Goal: Task Accomplishment & Management: Complete application form

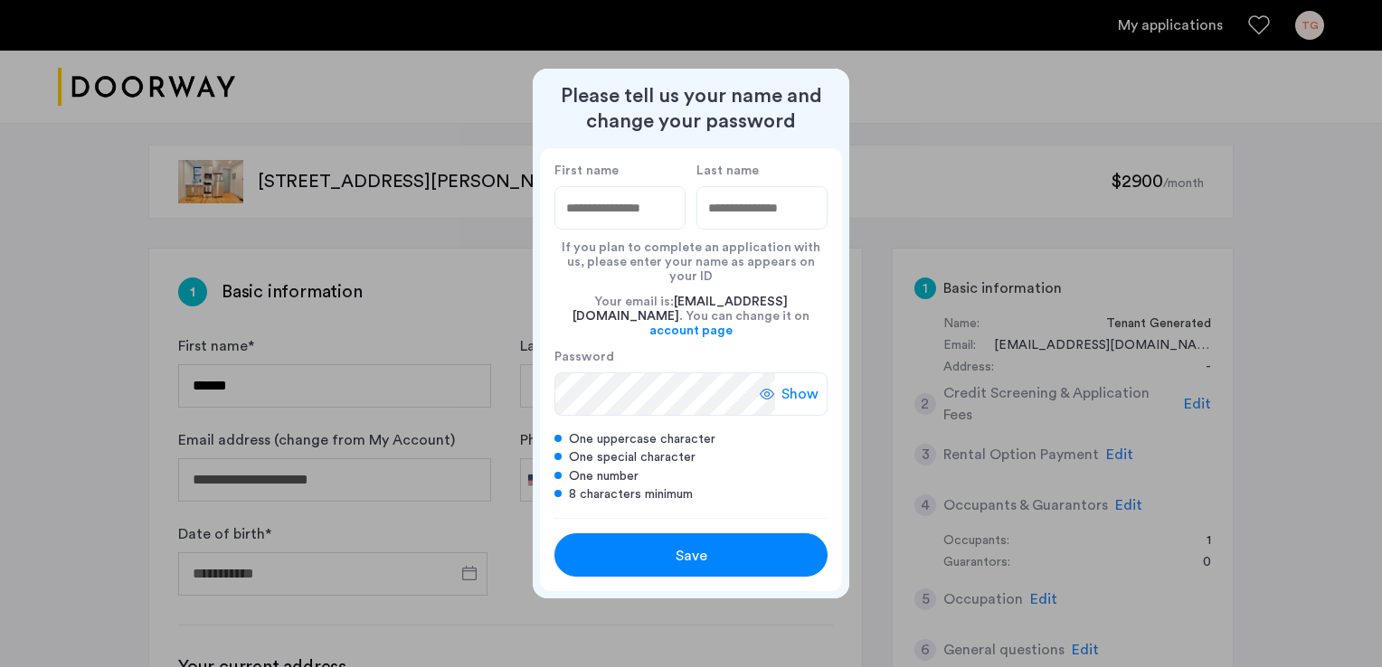
drag, startPoint x: 648, startPoint y: 222, endPoint x: 647, endPoint y: 233, distance: 11.0
click at [648, 222] on input "First name" at bounding box center [619, 207] width 131 height 43
type input "***"
click at [759, 230] on input "Last name" at bounding box center [761, 207] width 131 height 43
type input "**********"
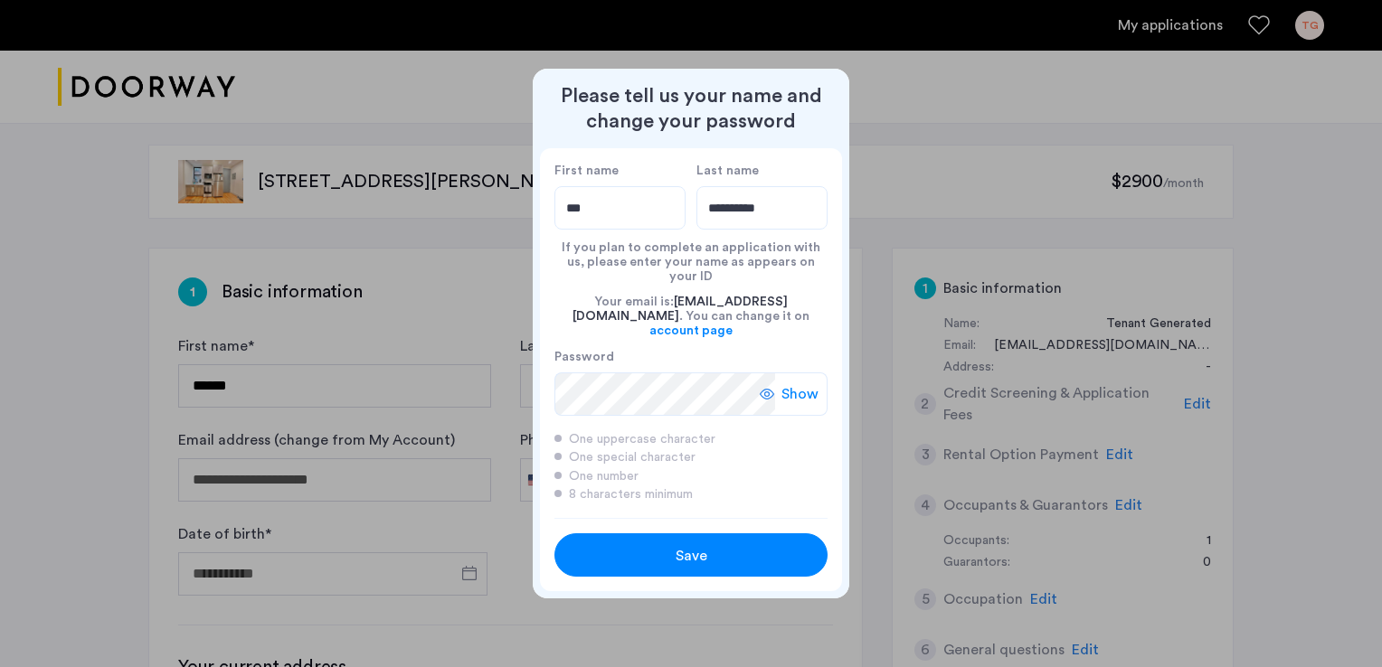
click at [779, 379] on div "Show" at bounding box center [794, 394] width 68 height 43
click at [705, 545] on span "Save" at bounding box center [692, 556] width 32 height 22
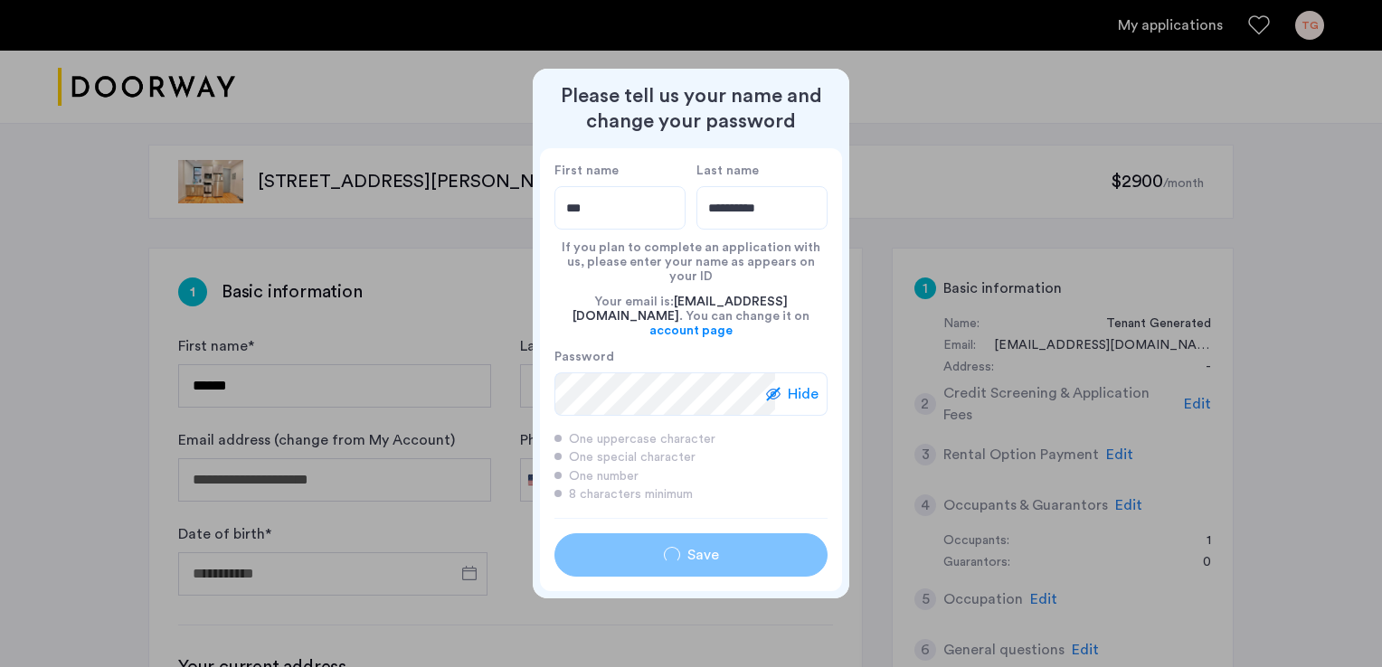
type input "***"
type input "**********"
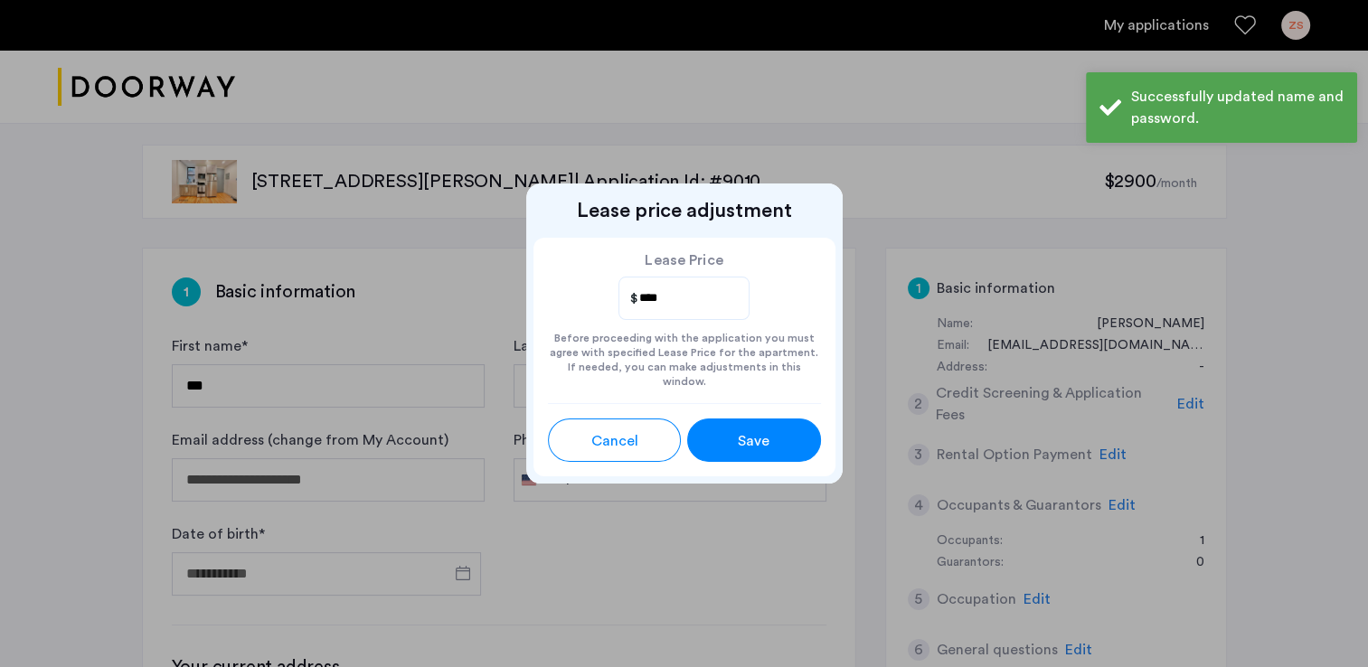
click at [777, 438] on div "Save" at bounding box center [754, 441] width 60 height 22
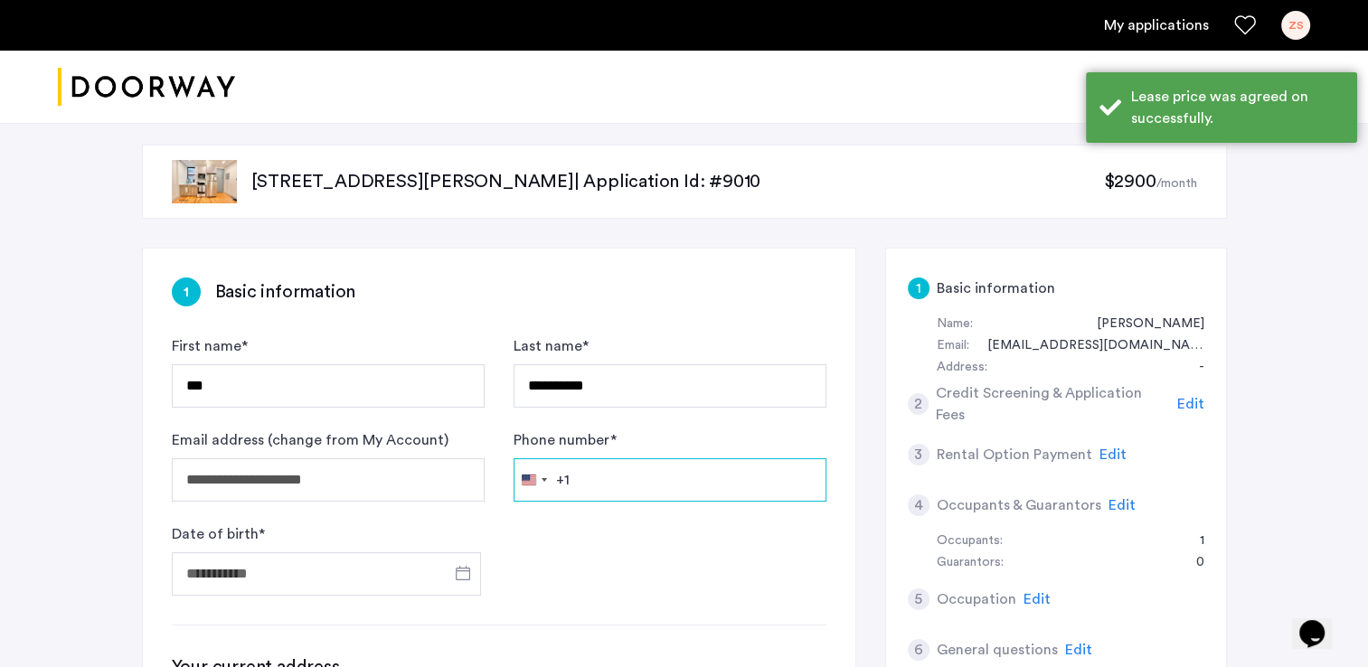
click at [642, 476] on input "Phone number *" at bounding box center [670, 480] width 313 height 43
type input "**********"
click at [644, 520] on form "**********" at bounding box center [499, 466] width 655 height 260
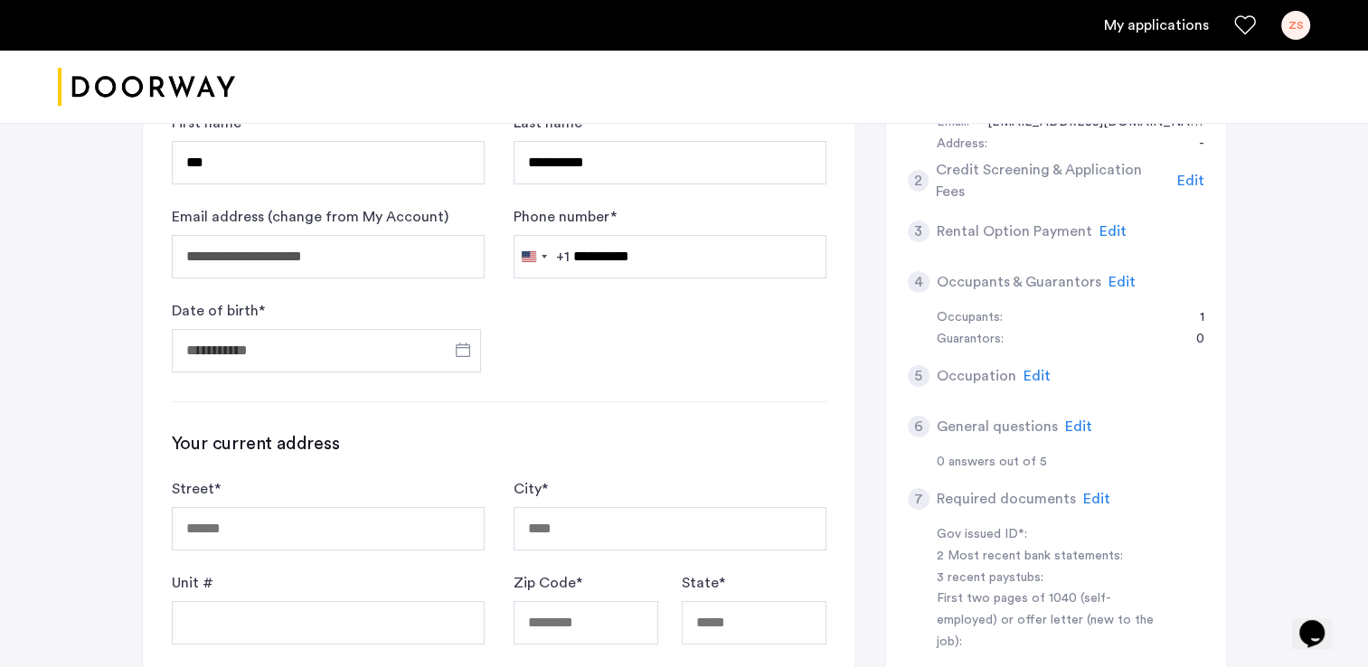
scroll to position [289, 0]
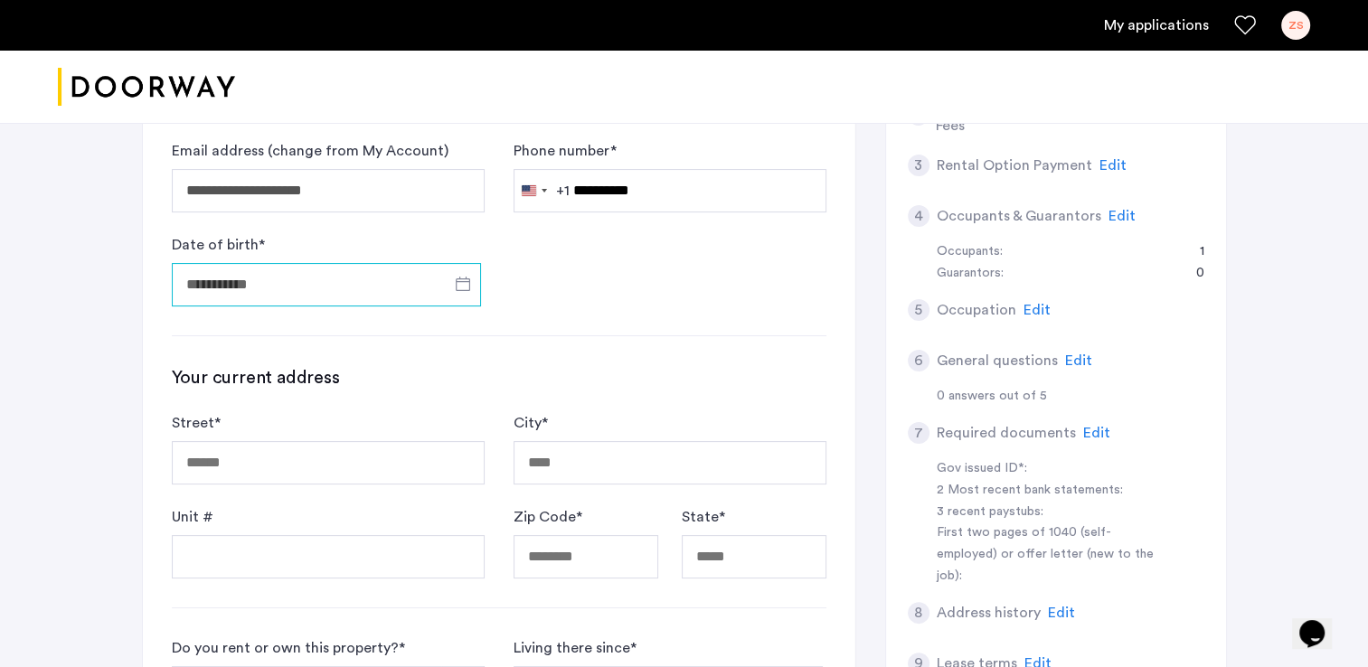
click at [406, 288] on input "Date of birth *" at bounding box center [326, 284] width 309 height 43
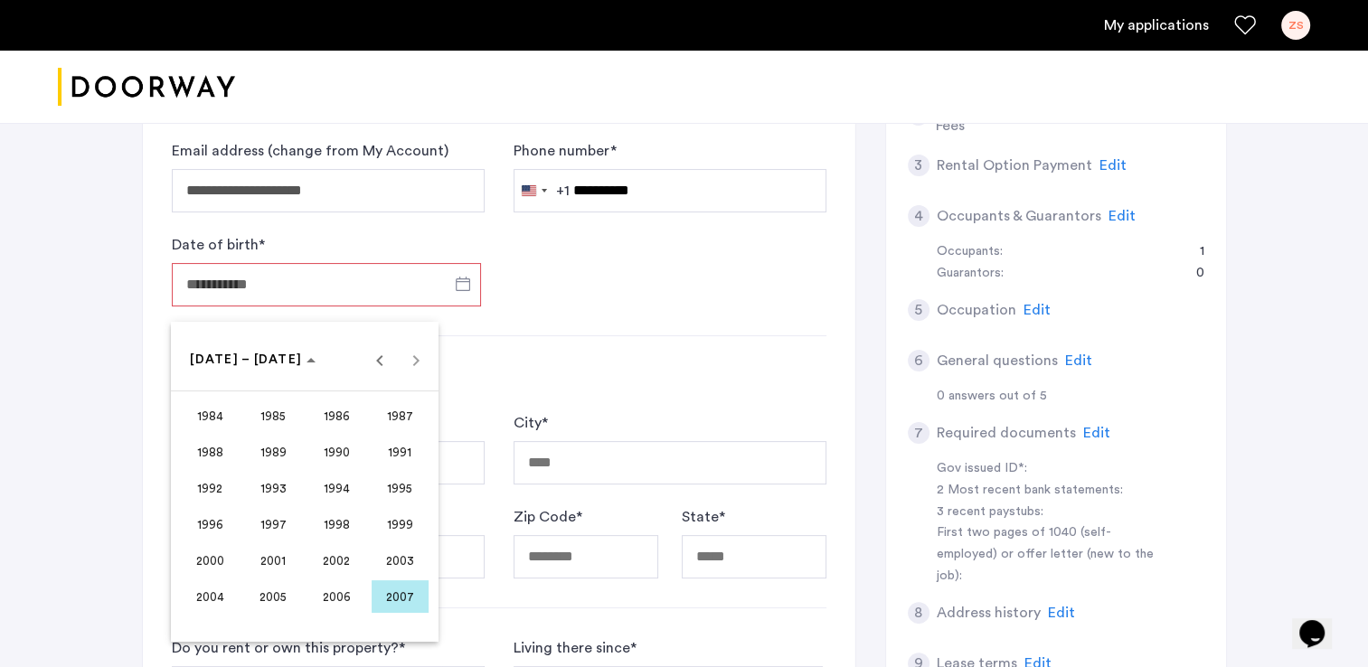
click at [351, 284] on div at bounding box center [684, 333] width 1368 height 667
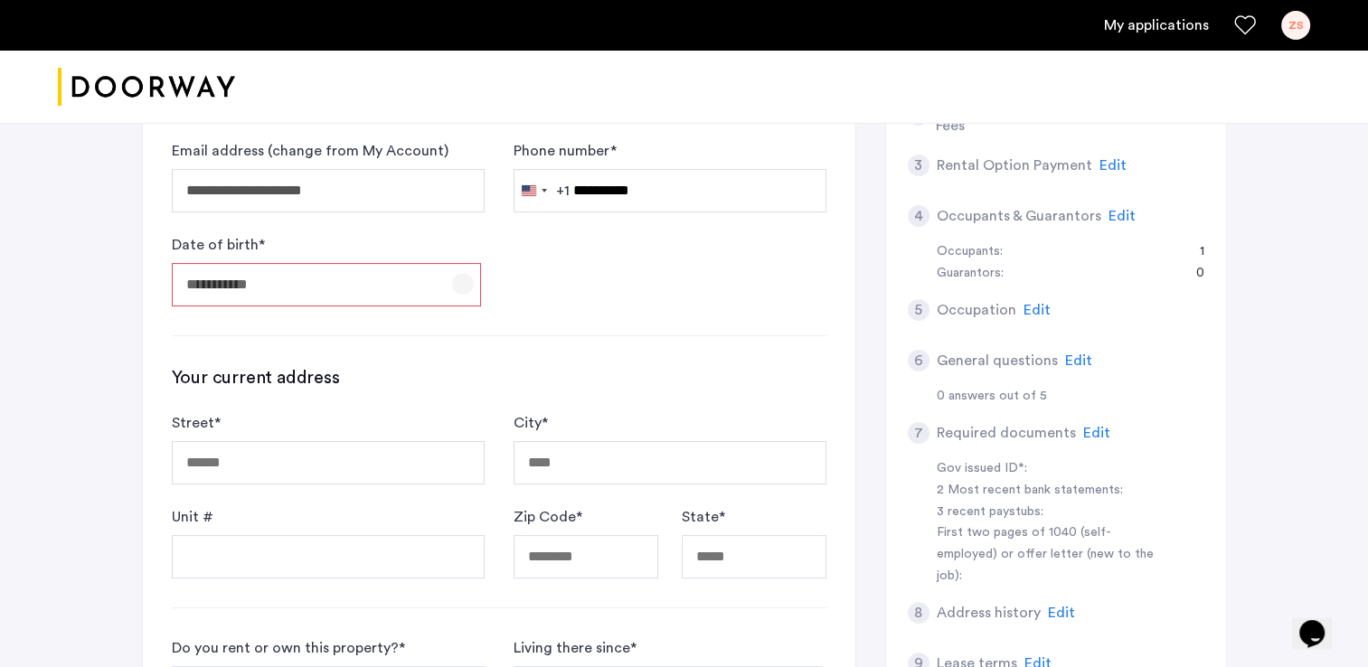
click at [463, 288] on span "Open calendar" at bounding box center [462, 283] width 43 height 43
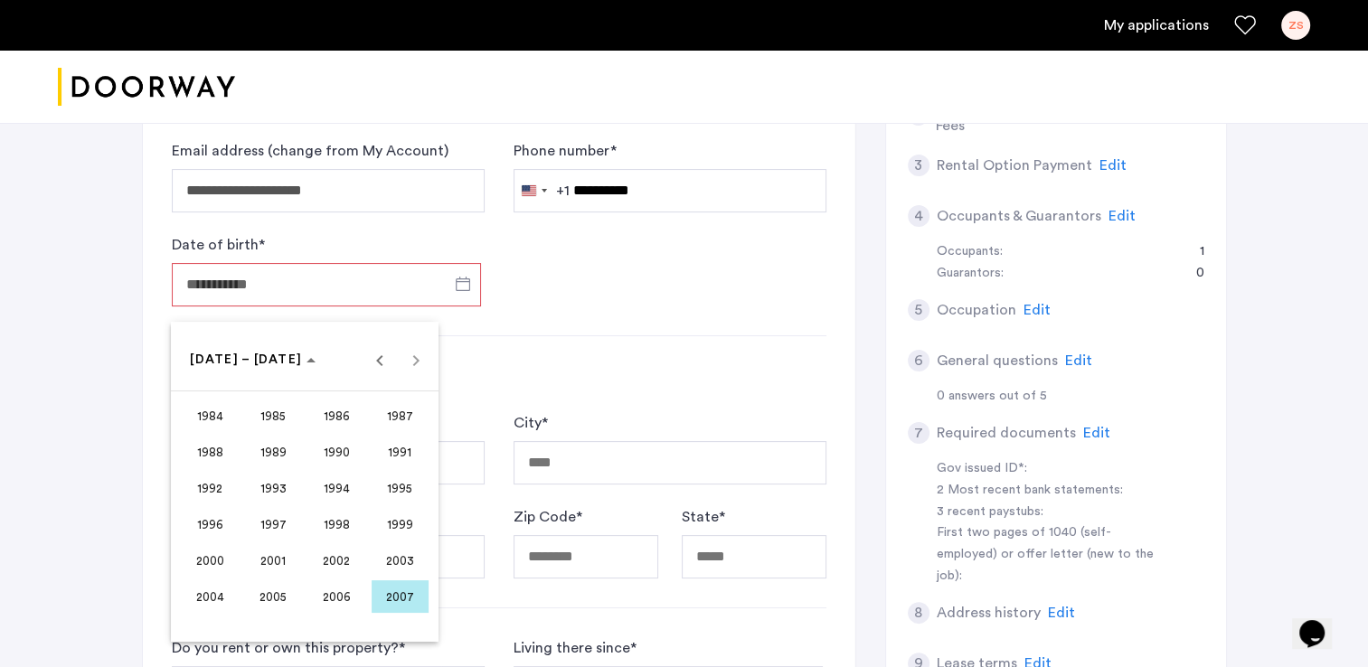
click at [197, 490] on span "1992" at bounding box center [210, 488] width 57 height 33
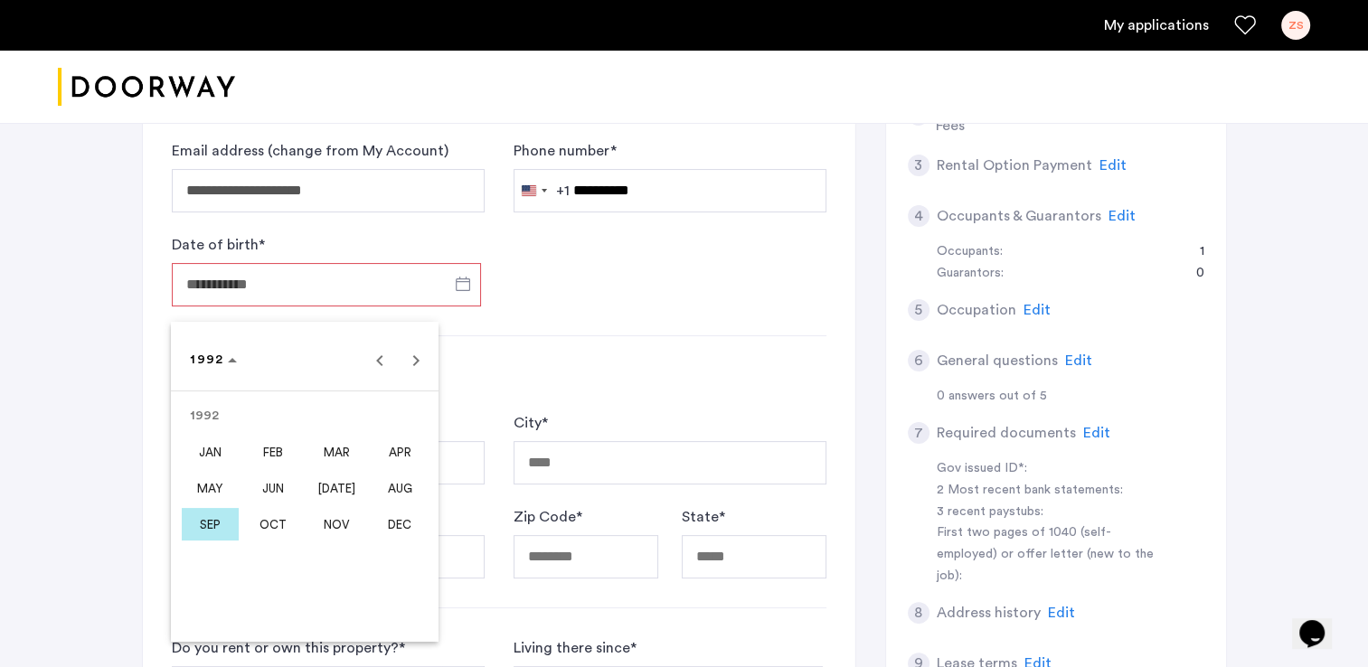
click at [211, 525] on span "SEP" at bounding box center [210, 524] width 57 height 33
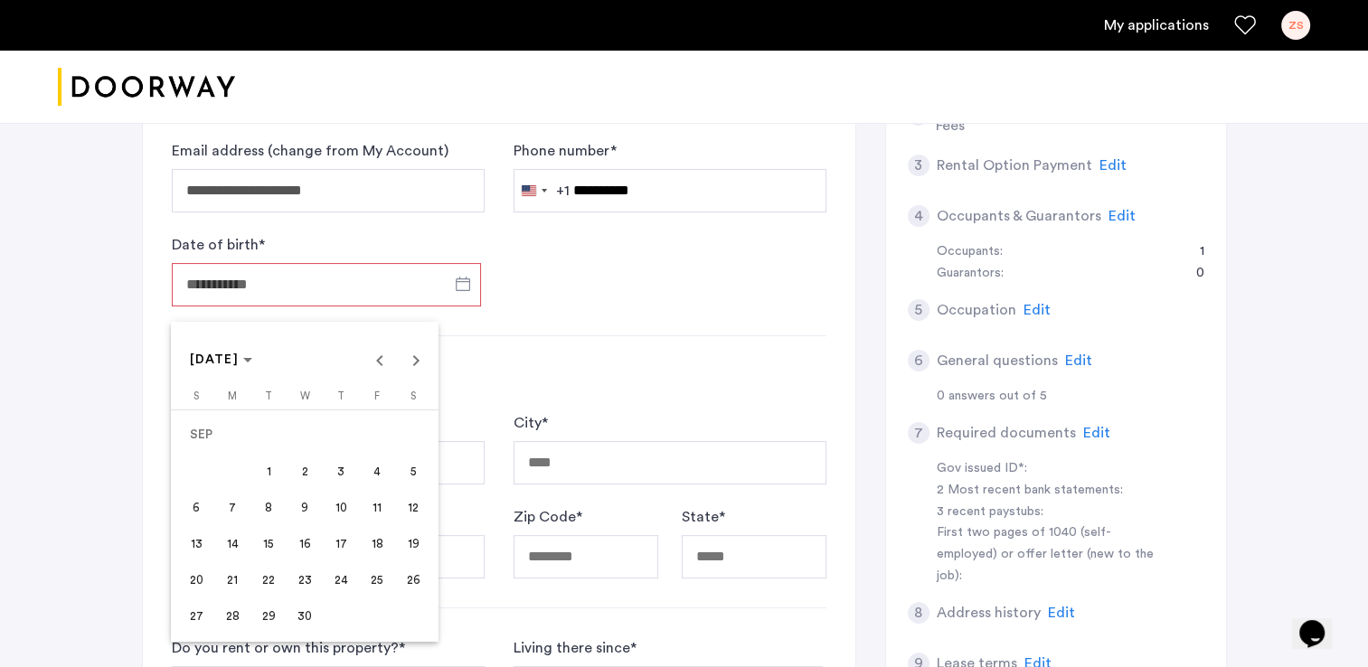
click at [239, 563] on button "21" at bounding box center [232, 580] width 36 height 36
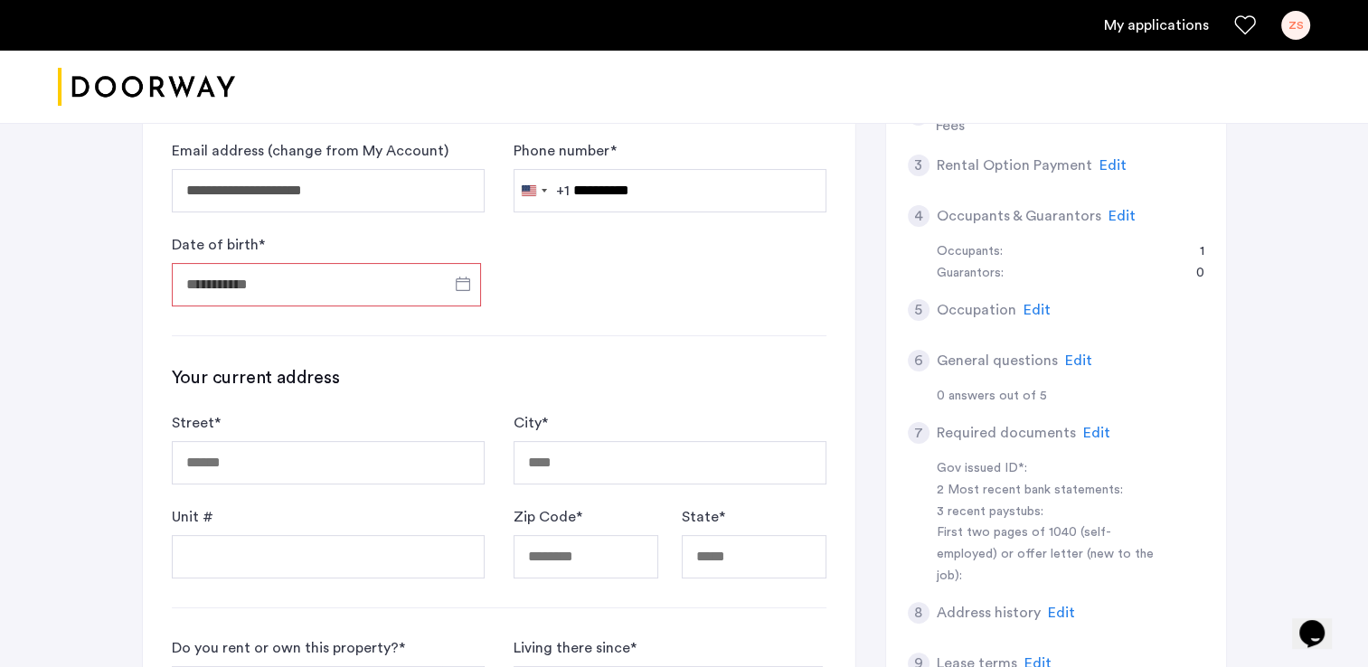
type input "**********"
click at [472, 370] on h3 "Your current address" at bounding box center [499, 377] width 655 height 25
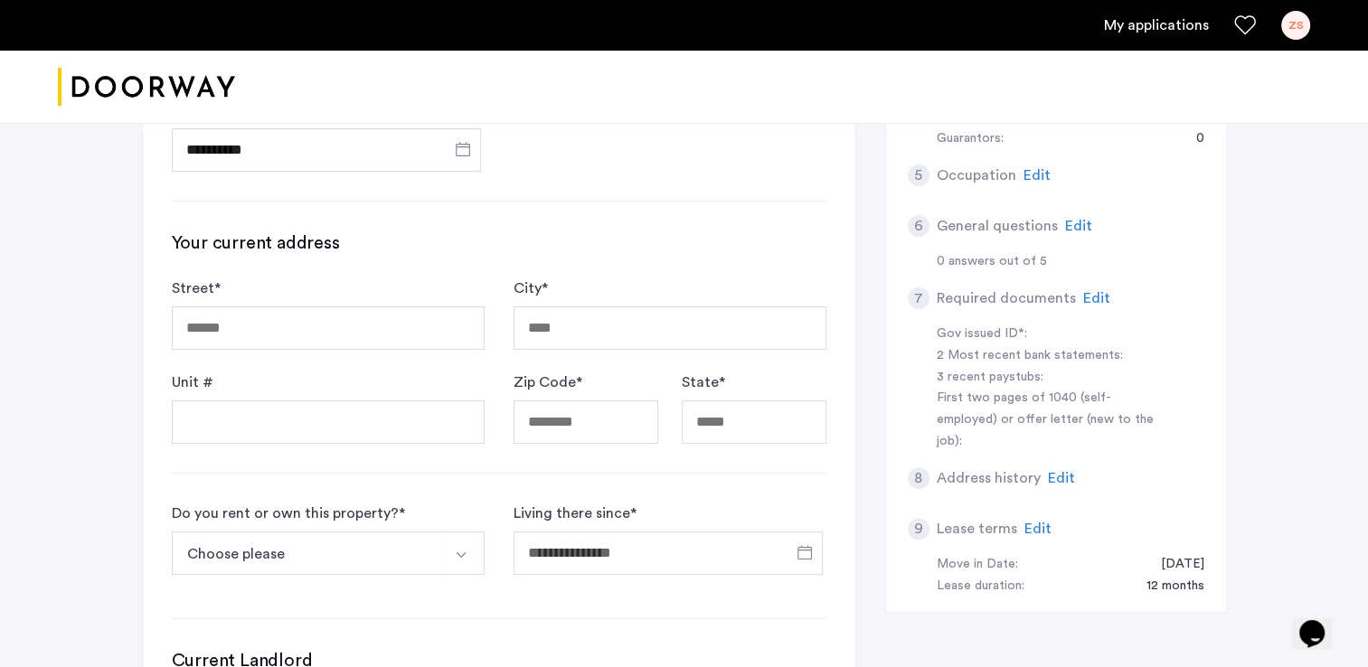
scroll to position [470, 0]
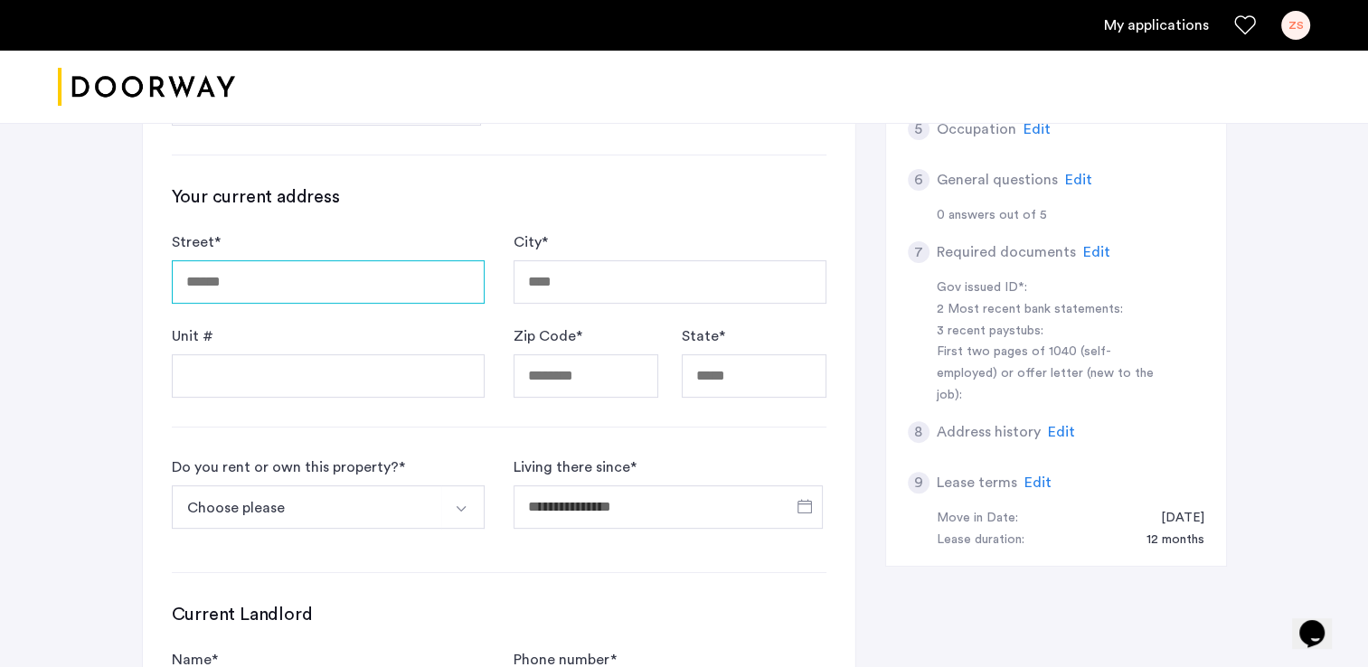
click at [381, 287] on input "Street *" at bounding box center [328, 281] width 313 height 43
type input "**********"
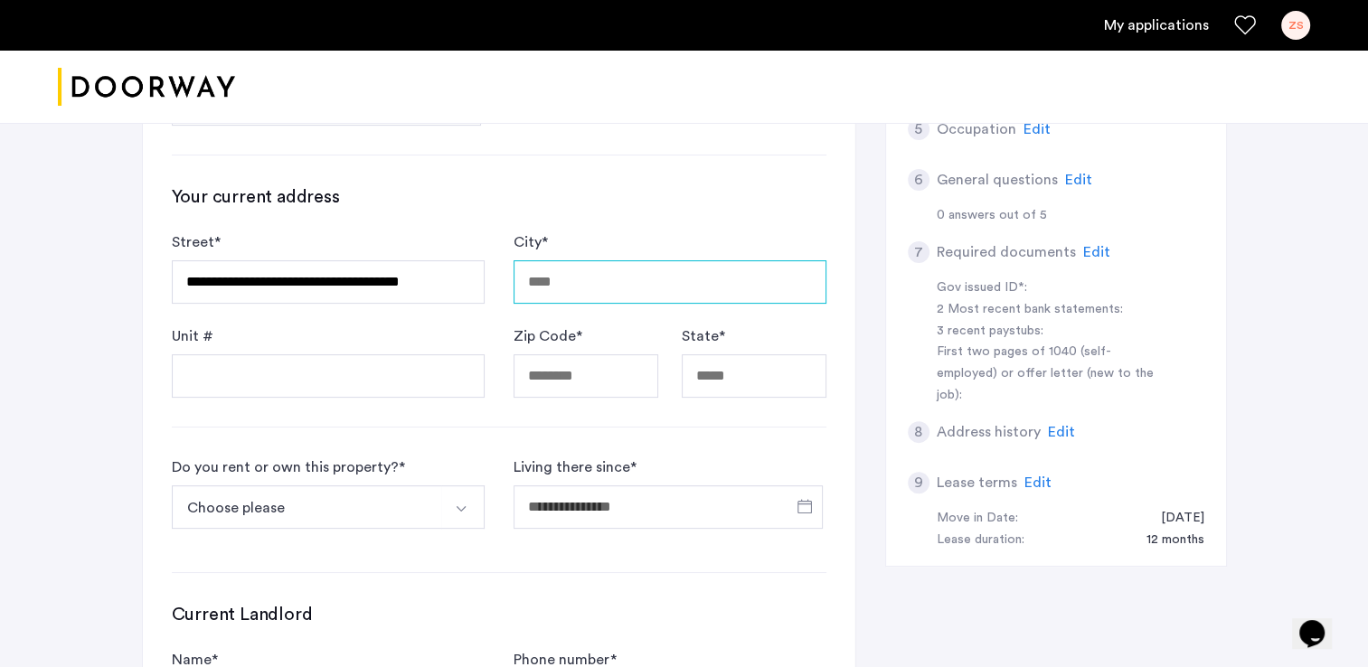
type input "**********"
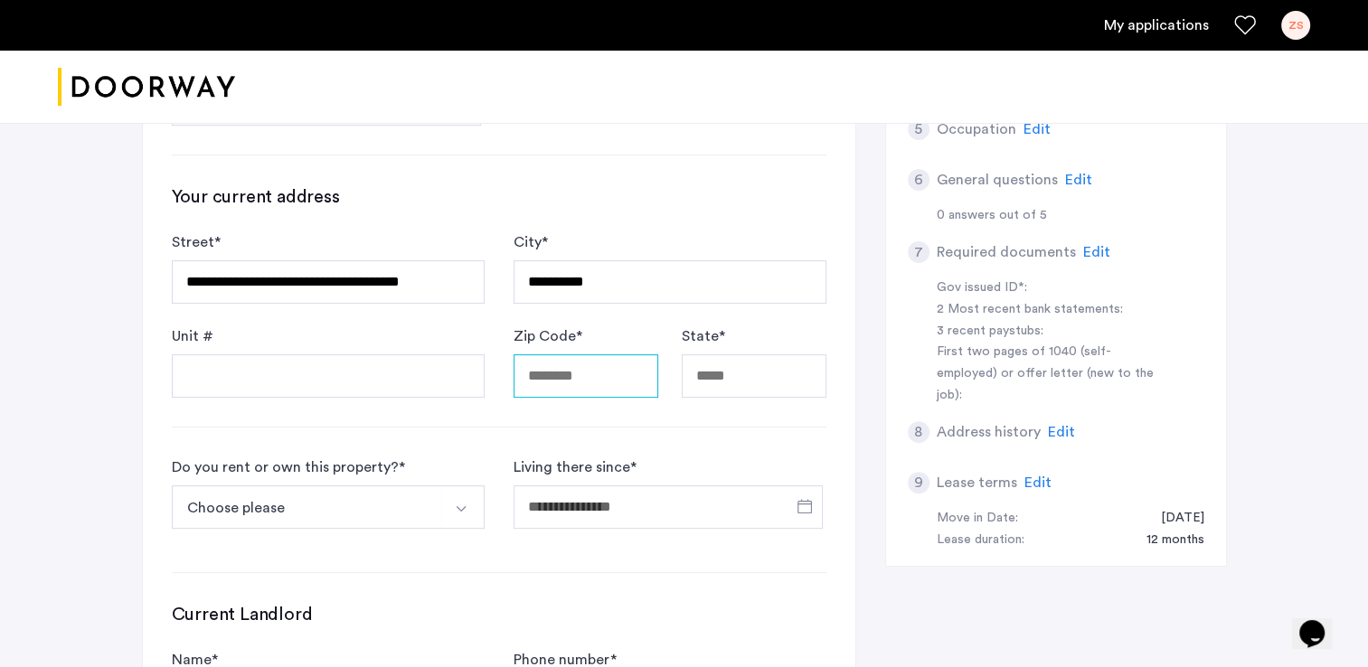
type input "*****"
type input "**"
click at [461, 506] on img "Select option" at bounding box center [461, 509] width 14 height 14
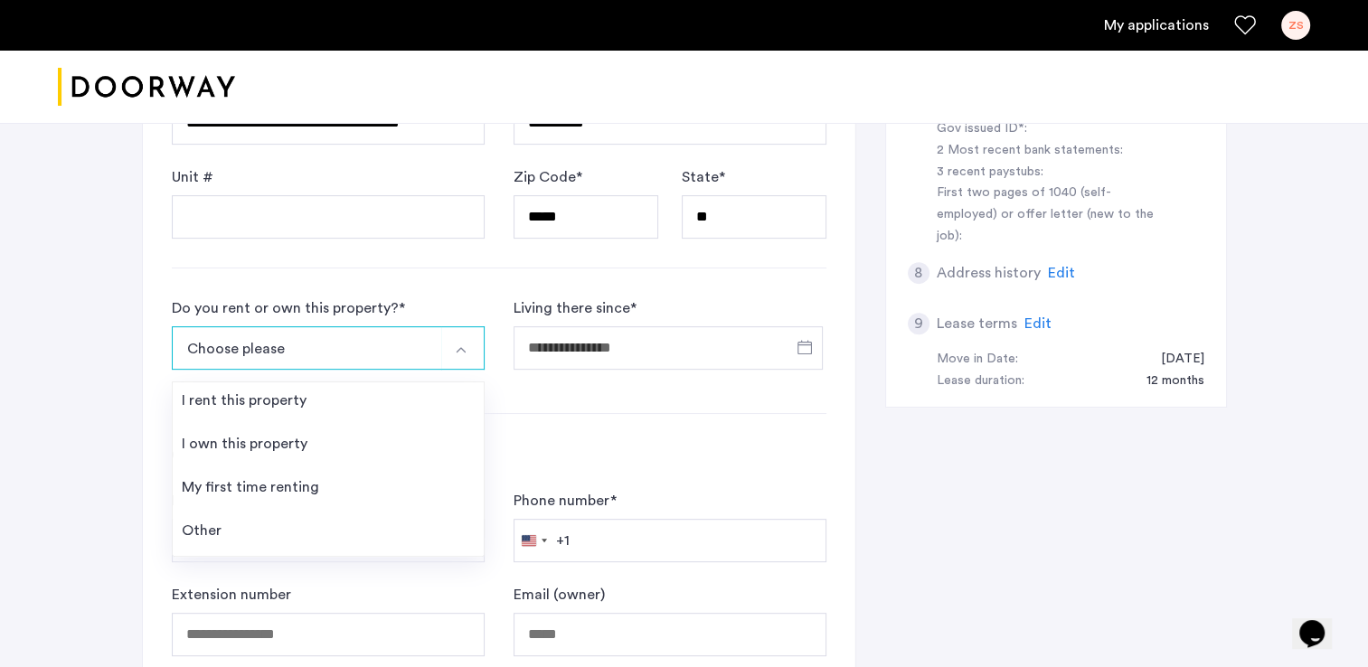
scroll to position [760, 0]
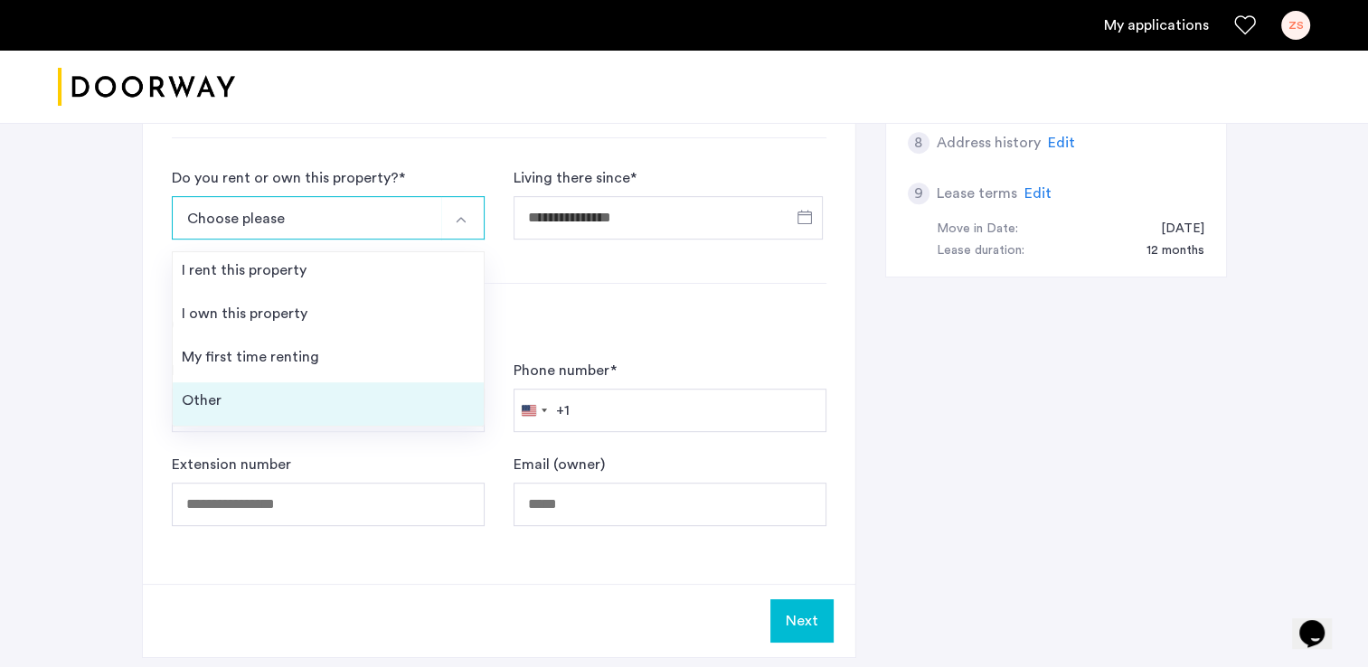
click at [349, 397] on li "Other" at bounding box center [328, 404] width 311 height 43
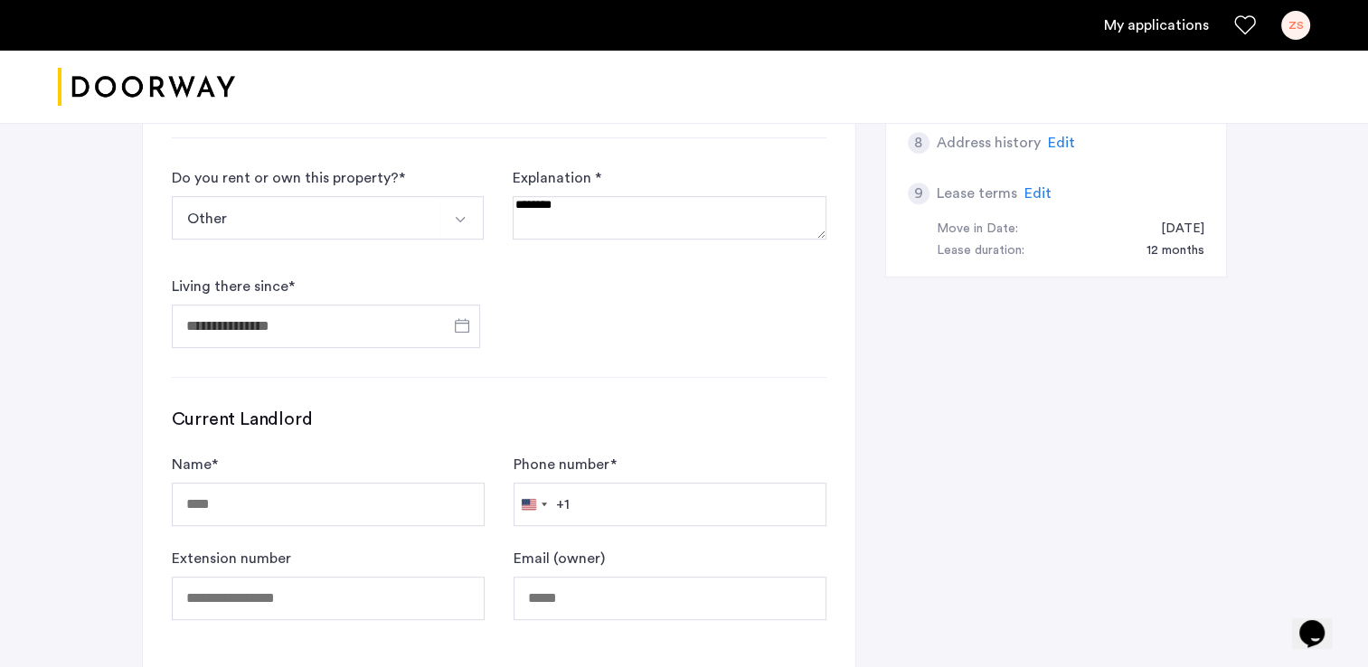
click at [566, 222] on textarea at bounding box center [669, 217] width 313 height 43
type textarea "**********"
click at [536, 280] on form "Do you rent or own this property? * Other I rent this property I own this prope…" at bounding box center [499, 257] width 655 height 181
click at [368, 330] on input "Living there since *" at bounding box center [326, 326] width 309 height 43
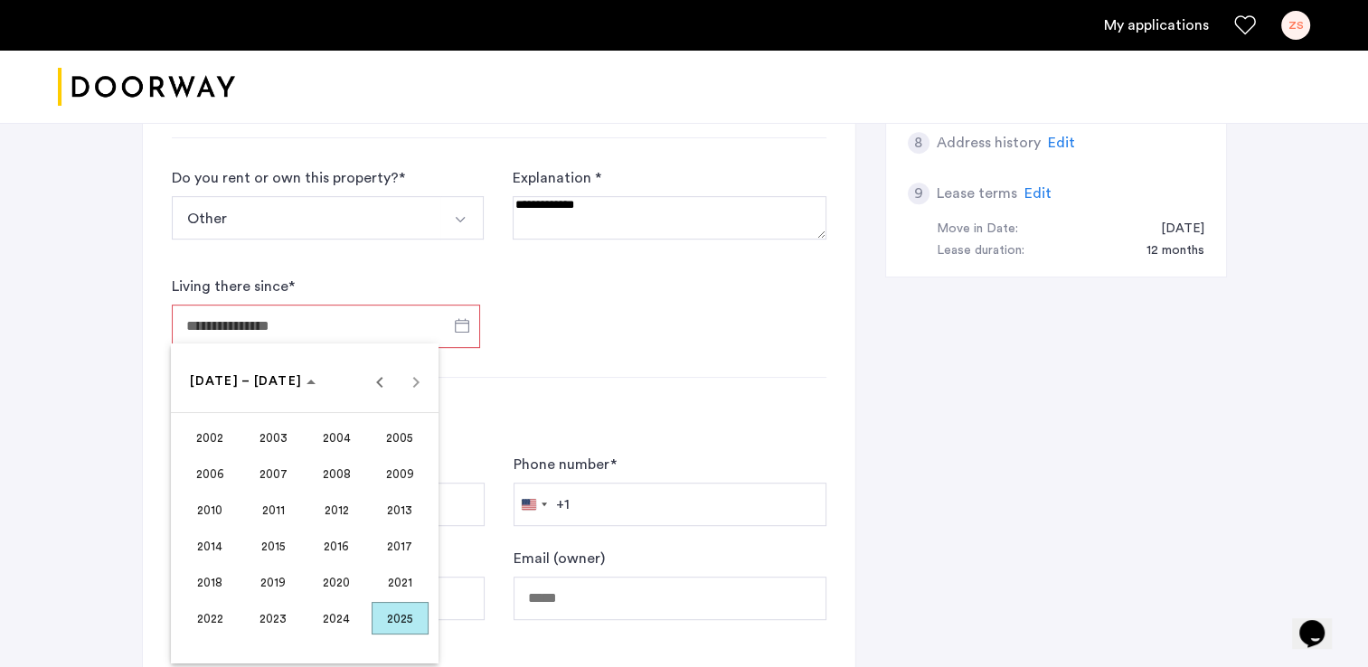
click at [280, 625] on span "2023" at bounding box center [273, 618] width 57 height 33
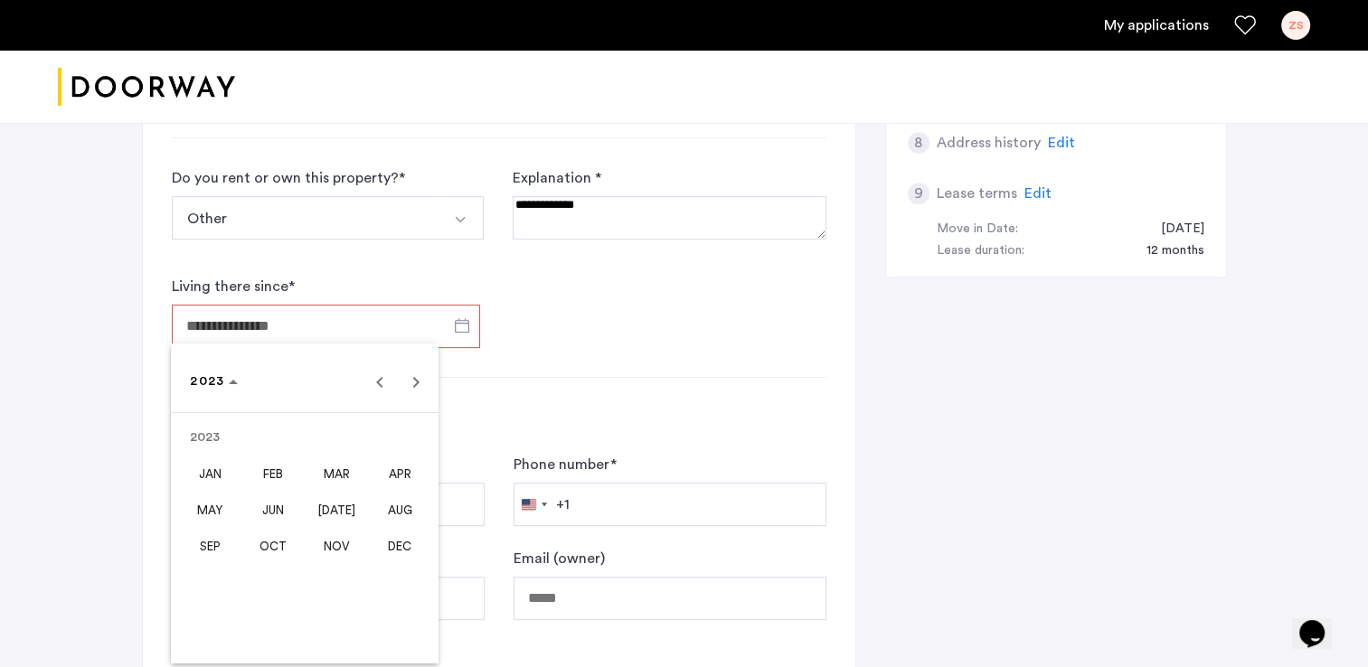
click at [232, 470] on span "JAN" at bounding box center [210, 474] width 57 height 33
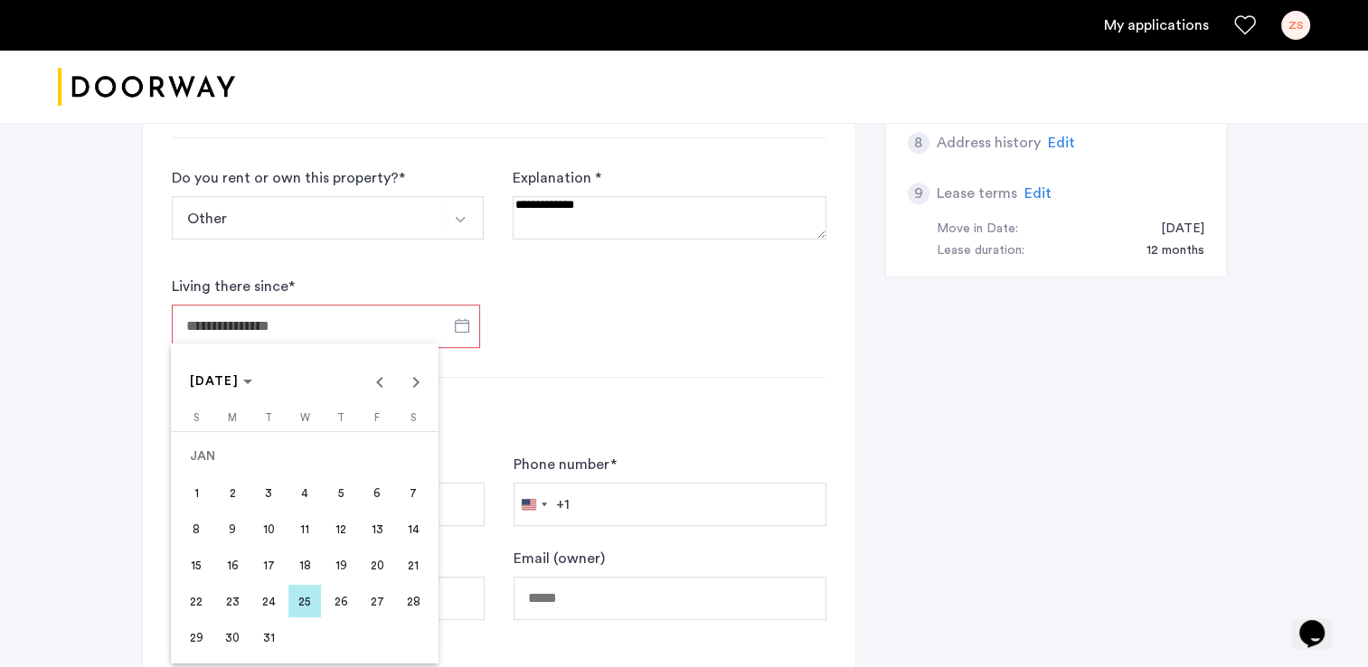
click at [205, 501] on span "1" at bounding box center [196, 493] width 33 height 33
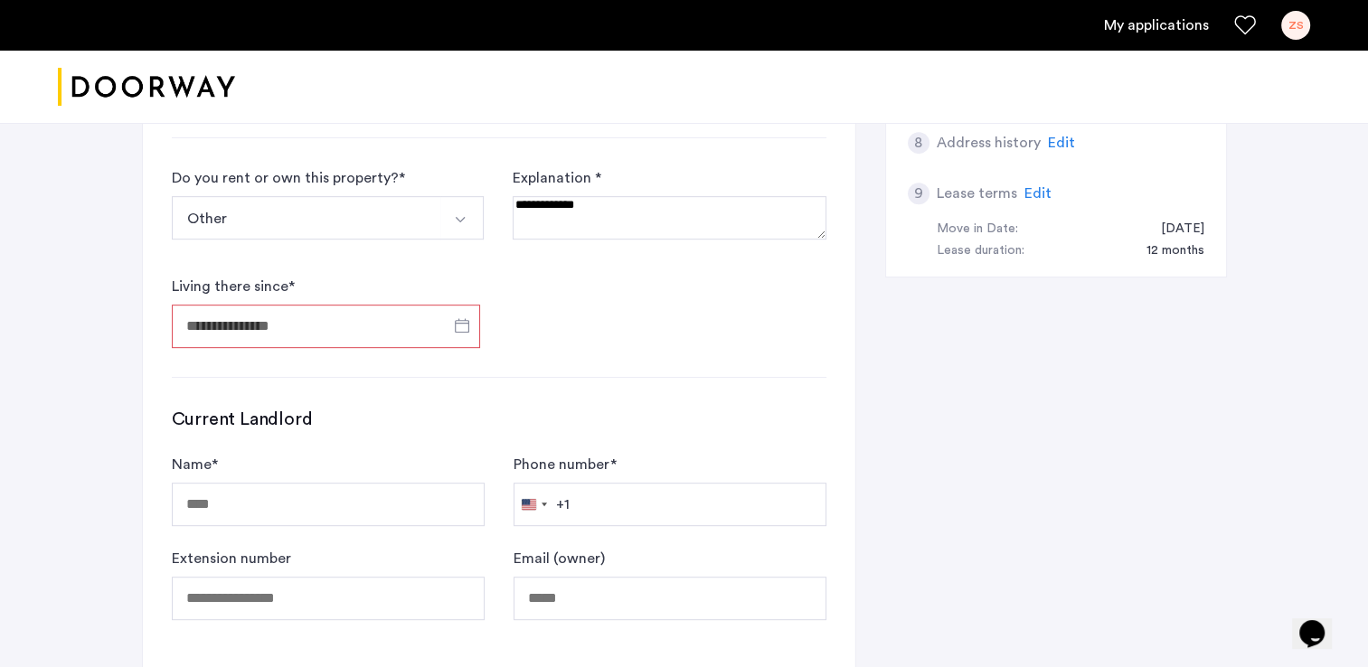
type input "**********"
click at [505, 386] on div "**********" at bounding box center [499, 83] width 713 height 1189
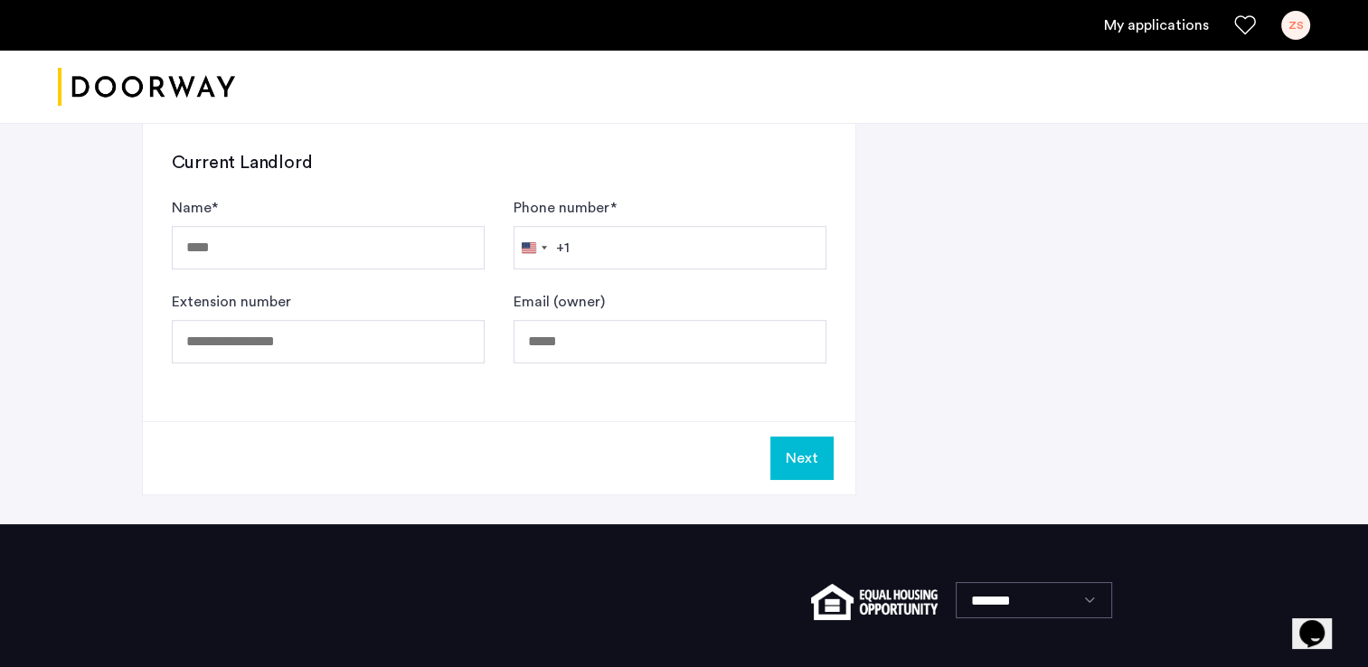
scroll to position [1085, 0]
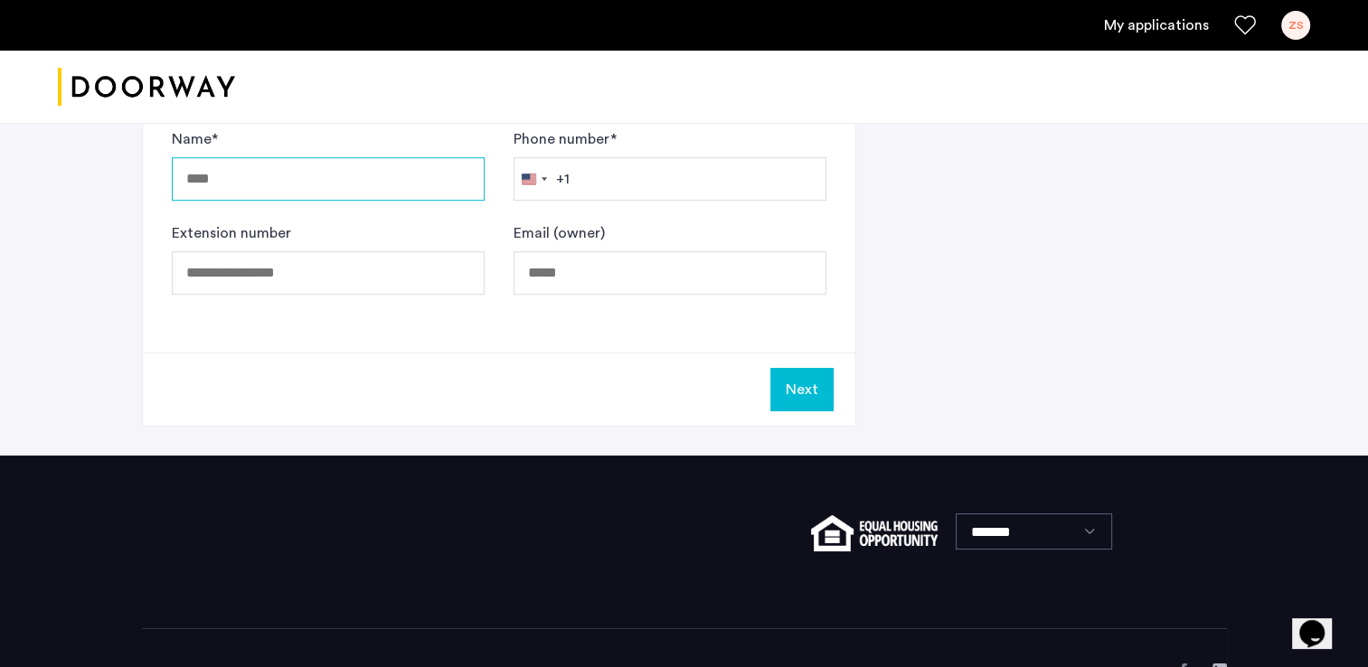
click at [424, 184] on input "Name *" at bounding box center [328, 178] width 313 height 43
type input "***"
click at [646, 172] on input "Phone number *" at bounding box center [670, 178] width 313 height 43
type input "******"
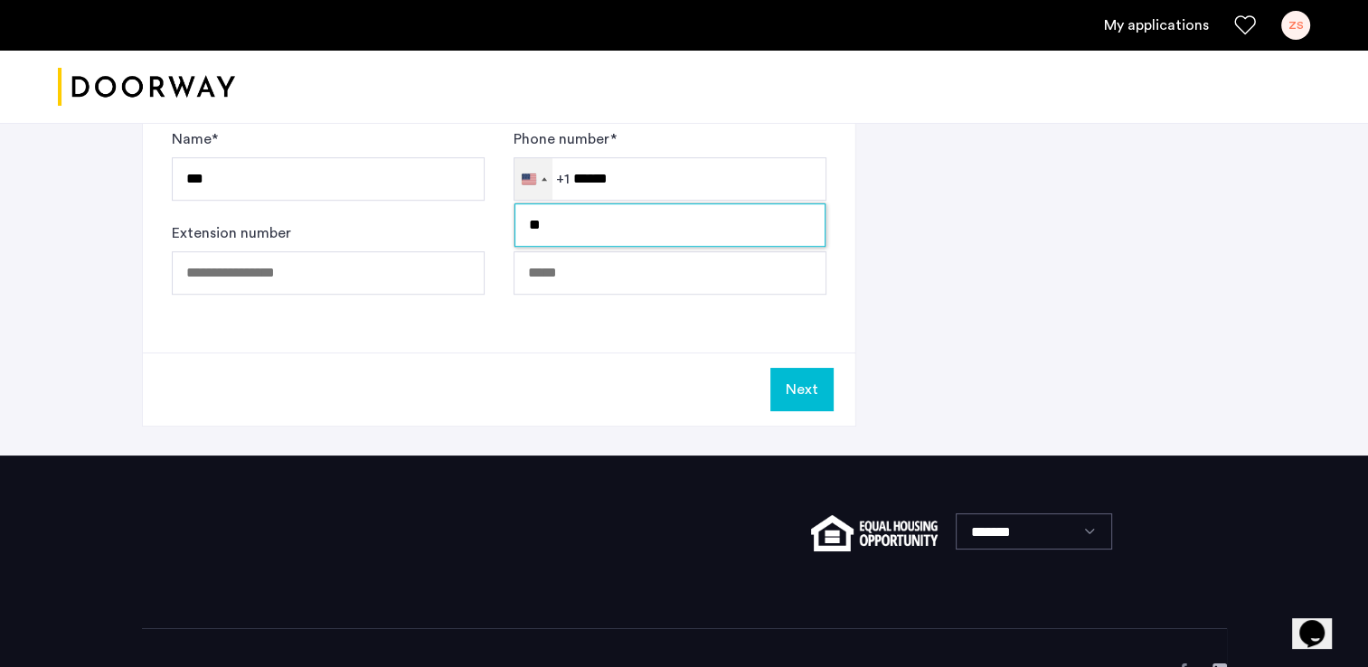
type input "*"
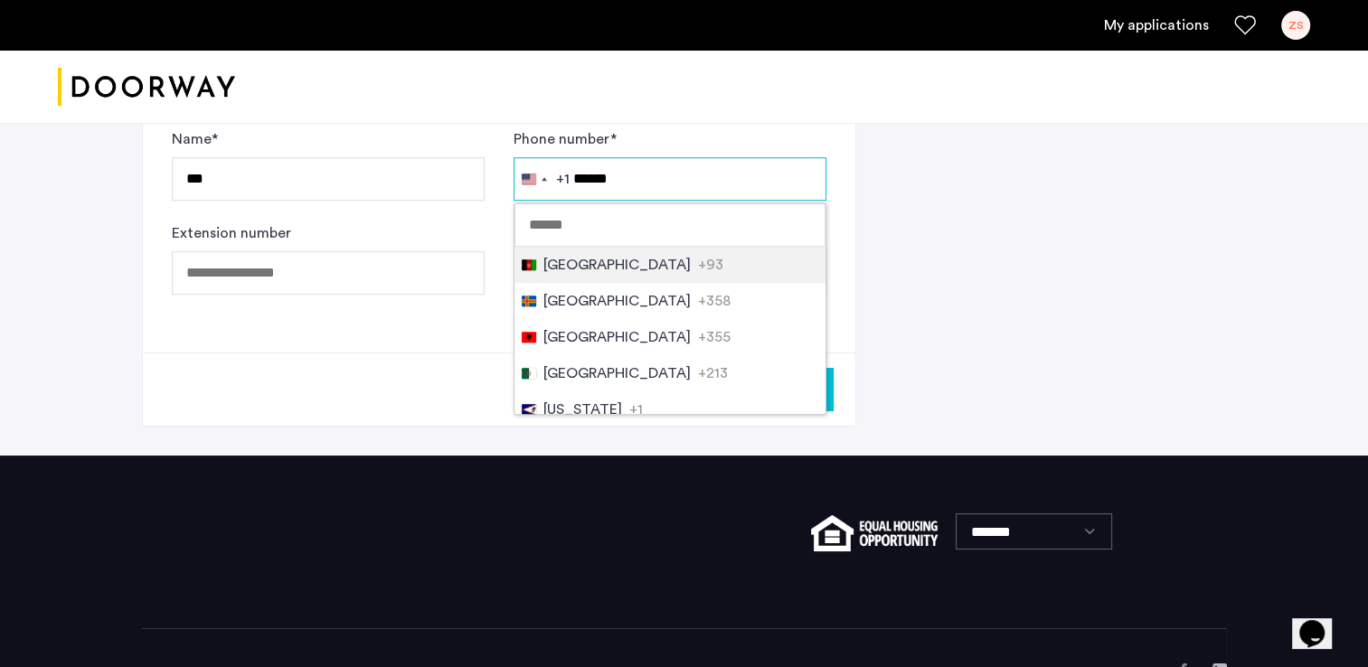
click at [686, 184] on input "******" at bounding box center [670, 178] width 313 height 43
type input "*"
type input "**********"
click at [410, 109] on div at bounding box center [684, 87] width 1368 height 73
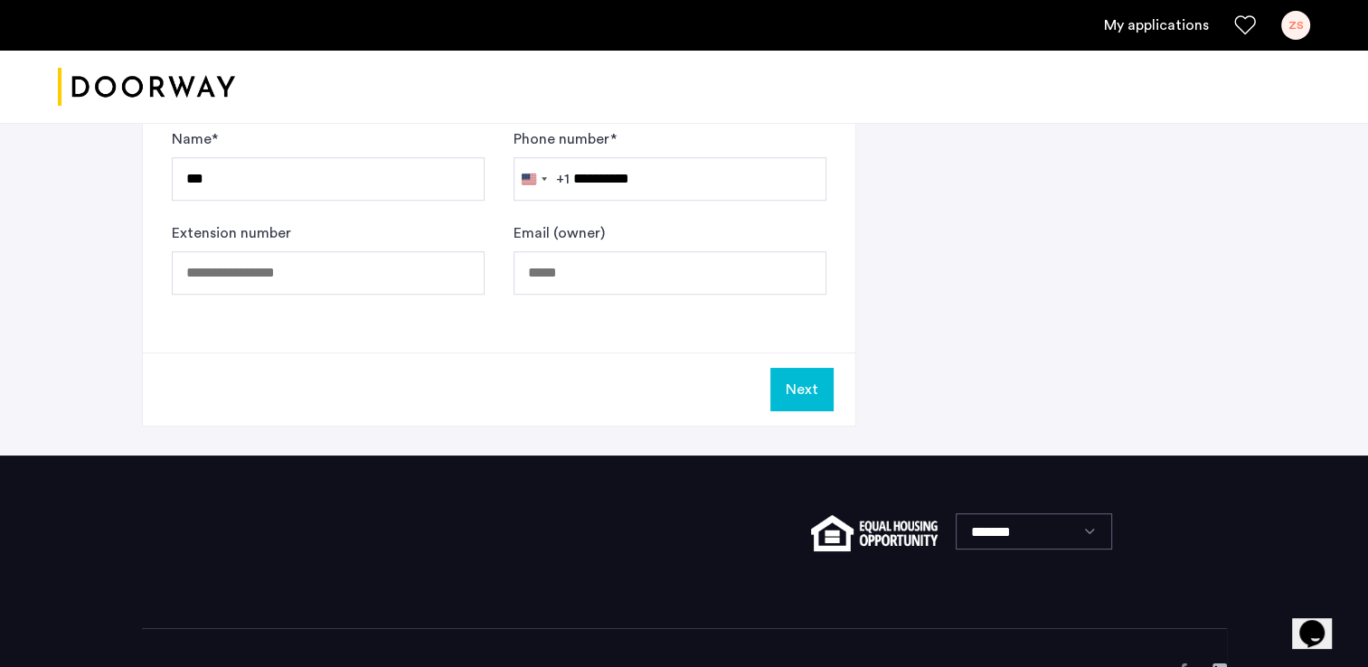
click at [795, 383] on button "Next" at bounding box center [802, 389] width 63 height 43
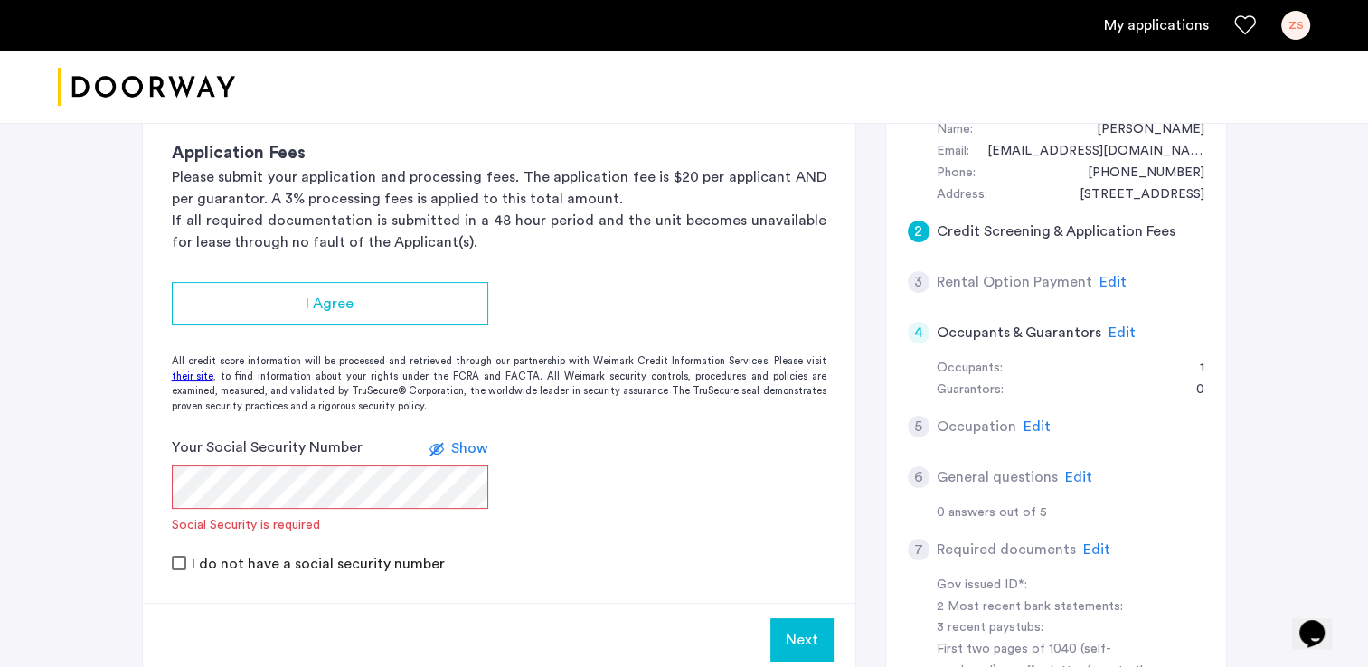
scroll to position [217, 0]
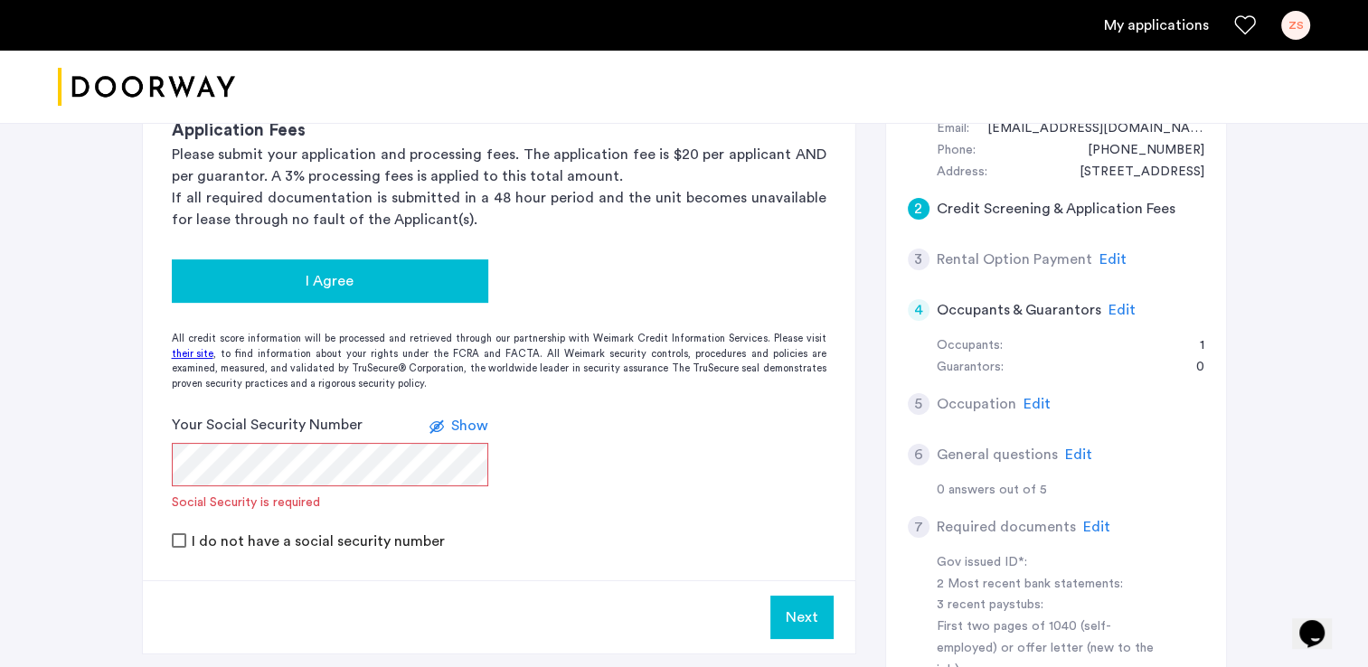
click at [333, 272] on span "I Agree" at bounding box center [330, 281] width 48 height 22
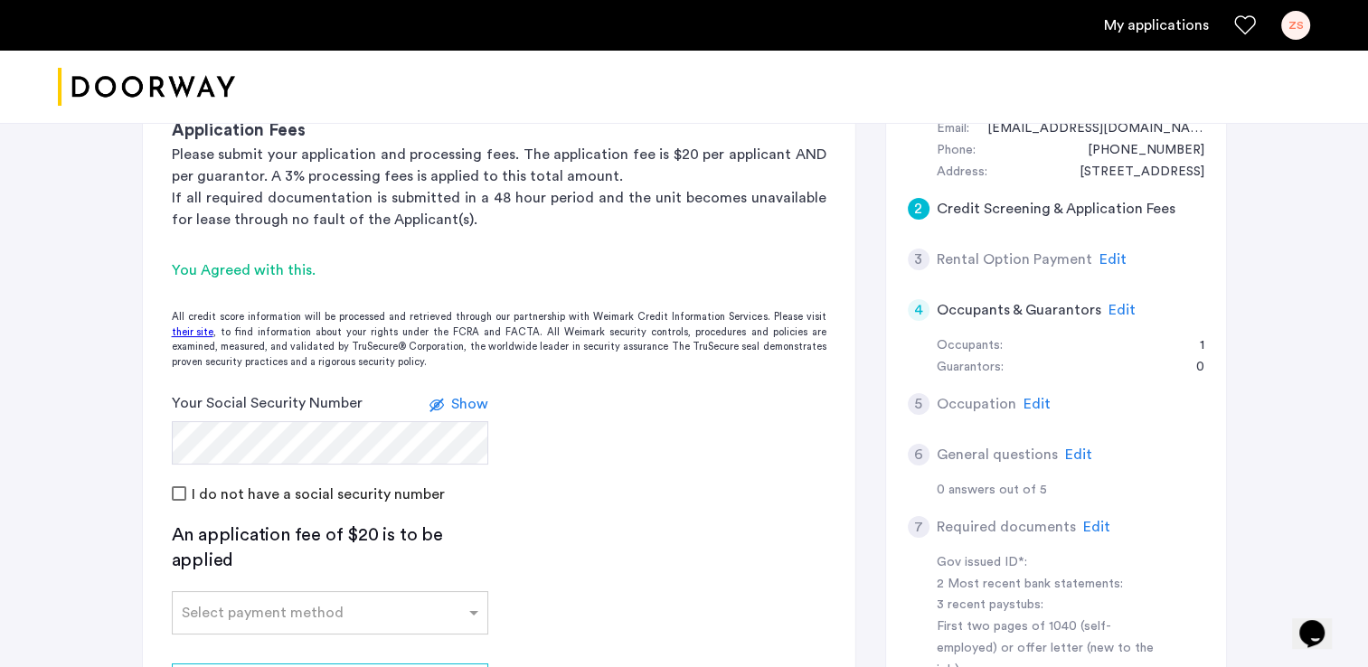
click at [579, 501] on div "I do not have a social security number" at bounding box center [499, 494] width 655 height 22
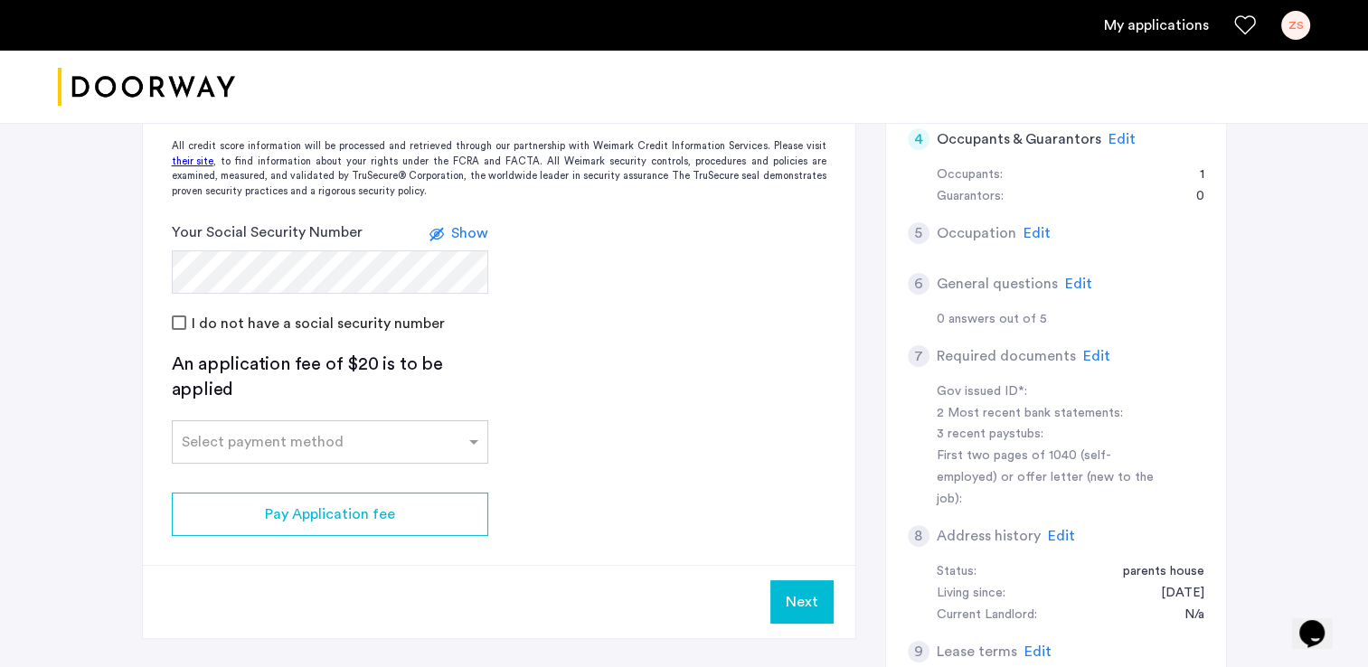
scroll to position [470, 0]
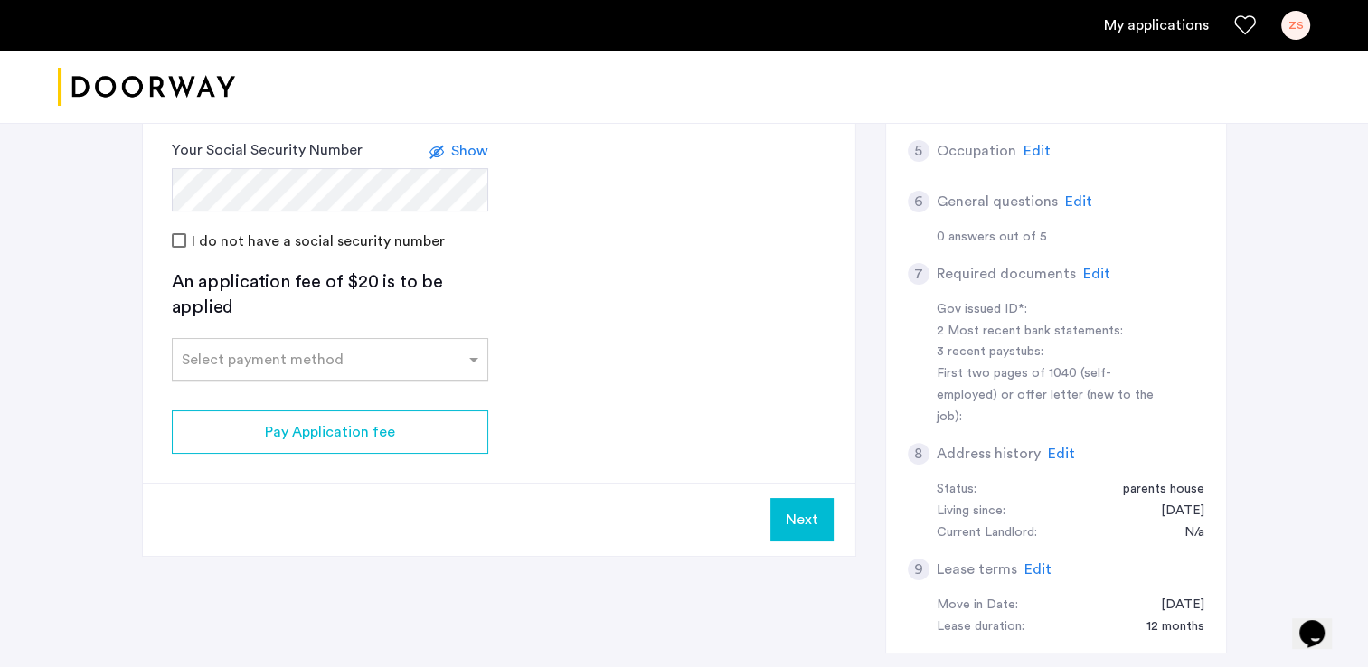
click at [393, 355] on input "text" at bounding box center [312, 356] width 260 height 13
click at [336, 398] on div "Credit Card" at bounding box center [330, 400] width 315 height 36
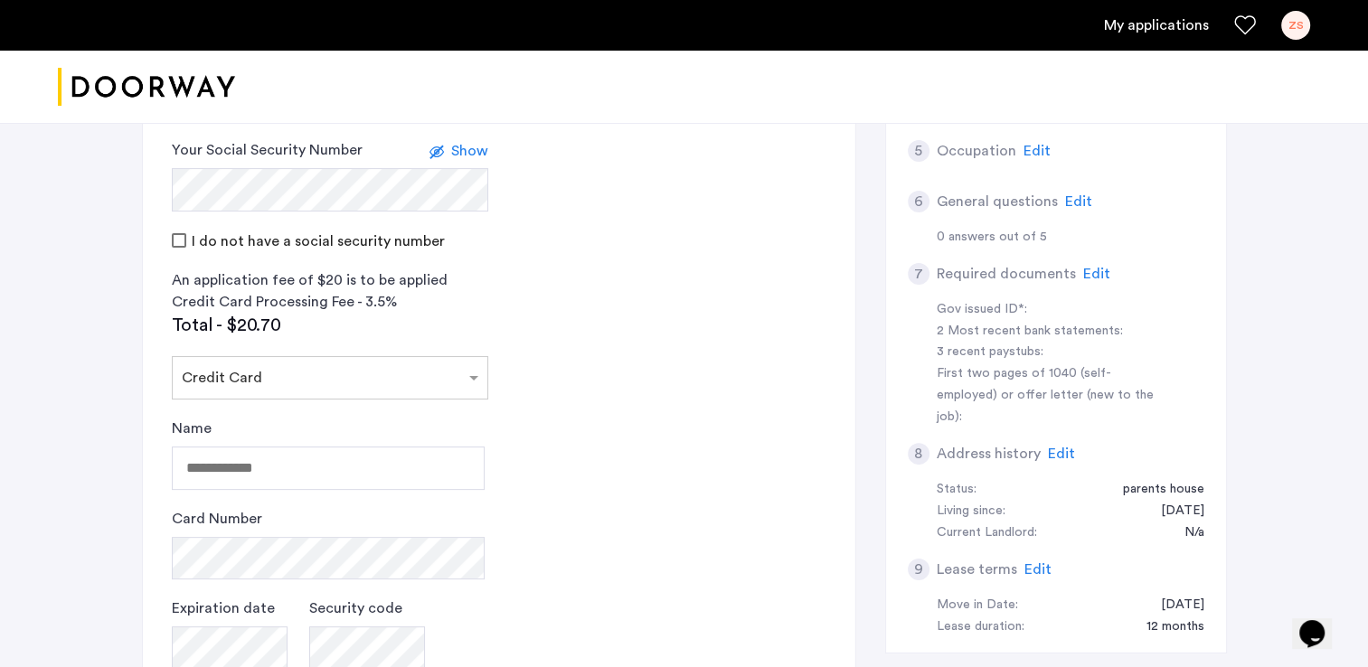
click at [584, 425] on app-credit-screening "2 Credit Screening & Application Fees Application Fees Please submit your appli…" at bounding box center [499, 329] width 713 height 1102
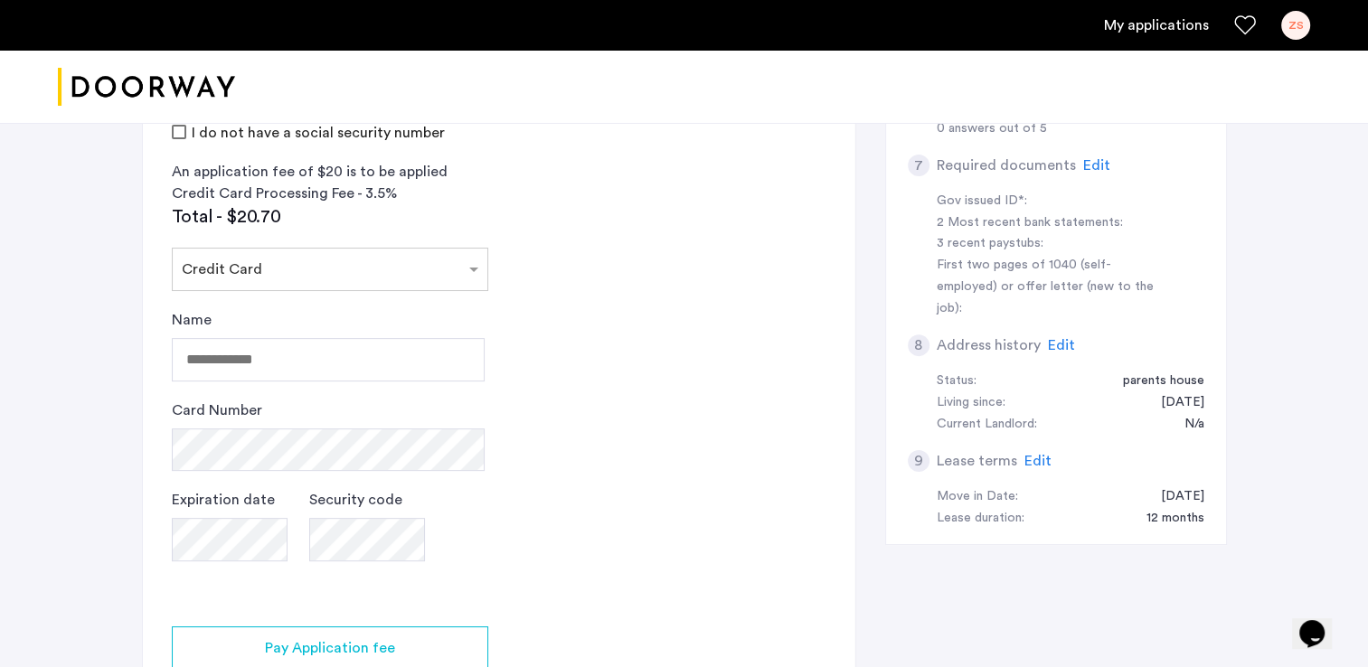
scroll to position [615, 0]
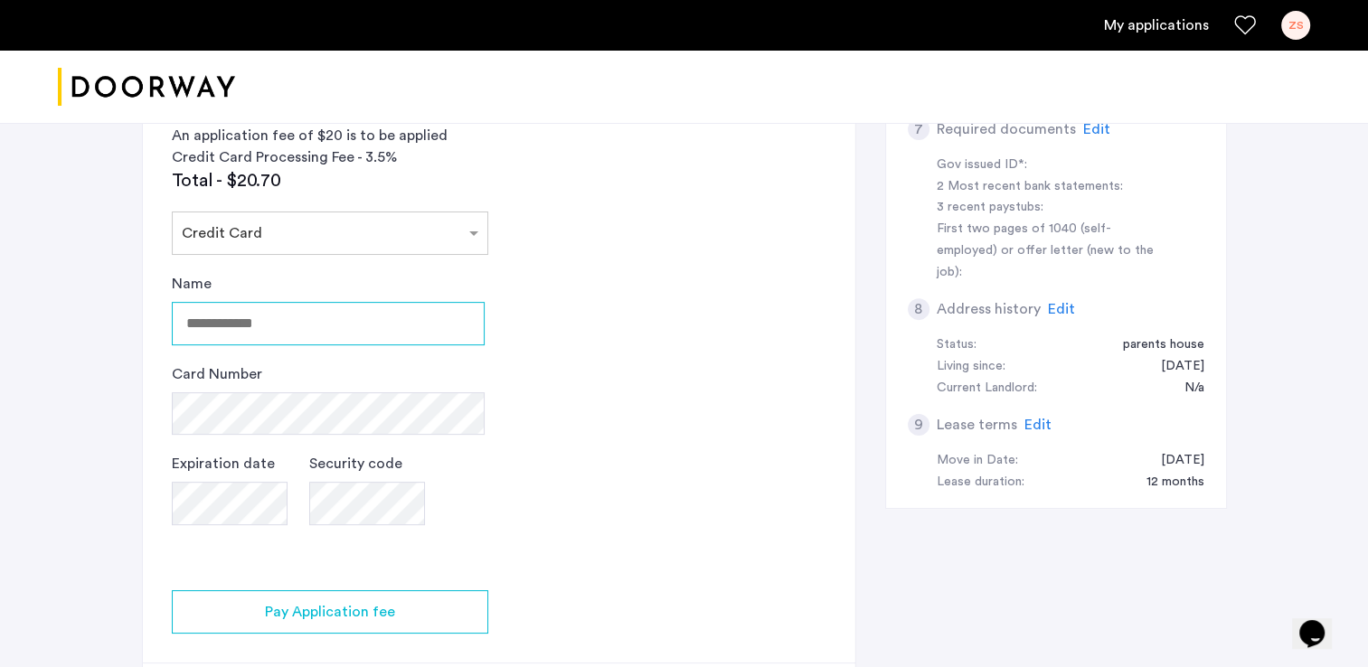
click at [385, 307] on input "Name" at bounding box center [328, 323] width 313 height 43
type input "**********"
click at [658, 387] on app-credit-screening "2 Credit Screening & Application Fees Application Fees Please submit your appli…" at bounding box center [499, 185] width 713 height 1102
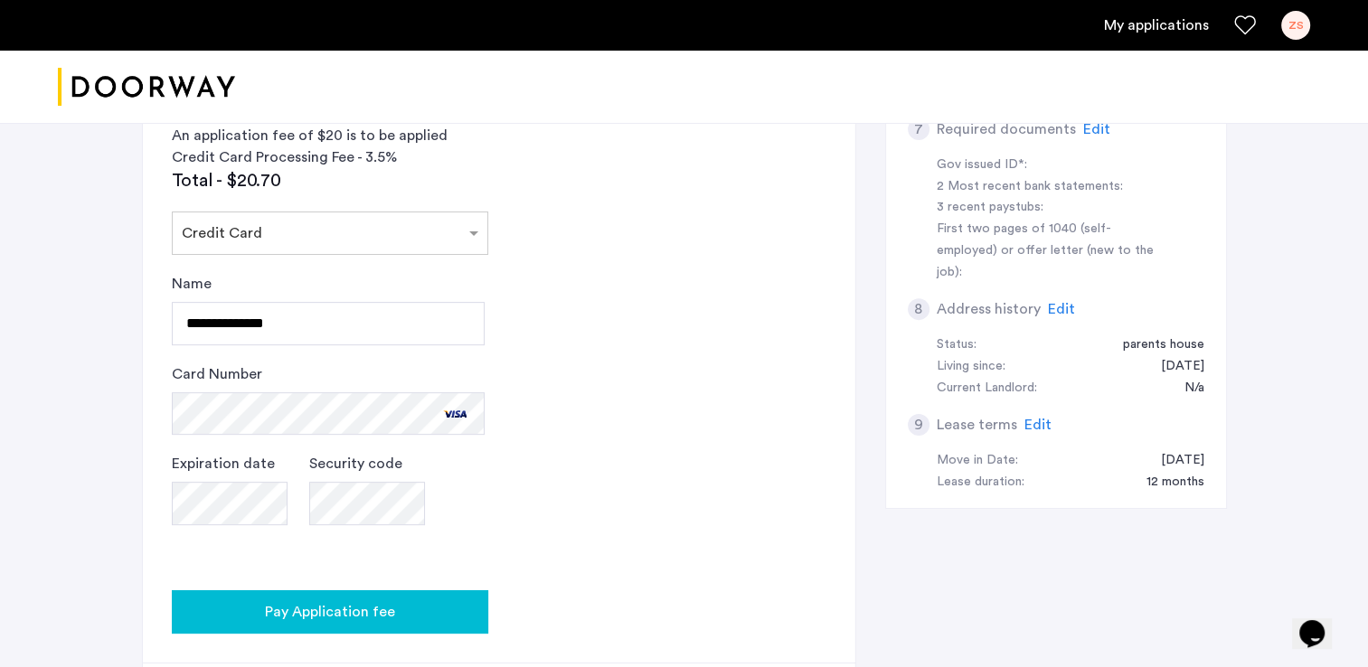
click at [343, 606] on span "Pay Application fee" at bounding box center [330, 612] width 130 height 22
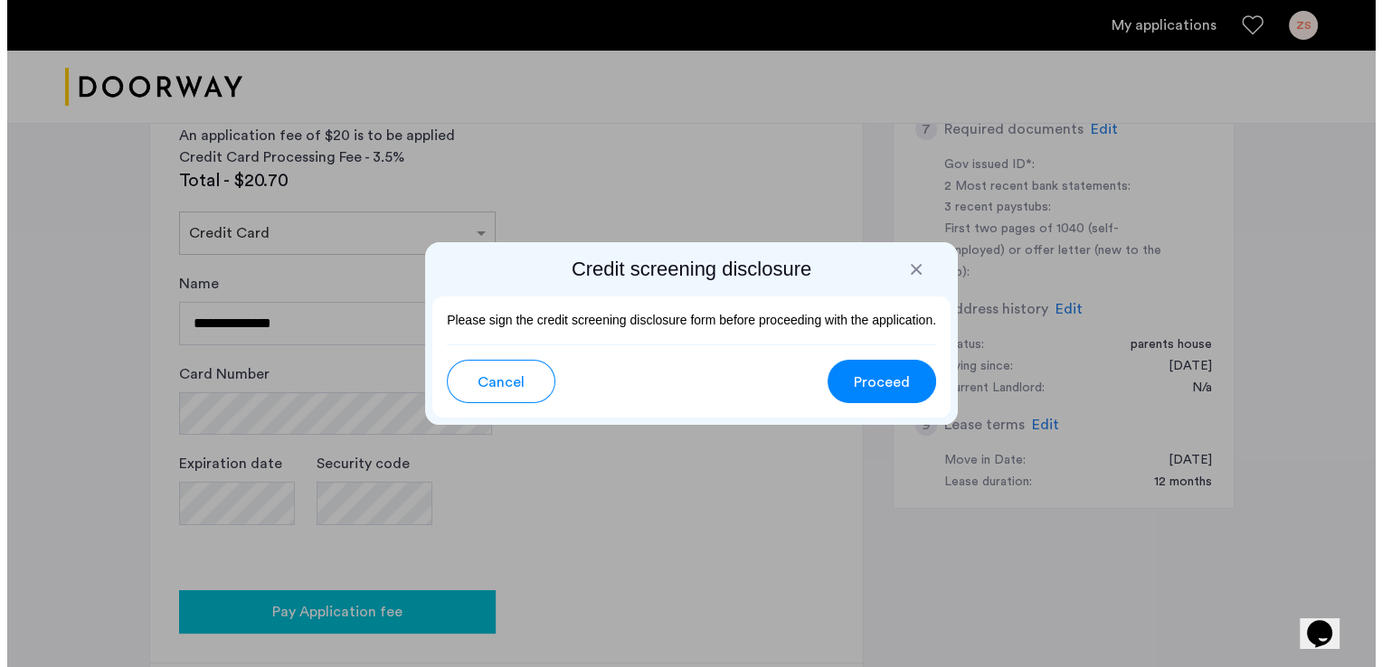
scroll to position [0, 0]
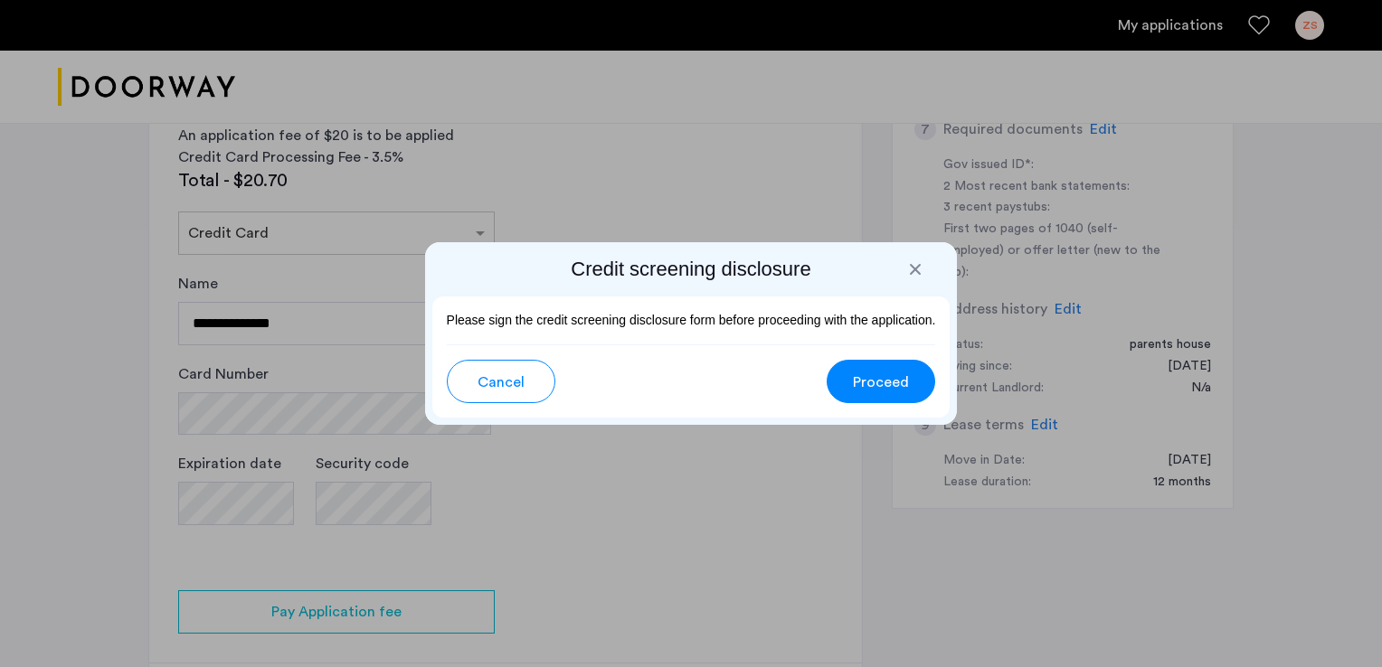
click at [883, 383] on span "Proceed" at bounding box center [881, 383] width 56 height 22
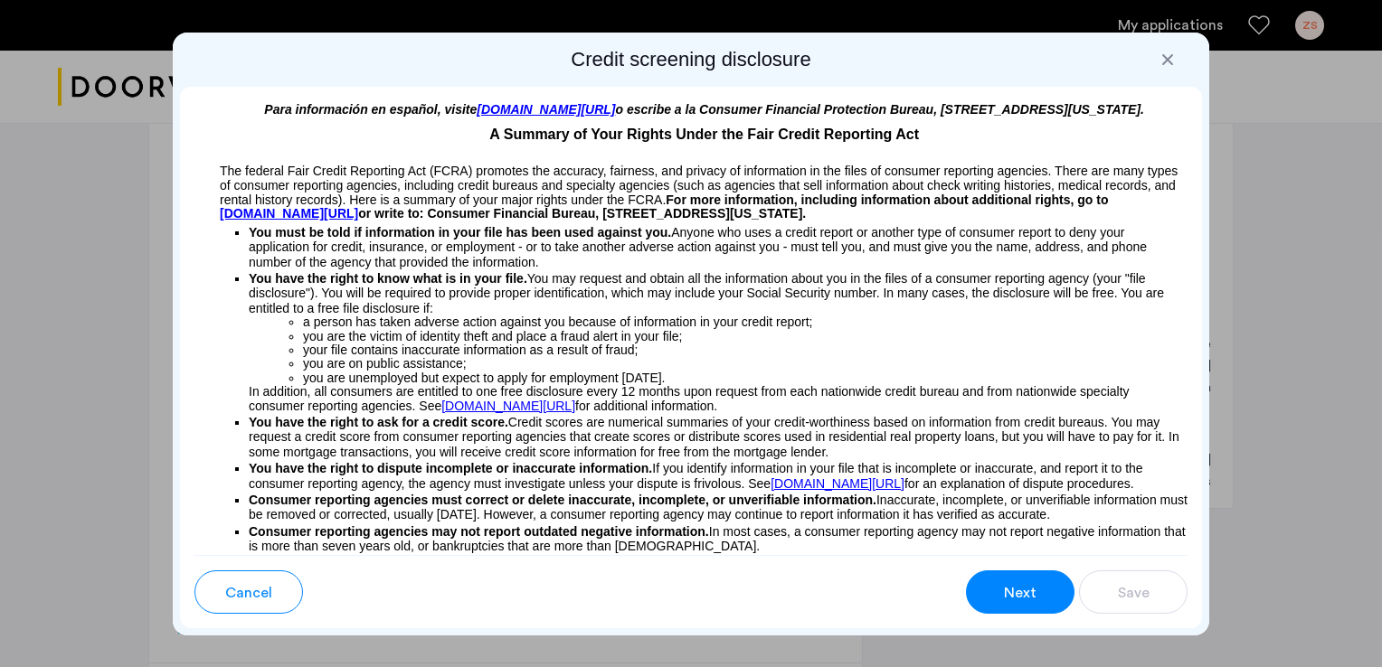
click at [1026, 591] on span "Next" at bounding box center [1020, 593] width 33 height 22
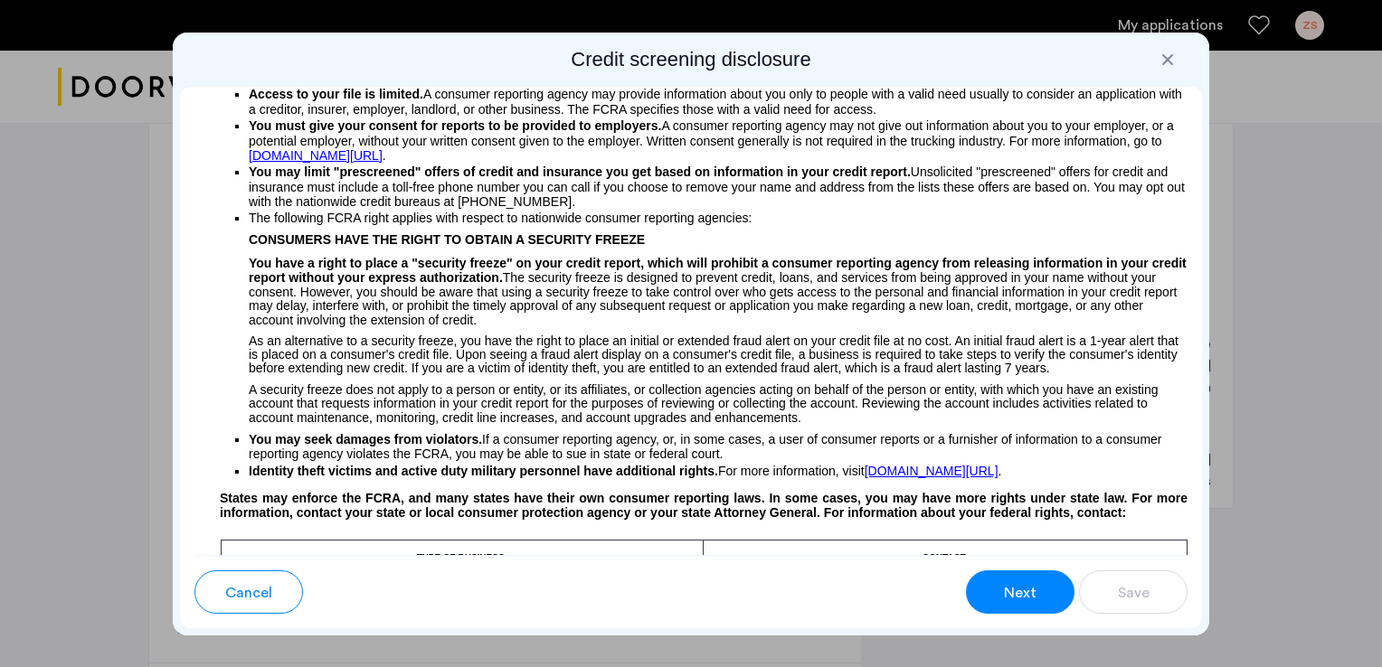
click at [1026, 591] on span "Next" at bounding box center [1020, 593] width 33 height 22
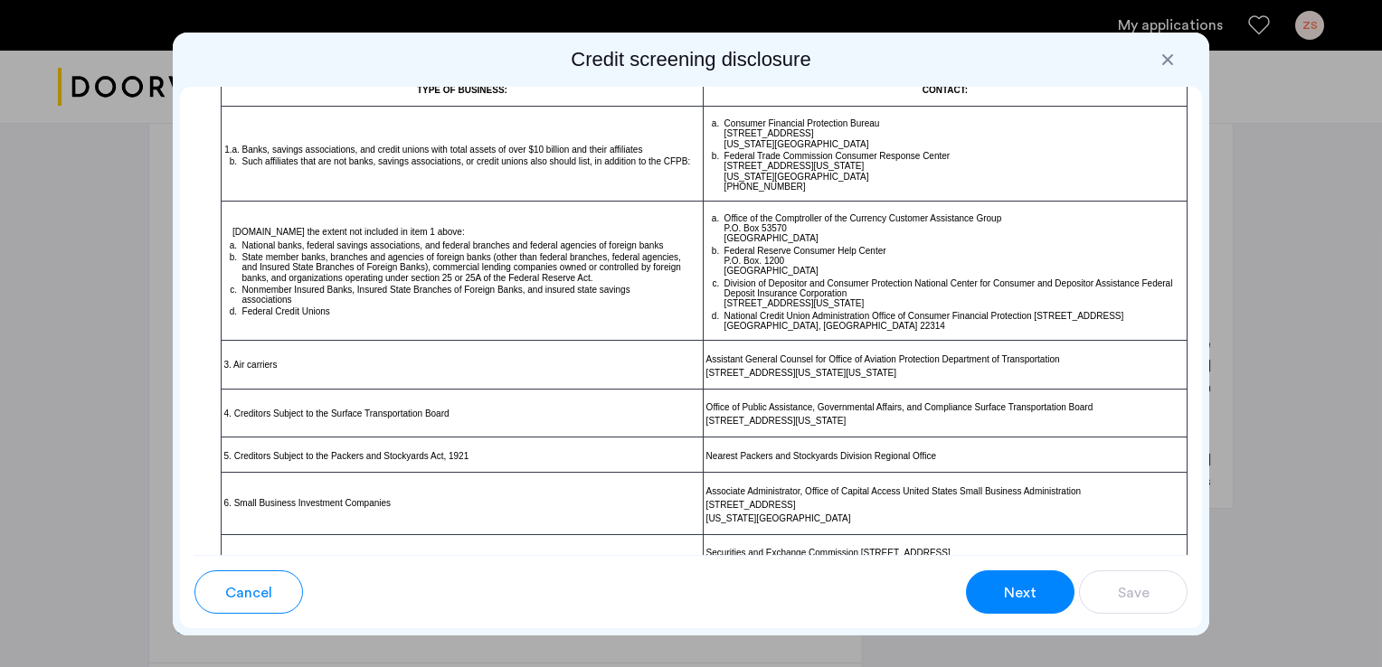
click at [1026, 591] on span "Next" at bounding box center [1020, 593] width 33 height 22
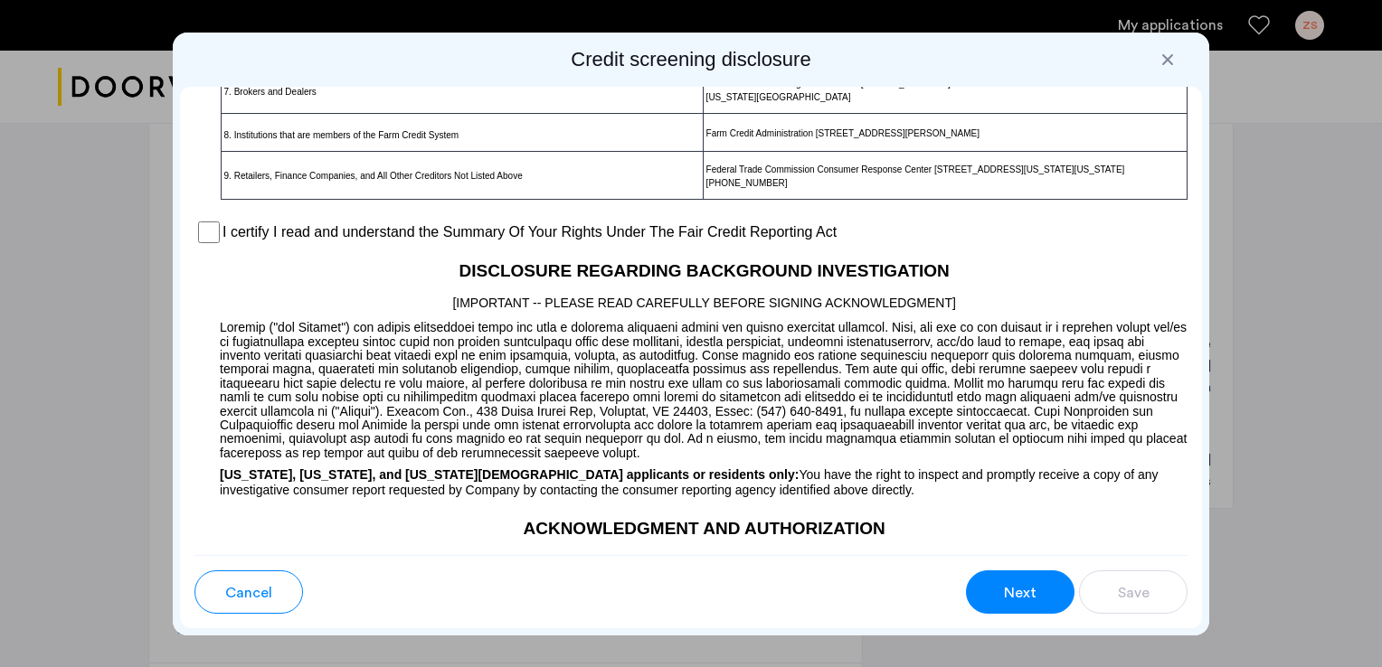
click at [1026, 591] on span "Next" at bounding box center [1020, 593] width 33 height 22
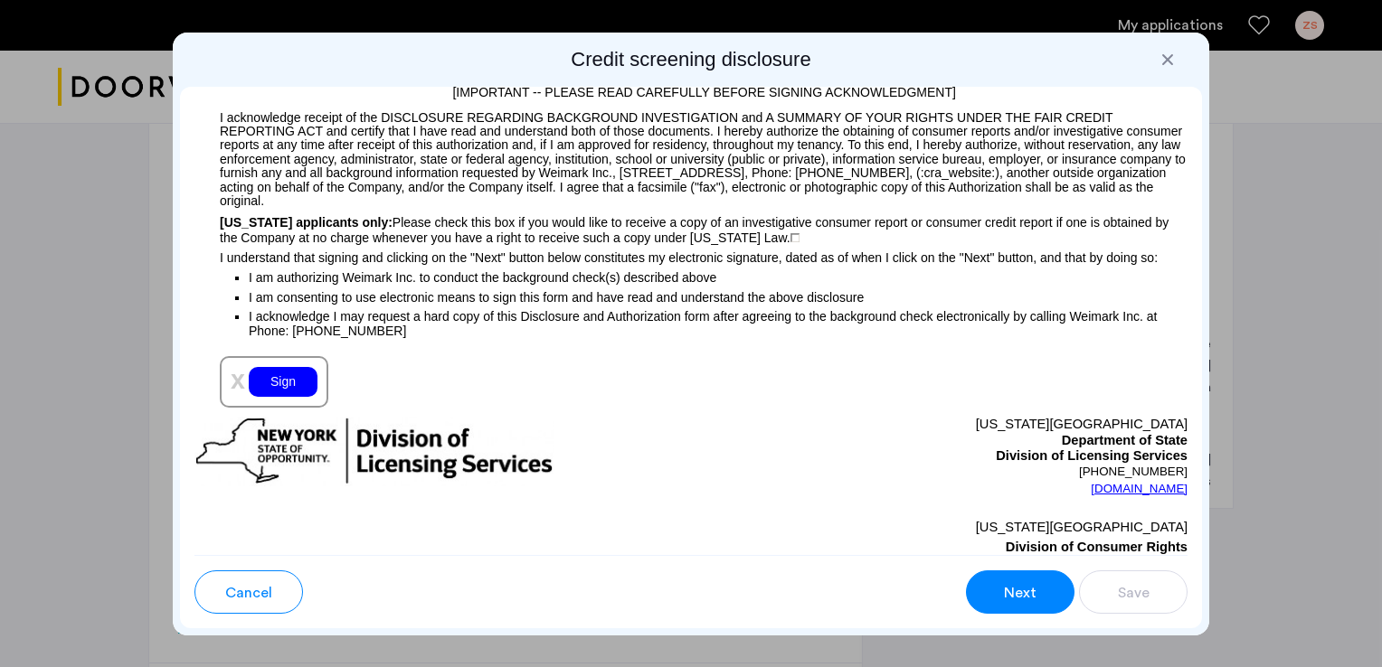
click at [1026, 591] on span "Next" at bounding box center [1020, 593] width 33 height 22
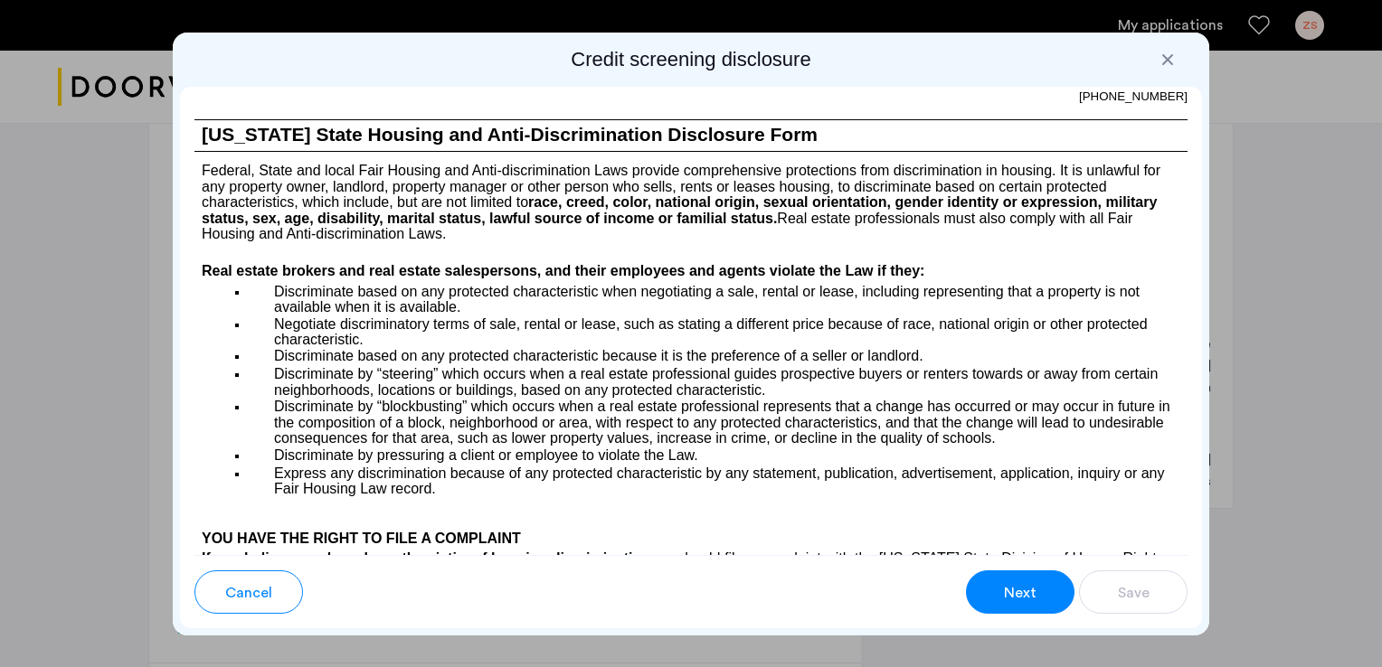
click at [1026, 591] on span "Next" at bounding box center [1020, 593] width 33 height 22
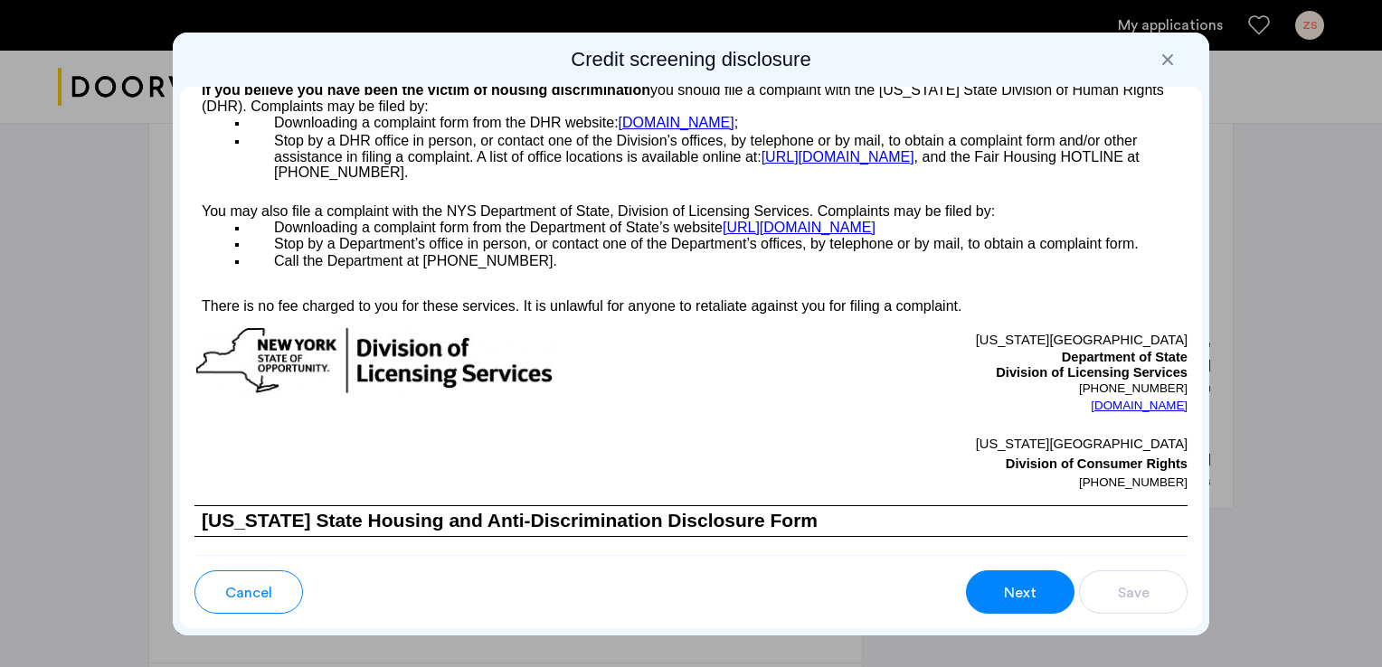
click at [1026, 591] on span "Next" at bounding box center [1020, 593] width 33 height 22
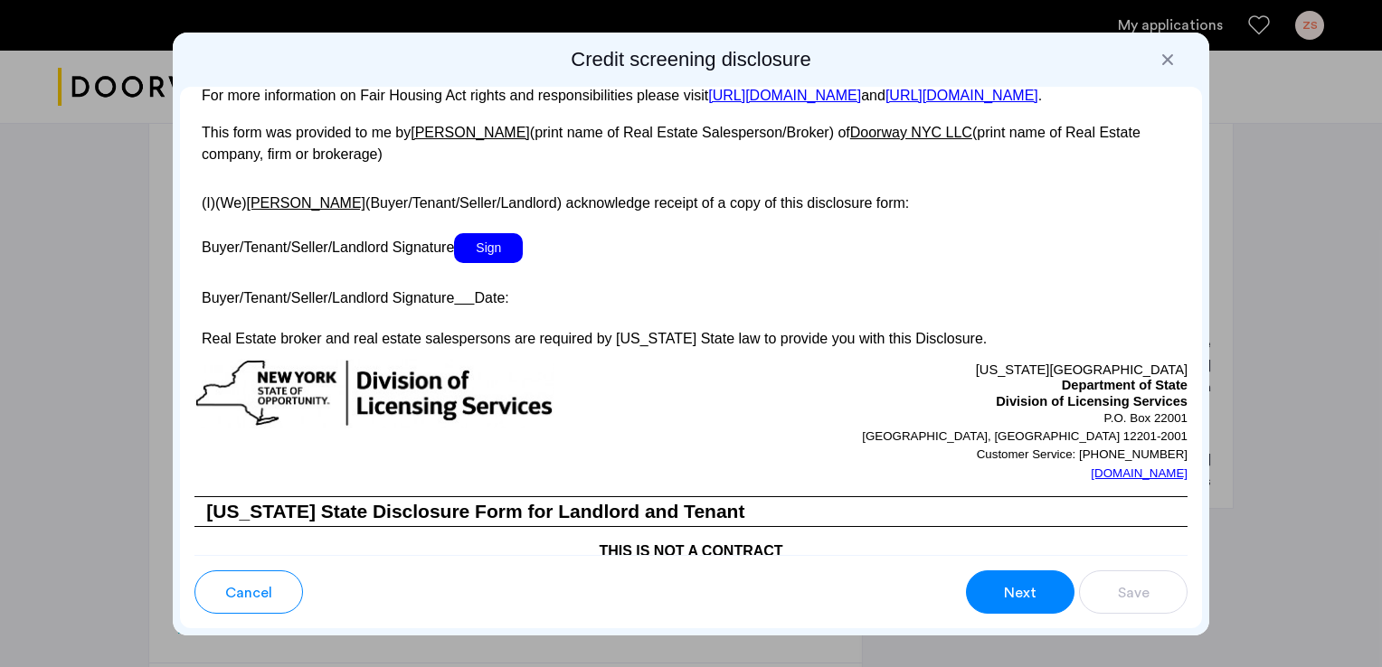
click at [1026, 591] on span "Next" at bounding box center [1020, 593] width 33 height 22
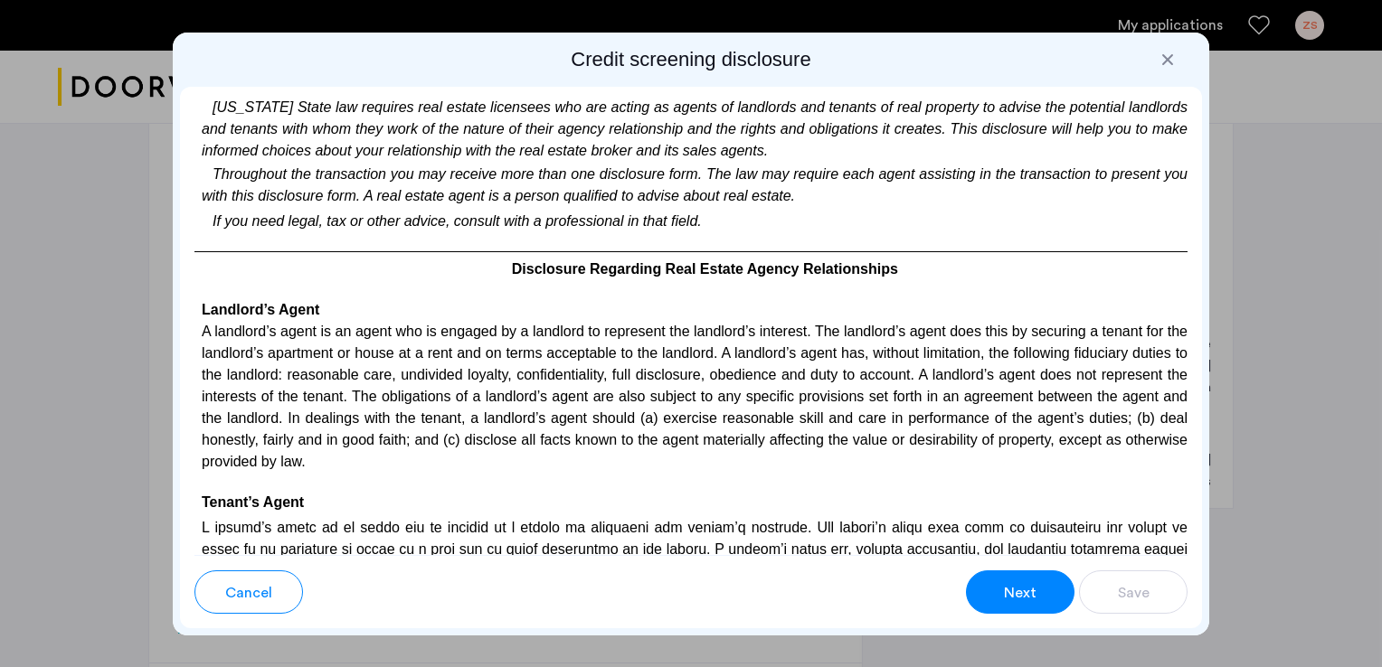
click at [1026, 591] on span "Next" at bounding box center [1020, 593] width 33 height 22
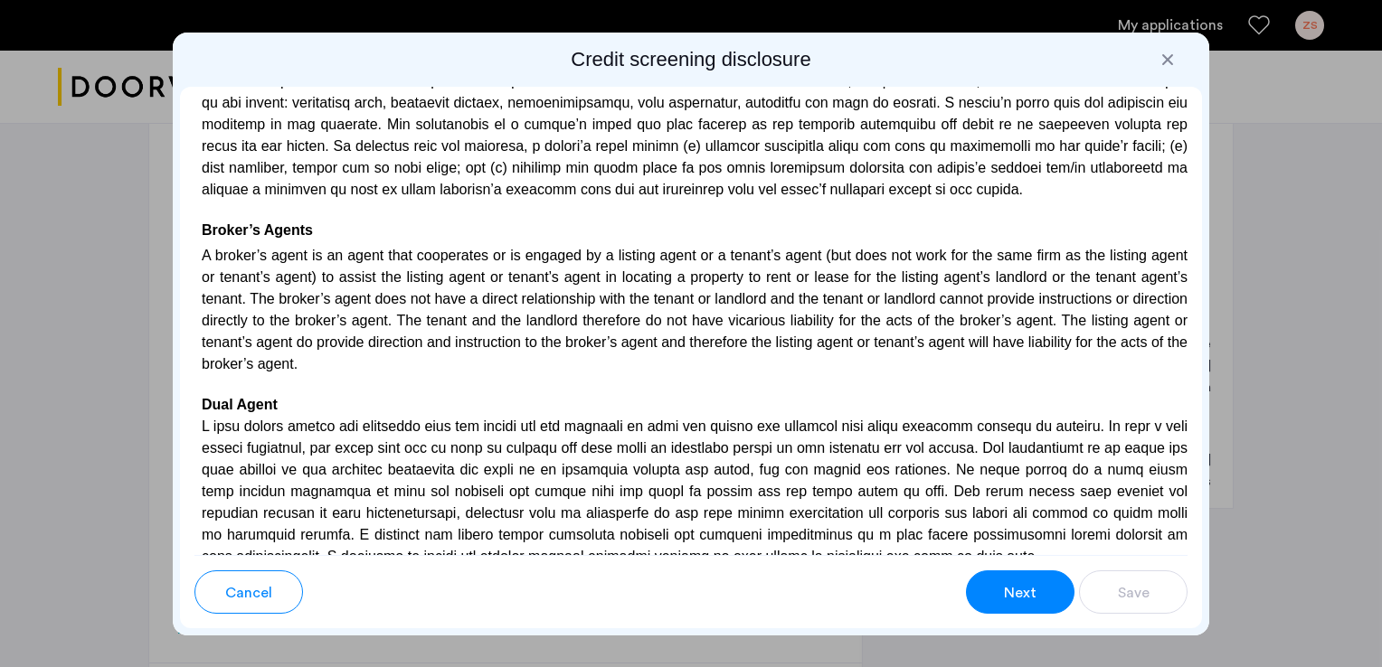
click at [1026, 591] on span "Next" at bounding box center [1020, 593] width 33 height 22
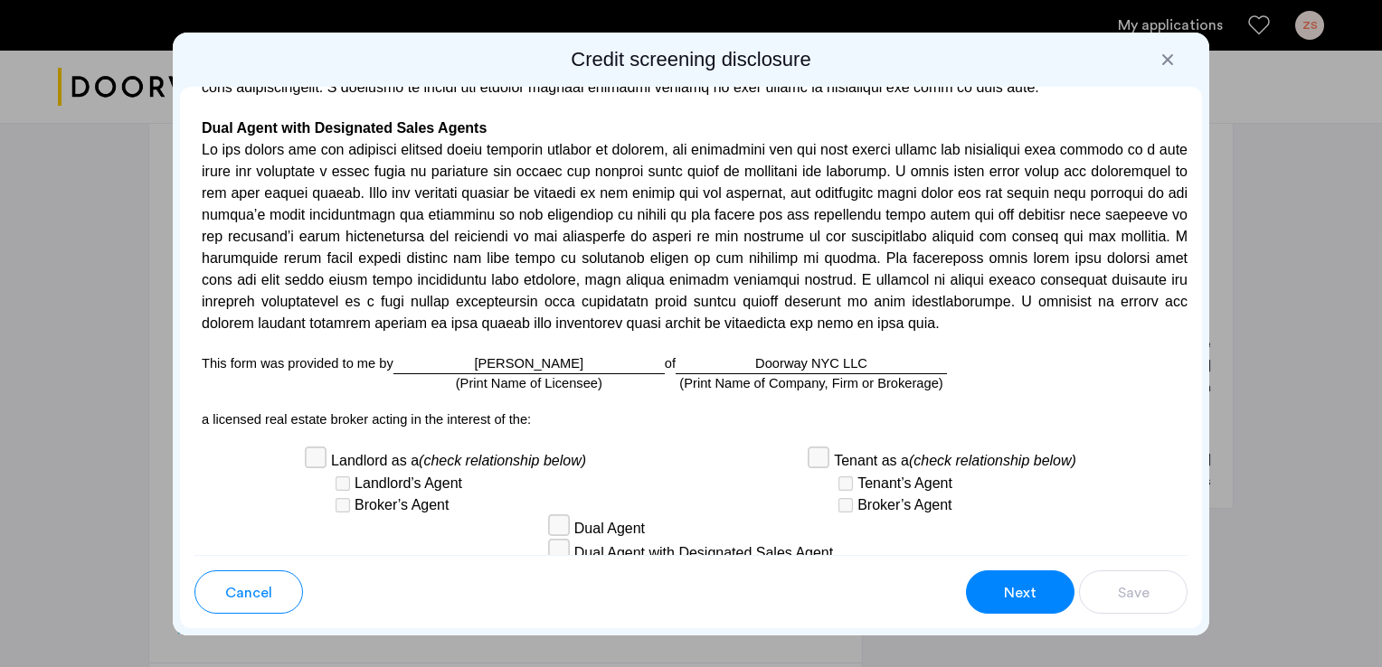
click at [1026, 591] on span "Next" at bounding box center [1020, 593] width 33 height 22
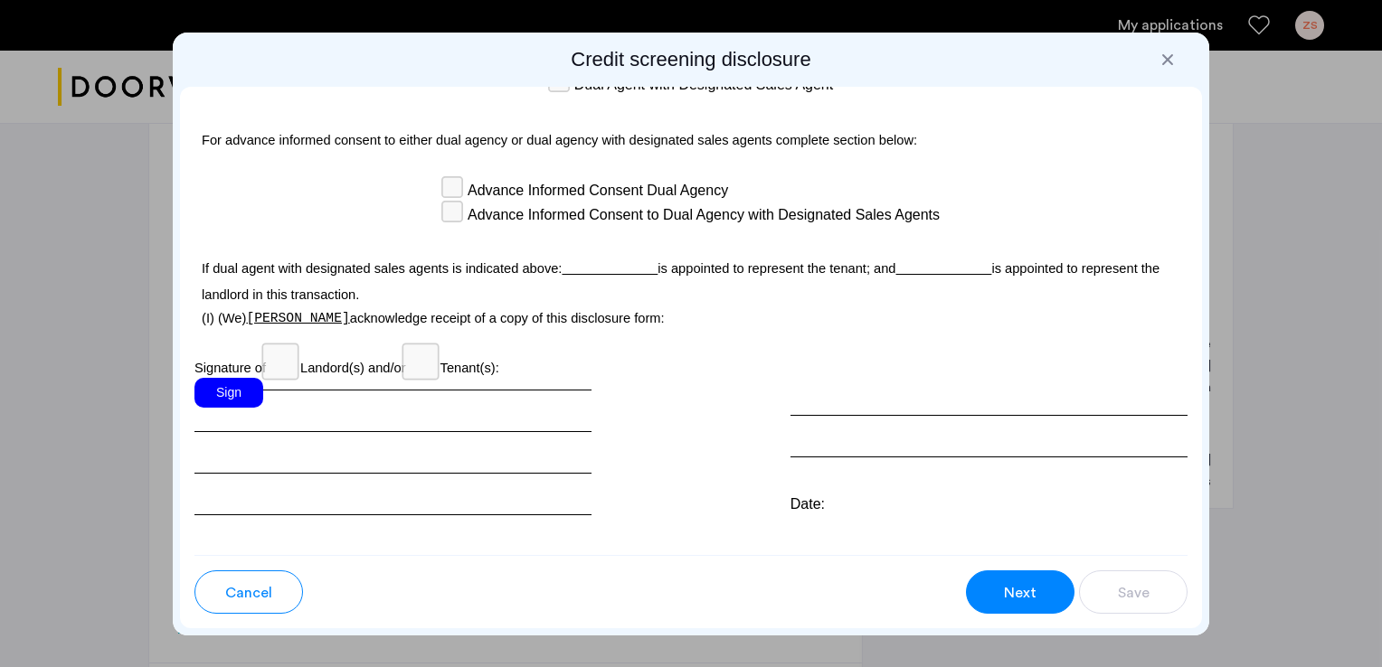
click at [1026, 591] on span "Next" at bounding box center [1020, 593] width 33 height 22
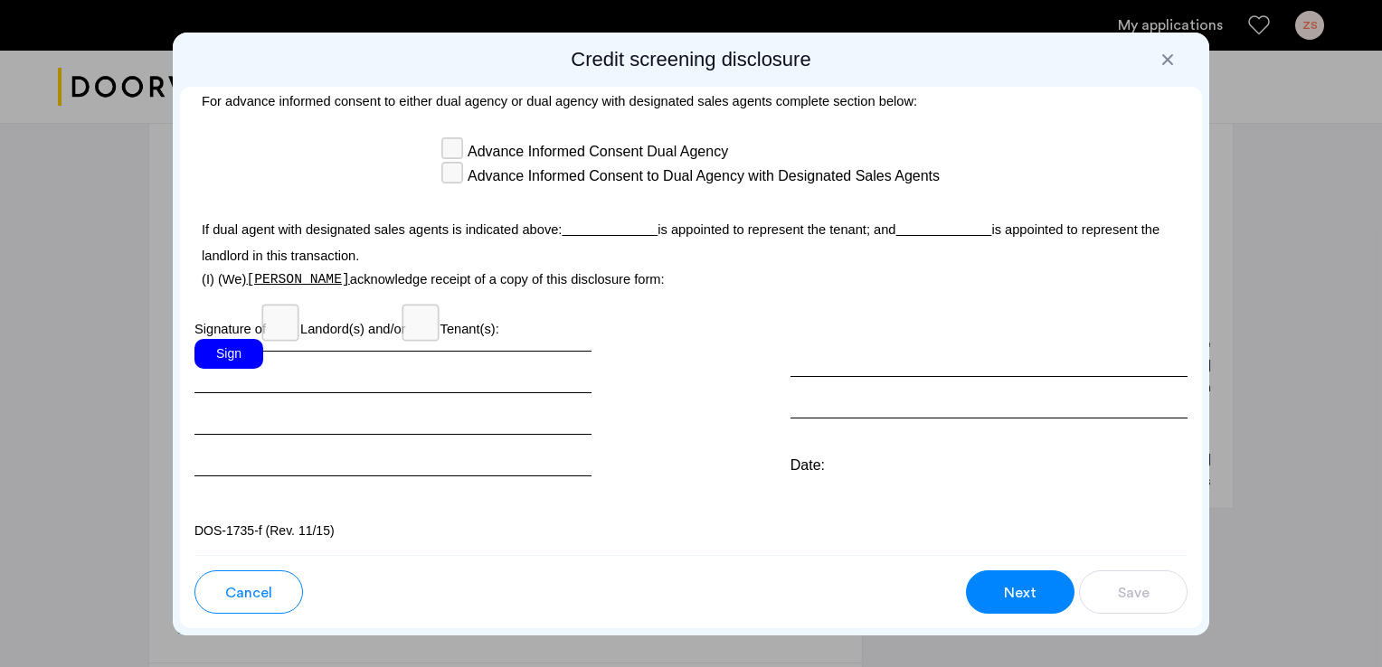
scroll to position [5231, 0]
click at [226, 345] on div "Sign" at bounding box center [228, 354] width 69 height 30
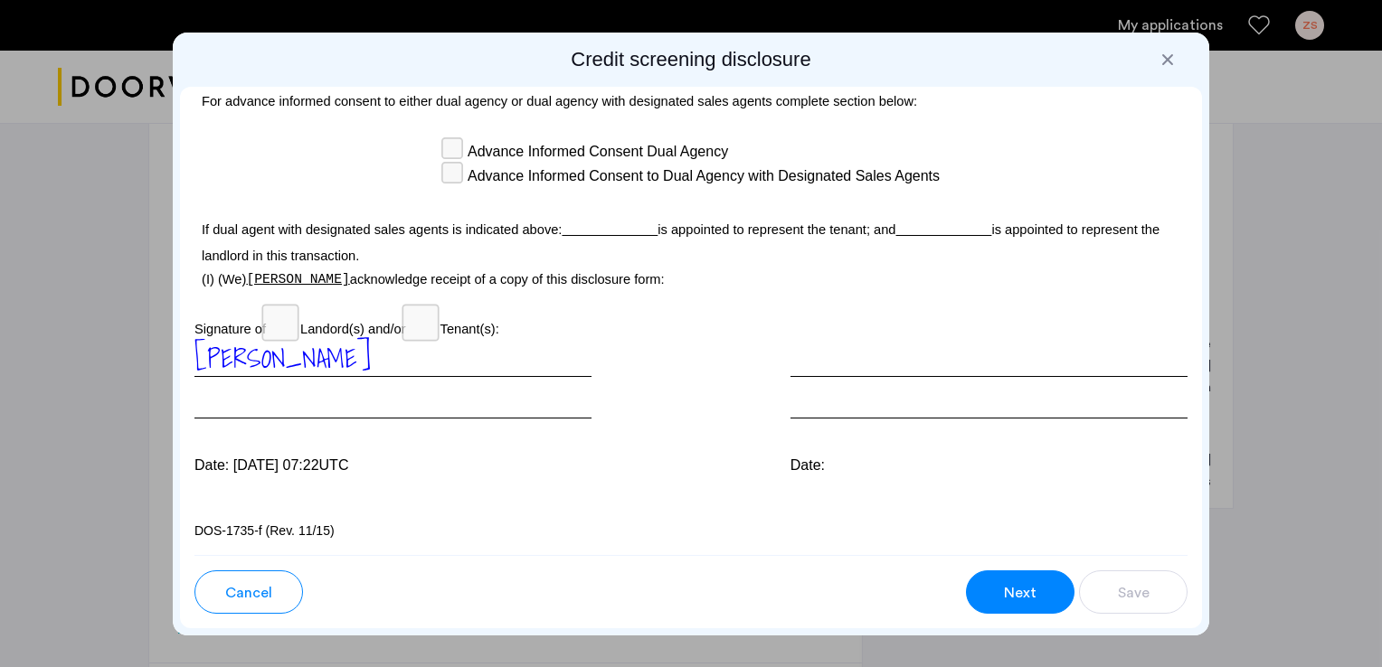
click at [1001, 590] on button "Next" at bounding box center [1020, 592] width 109 height 43
click at [1038, 595] on button "Next" at bounding box center [1020, 592] width 109 height 43
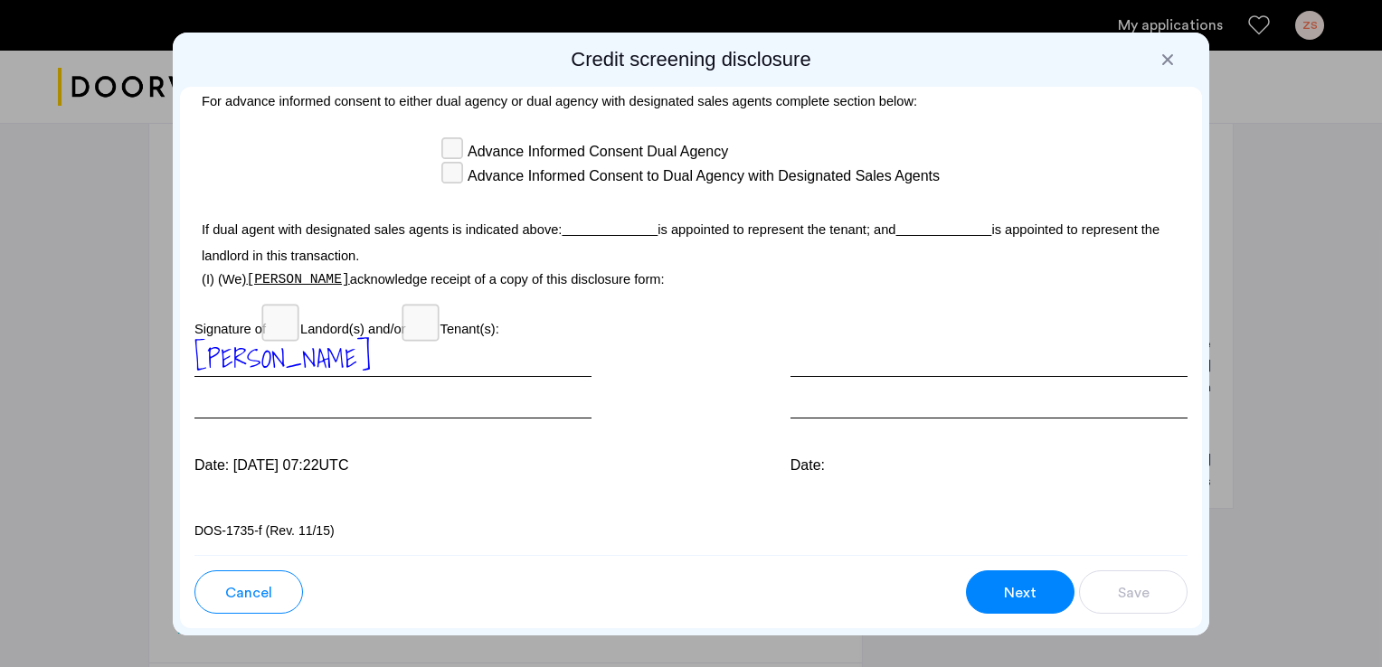
click at [1038, 595] on button "Next" at bounding box center [1020, 592] width 109 height 43
click at [1001, 597] on button "Next" at bounding box center [1020, 592] width 109 height 43
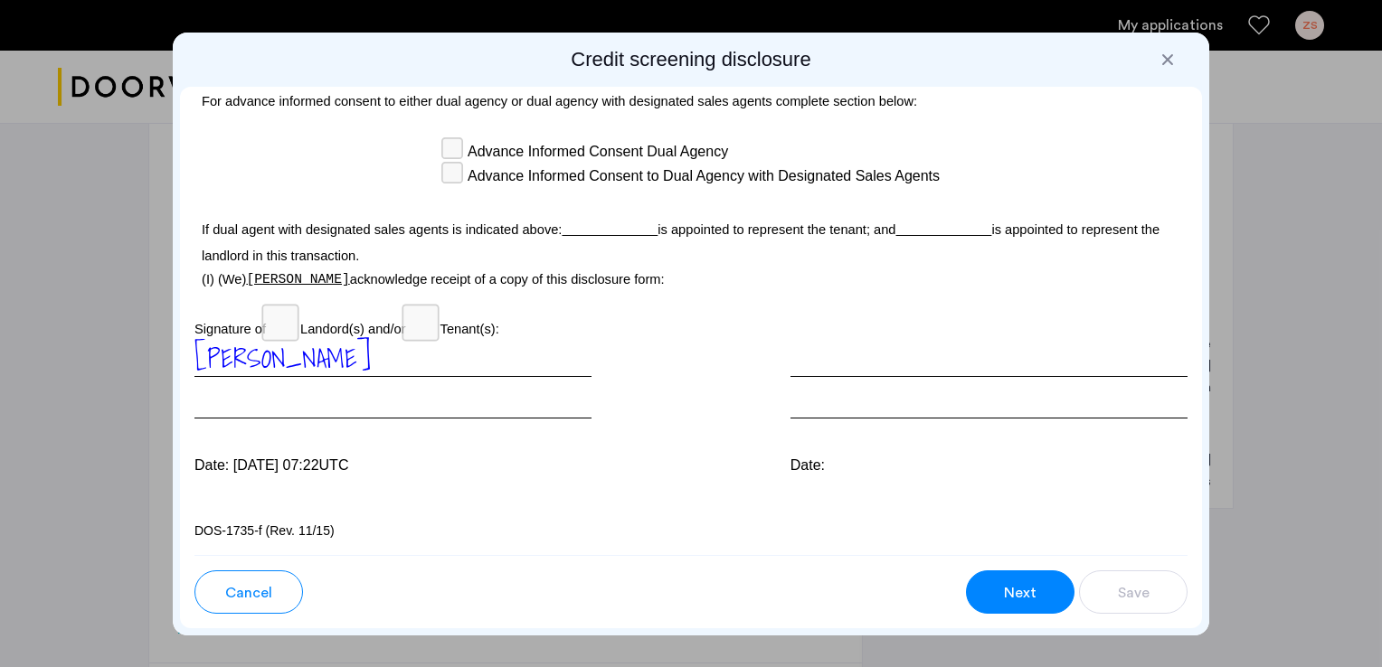
click at [1001, 597] on button "Next" at bounding box center [1020, 592] width 109 height 43
click at [389, 393] on div "Zev Stockstill" at bounding box center [392, 379] width 397 height 80
click at [1017, 584] on span "Next" at bounding box center [1020, 593] width 33 height 22
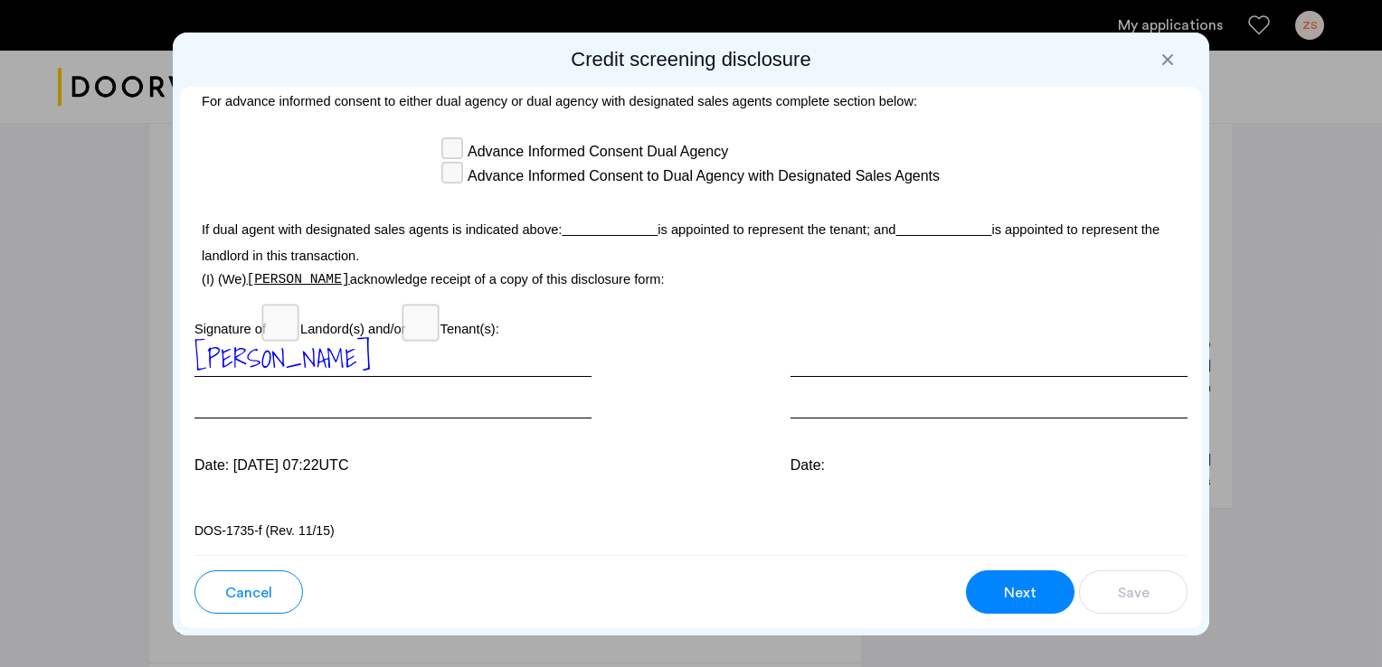
click at [1017, 584] on span "Next" at bounding box center [1020, 593] width 33 height 22
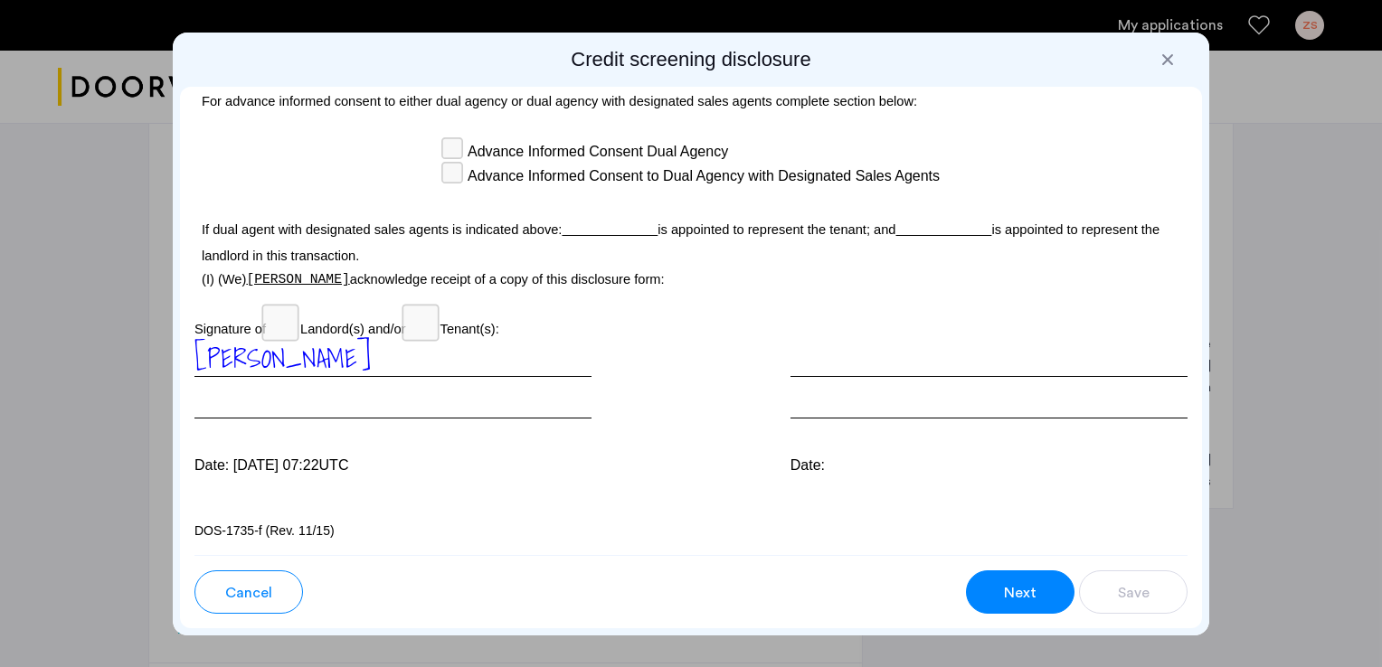
click at [1017, 584] on span "Next" at bounding box center [1020, 593] width 33 height 22
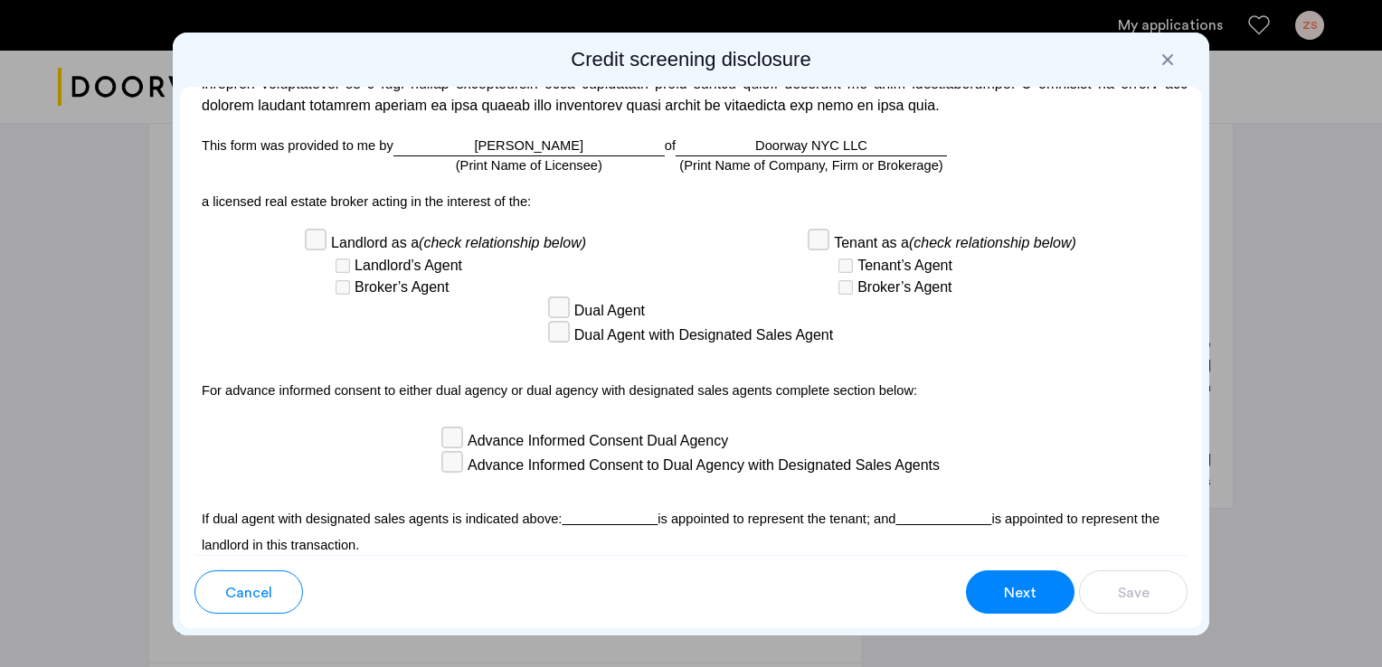
scroll to position [4905, 0]
click at [1023, 597] on span "Next" at bounding box center [1020, 593] width 33 height 22
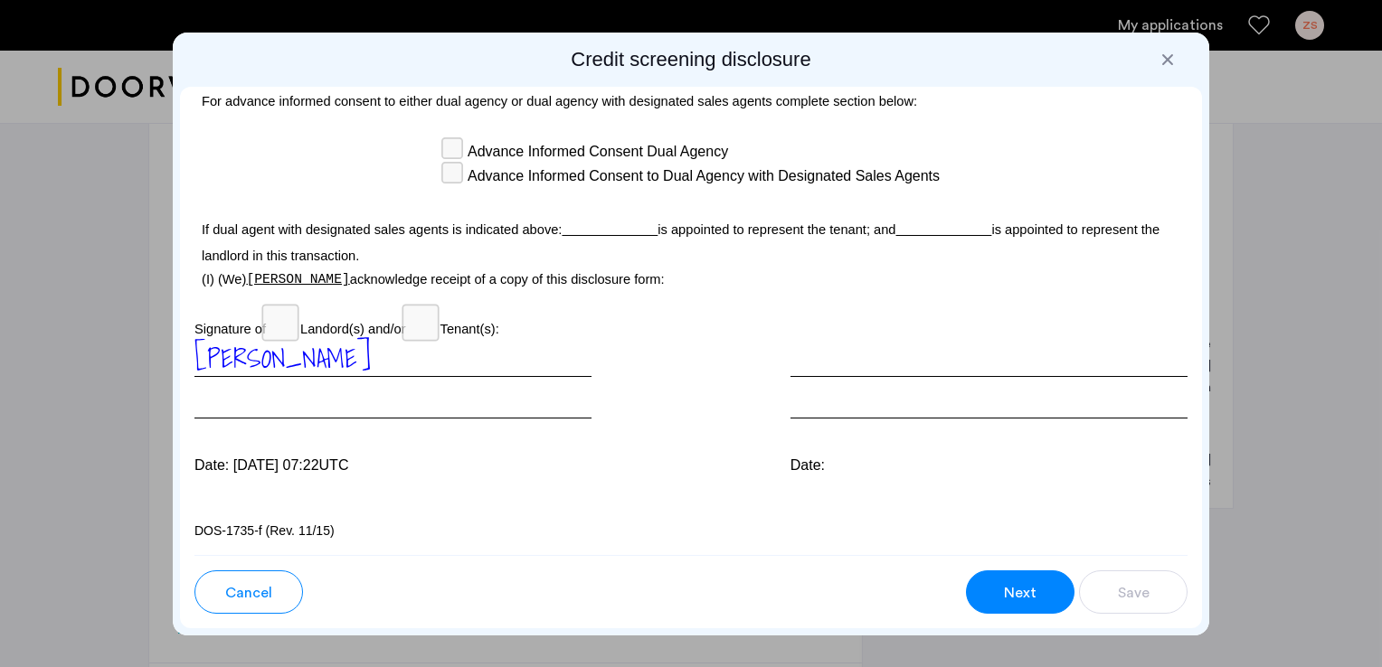
click at [1023, 597] on span "Next" at bounding box center [1020, 593] width 33 height 22
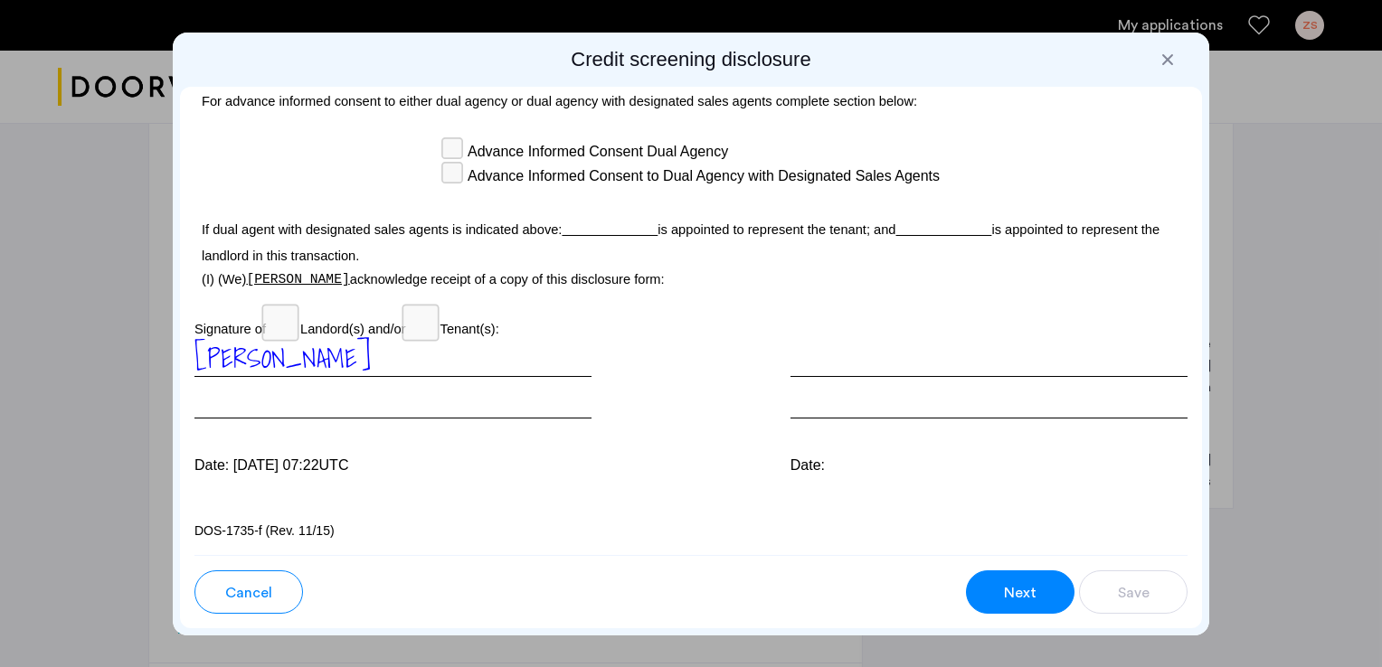
click at [1023, 597] on span "Next" at bounding box center [1020, 593] width 33 height 22
click at [1160, 63] on div at bounding box center [1167, 60] width 18 height 18
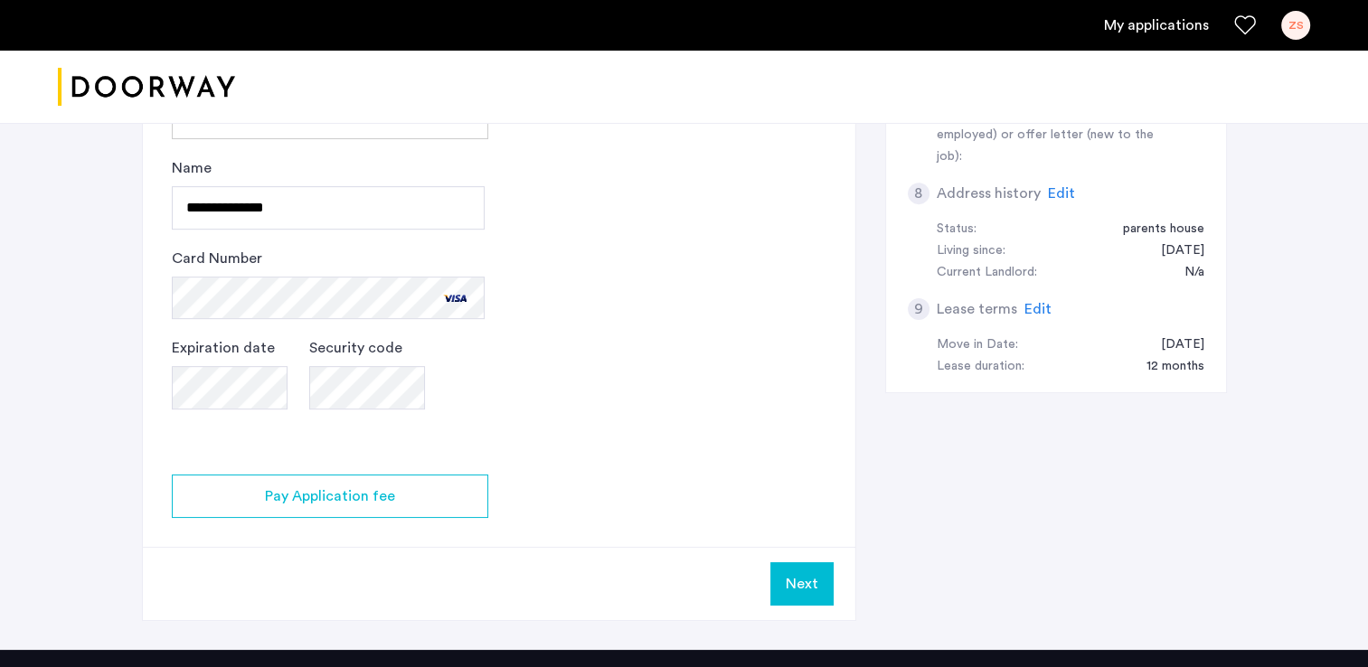
scroll to position [760, 0]
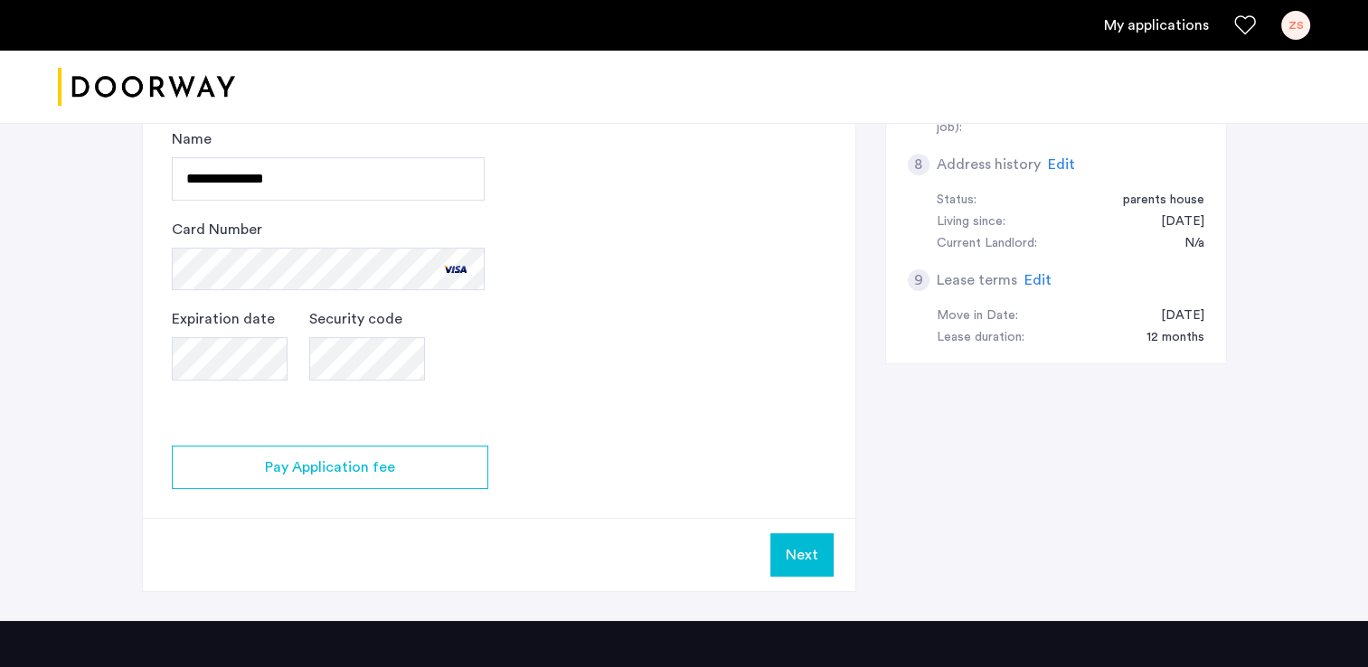
click at [815, 544] on button "Next" at bounding box center [802, 555] width 63 height 43
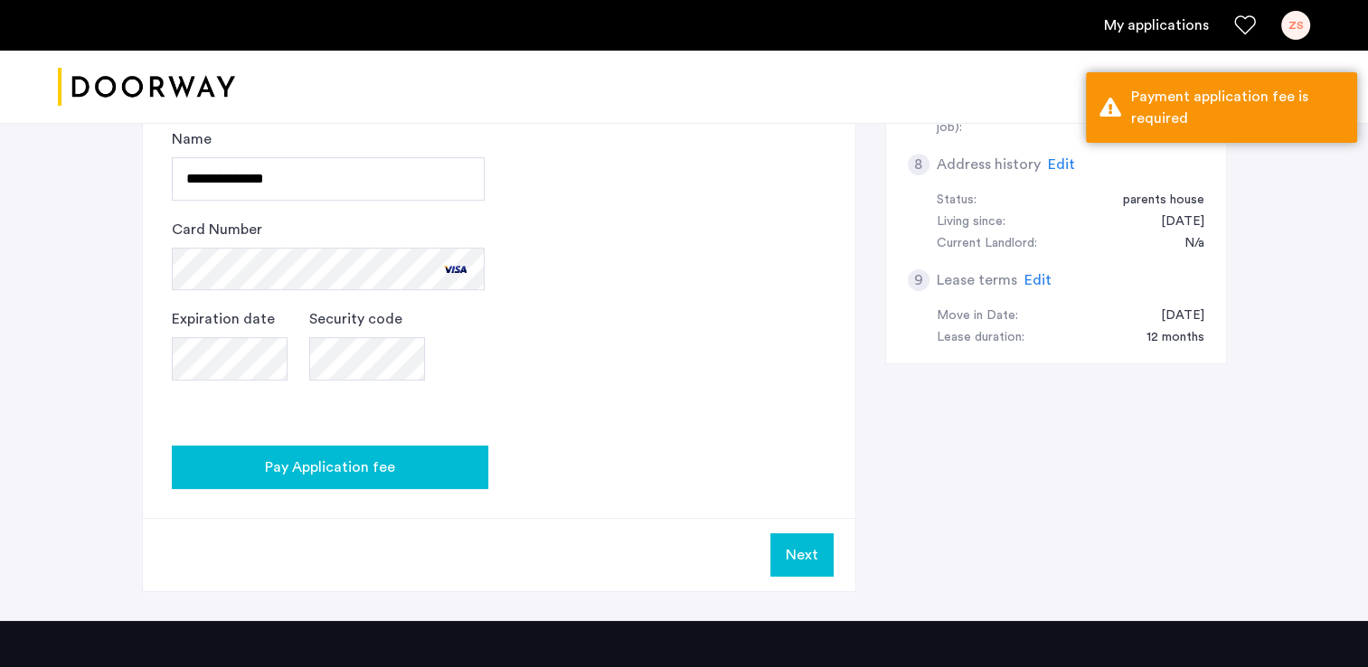
click at [354, 482] on button "Pay Application fee" at bounding box center [330, 467] width 317 height 43
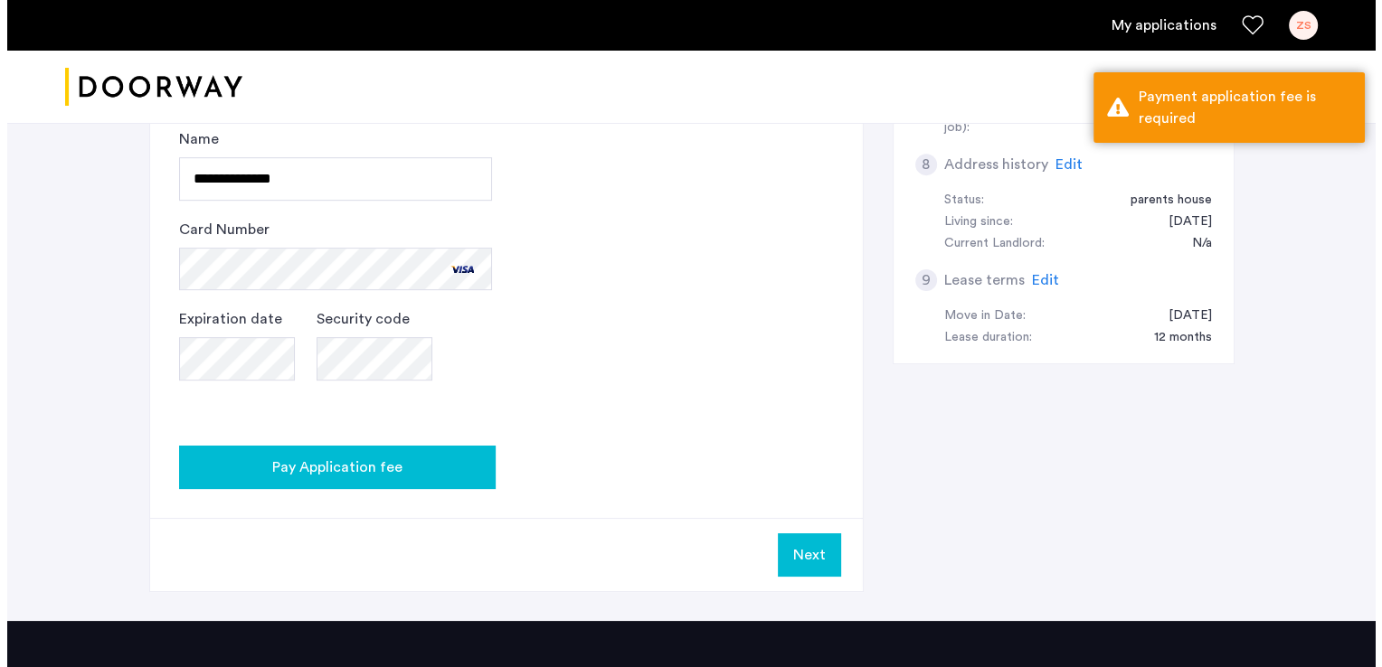
scroll to position [0, 0]
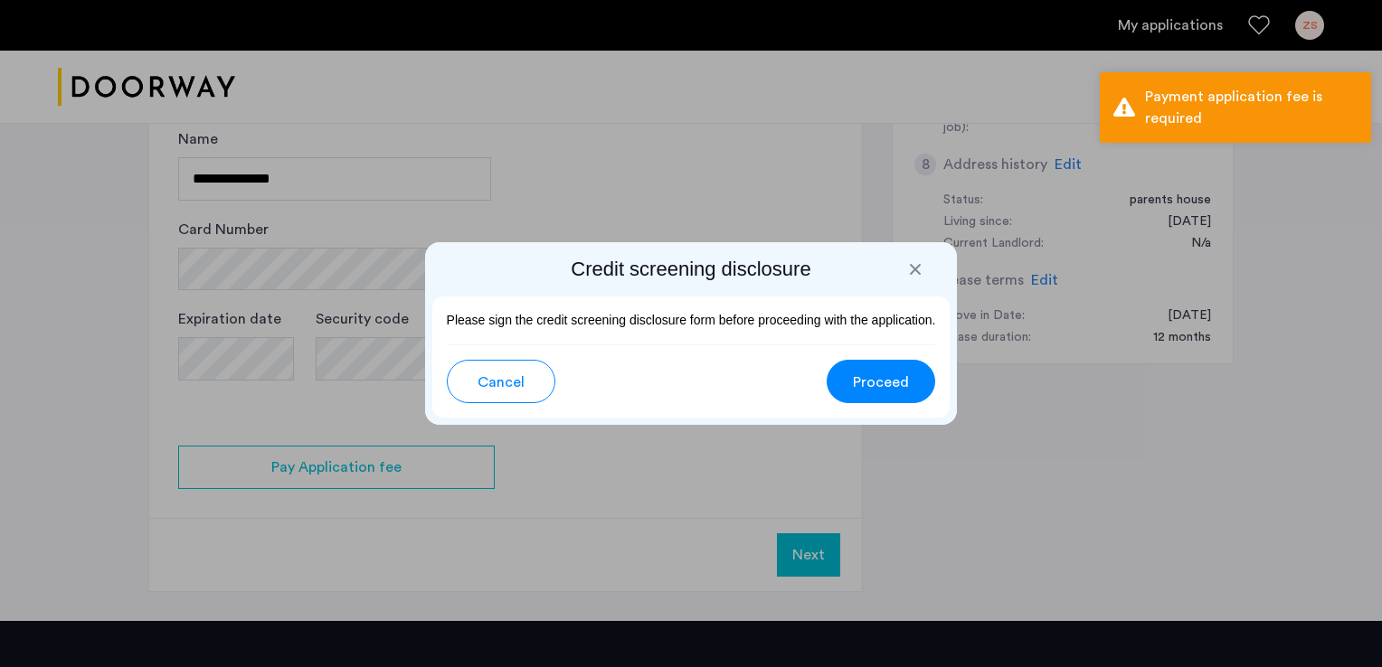
click at [890, 399] on button "Proceed" at bounding box center [881, 381] width 109 height 43
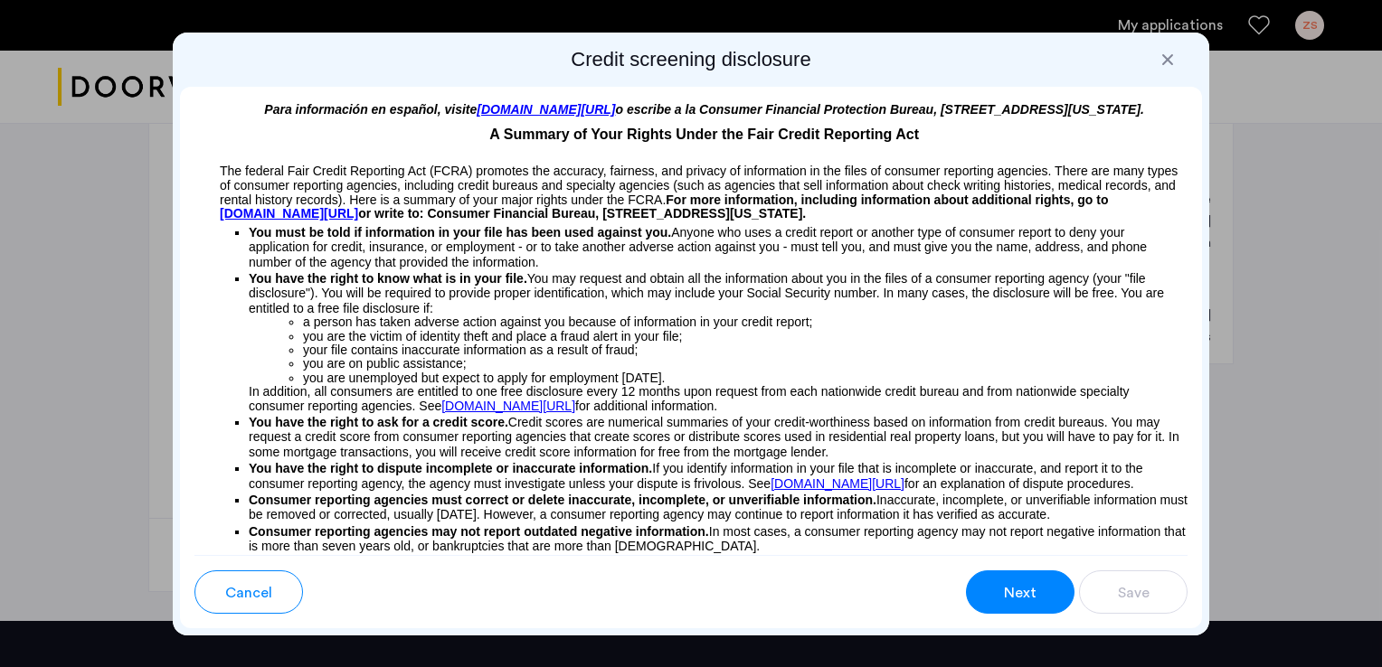
click at [1024, 586] on span "Next" at bounding box center [1020, 593] width 33 height 22
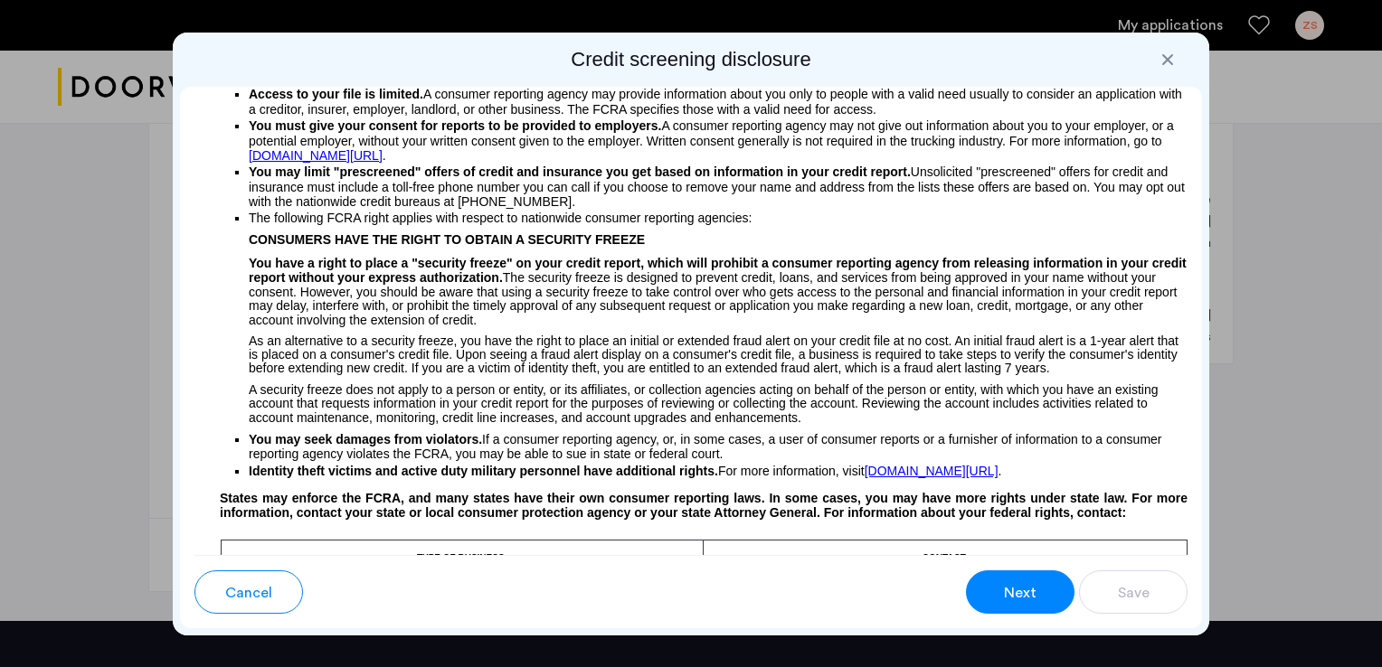
click at [1024, 586] on span "Next" at bounding box center [1020, 593] width 33 height 22
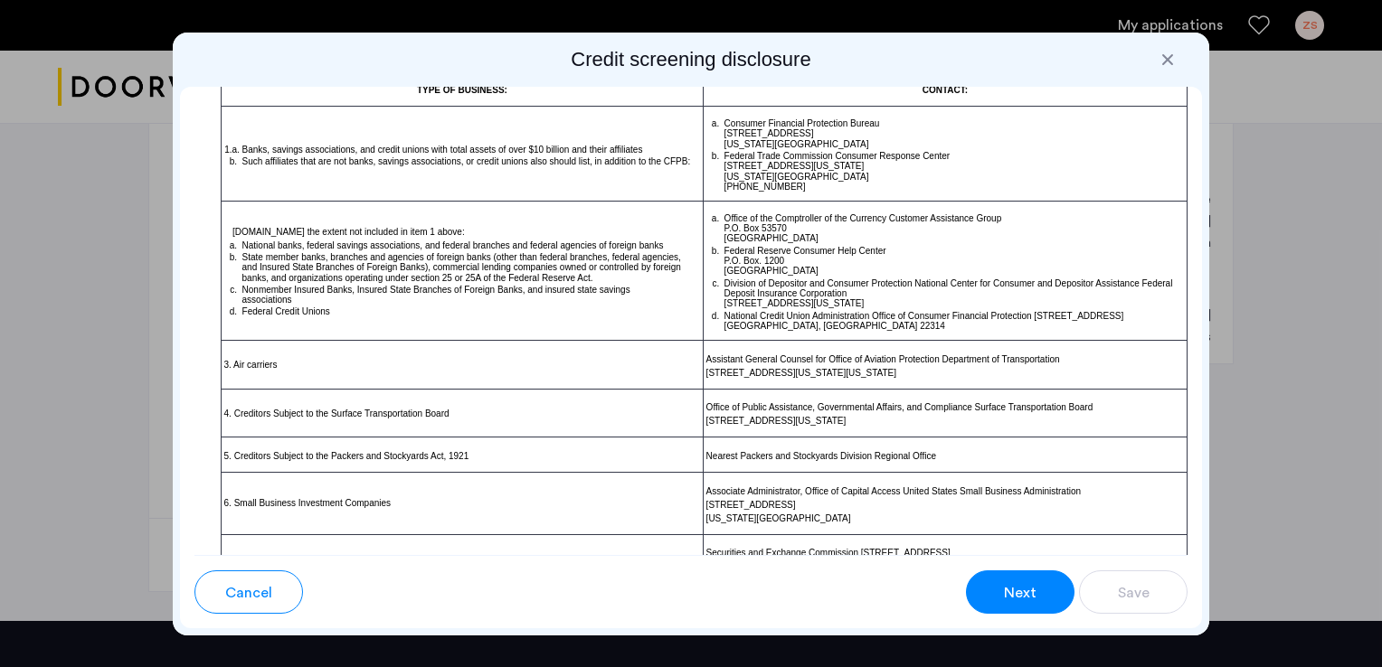
click at [1024, 586] on span "Next" at bounding box center [1020, 593] width 33 height 22
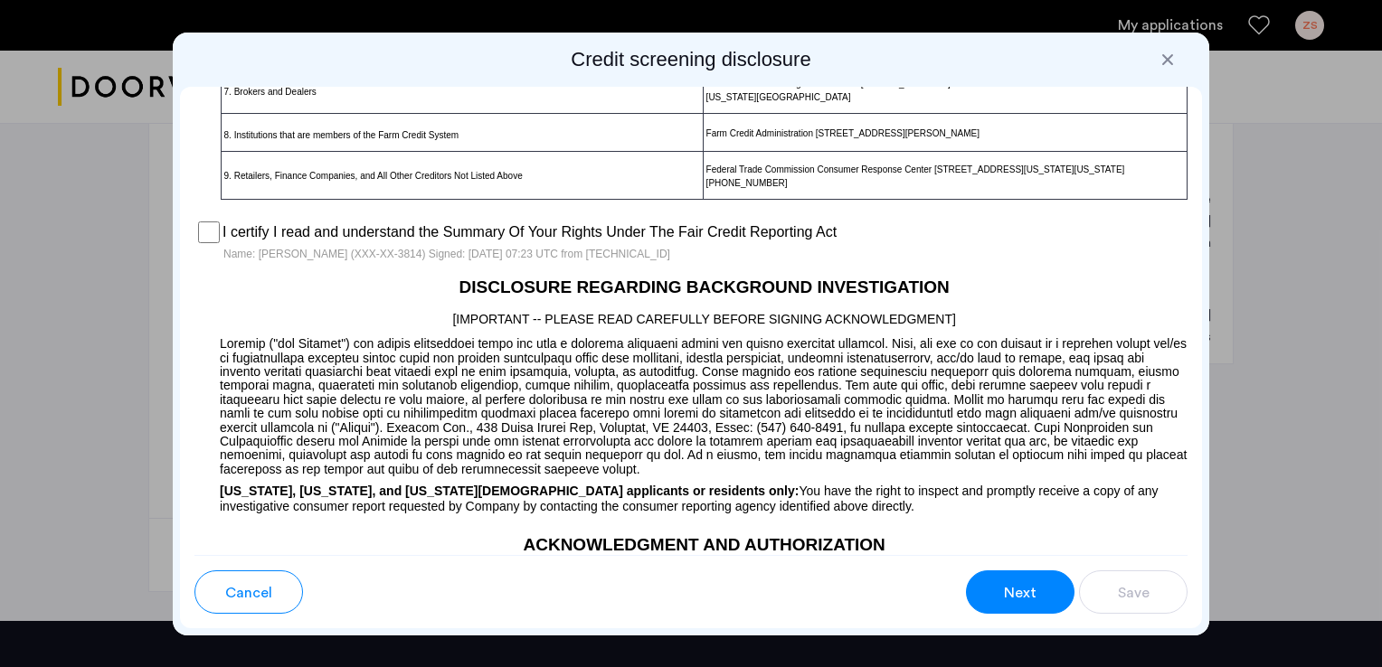
click at [1032, 610] on button "Next" at bounding box center [1020, 592] width 109 height 43
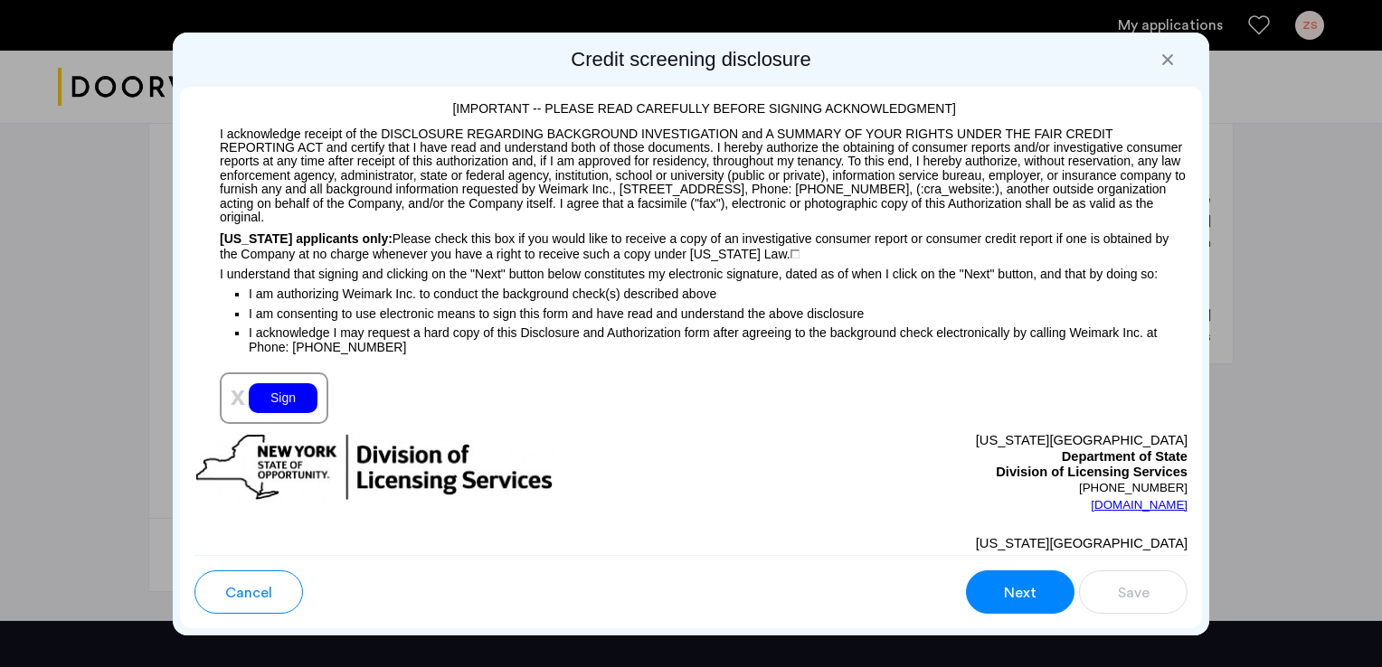
click at [301, 413] on div "Sign" at bounding box center [283, 398] width 69 height 30
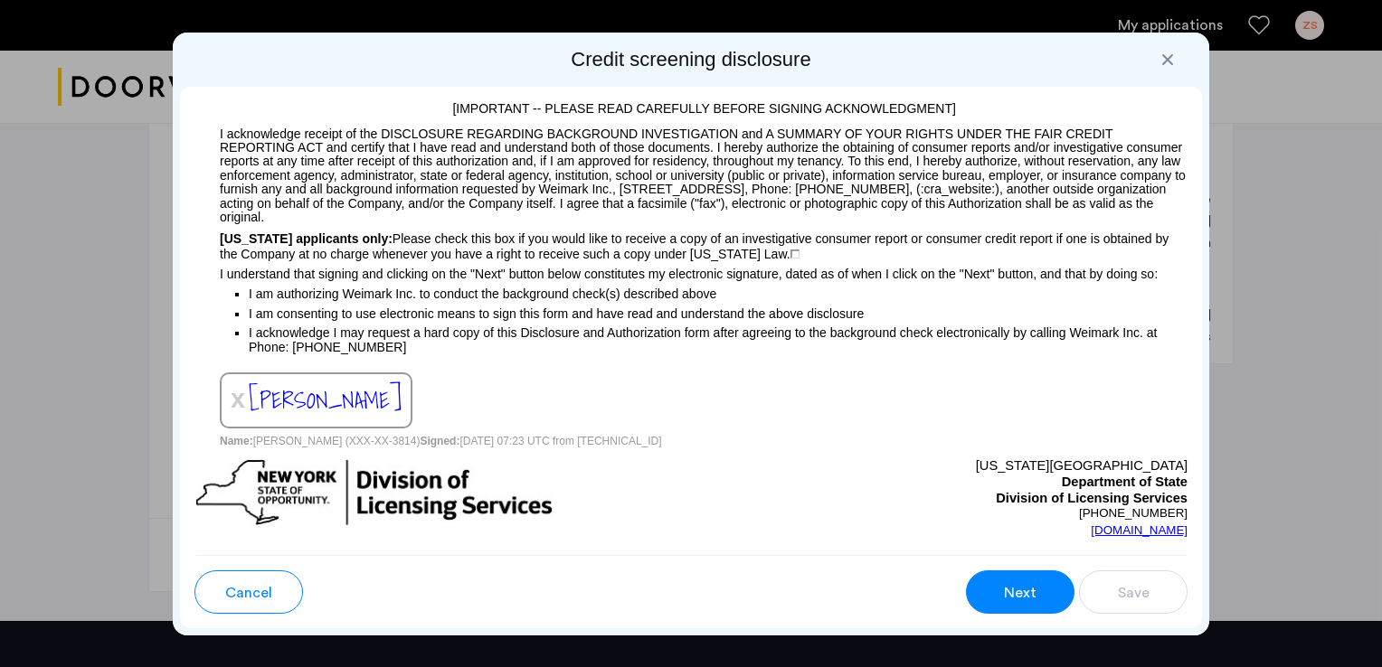
click at [1022, 597] on span "Next" at bounding box center [1020, 593] width 33 height 22
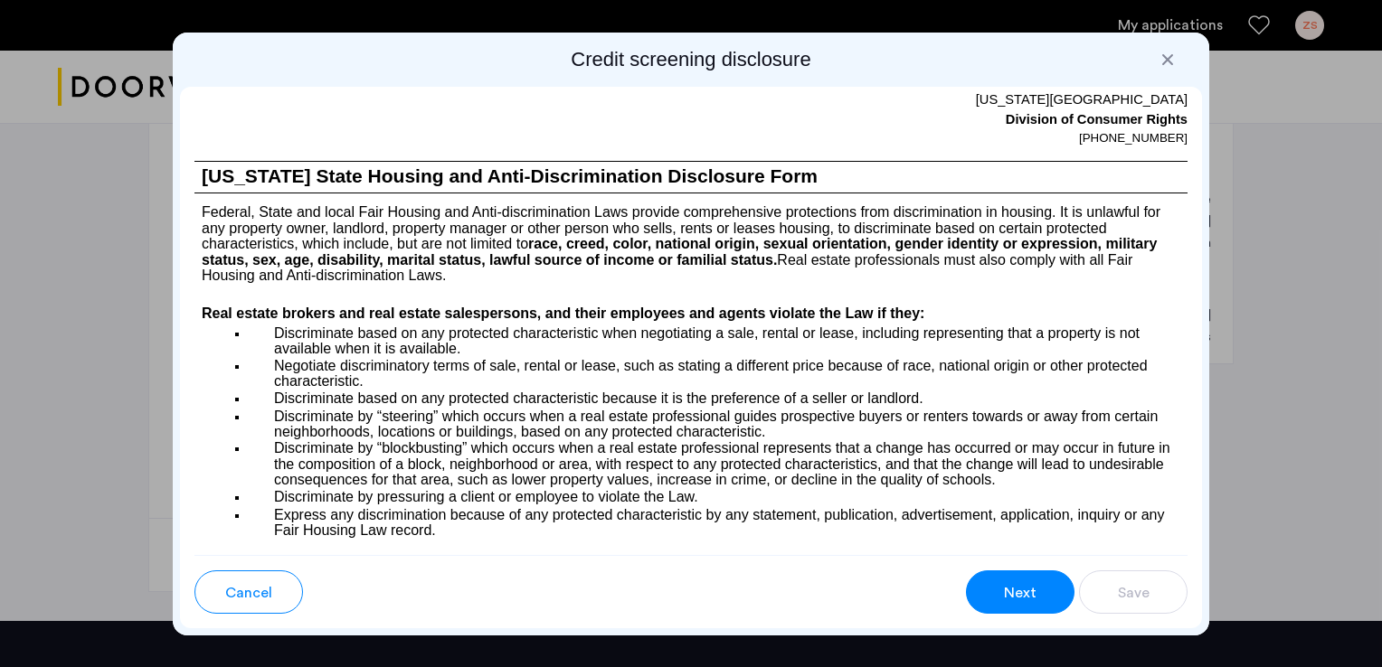
click at [1022, 597] on span "Next" at bounding box center [1020, 593] width 33 height 22
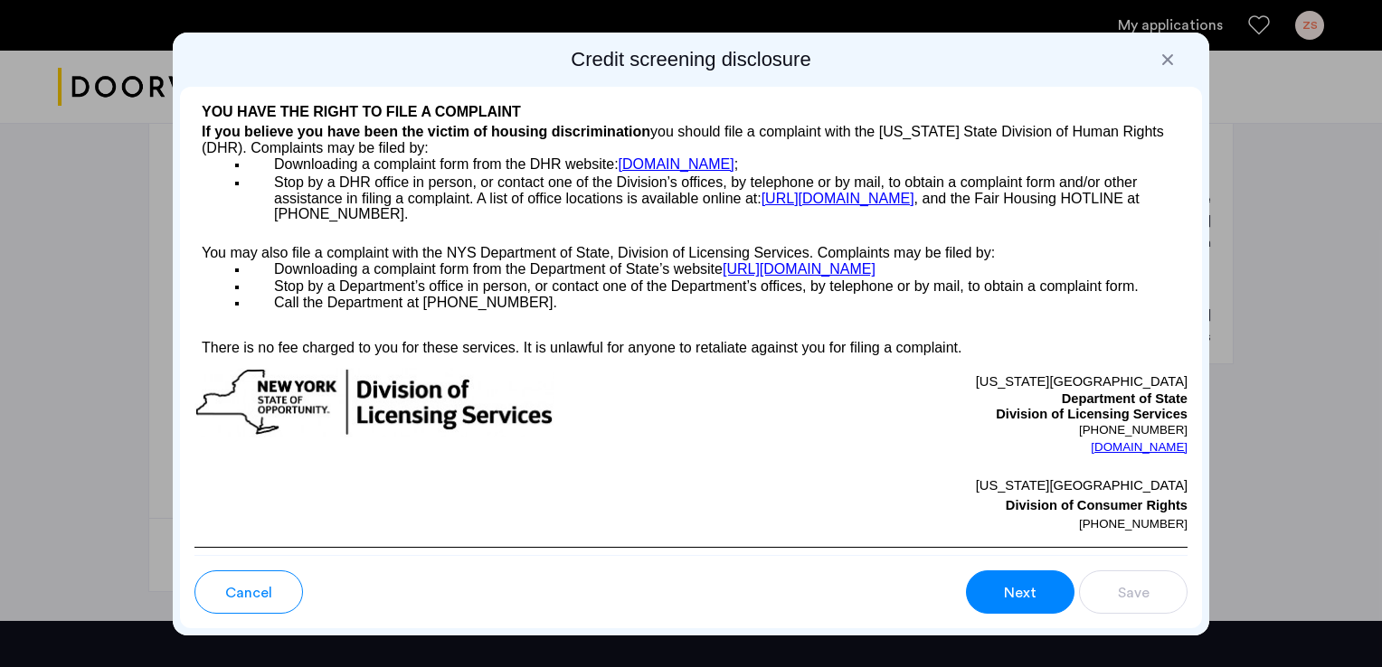
click at [1022, 597] on span "Next" at bounding box center [1020, 593] width 33 height 22
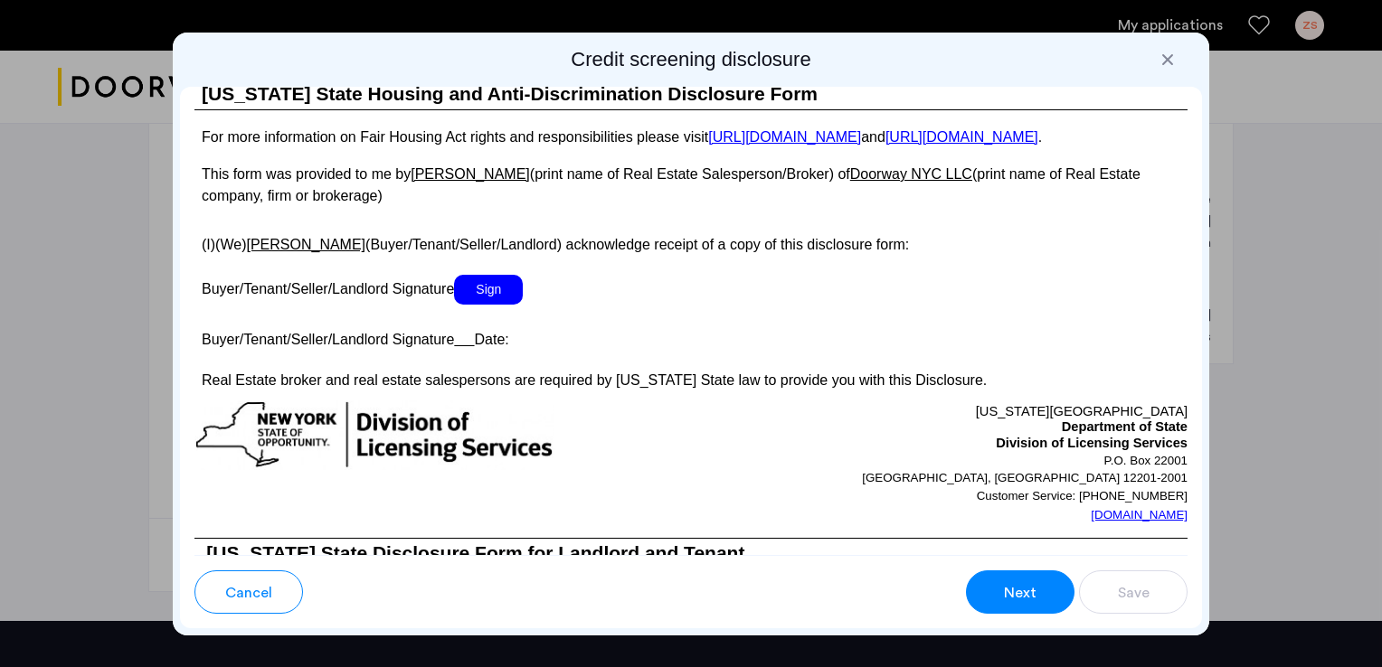
click at [506, 305] on span "Sign" at bounding box center [488, 290] width 69 height 30
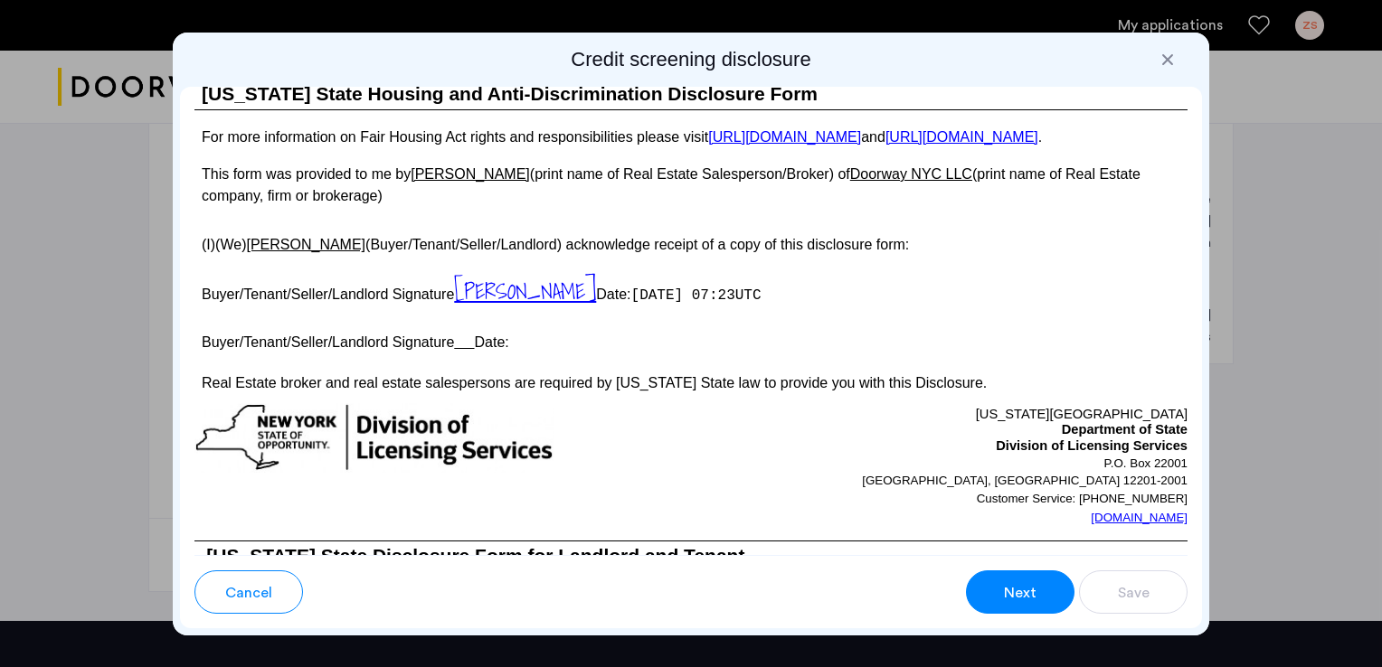
click at [1040, 595] on button "Next" at bounding box center [1020, 592] width 109 height 43
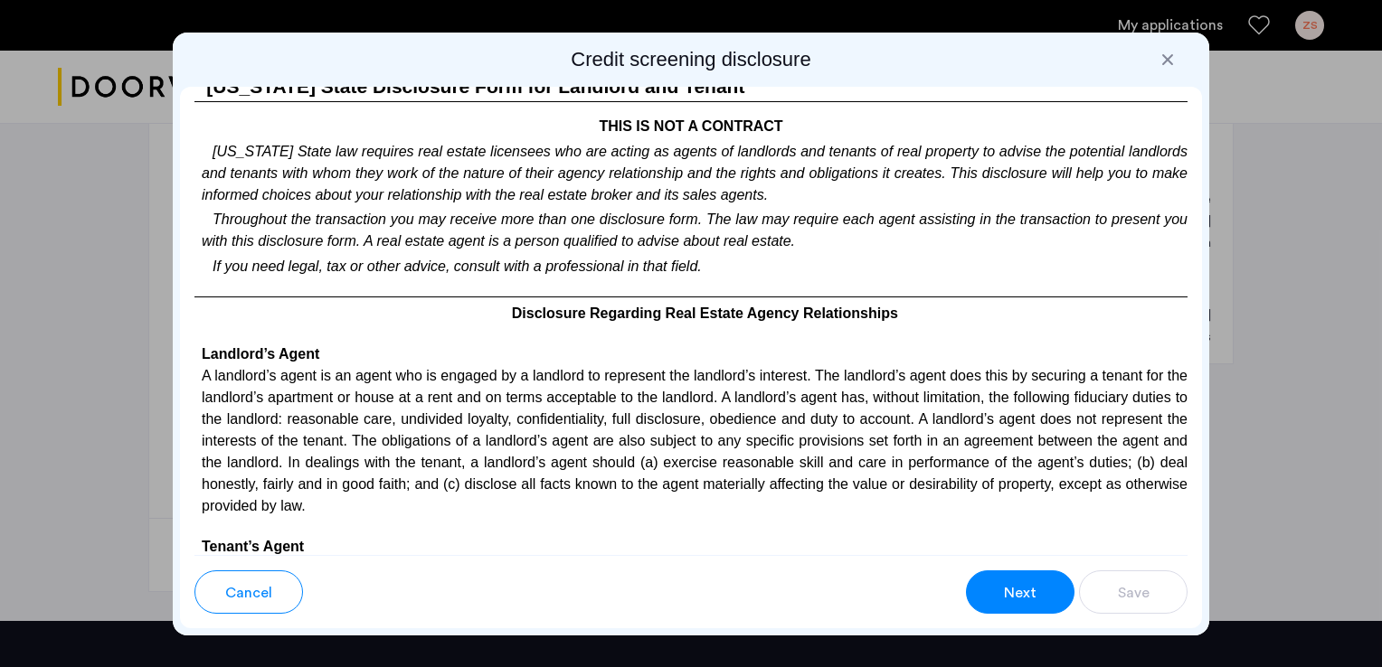
click at [1040, 595] on button "Next" at bounding box center [1020, 592] width 109 height 43
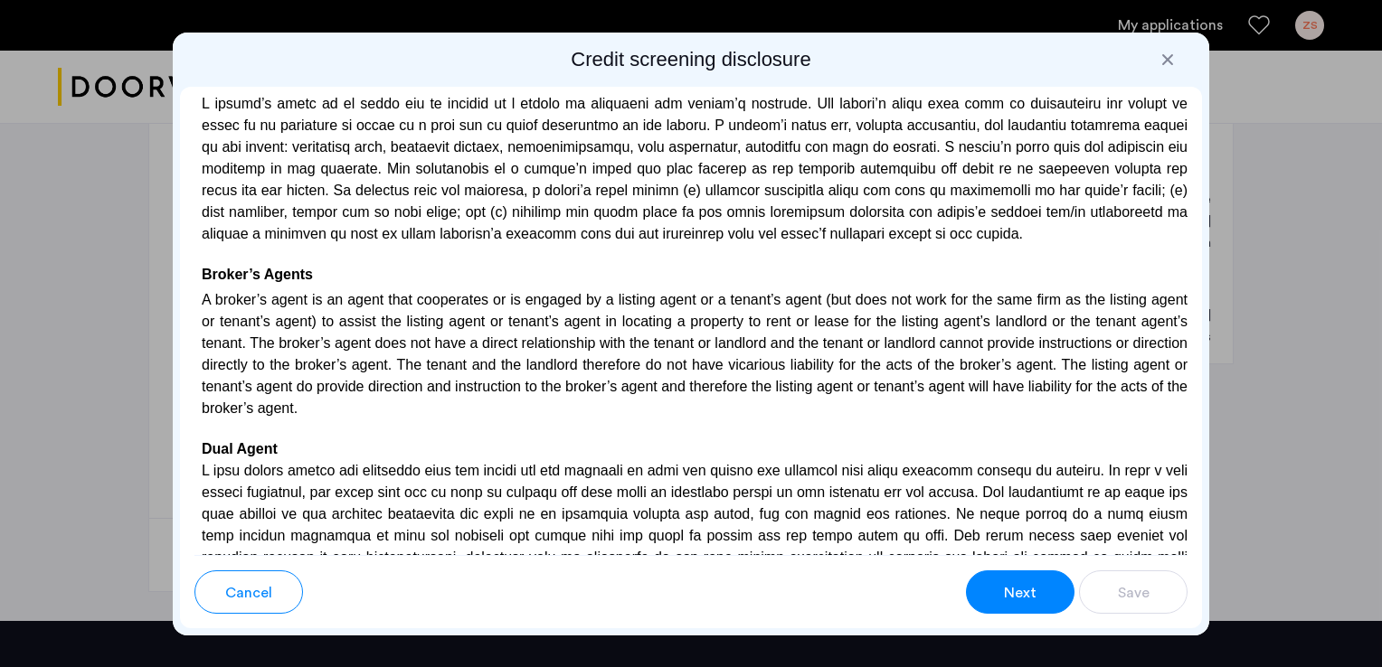
click at [1040, 595] on button "Next" at bounding box center [1020, 592] width 109 height 43
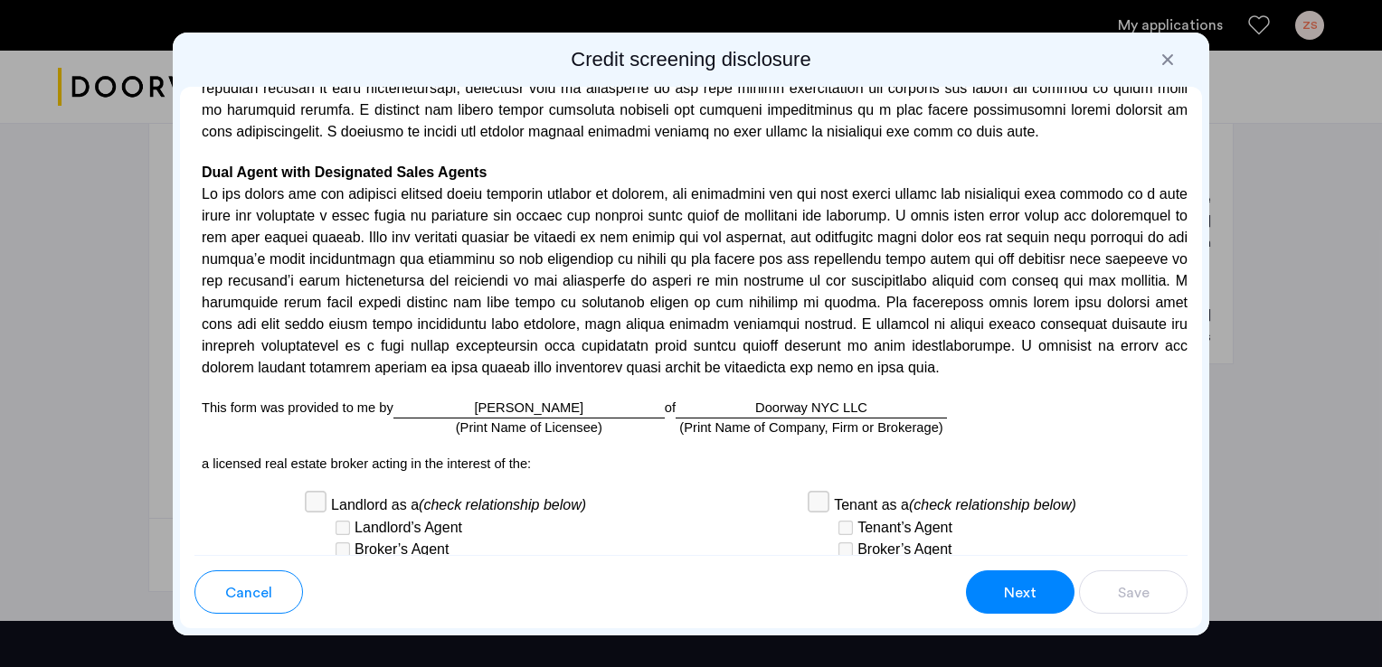
click at [1040, 595] on button "Next" at bounding box center [1020, 592] width 109 height 43
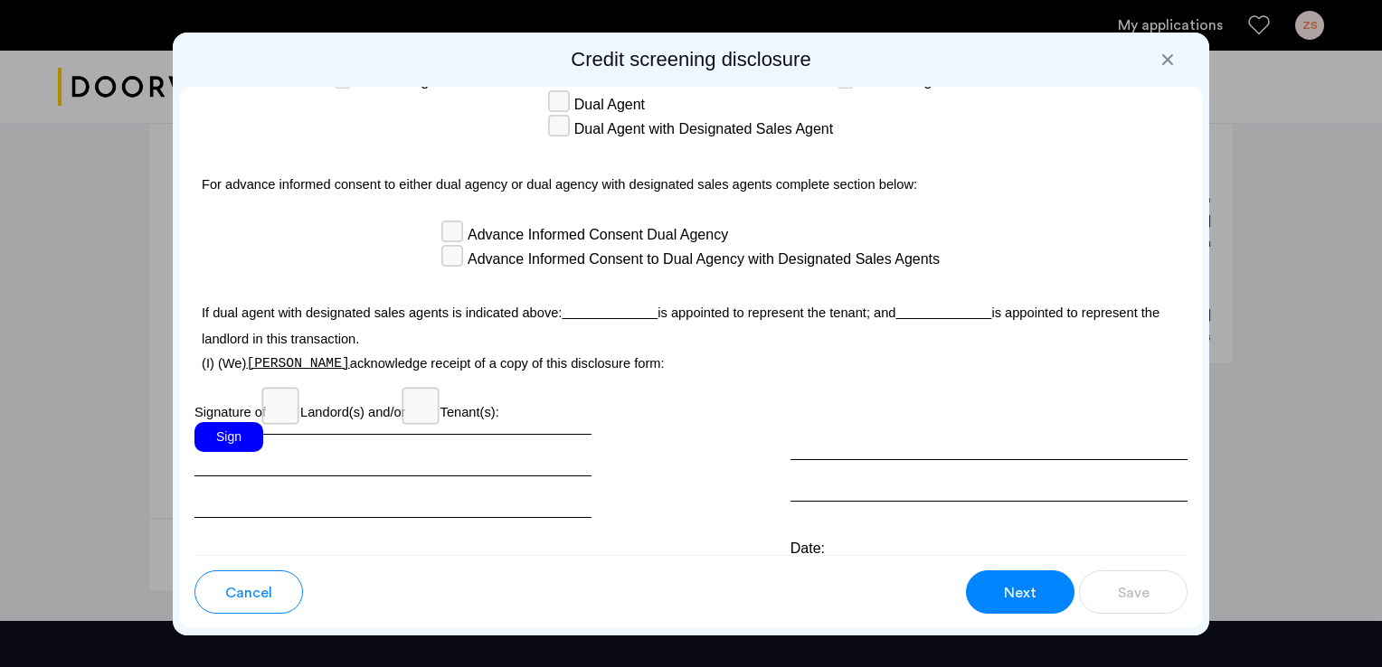
click at [228, 452] on div "Sign" at bounding box center [228, 437] width 69 height 30
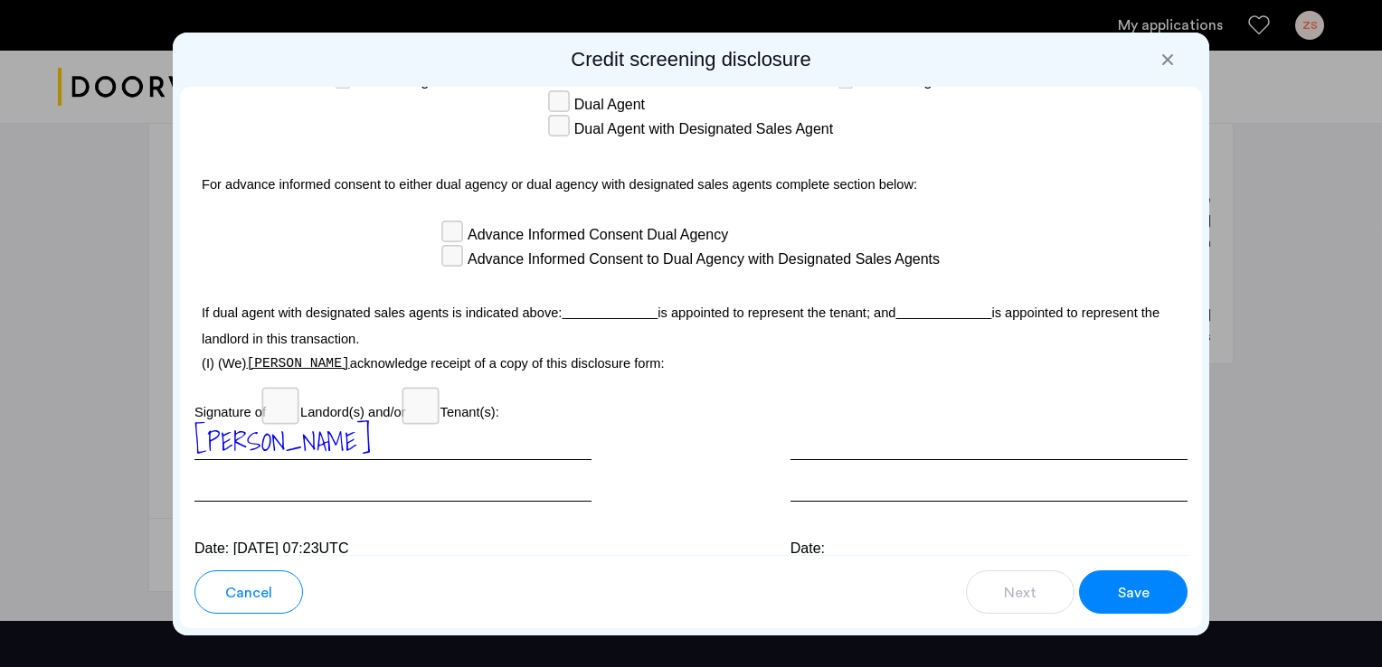
click at [1130, 600] on span "Save" at bounding box center [1134, 593] width 32 height 22
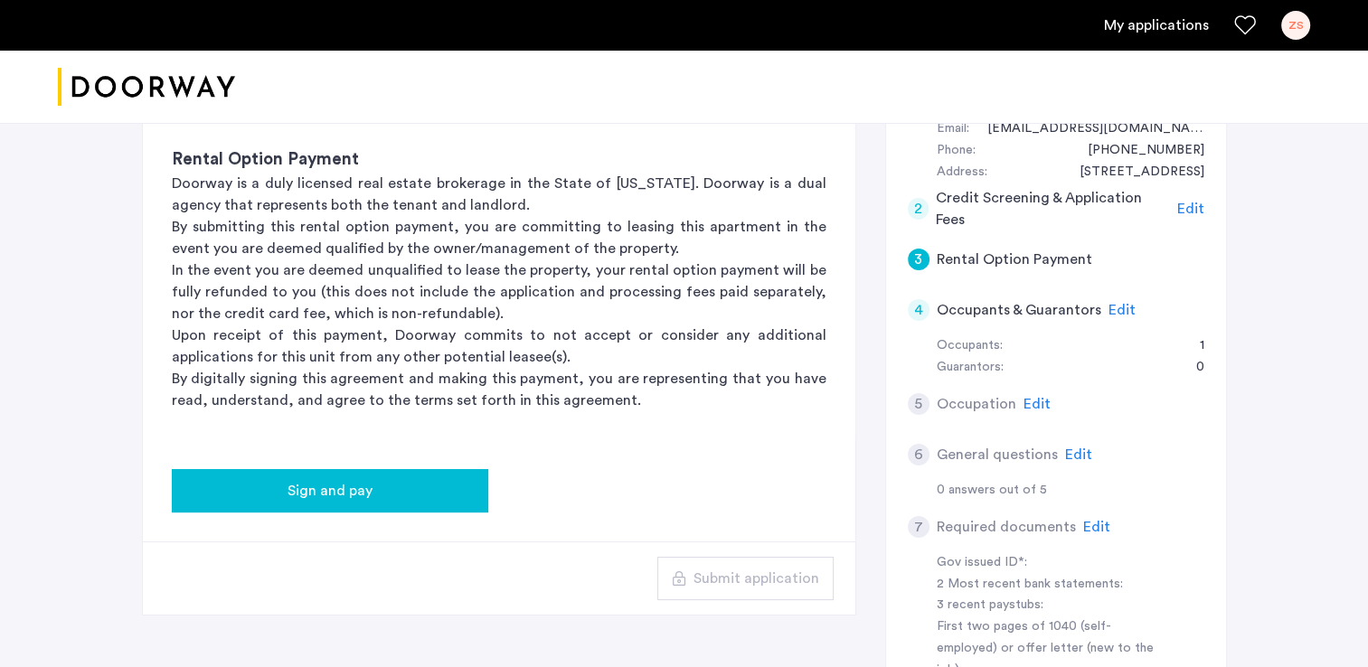
scroll to position [181, 0]
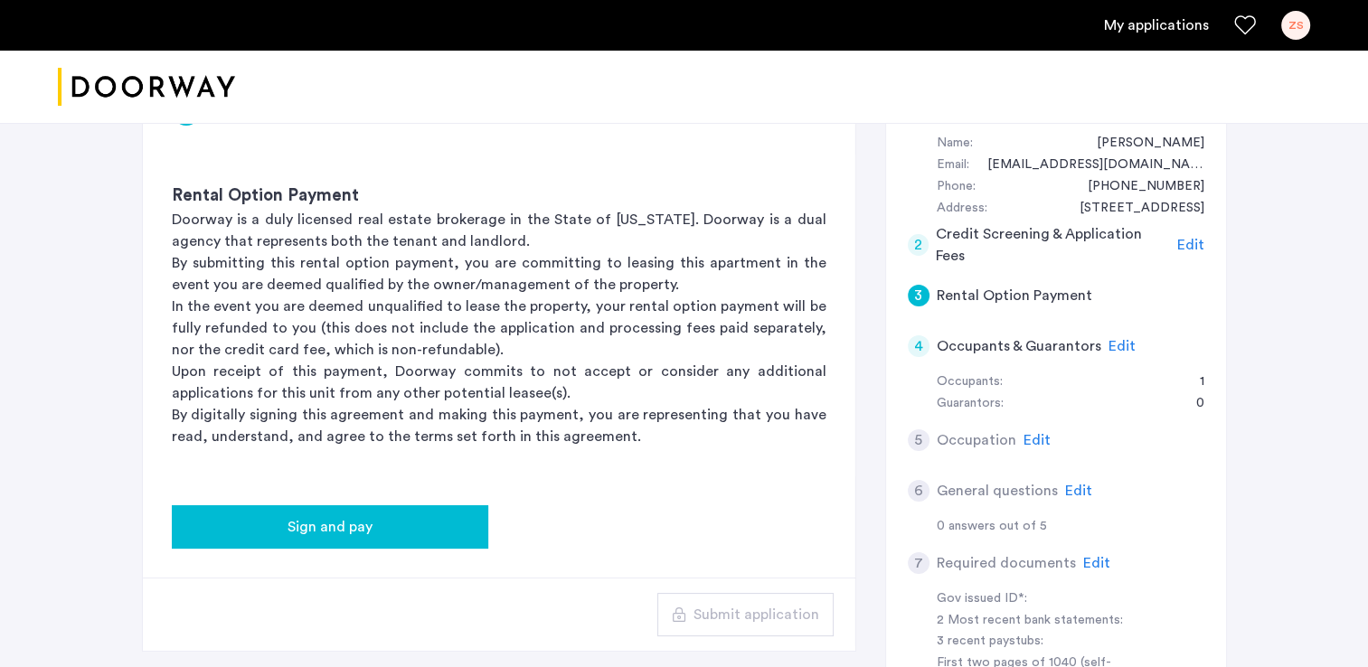
click at [351, 516] on span "Sign and pay" at bounding box center [330, 527] width 85 height 22
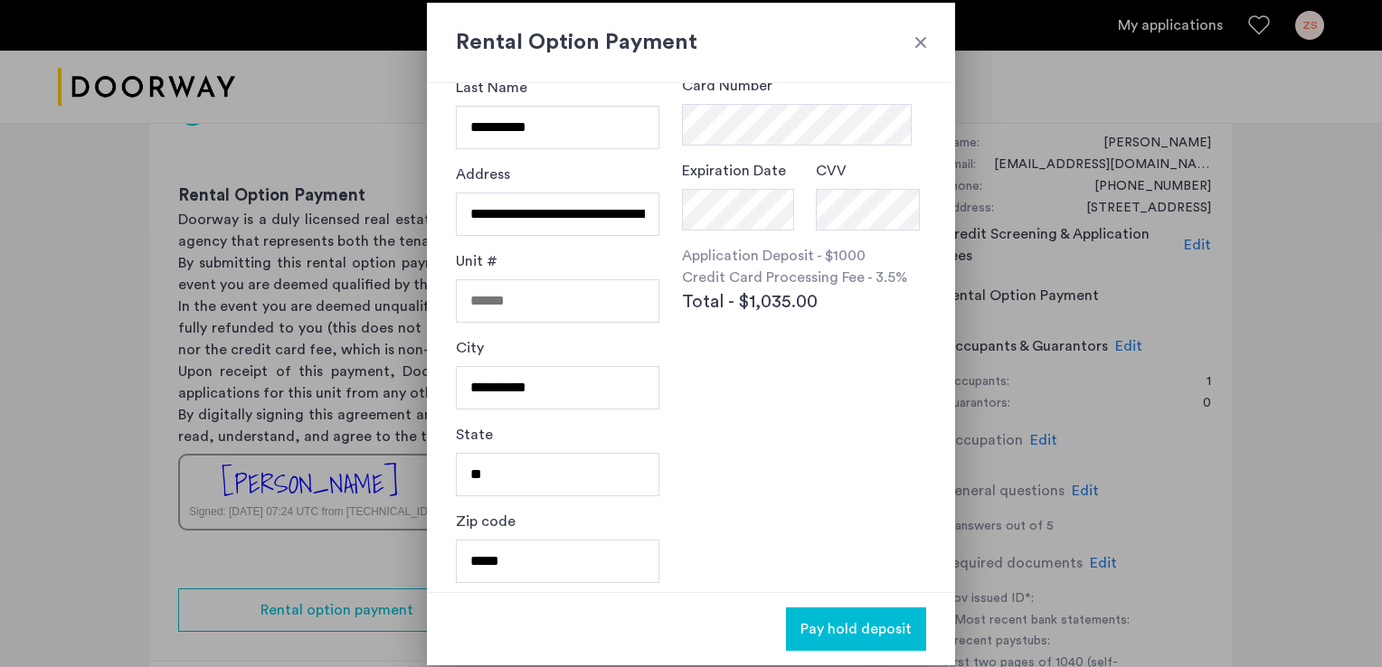
scroll to position [124, 0]
click at [918, 45] on div at bounding box center [921, 42] width 18 height 18
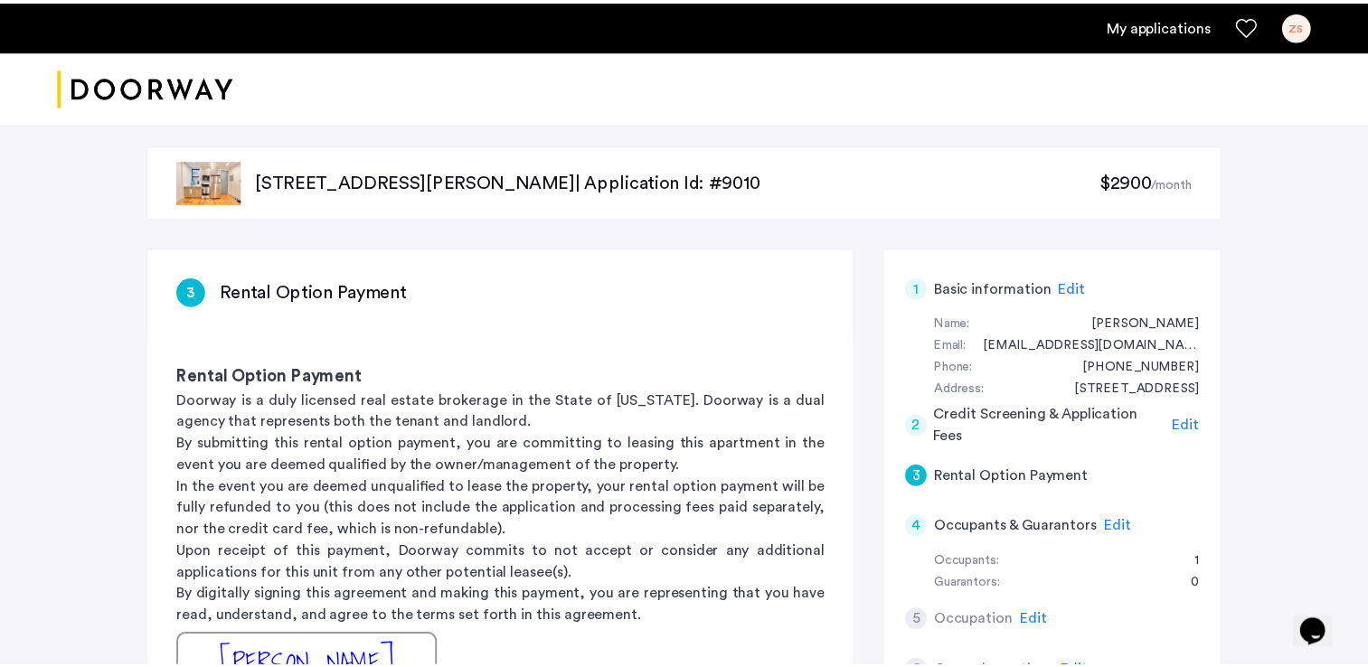
scroll to position [181, 0]
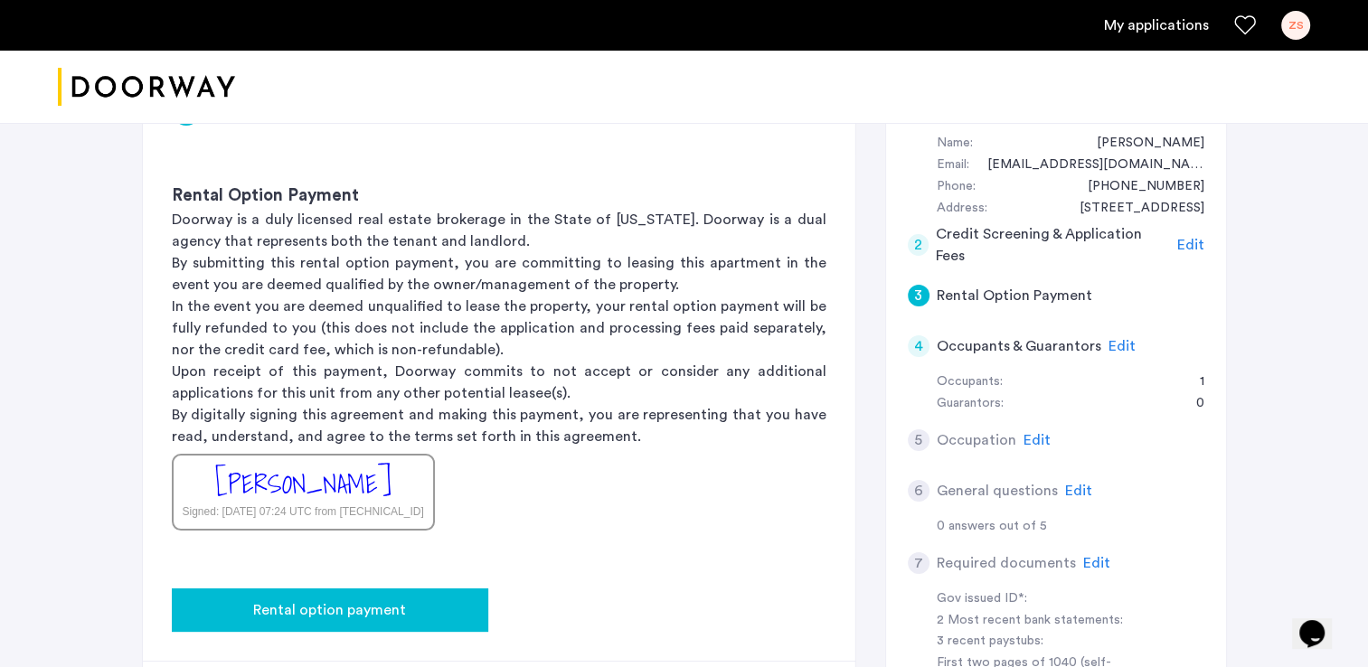
click at [423, 602] on div "Rental option payment" at bounding box center [330, 611] width 288 height 22
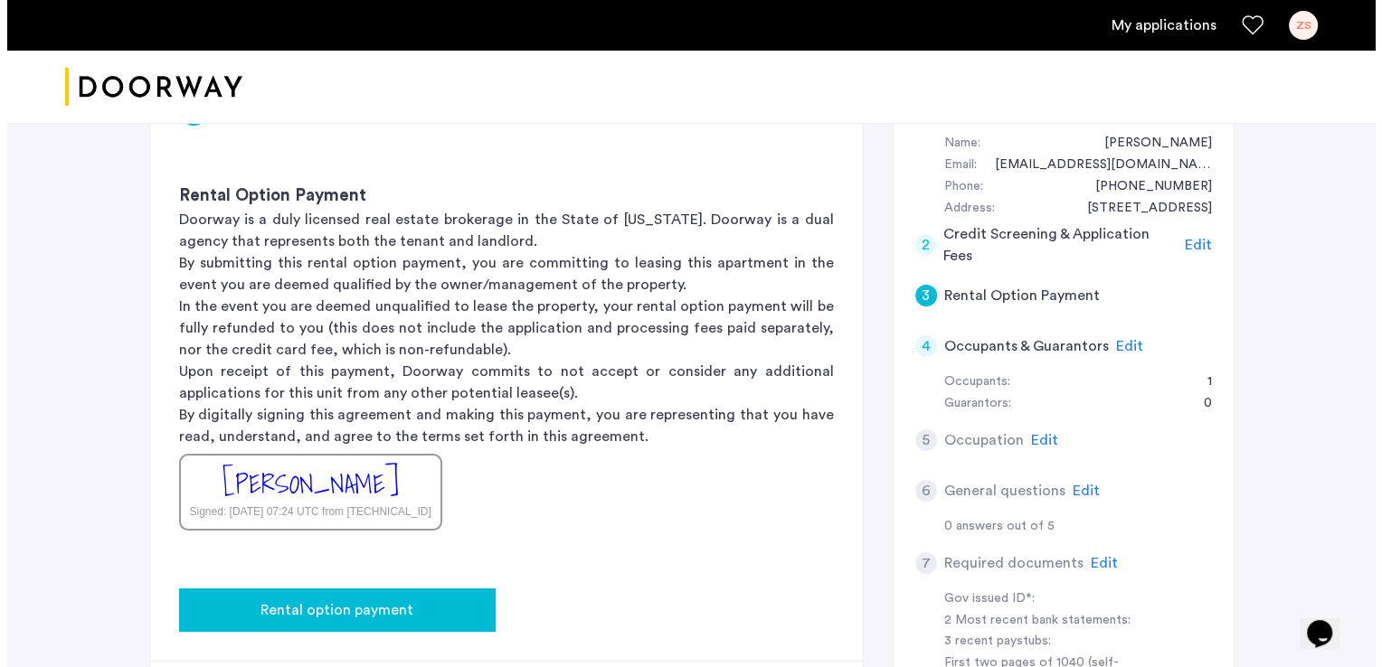
scroll to position [0, 0]
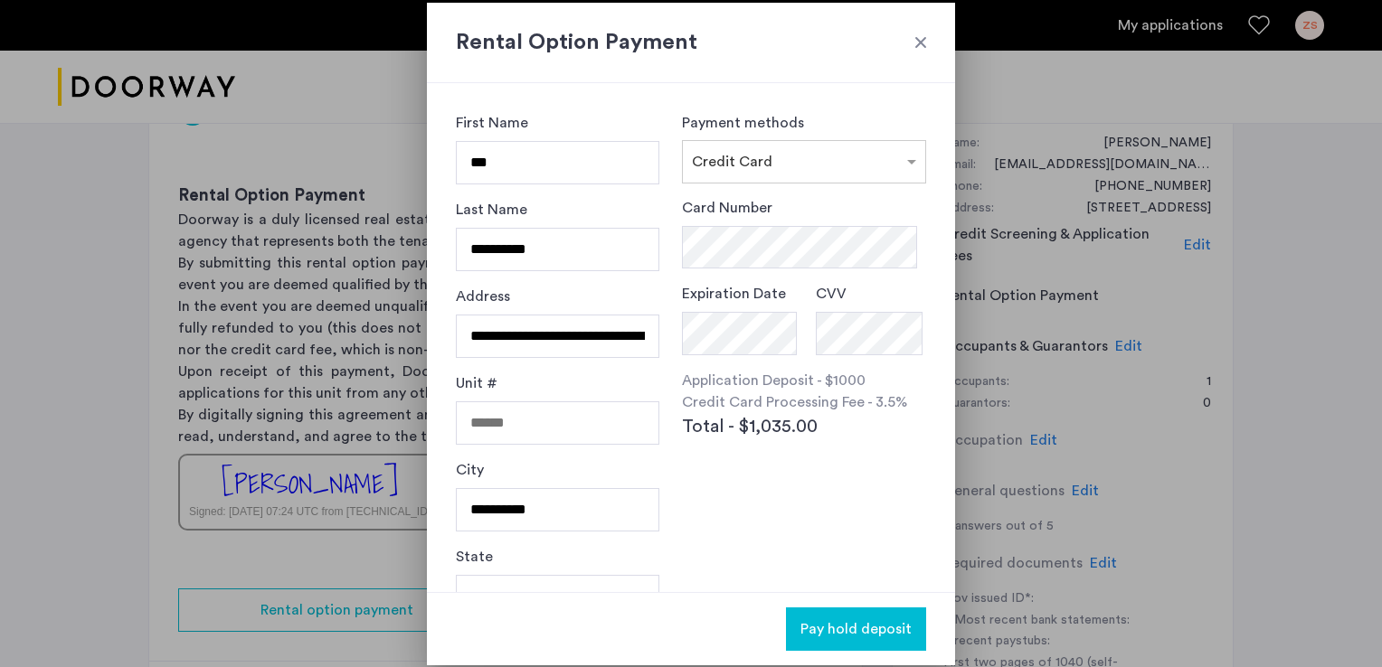
click at [915, 45] on div at bounding box center [921, 42] width 18 height 18
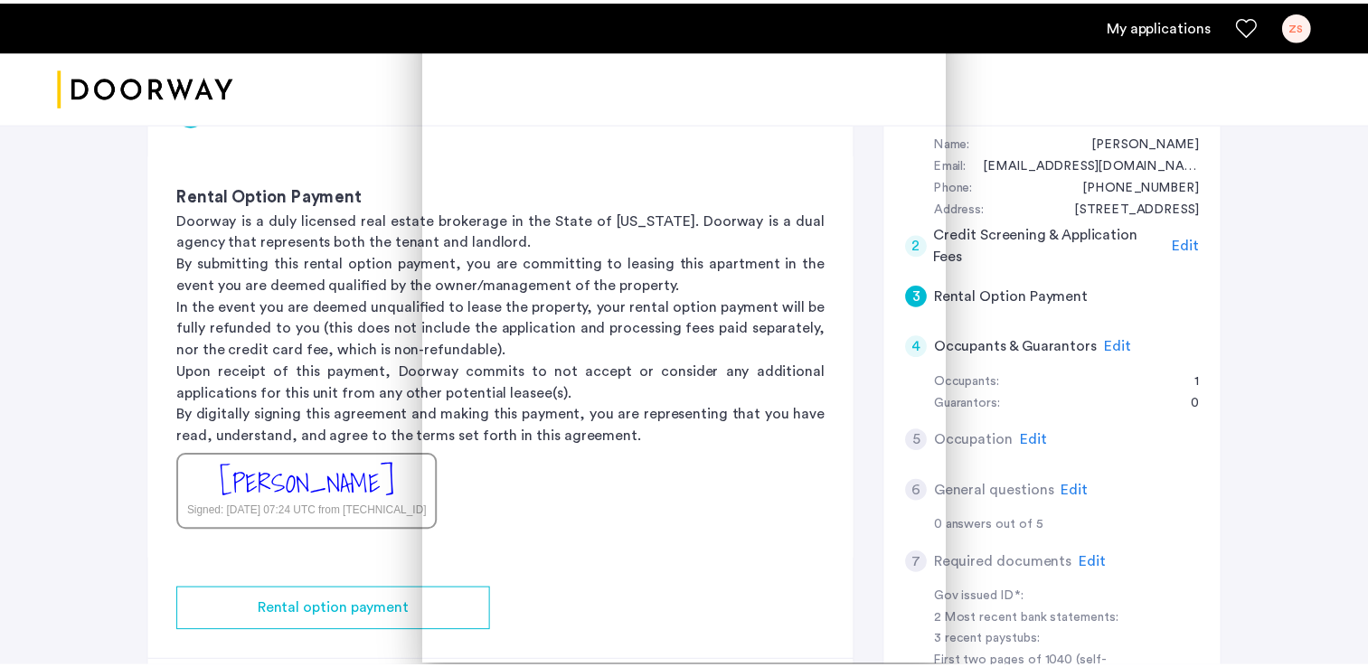
scroll to position [181, 0]
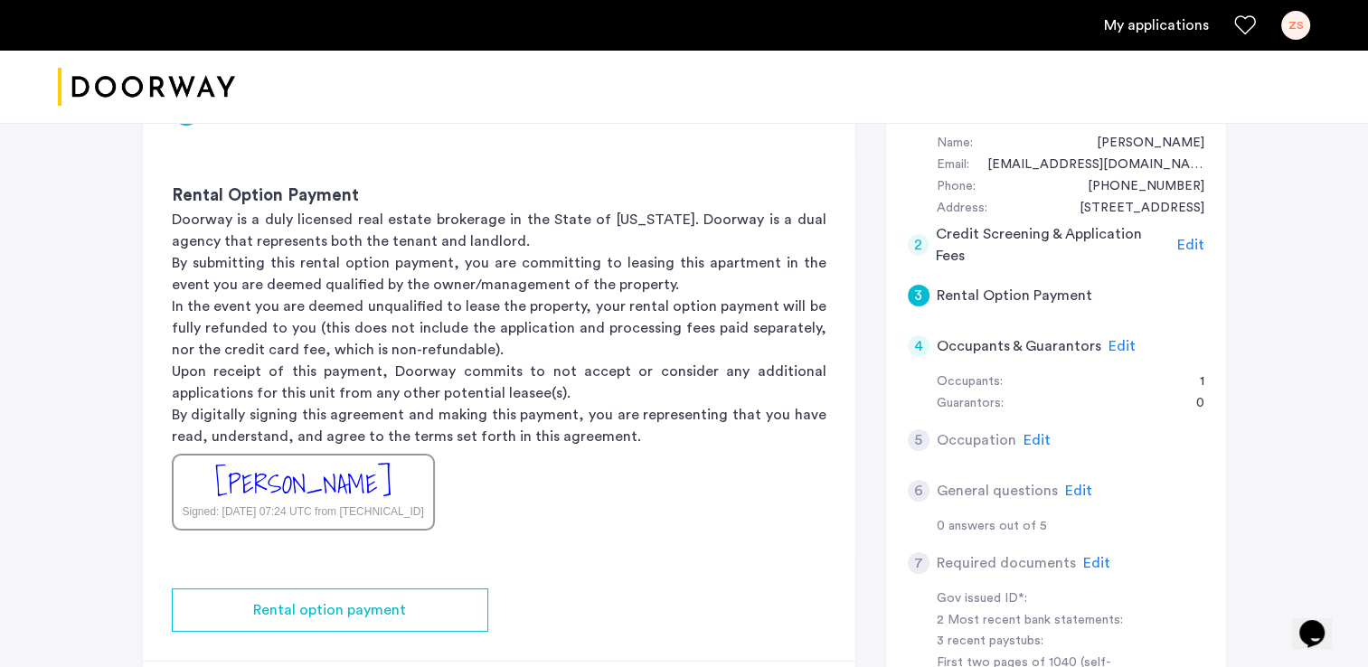
click at [1282, 369] on div "1300 Halsey Street, Unit 2C, Brooklyn, NY 11237 | Application Id: #9010 $2900 /…" at bounding box center [684, 453] width 1368 height 1037
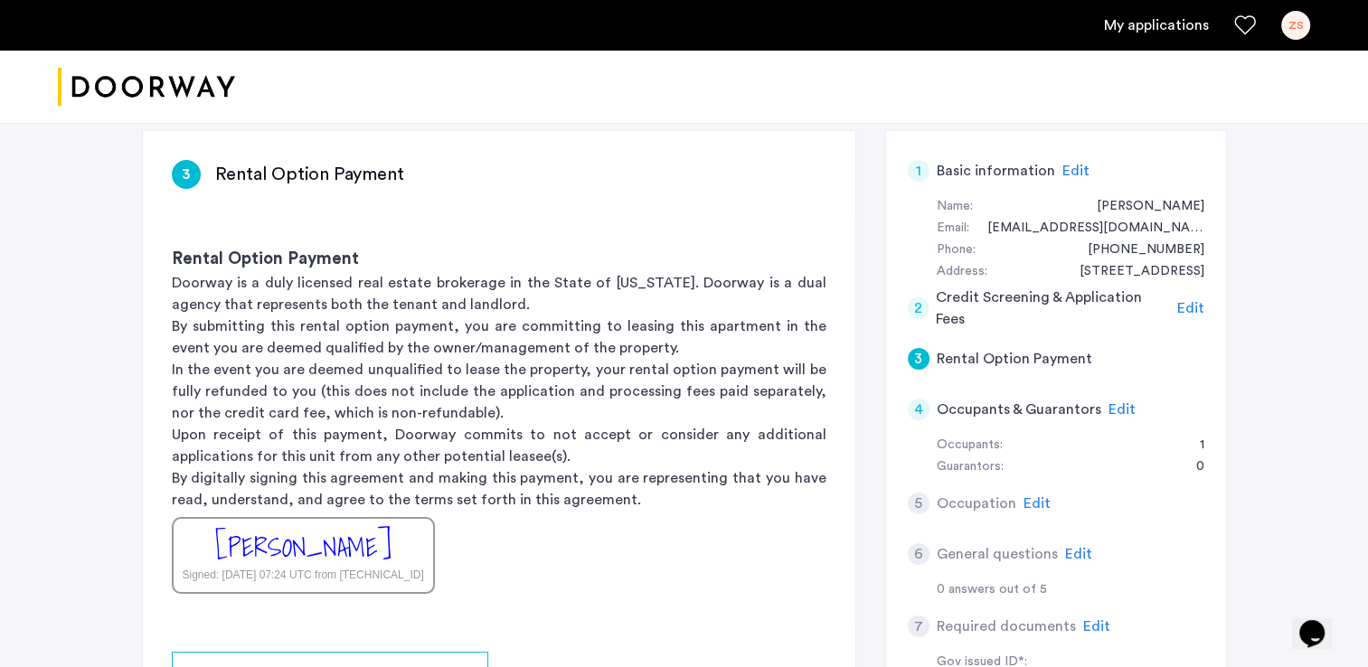
scroll to position [115, 0]
click at [1196, 309] on span "Edit" at bounding box center [1190, 311] width 27 height 14
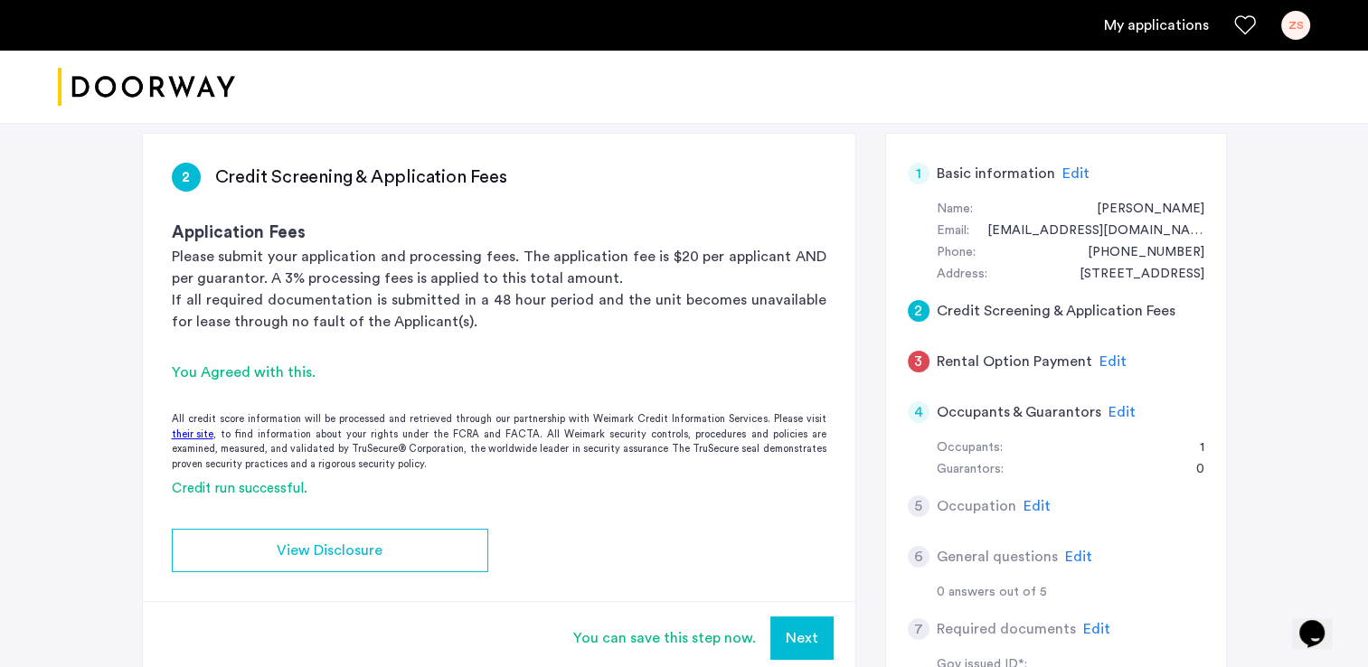
click at [1120, 407] on span "Edit" at bounding box center [1122, 412] width 27 height 14
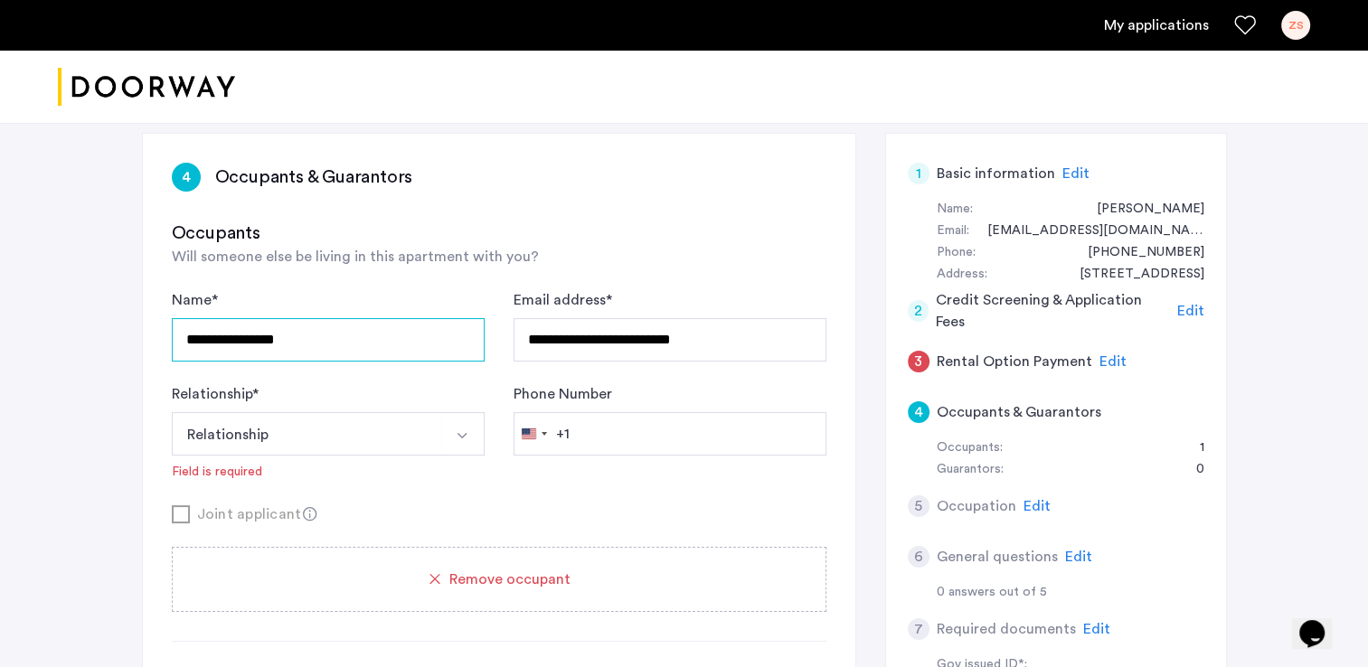
drag, startPoint x: 374, startPoint y: 350, endPoint x: 156, endPoint y: 353, distance: 218.9
click at [156, 353] on div "**********" at bounding box center [499, 593] width 713 height 918
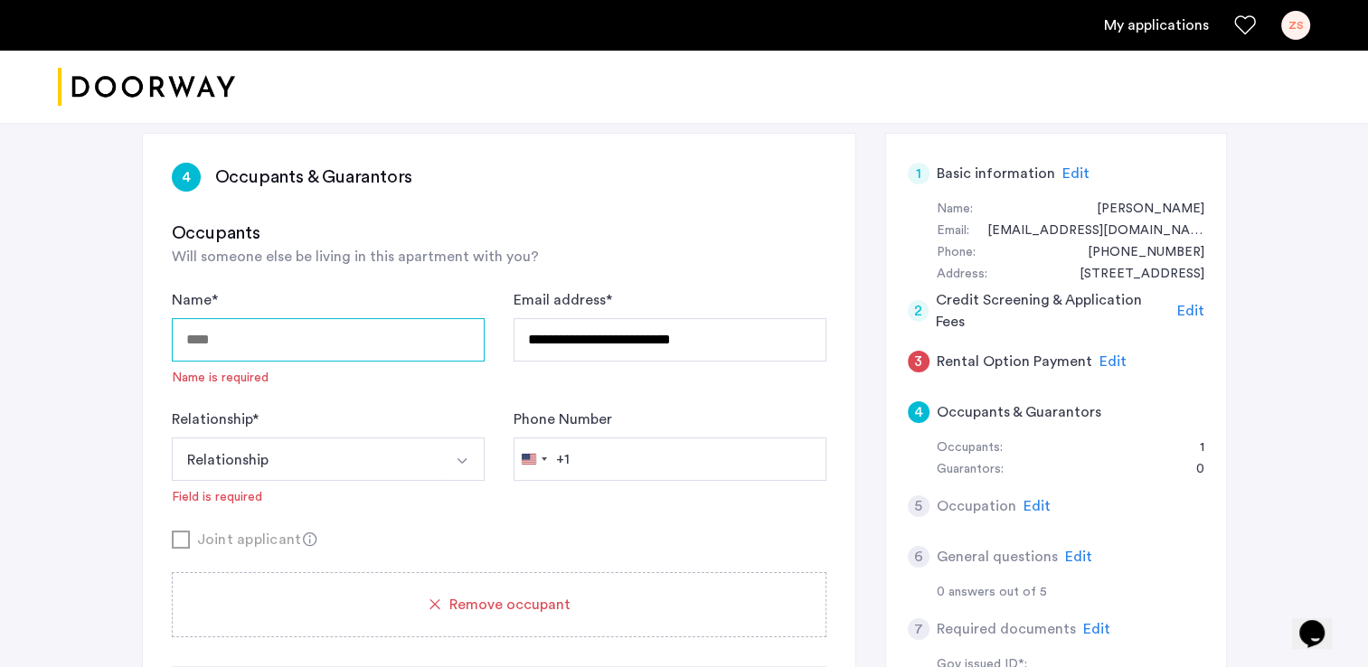
click at [255, 353] on input "Name *" at bounding box center [328, 339] width 313 height 43
type input "**********"
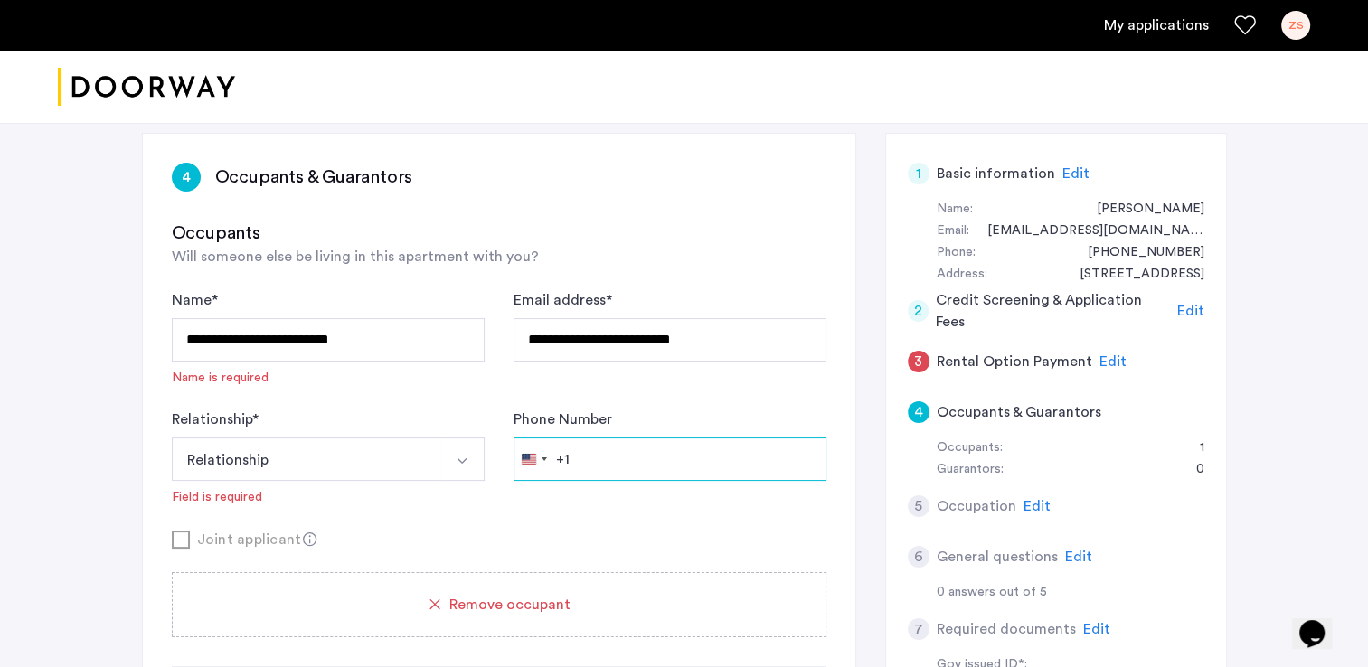
type input "**********"
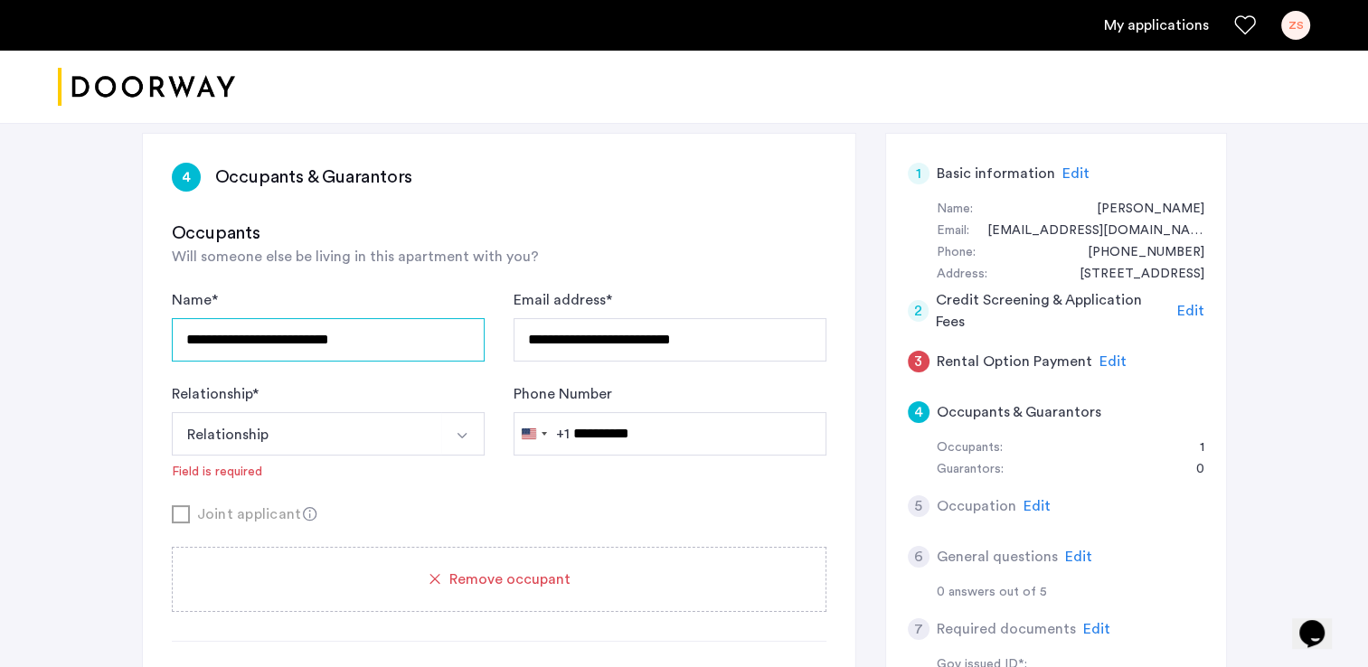
type input "**********"
click at [428, 449] on button "Relationship" at bounding box center [307, 433] width 270 height 43
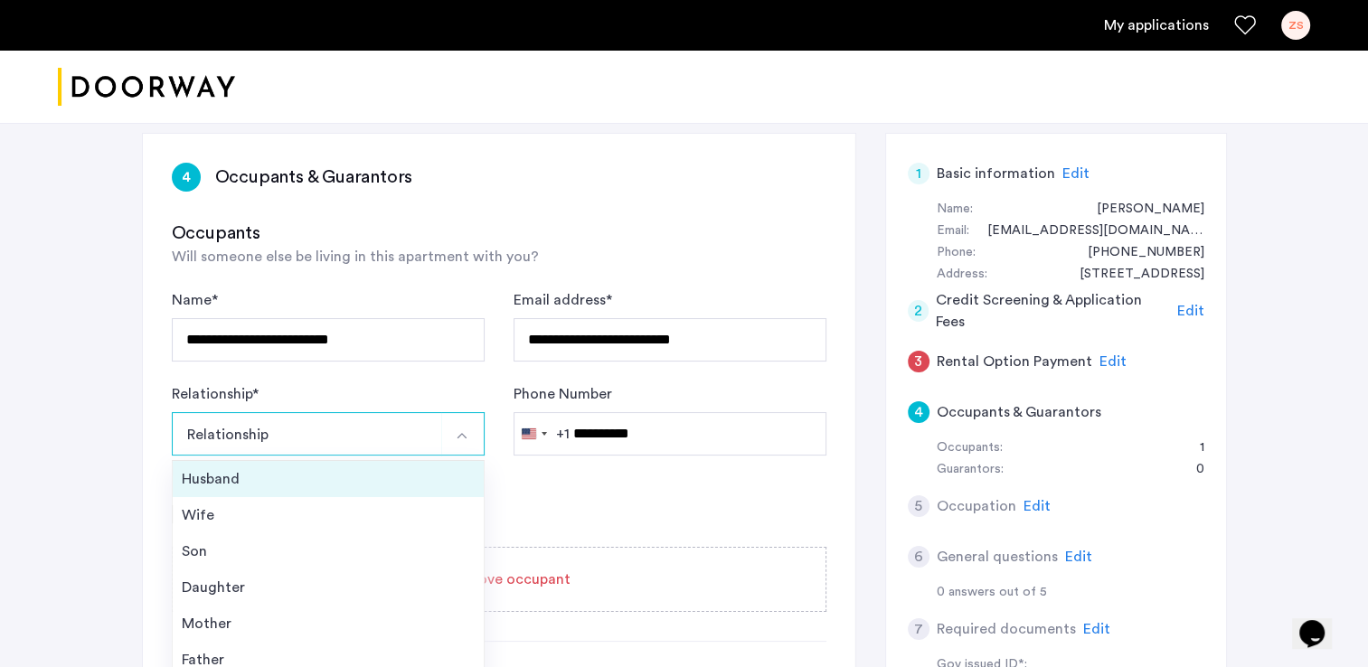
click at [355, 480] on div "Husband" at bounding box center [328, 479] width 293 height 22
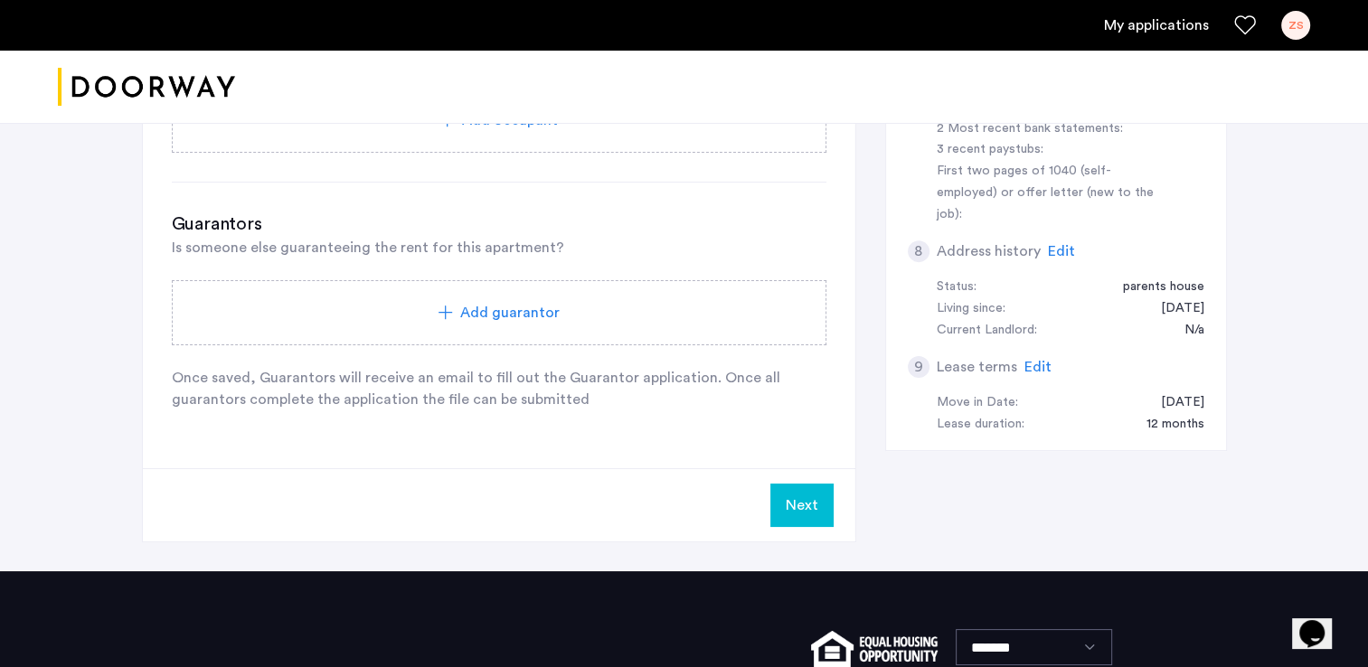
scroll to position [679, 0]
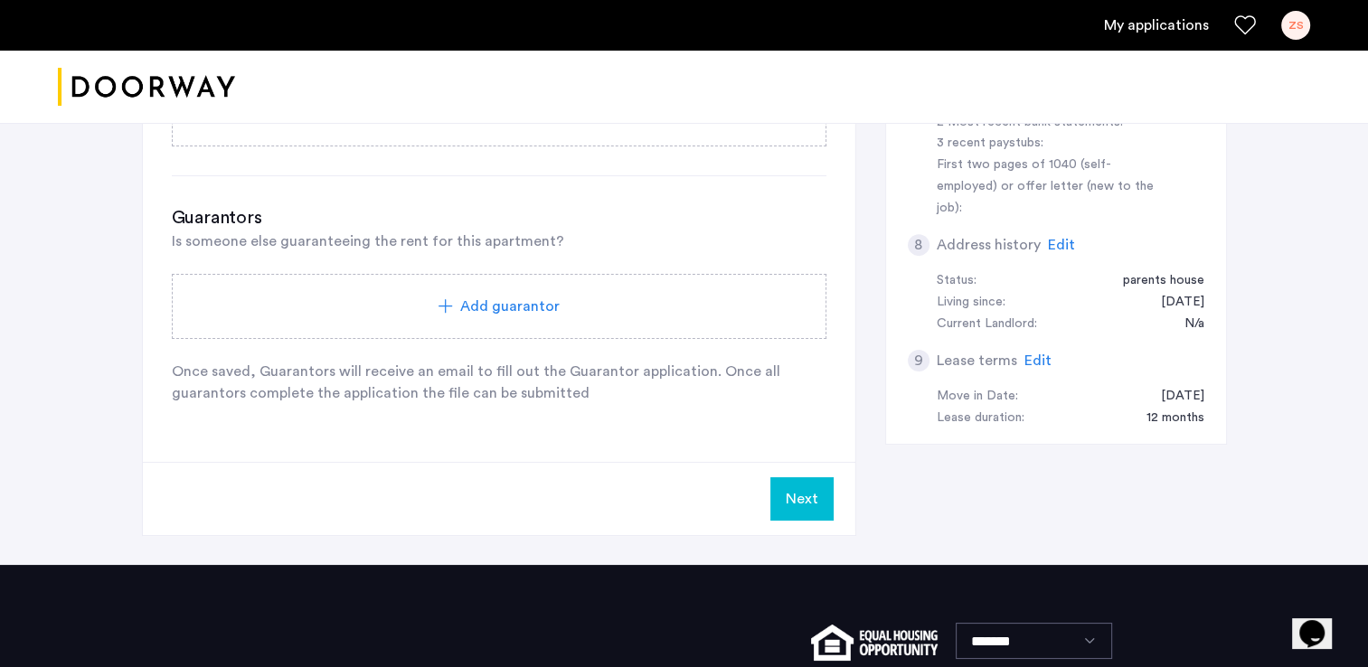
click at [818, 487] on button "Next" at bounding box center [802, 499] width 63 height 43
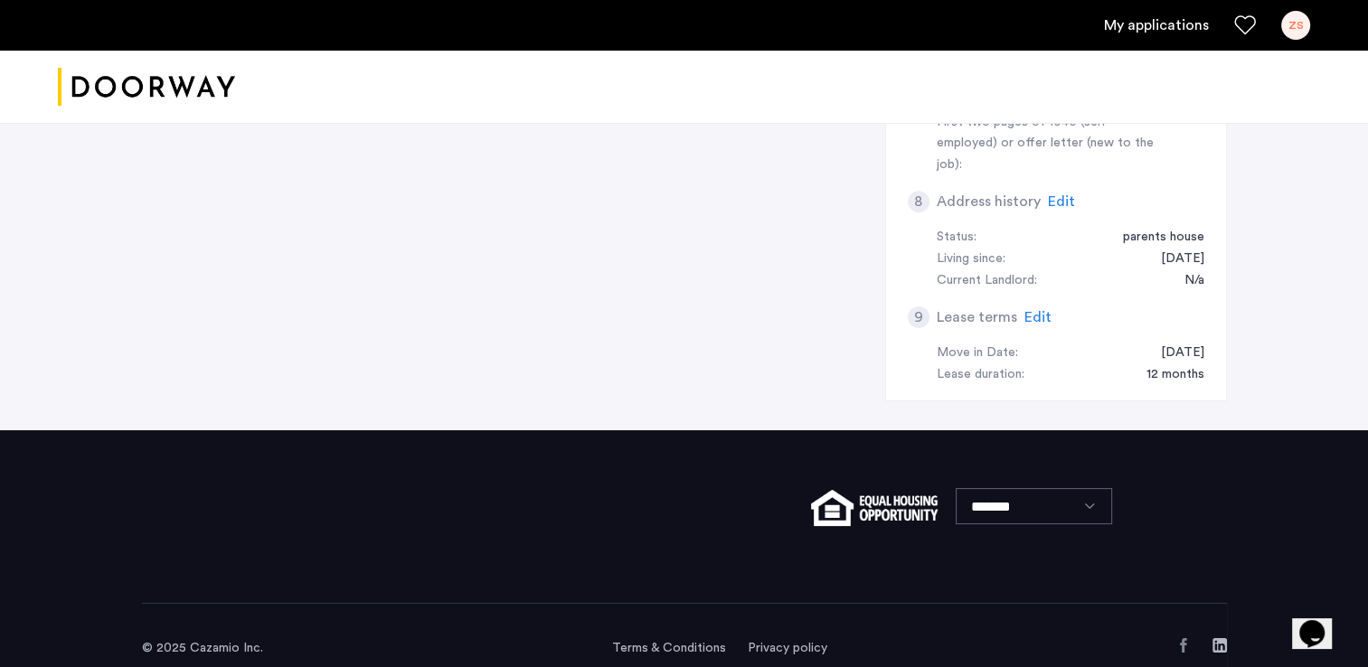
scroll to position [0, 0]
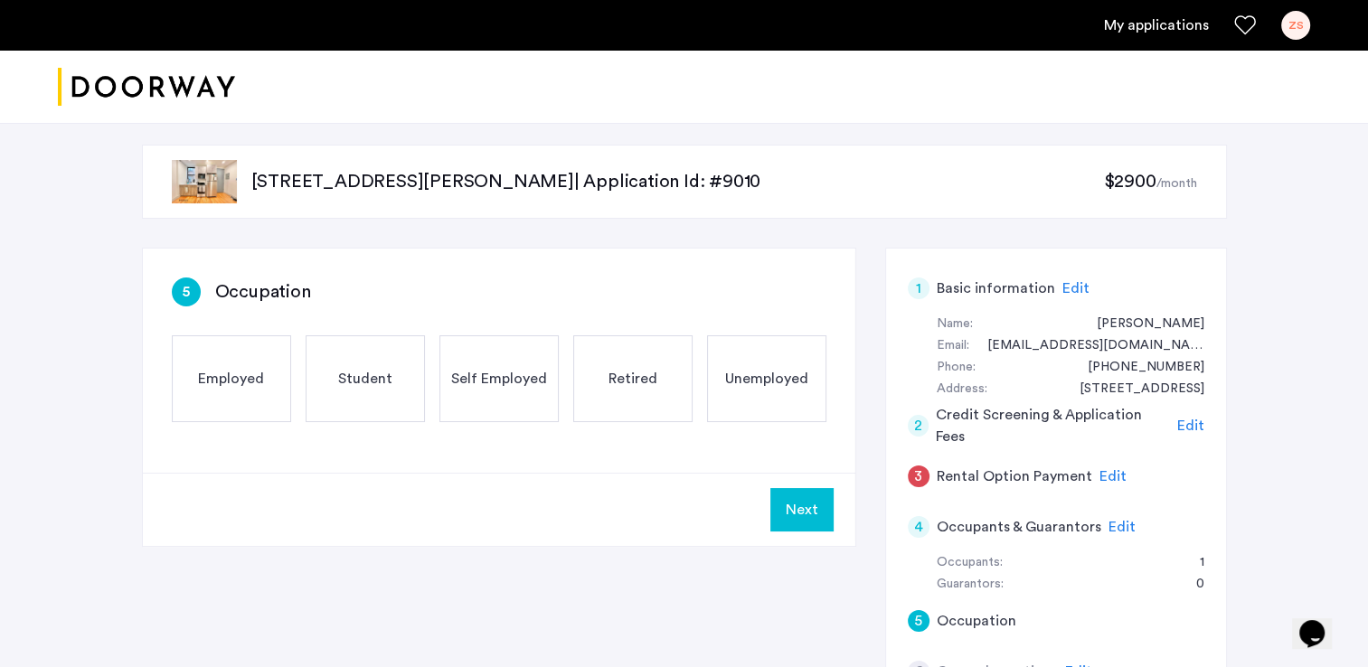
click at [259, 369] on span "Employed" at bounding box center [231, 379] width 66 height 22
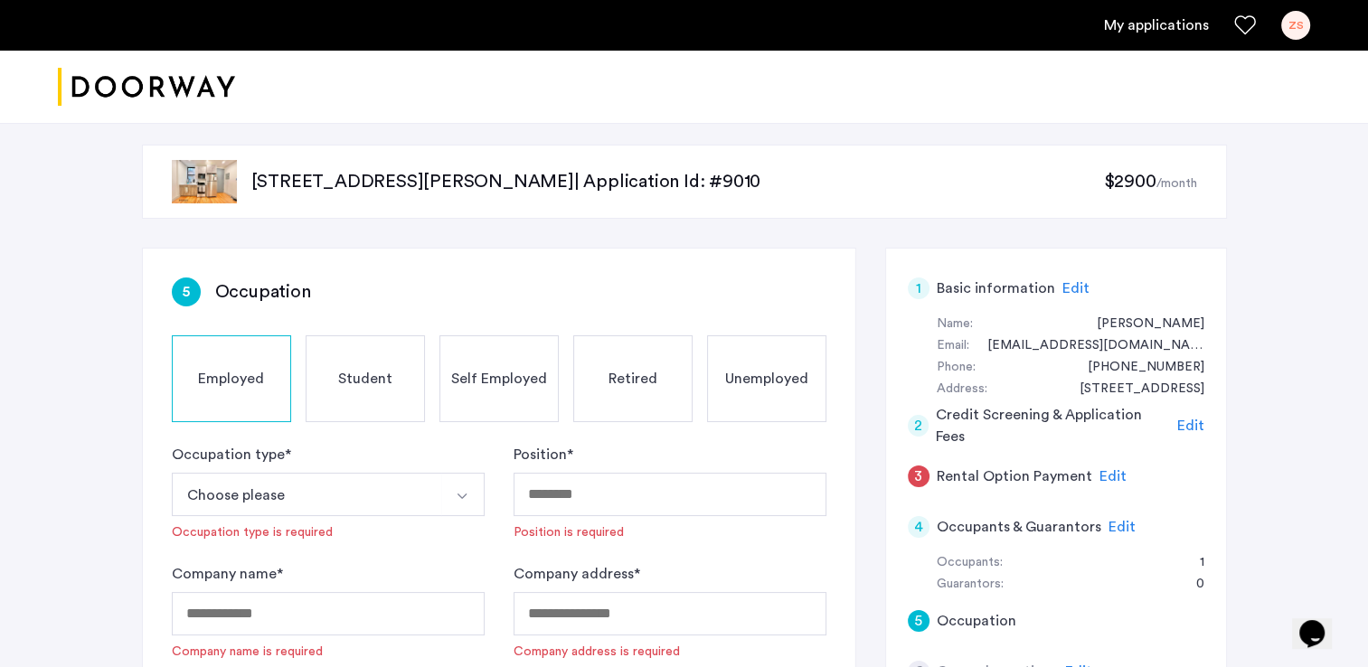
click at [449, 455] on div "Occupation type * Choose please Part-Time Full-Time Seasonal Internship Occupat…" at bounding box center [328, 493] width 313 height 98
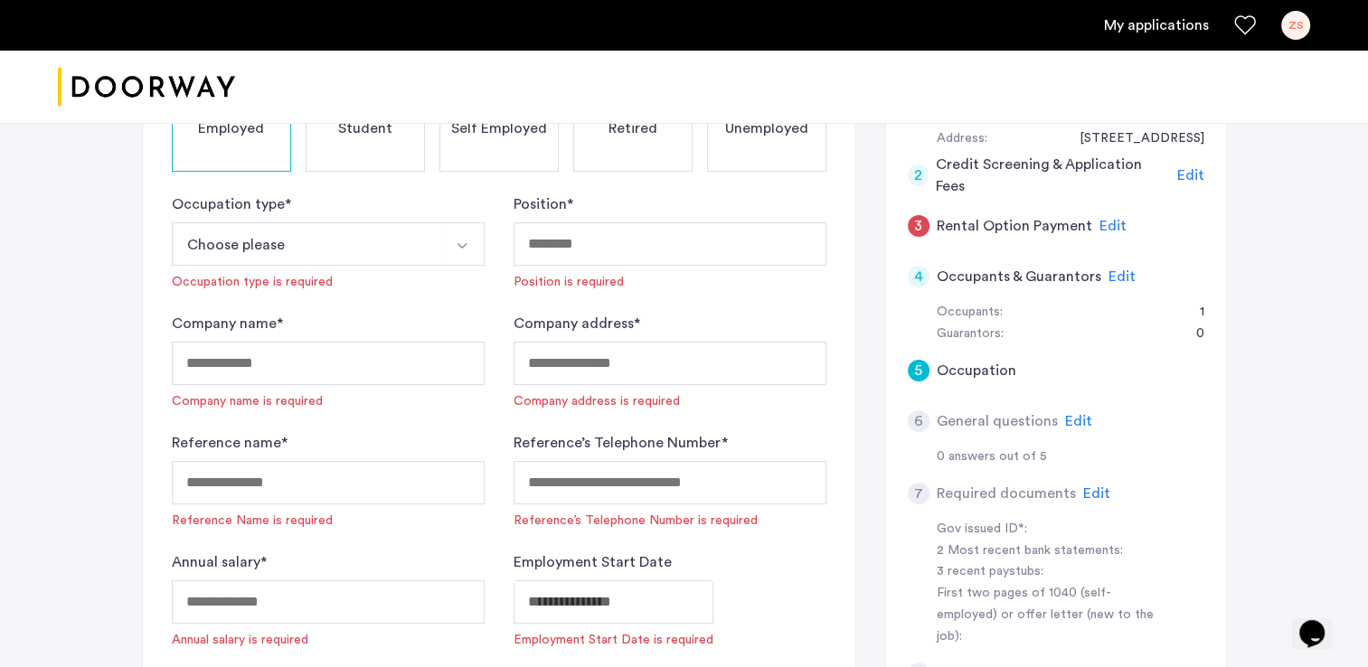
scroll to position [326, 0]
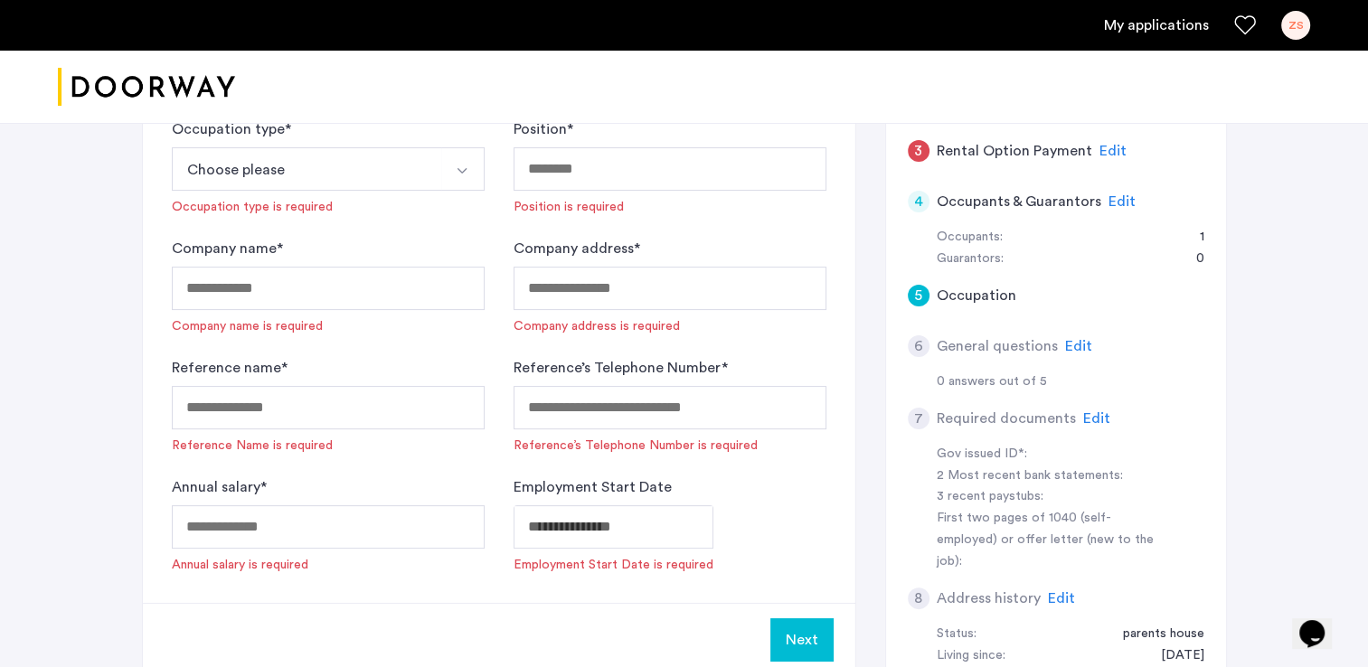
click at [355, 181] on button "Choose please" at bounding box center [307, 168] width 270 height 43
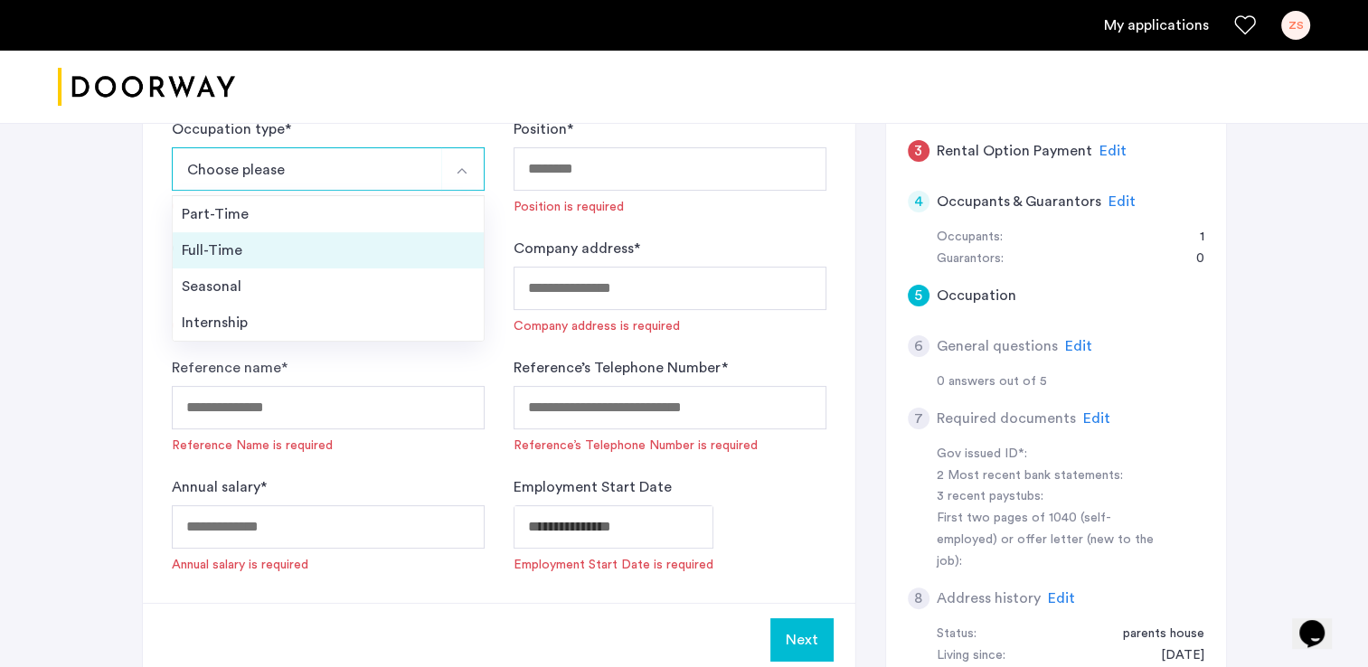
click at [332, 261] on li "Full-Time" at bounding box center [328, 250] width 311 height 36
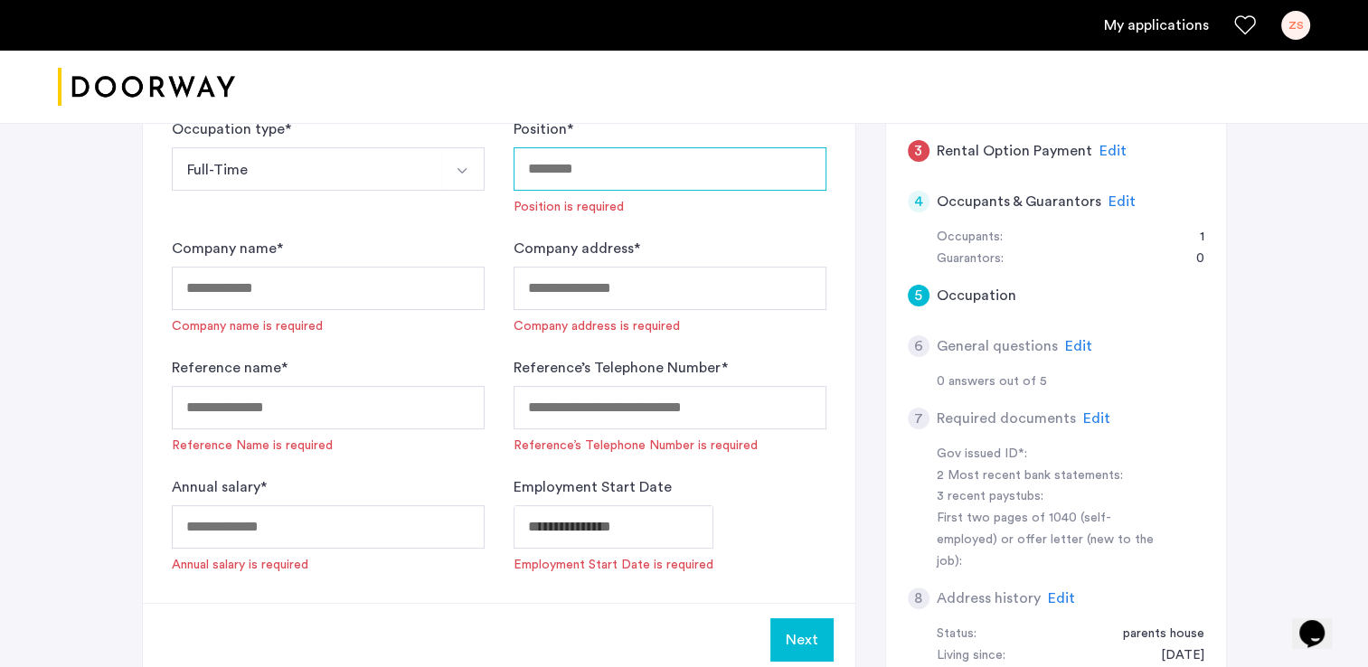
click at [670, 168] on input "Position *" at bounding box center [670, 168] width 313 height 43
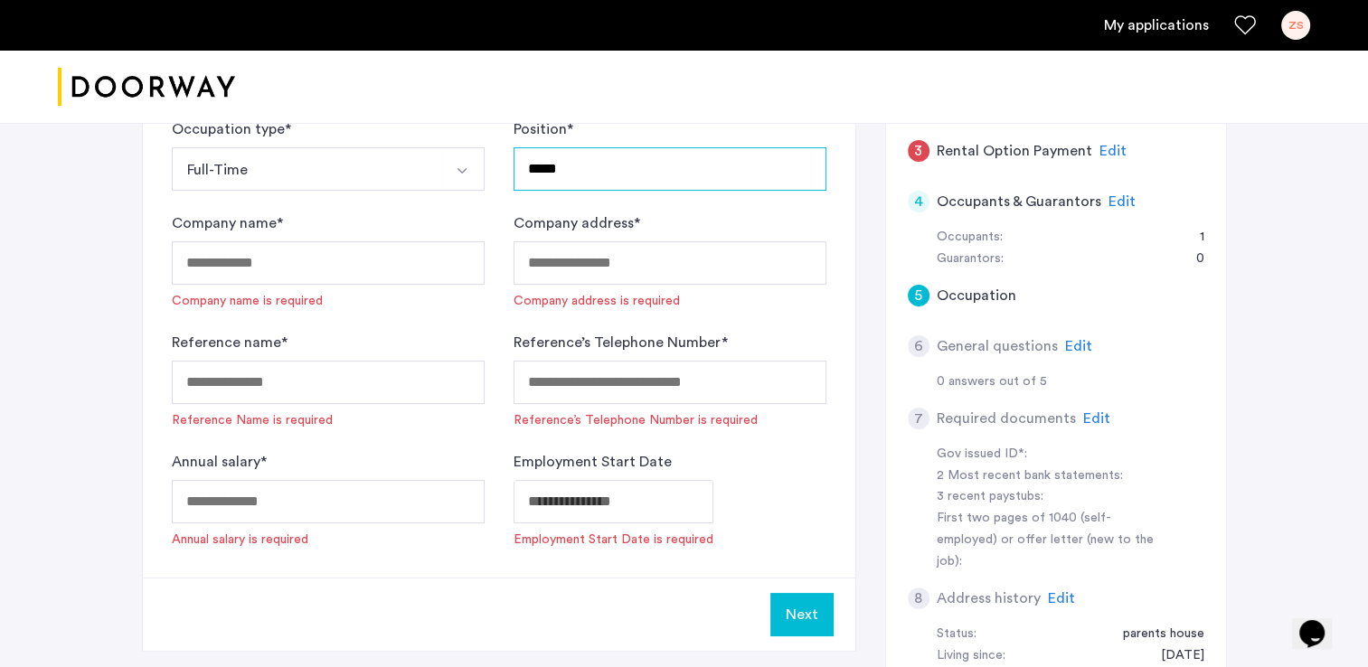
type input "*****"
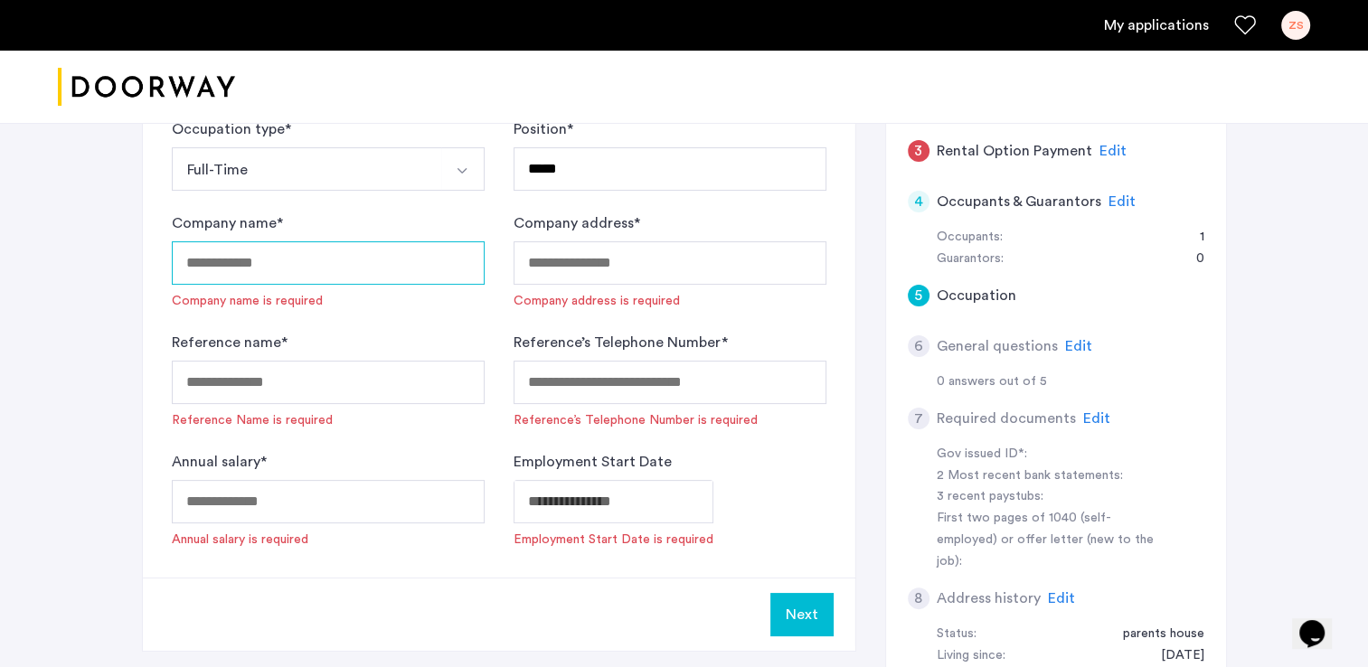
click at [417, 261] on input "Company name *" at bounding box center [328, 262] width 313 height 43
type input "**********"
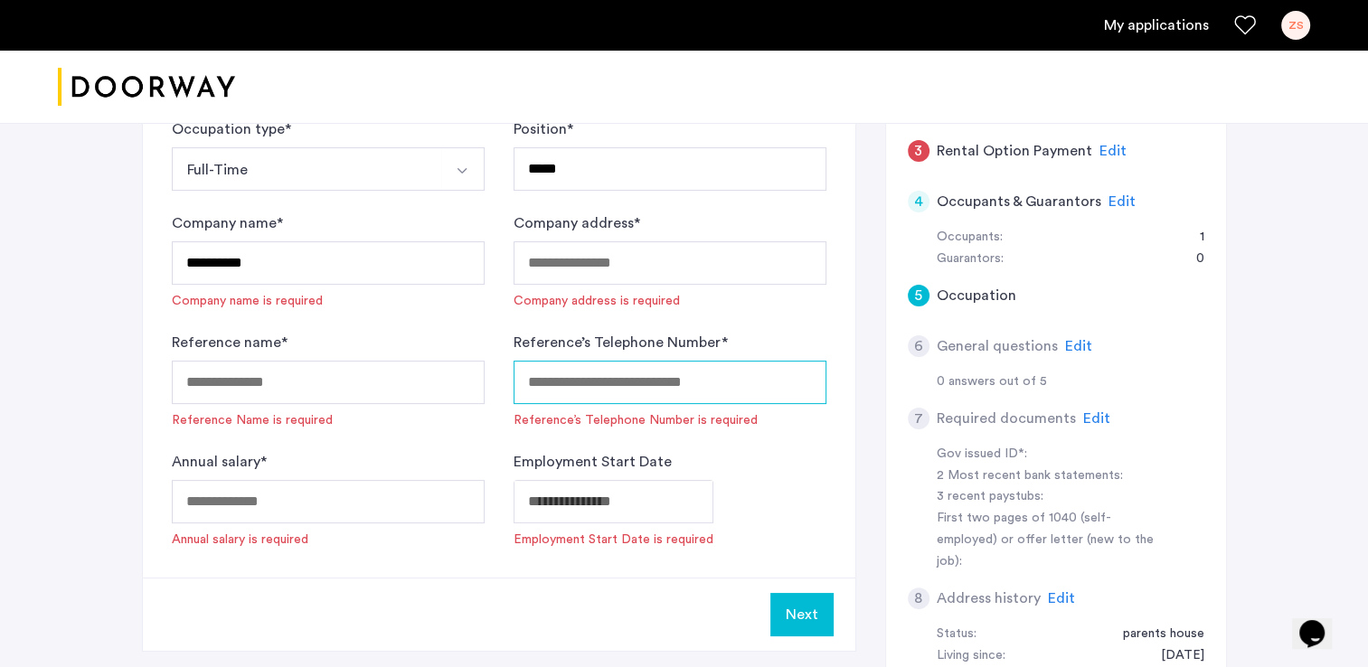
type input "**********"
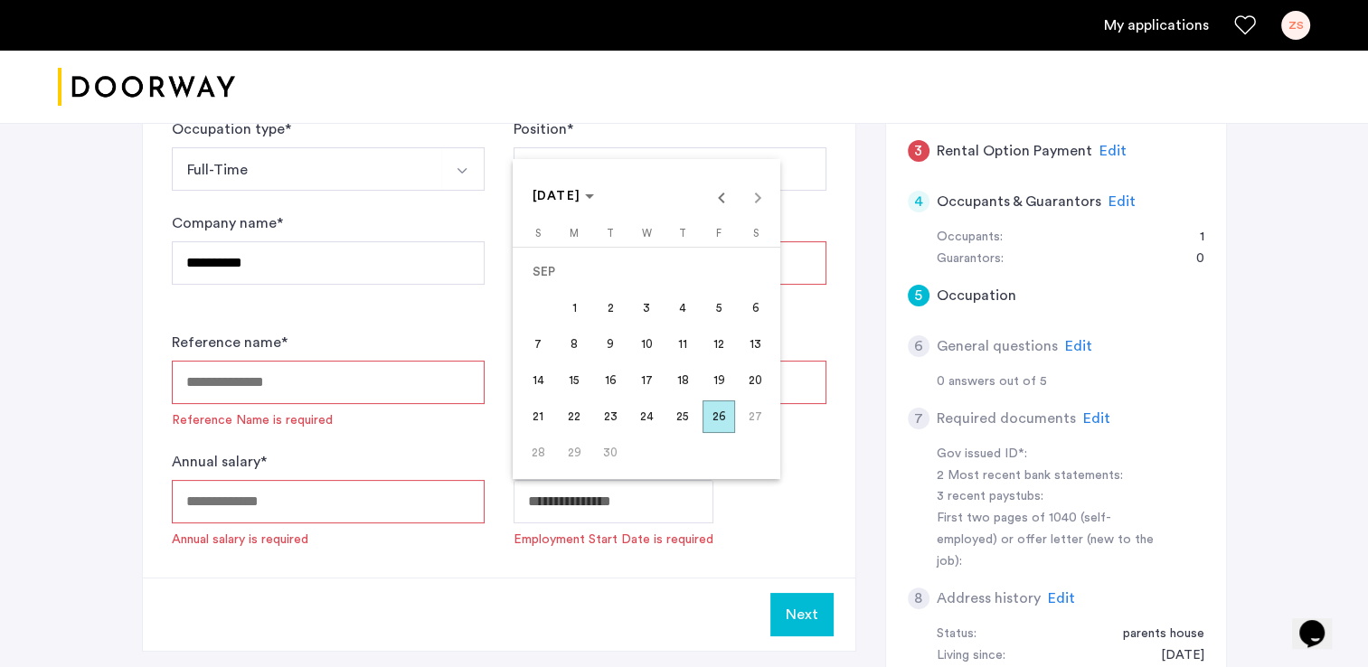
click at [438, 430] on div at bounding box center [684, 333] width 1368 height 667
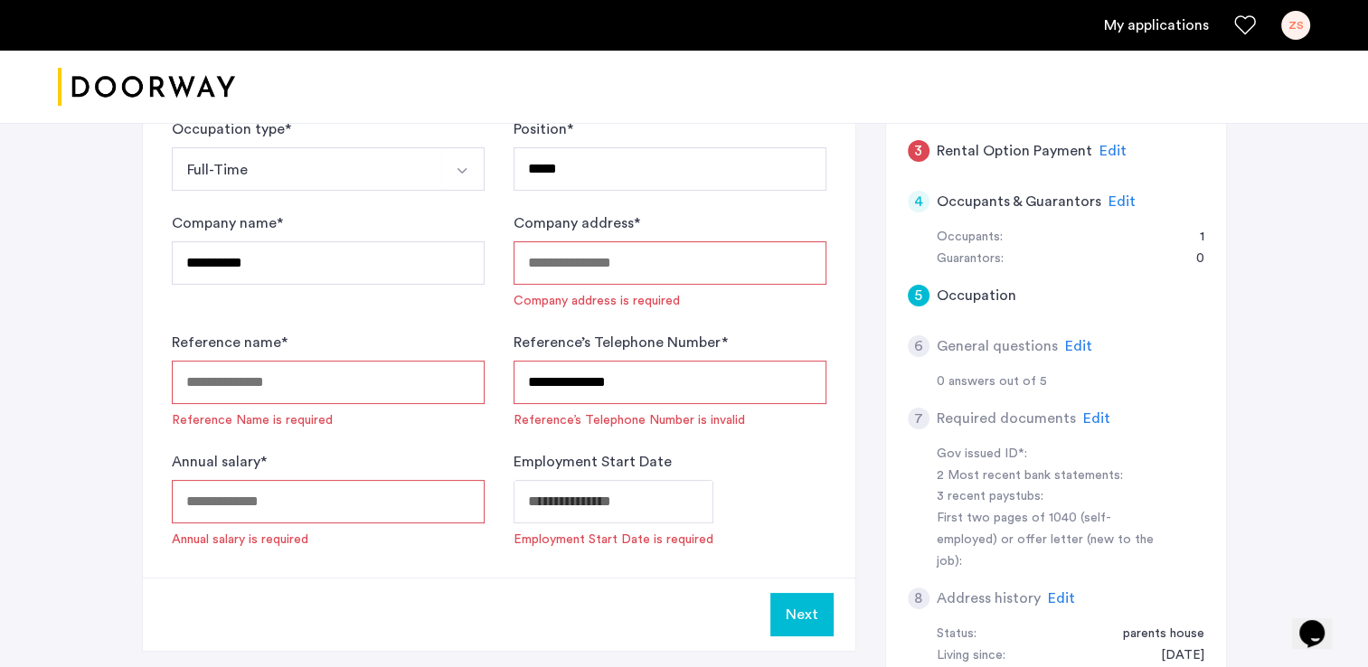
click at [674, 267] on input "Company address *" at bounding box center [670, 262] width 313 height 43
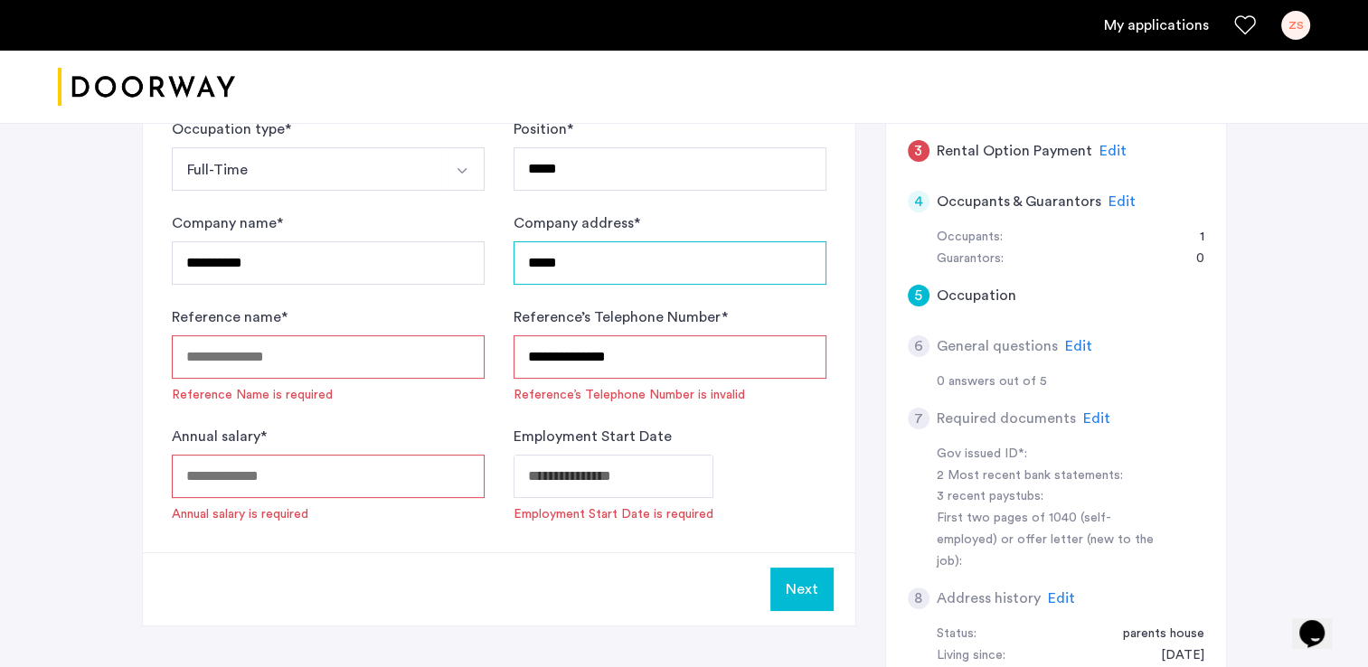
type input "*****"
click at [366, 355] on input "Reference name *" at bounding box center [328, 357] width 313 height 43
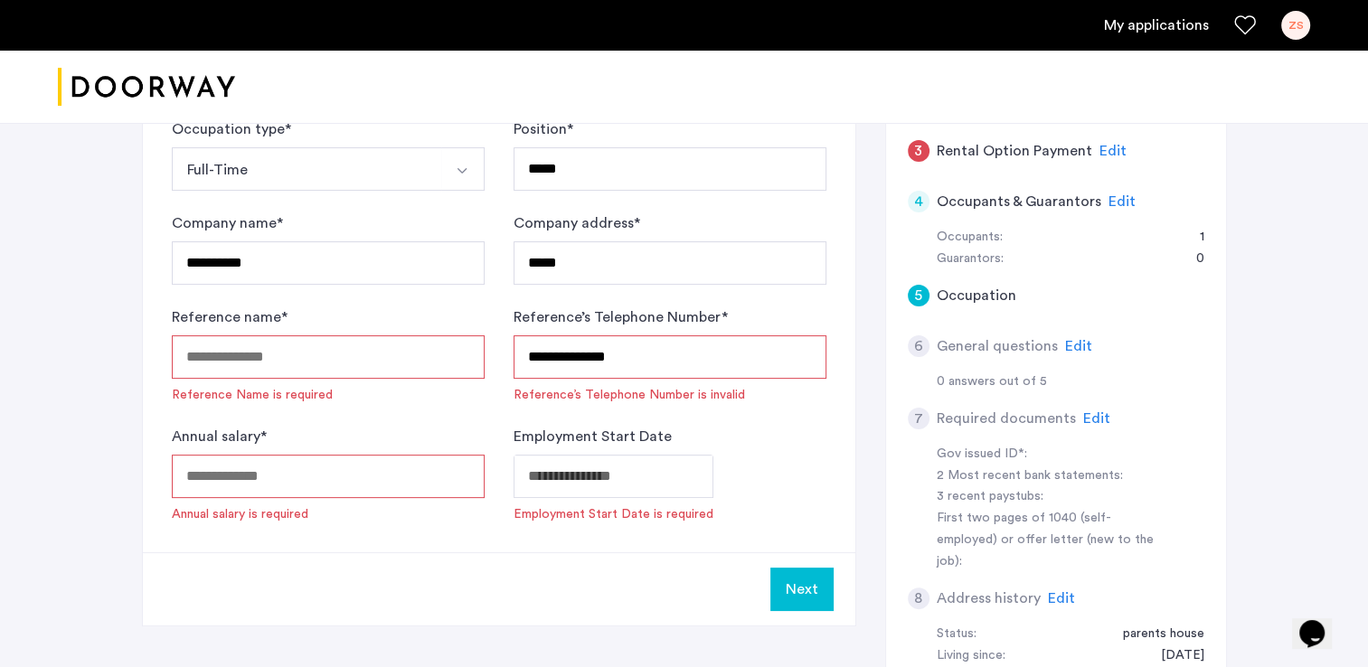
click at [366, 355] on input "Reference name *" at bounding box center [328, 357] width 313 height 43
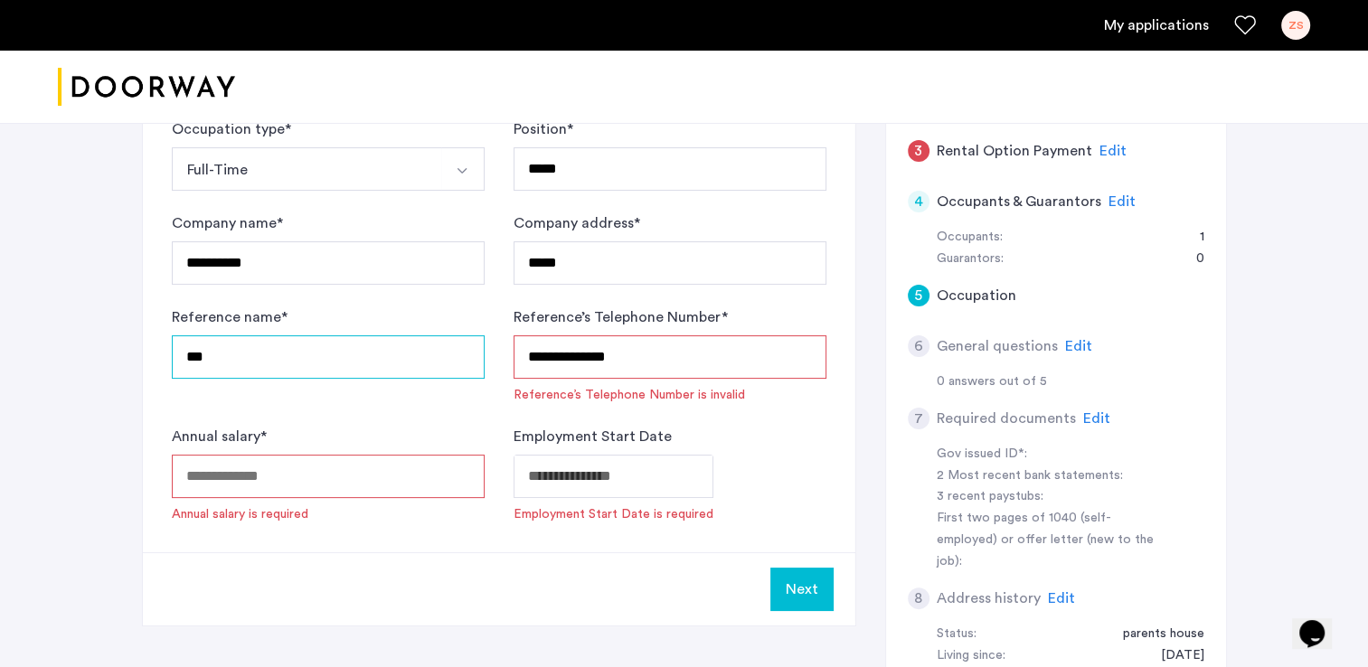
type input "***"
click at [399, 404] on form "**********" at bounding box center [499, 320] width 655 height 405
click at [374, 472] on input "Annual salary *" at bounding box center [328, 476] width 313 height 43
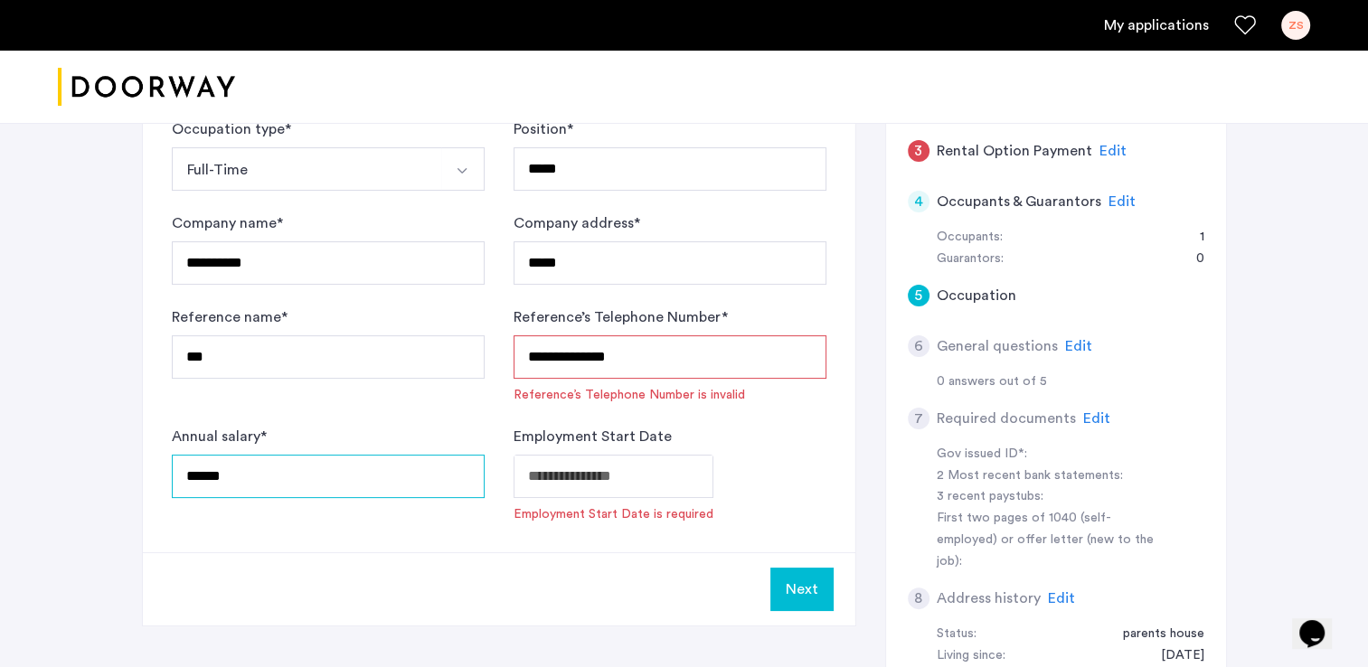
type input "******"
click at [568, 342] on body "**********" at bounding box center [684, 7] width 1368 height 667
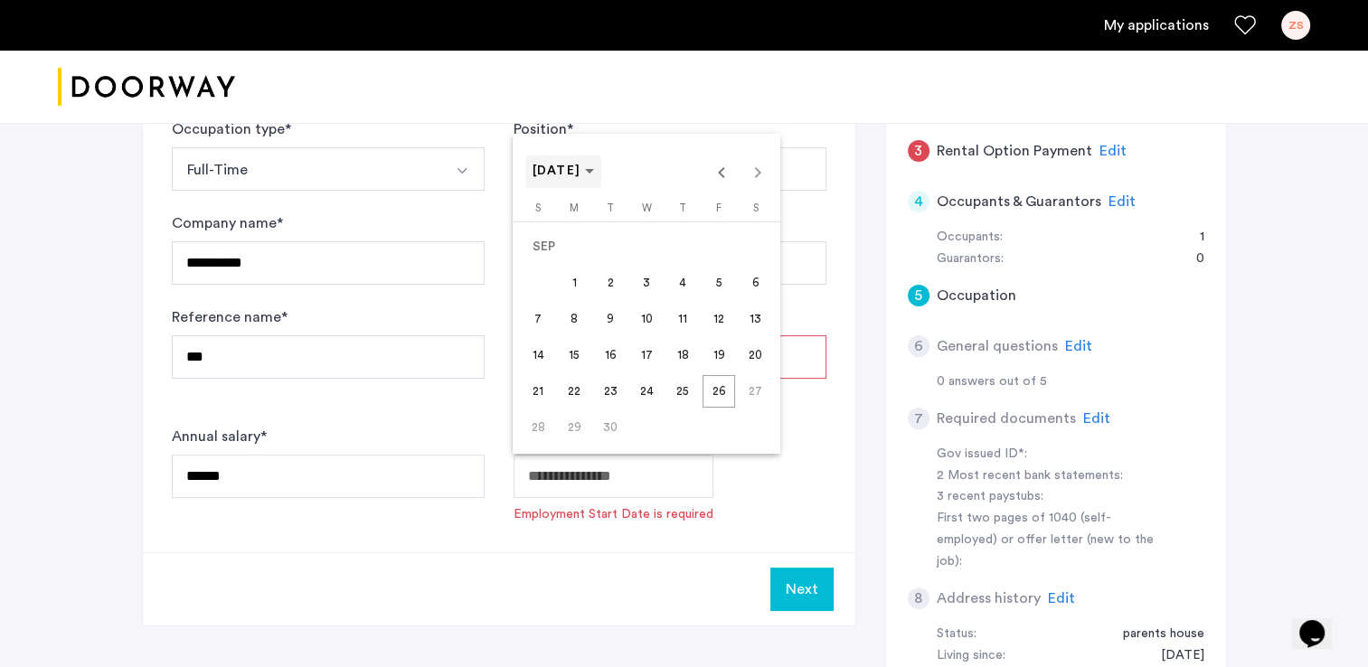
click at [599, 158] on span "Choose month and year" at bounding box center [563, 171] width 77 height 43
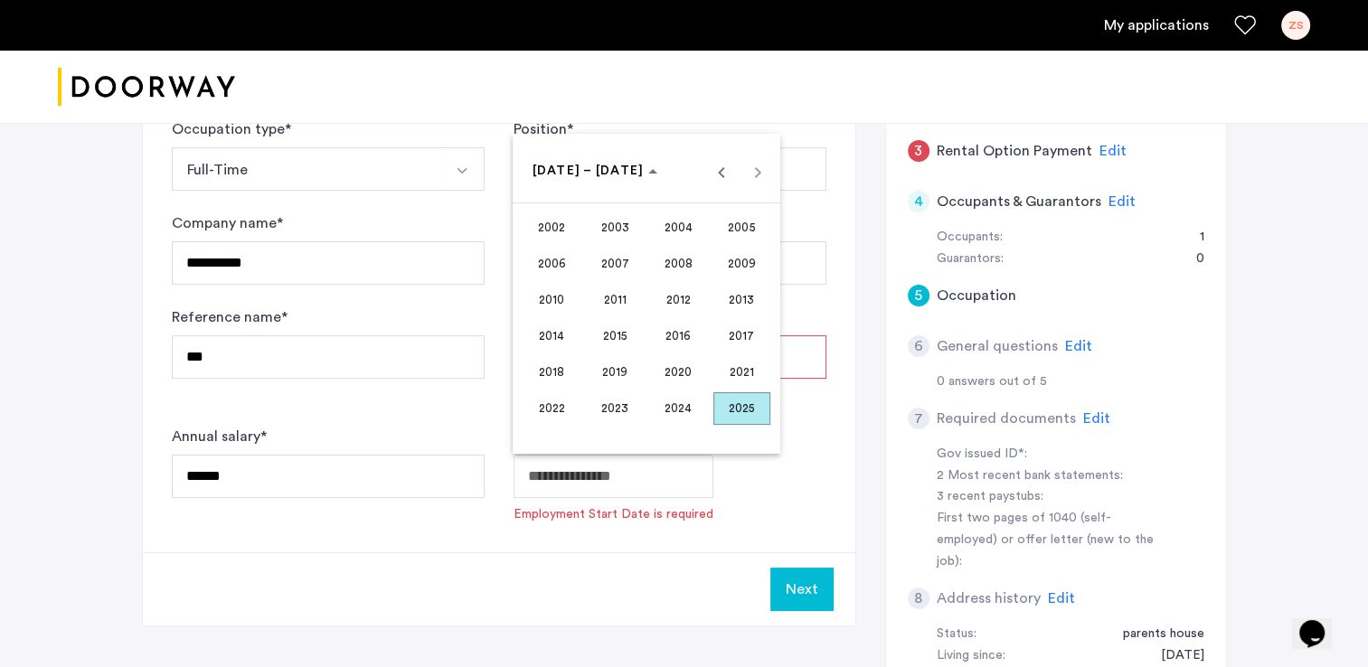
click at [622, 331] on span "2015" at bounding box center [615, 336] width 57 height 33
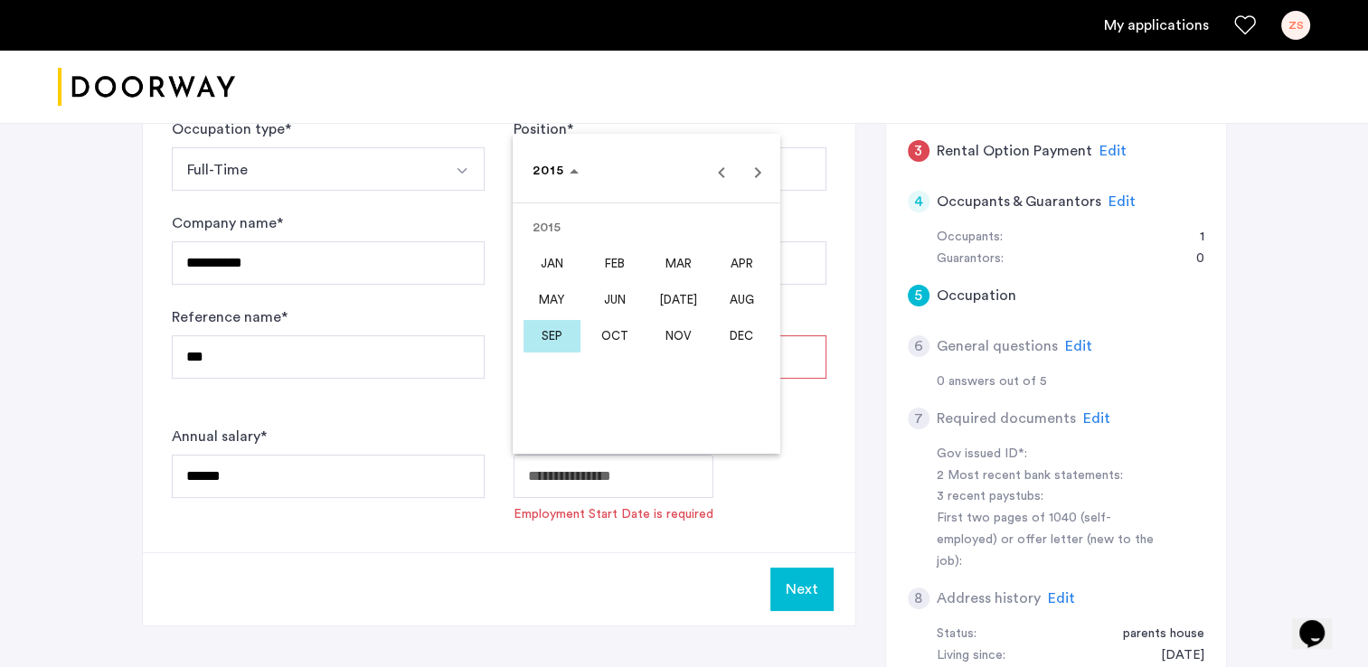
click at [552, 262] on span "JAN" at bounding box center [552, 264] width 57 height 33
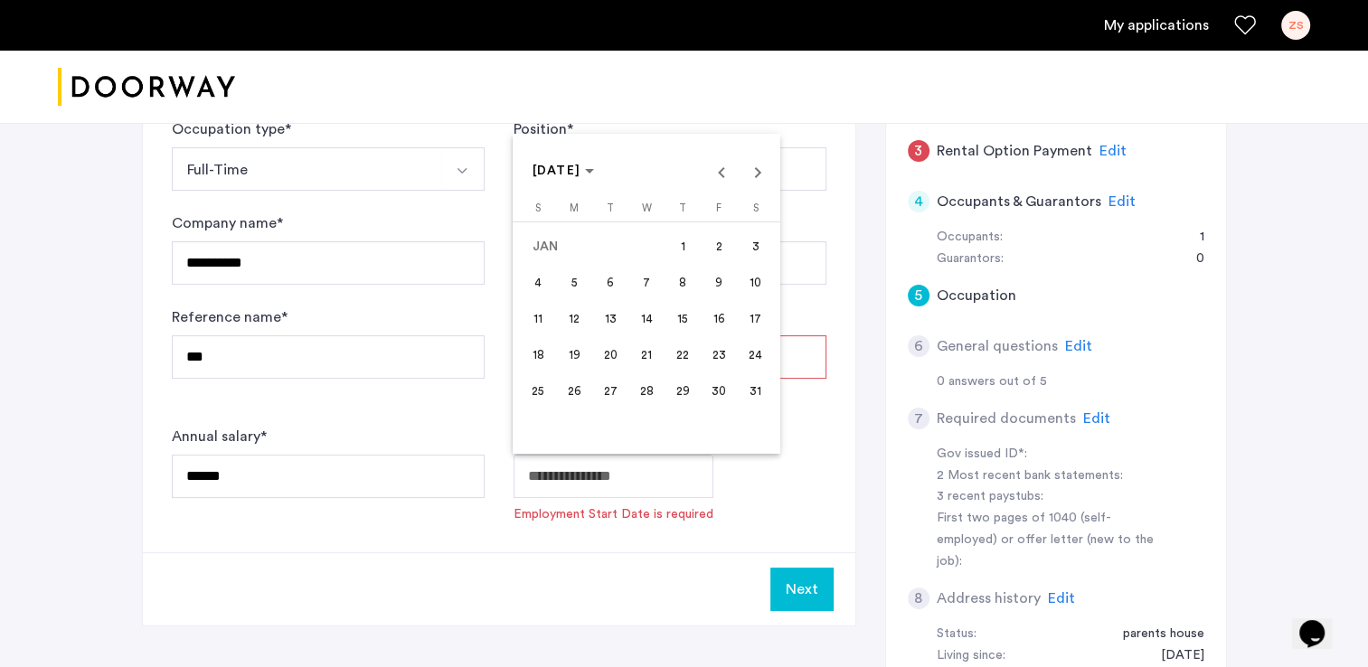
click at [683, 245] on span "1" at bounding box center [683, 247] width 33 height 33
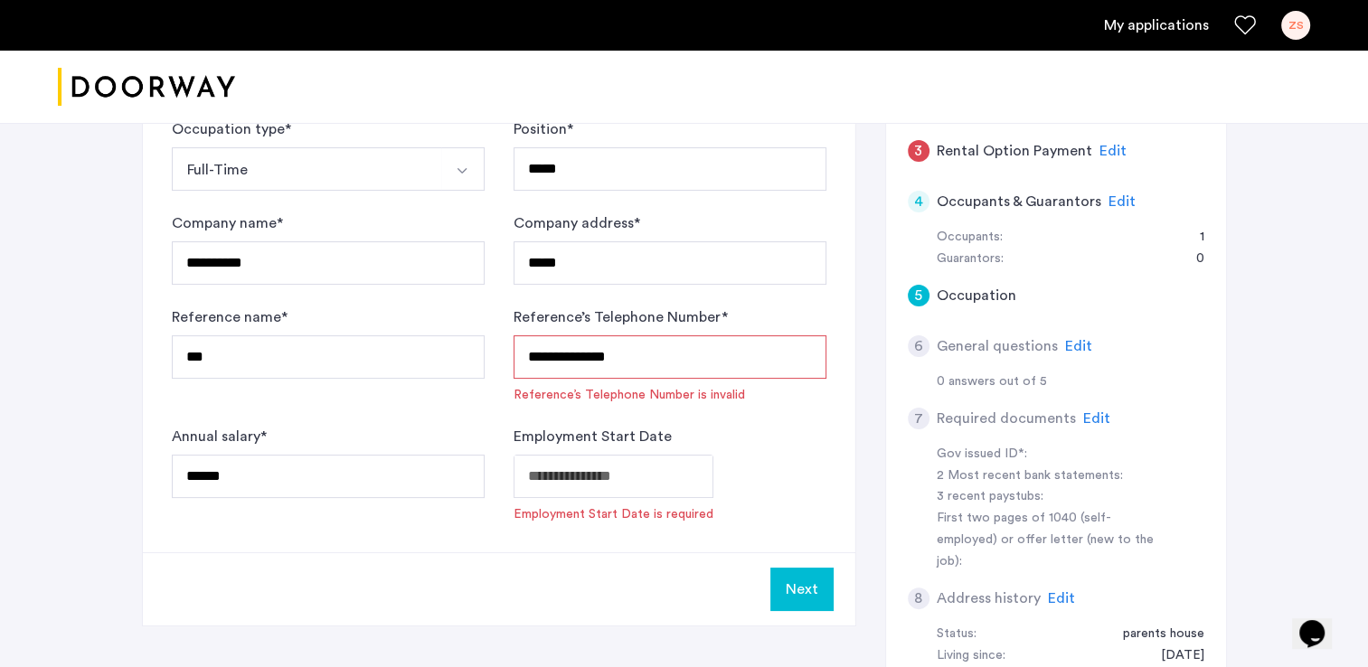
type input "**********"
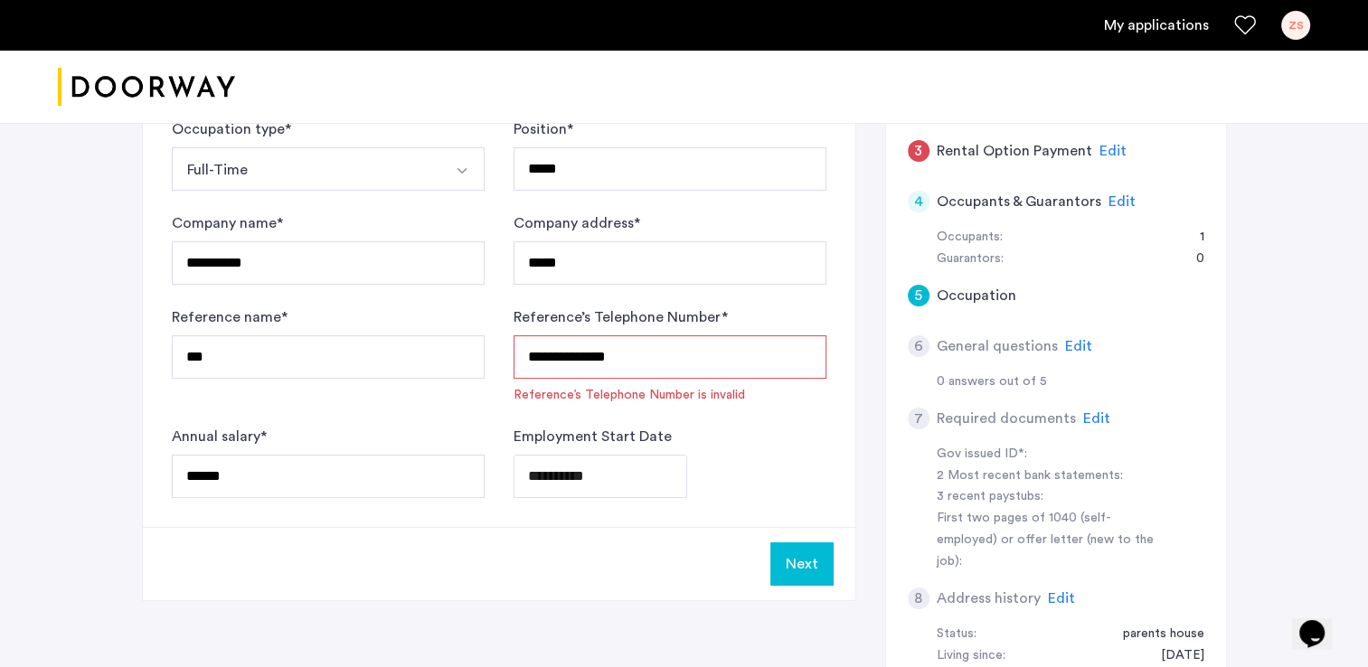
click at [797, 560] on button "Next" at bounding box center [802, 564] width 63 height 43
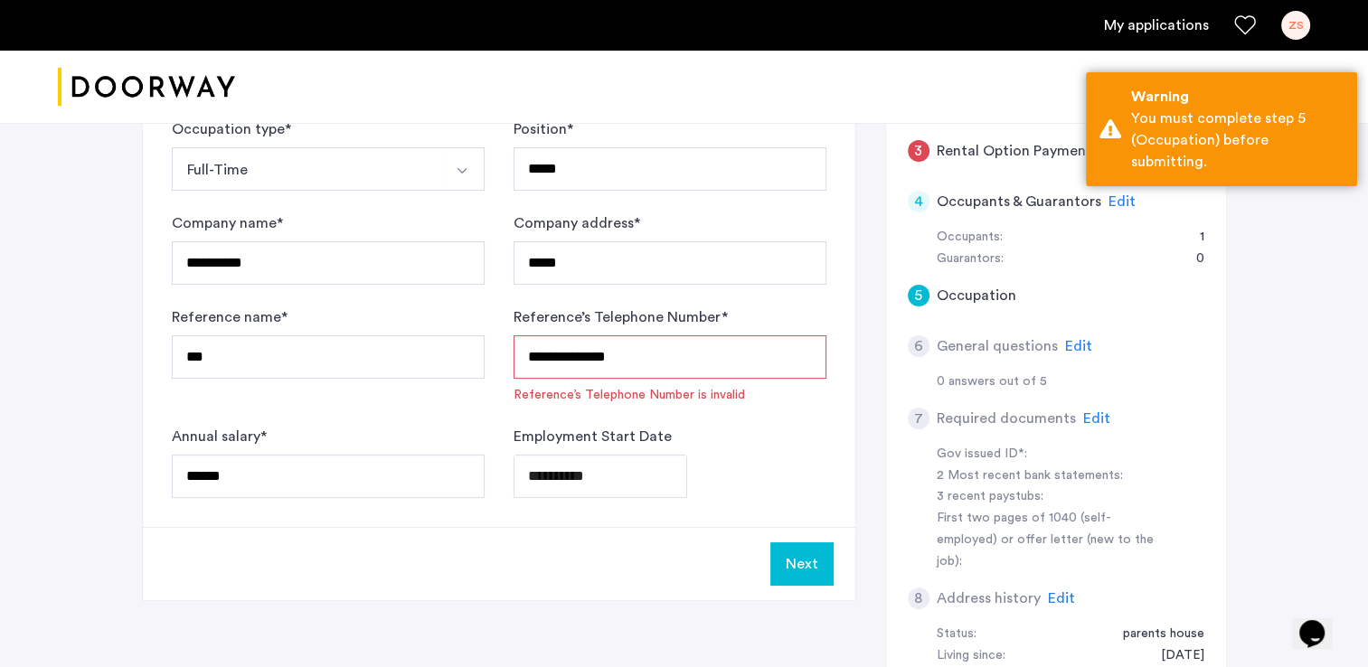
drag, startPoint x: 691, startPoint y: 372, endPoint x: 458, endPoint y: 372, distance: 233.3
click at [458, 372] on form "**********" at bounding box center [499, 308] width 655 height 380
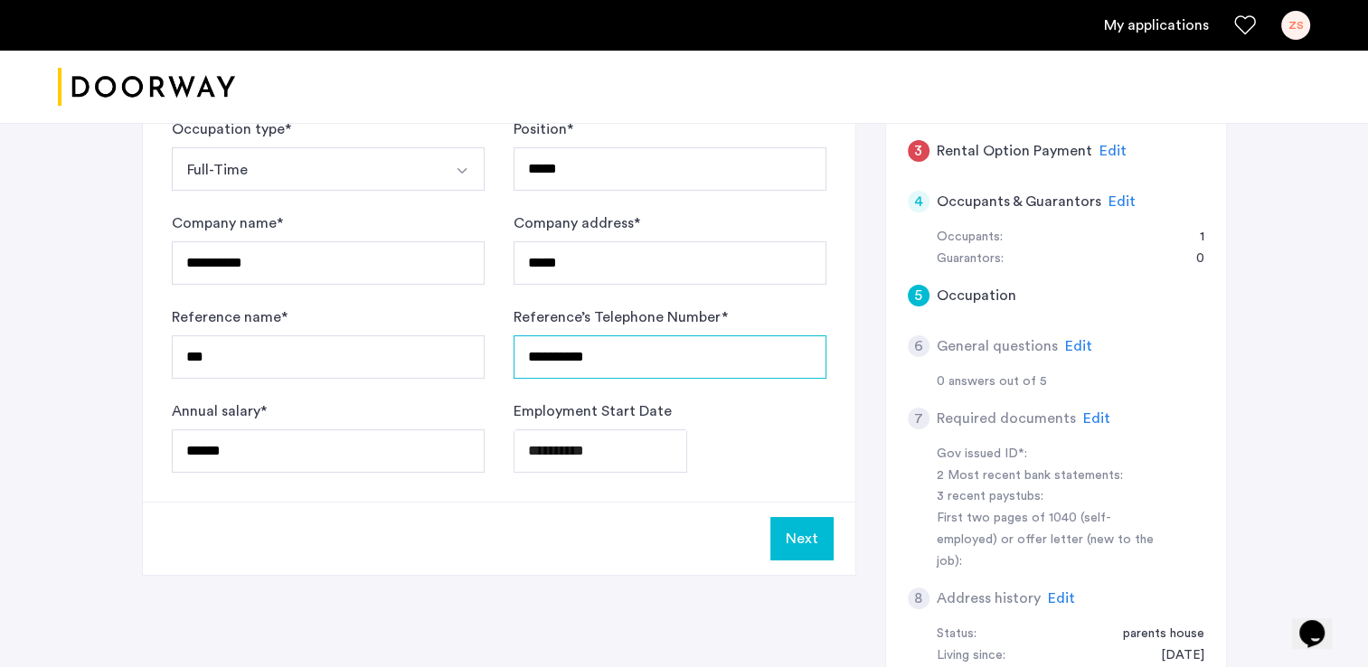
type input "**********"
click at [798, 553] on button "Next" at bounding box center [802, 538] width 63 height 43
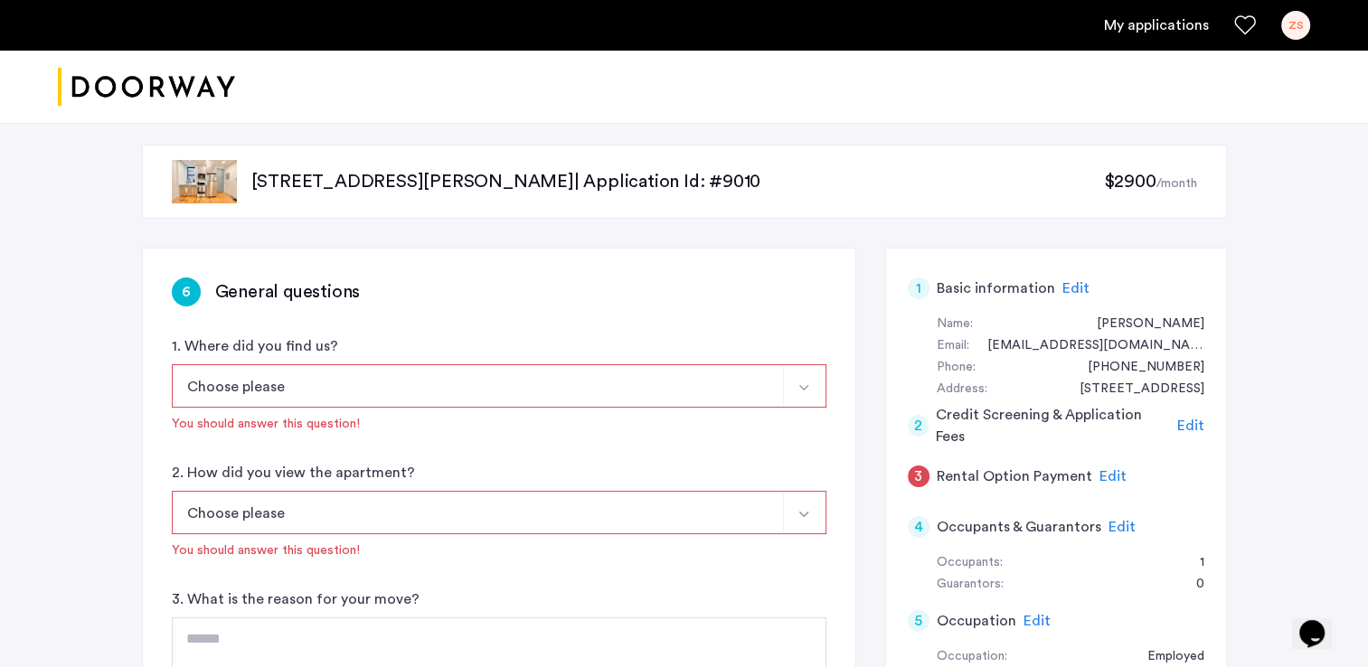
click at [414, 407] on button "Choose please" at bounding box center [478, 385] width 612 height 43
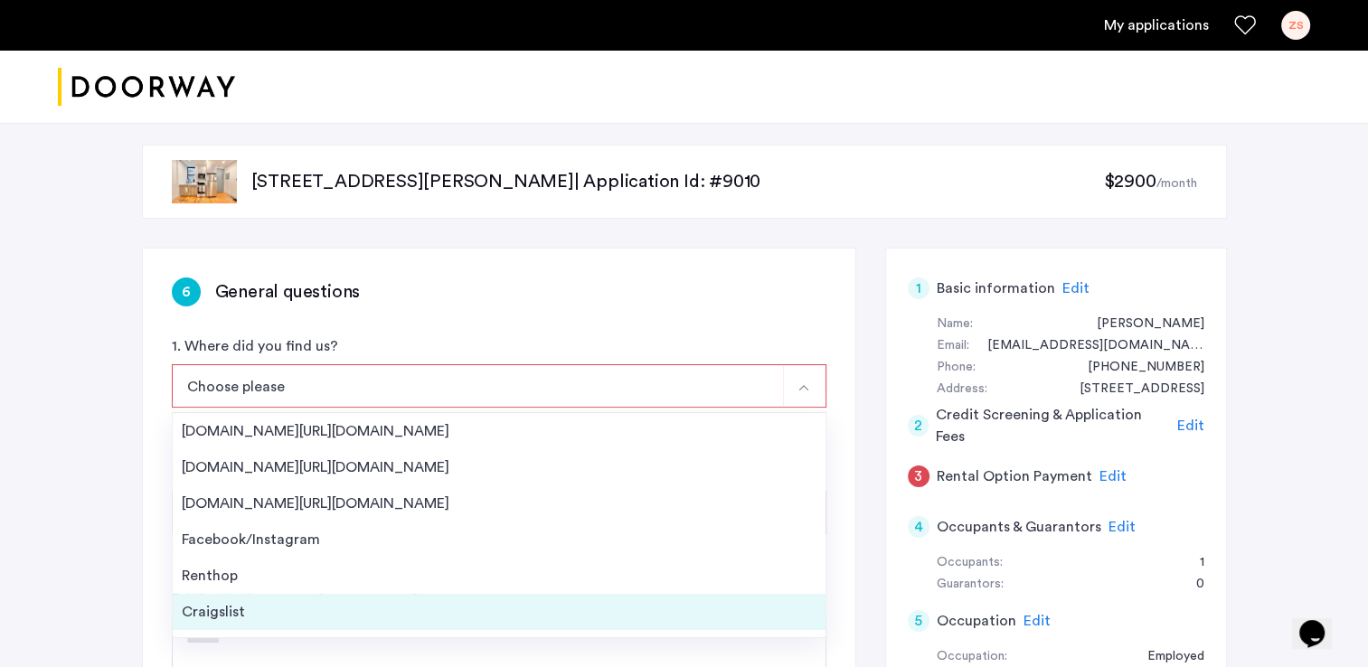
click at [286, 601] on div "Craigslist" at bounding box center [499, 612] width 635 height 22
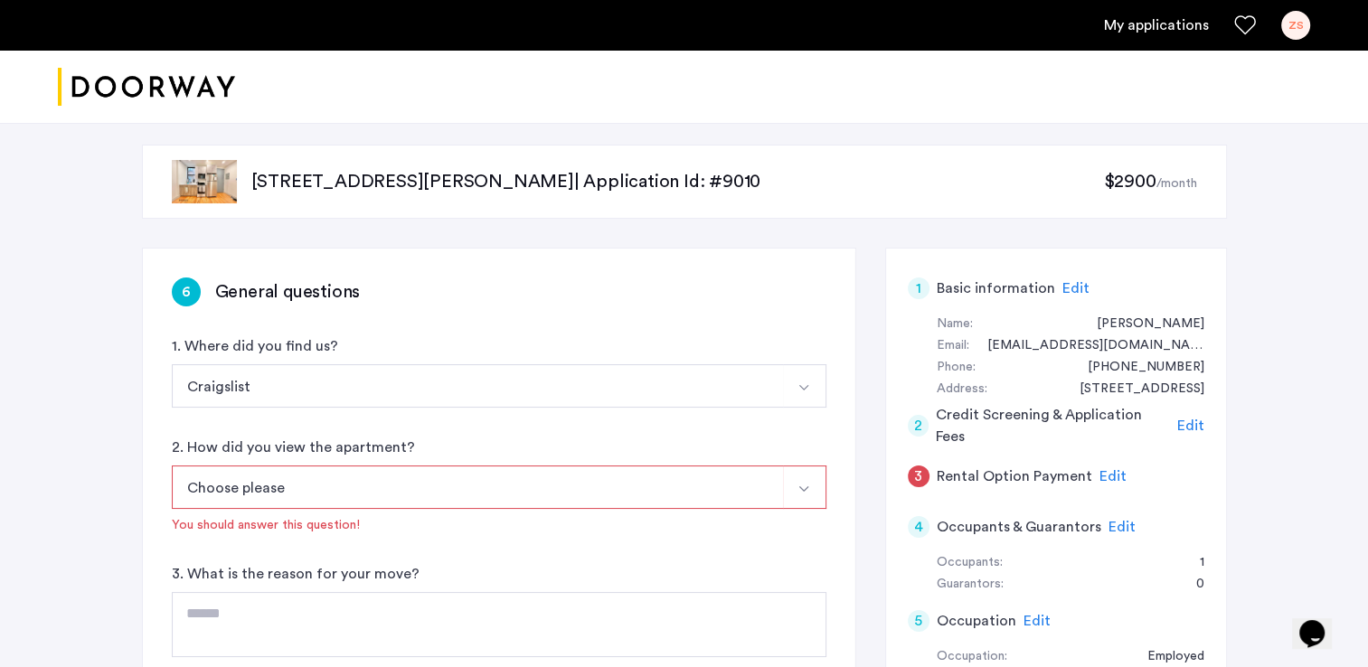
click at [326, 489] on button "Choose please" at bounding box center [478, 487] width 612 height 43
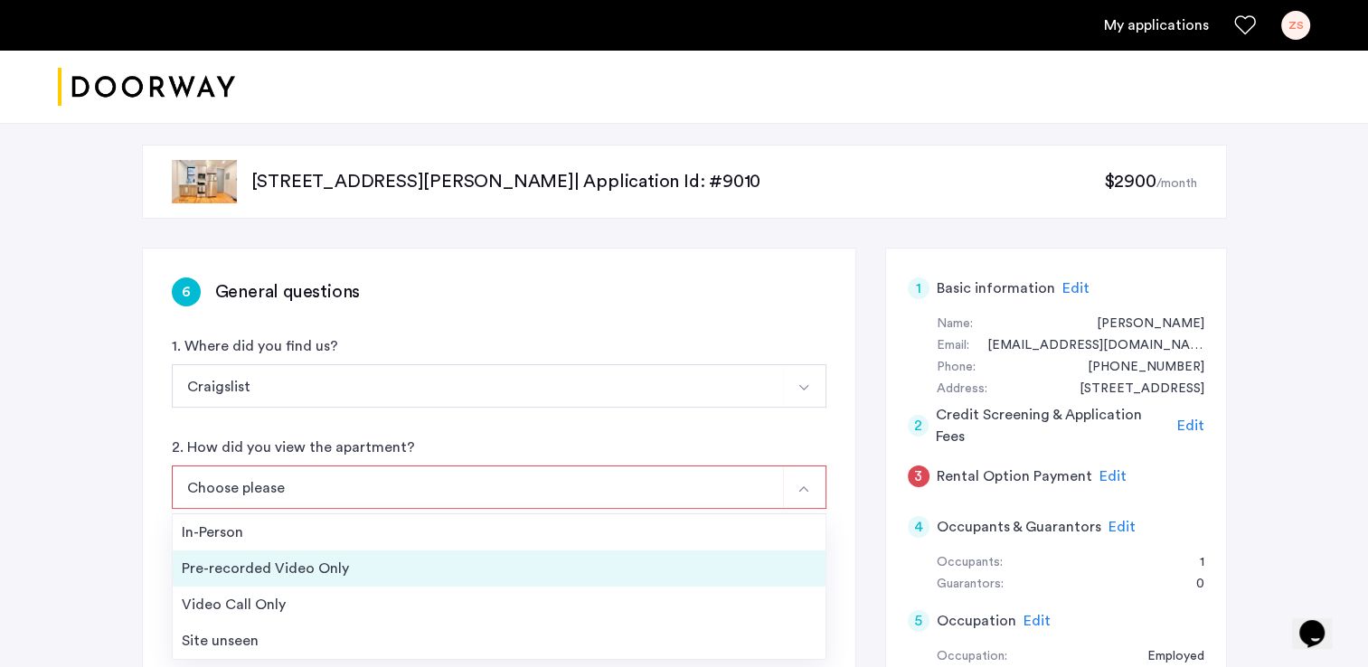
click at [245, 573] on div "Pre-recorded Video Only" at bounding box center [499, 569] width 635 height 22
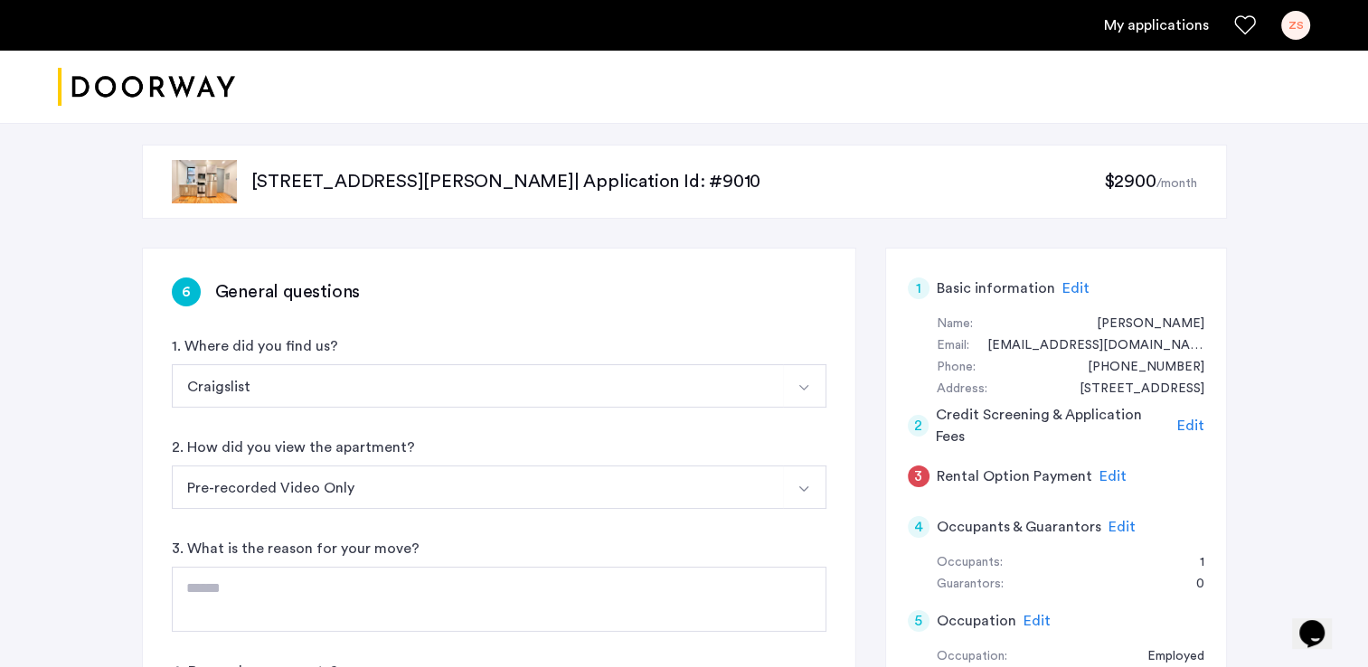
click at [166, 541] on div "6 General questions 1. Where did you find us? Craigslist Streeteasy.com/Zillow.…" at bounding box center [499, 553] width 713 height 608
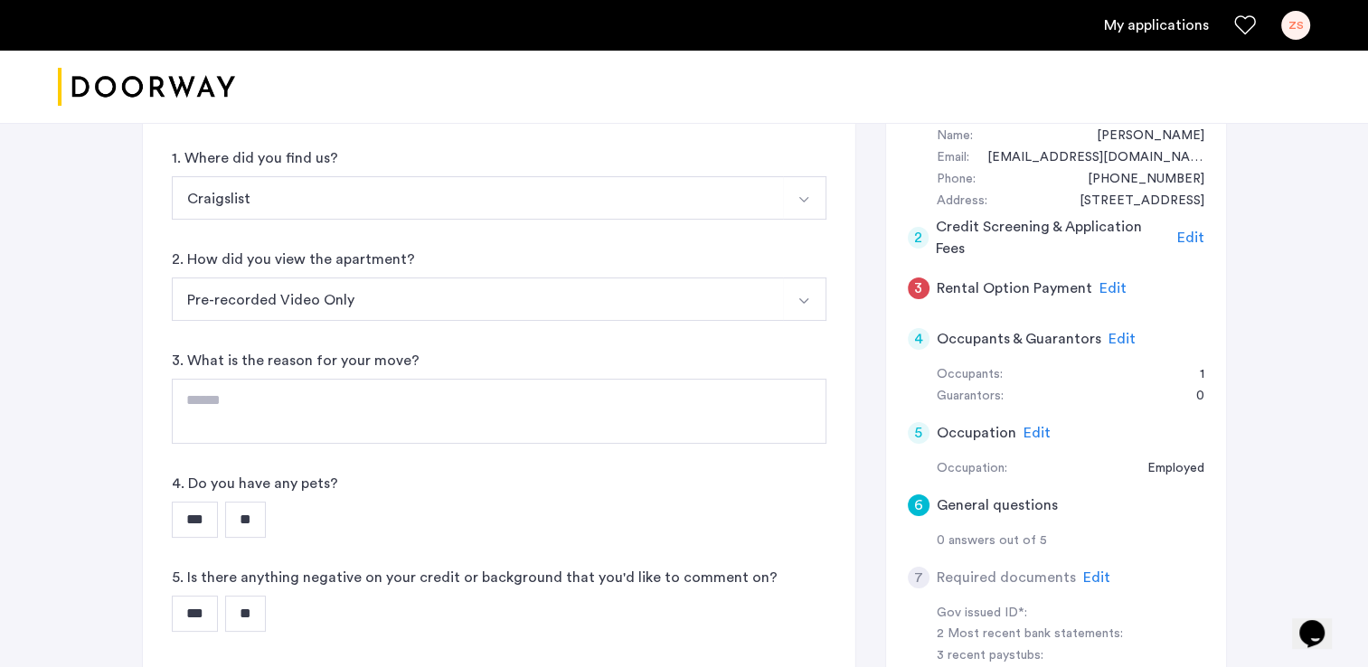
scroll to position [289, 0]
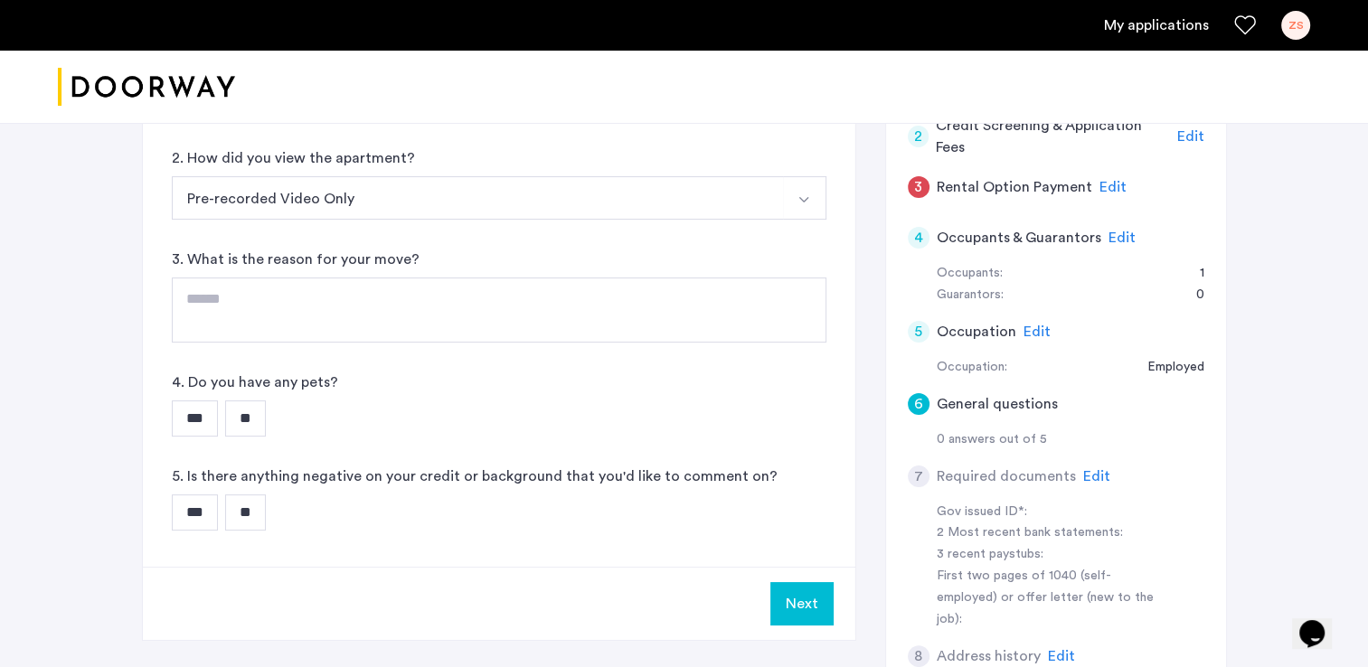
click at [402, 201] on button "Pre-recorded Video Only" at bounding box center [478, 197] width 612 height 43
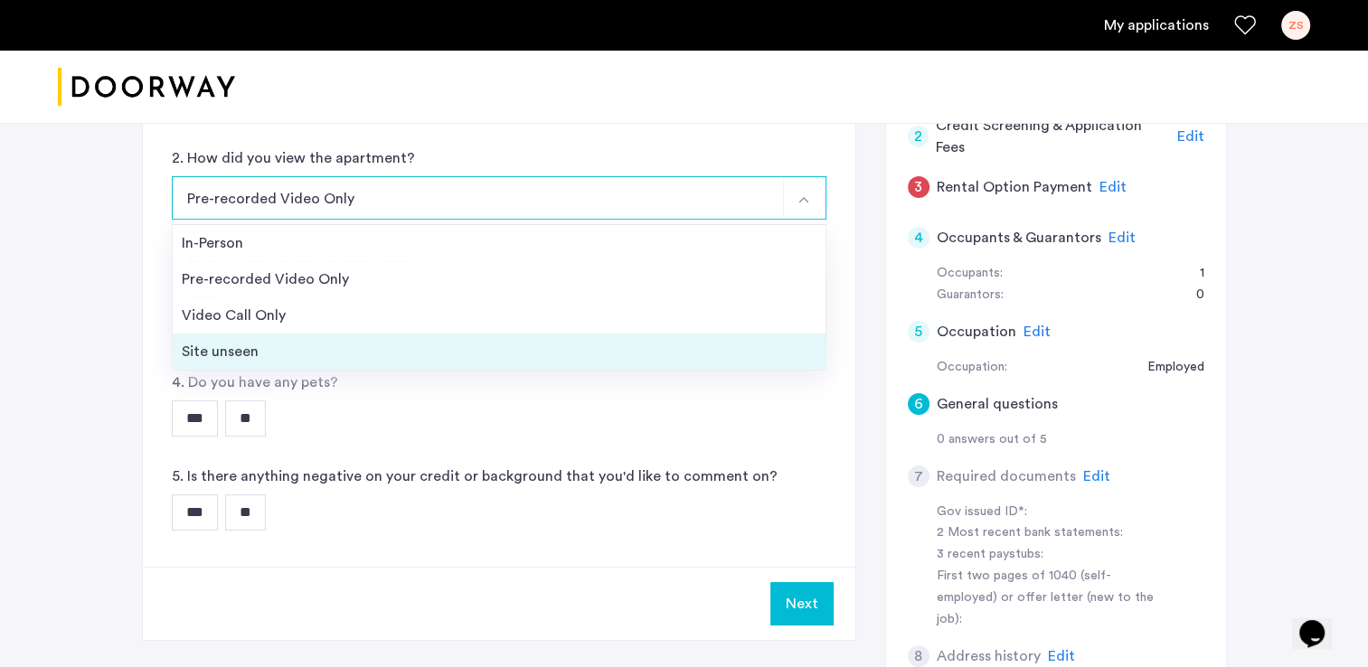
click at [279, 351] on div "Site unseen" at bounding box center [499, 352] width 635 height 22
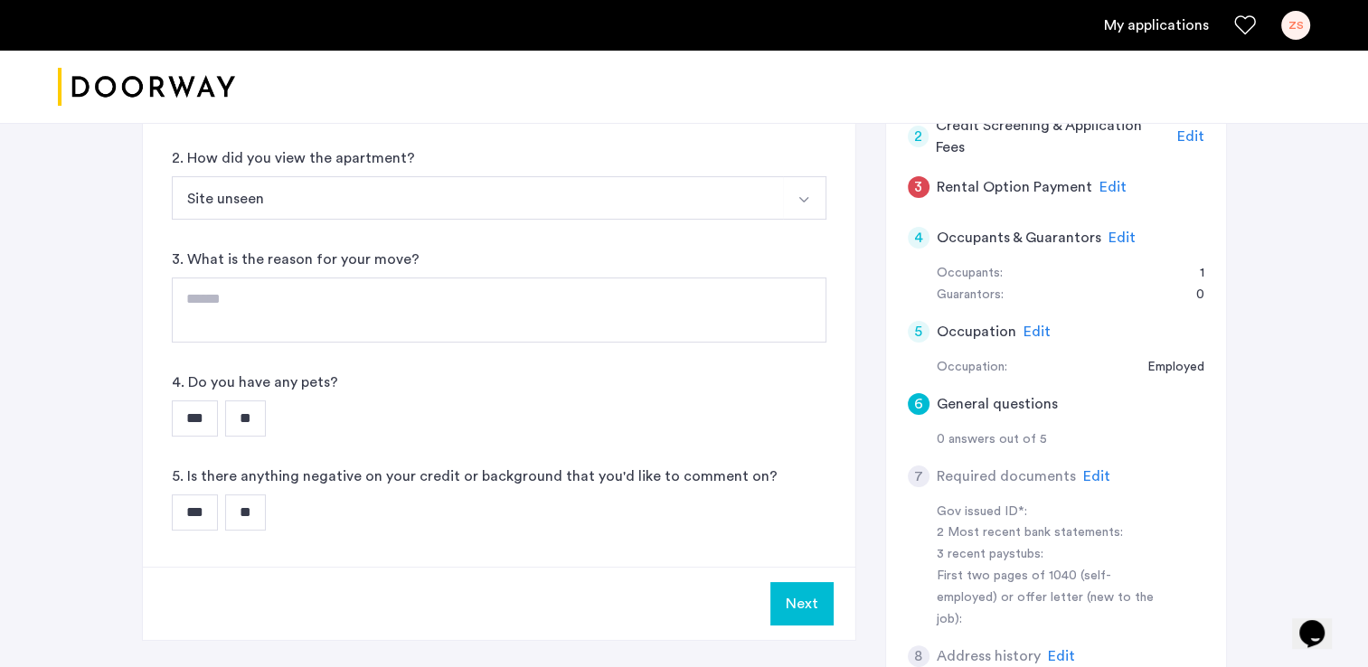
click at [181, 413] on input "***" at bounding box center [195, 419] width 46 height 36
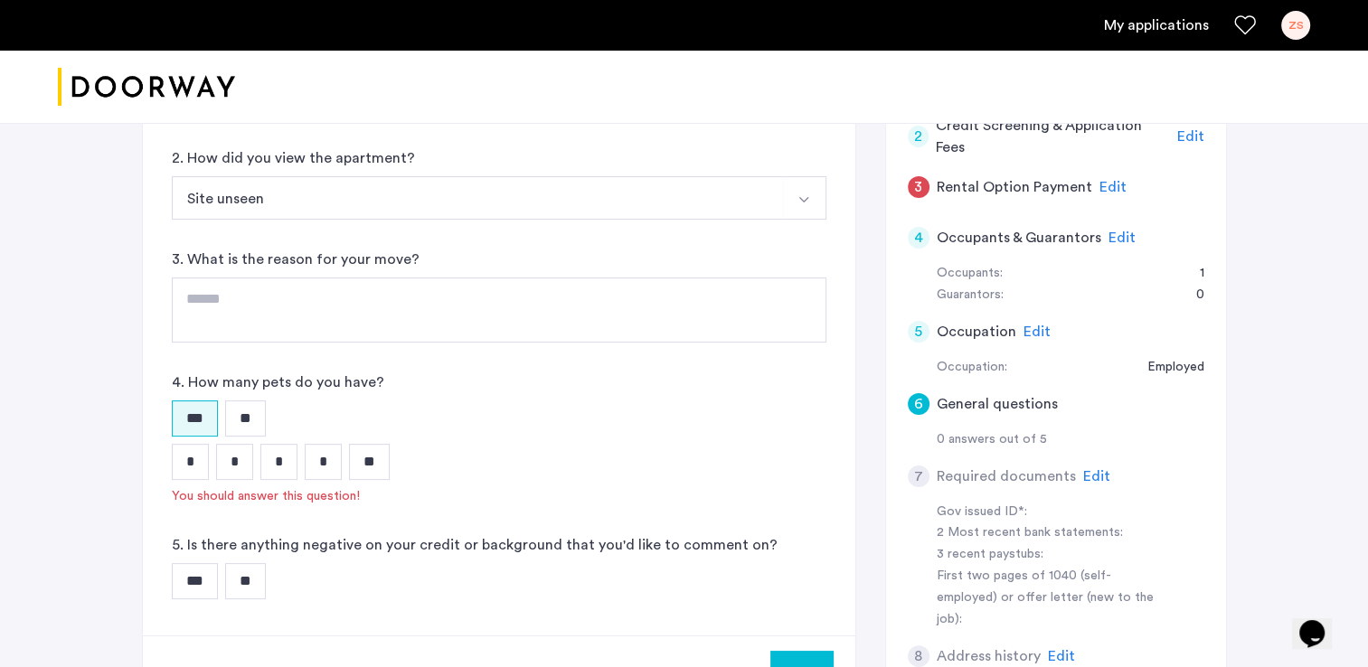
click at [368, 457] on input "**" at bounding box center [369, 462] width 41 height 36
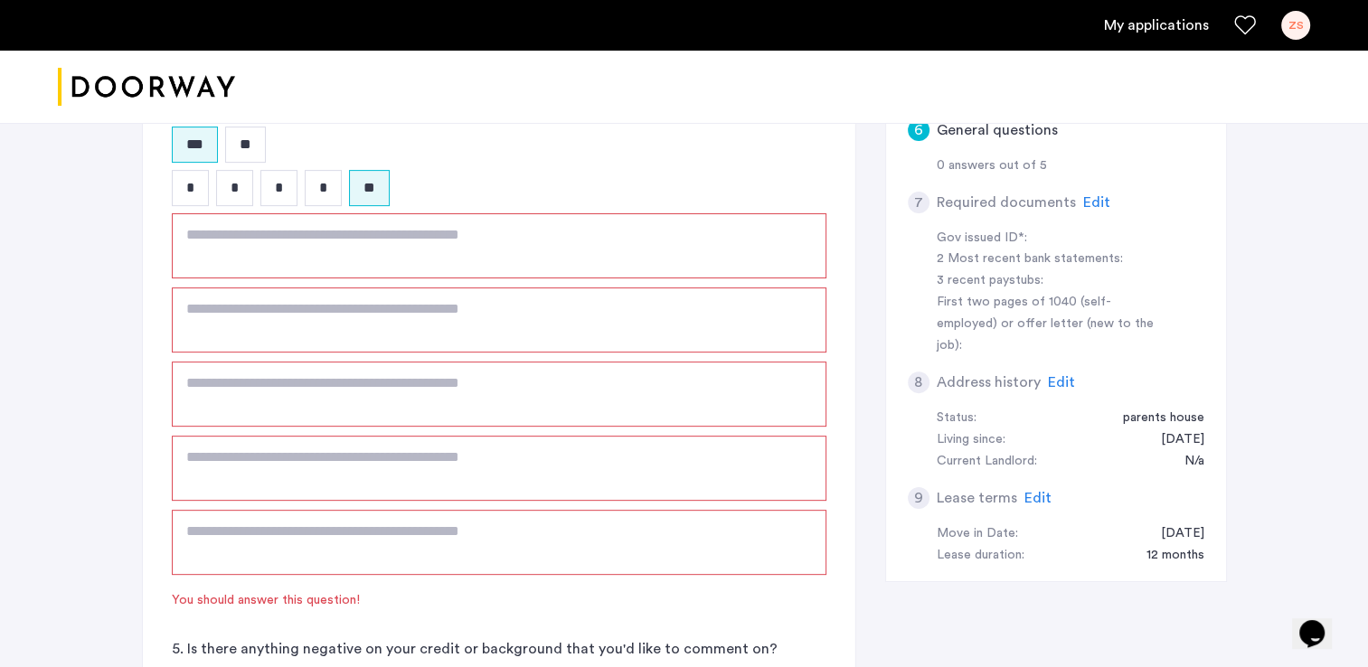
scroll to position [579, 0]
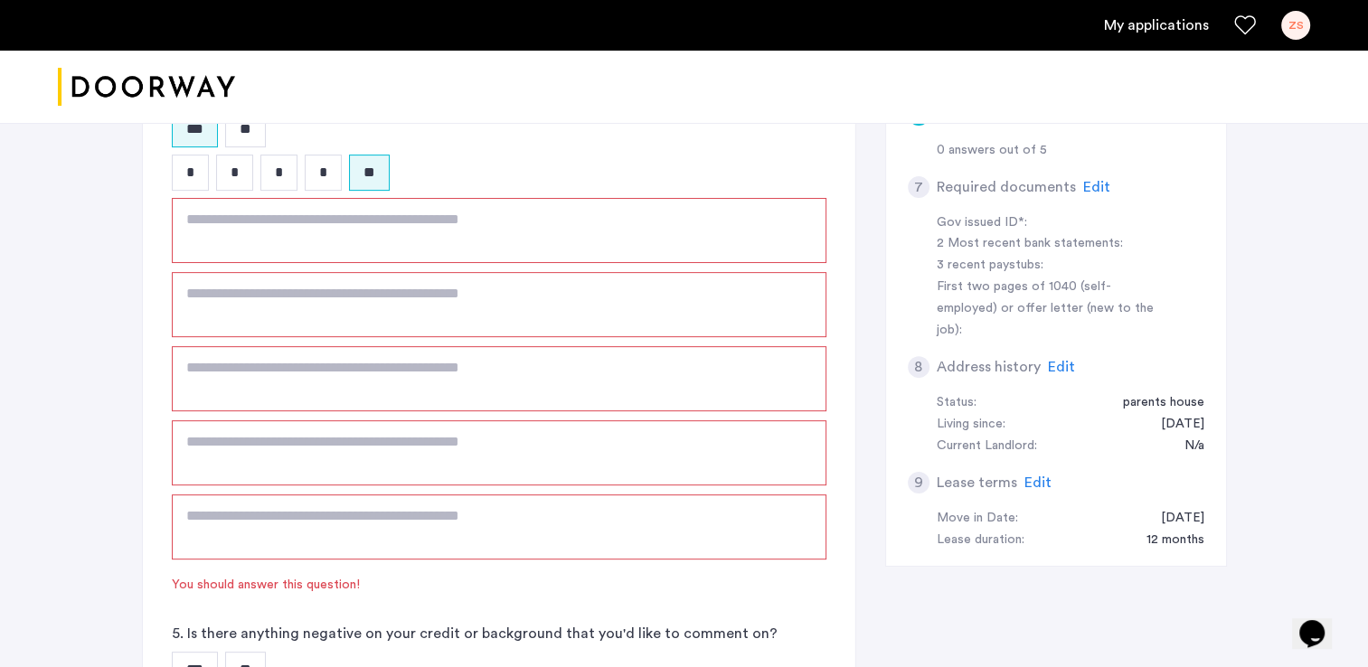
click at [275, 232] on textarea at bounding box center [499, 230] width 655 height 65
type textarea "***"
type textarea "**"
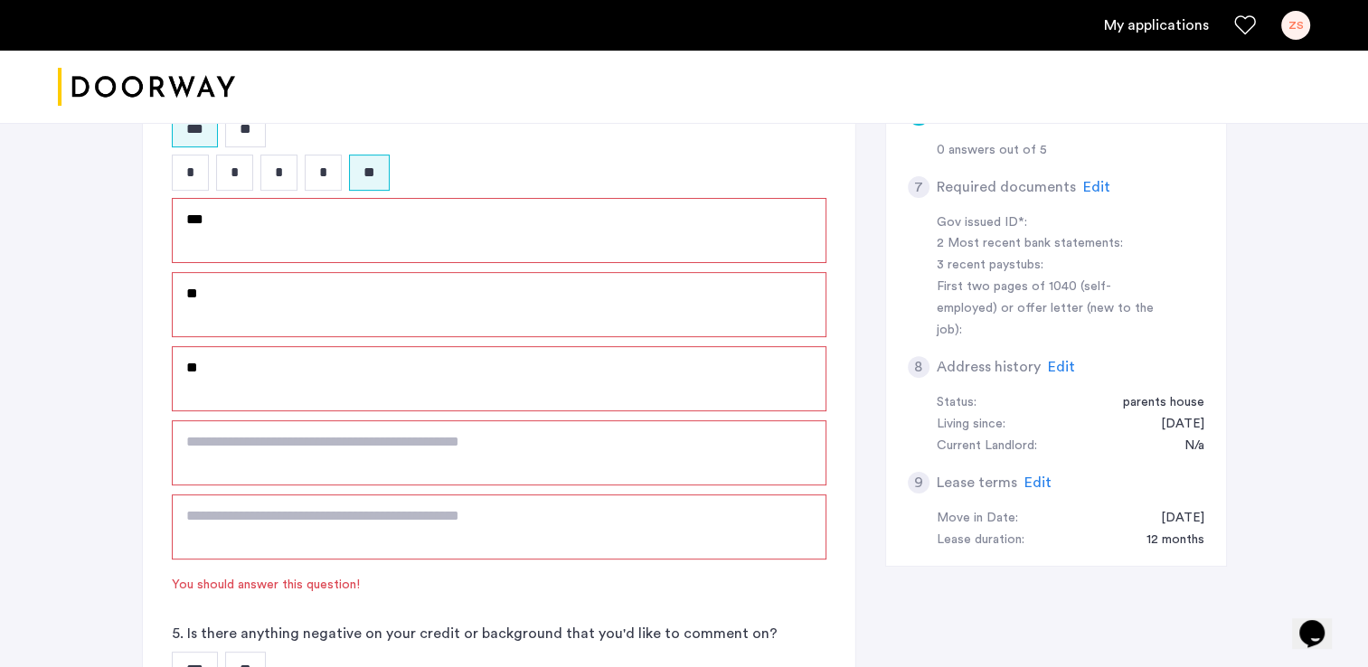
type textarea "**"
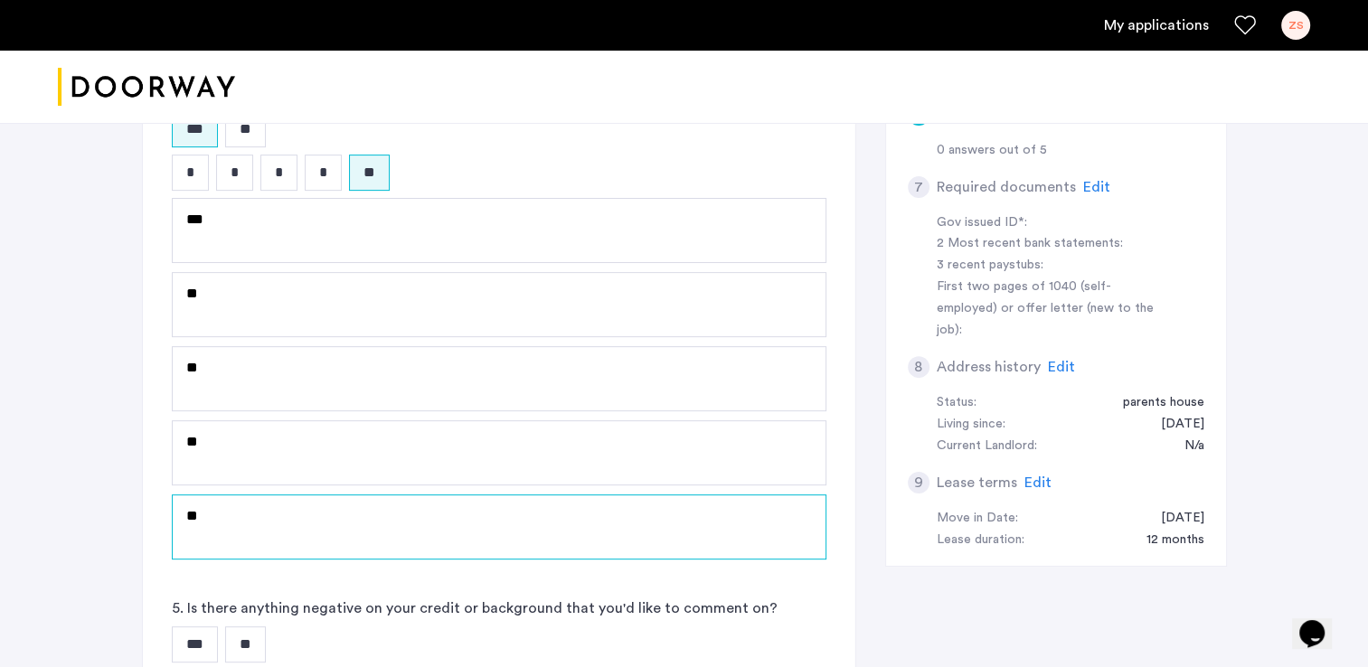
type textarea "**"
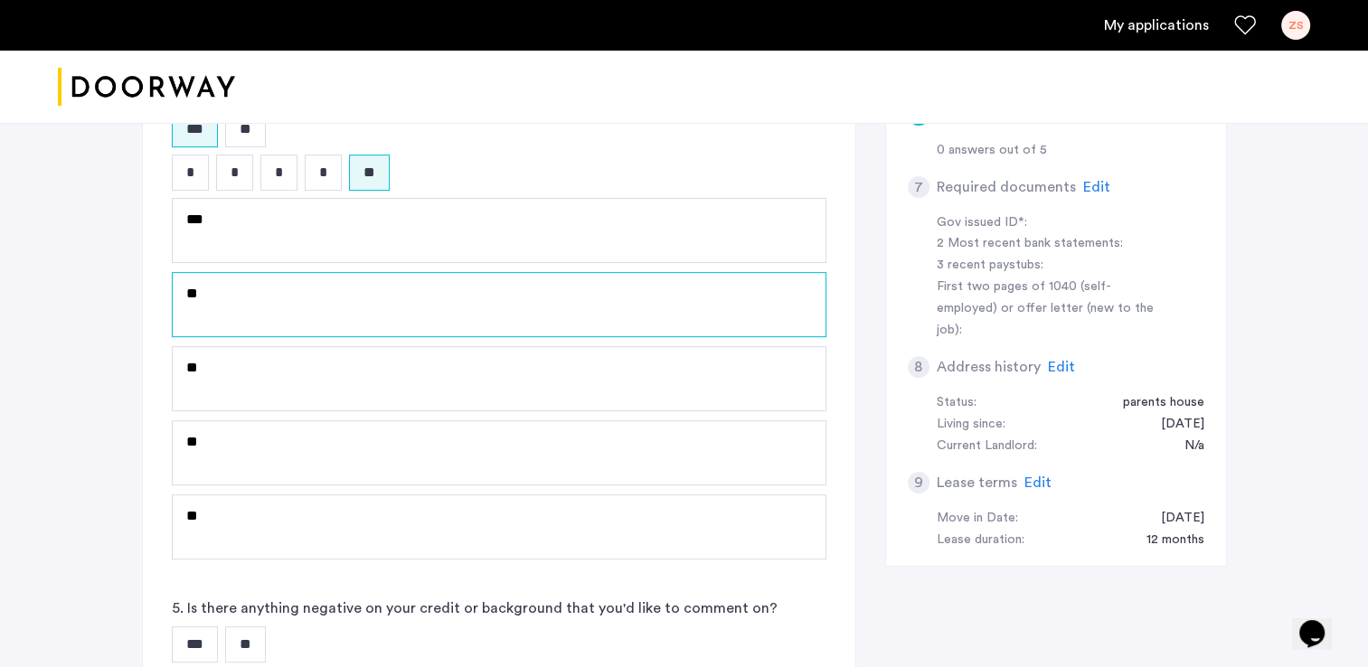
click at [220, 297] on textarea "**" at bounding box center [499, 304] width 655 height 65
type textarea "****"
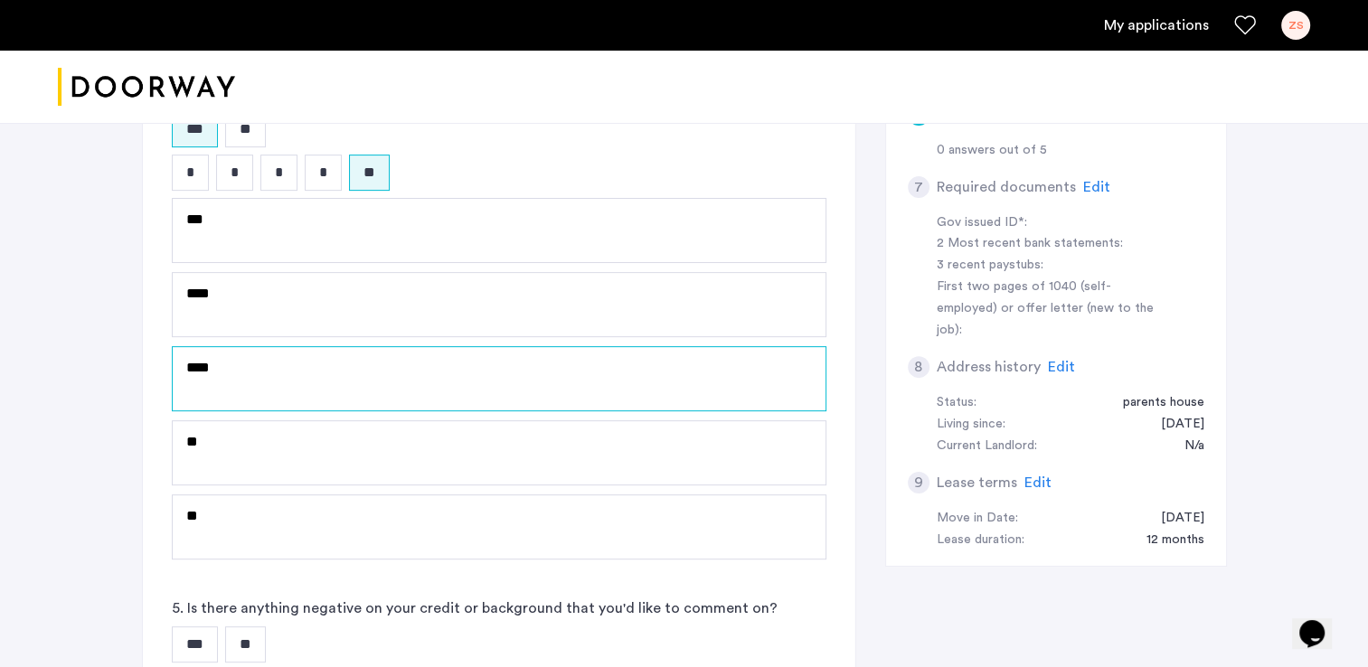
type textarea "****"
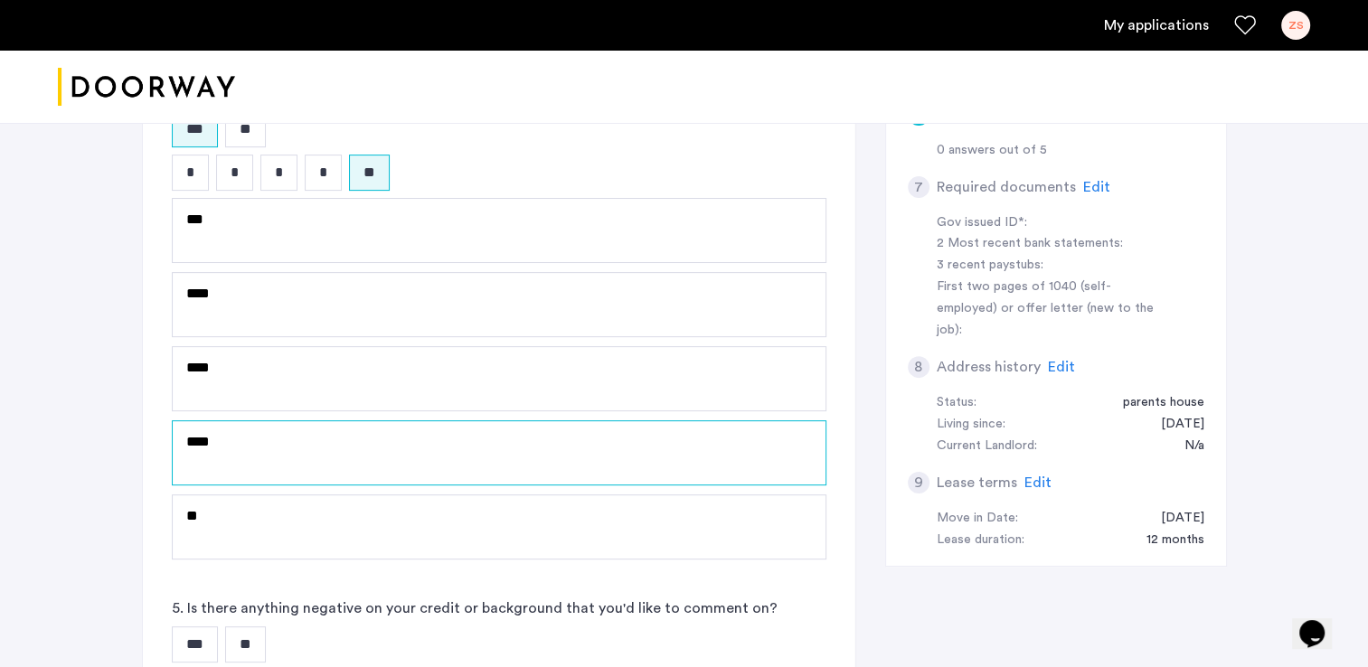
type textarea "****"
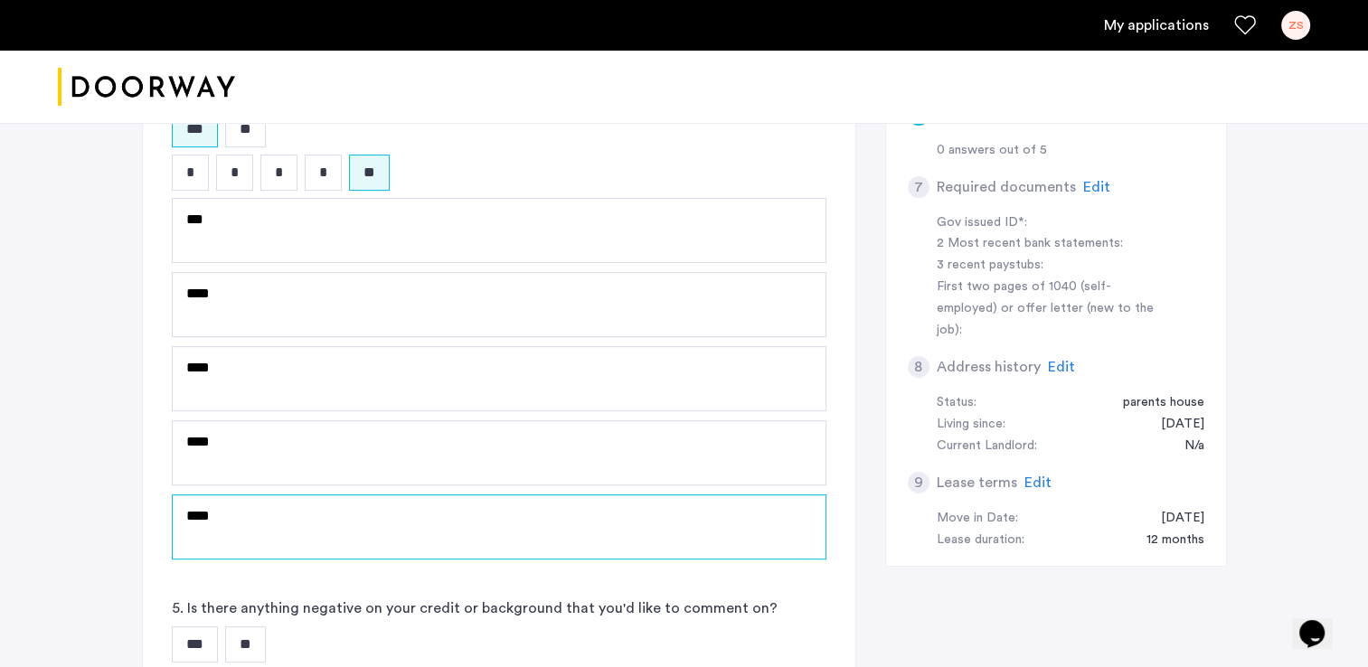
type textarea "****"
click at [103, 402] on div "1300 Halsey Street, Unit 2C, Brooklyn, NY 11237 | Application Id: #9010 $2900 /…" at bounding box center [684, 169] width 1368 height 1265
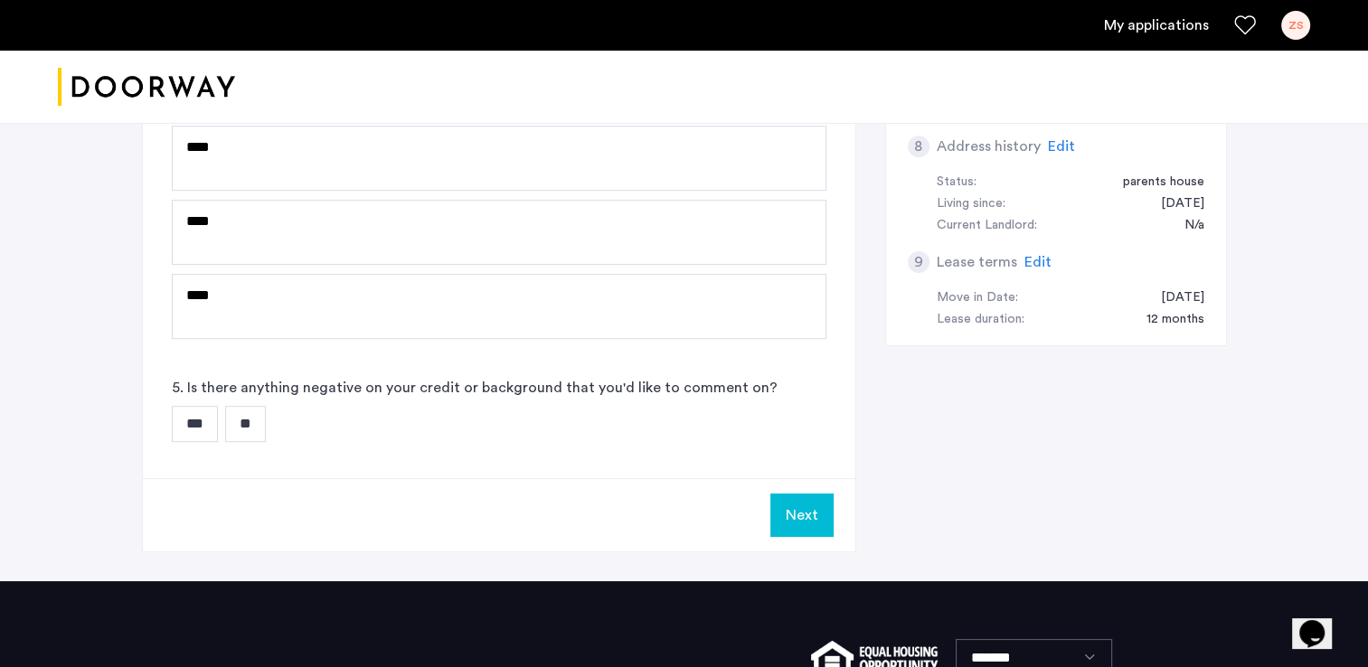
scroll to position [941, 0]
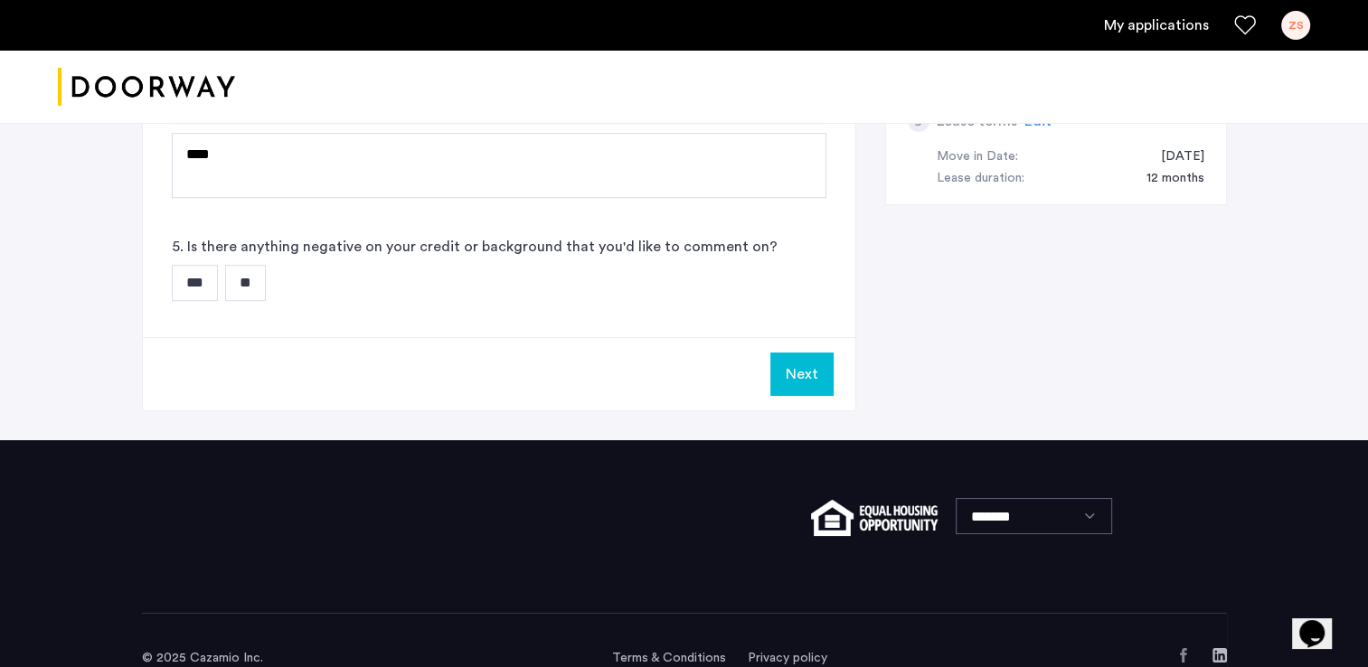
click at [251, 270] on input "**" at bounding box center [245, 283] width 41 height 36
click at [803, 360] on button "Next" at bounding box center [802, 374] width 63 height 43
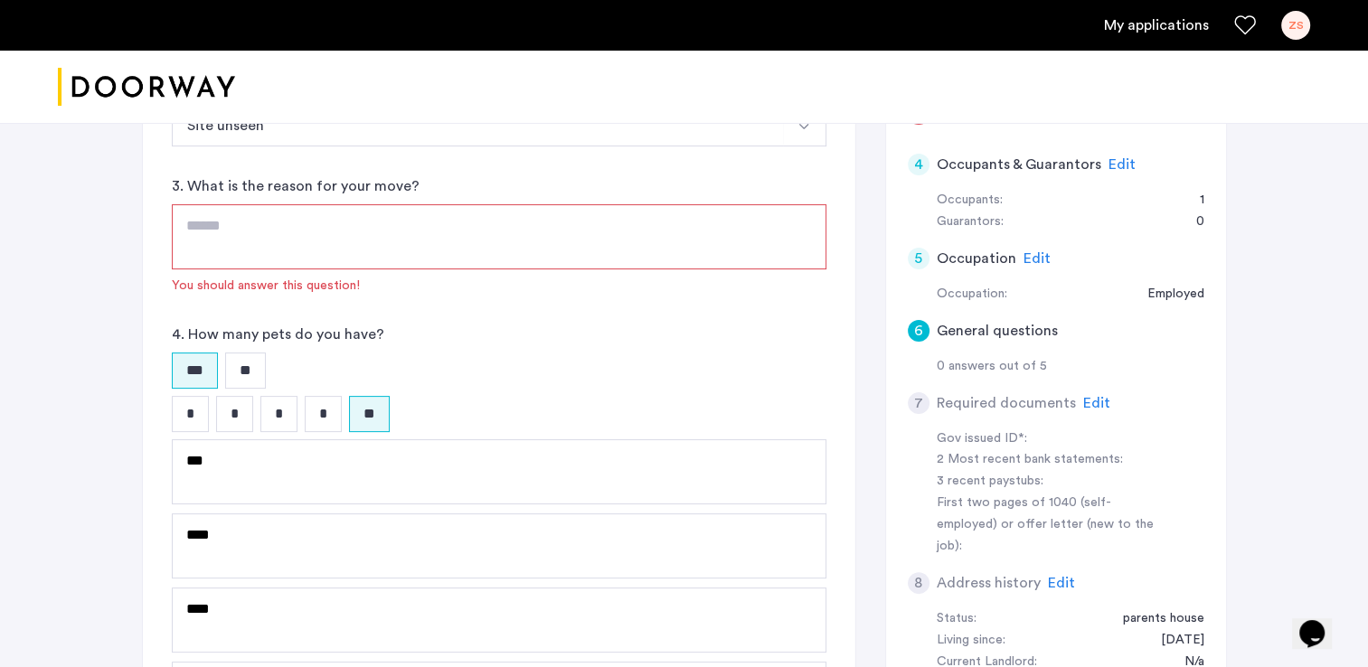
scroll to position [259, 0]
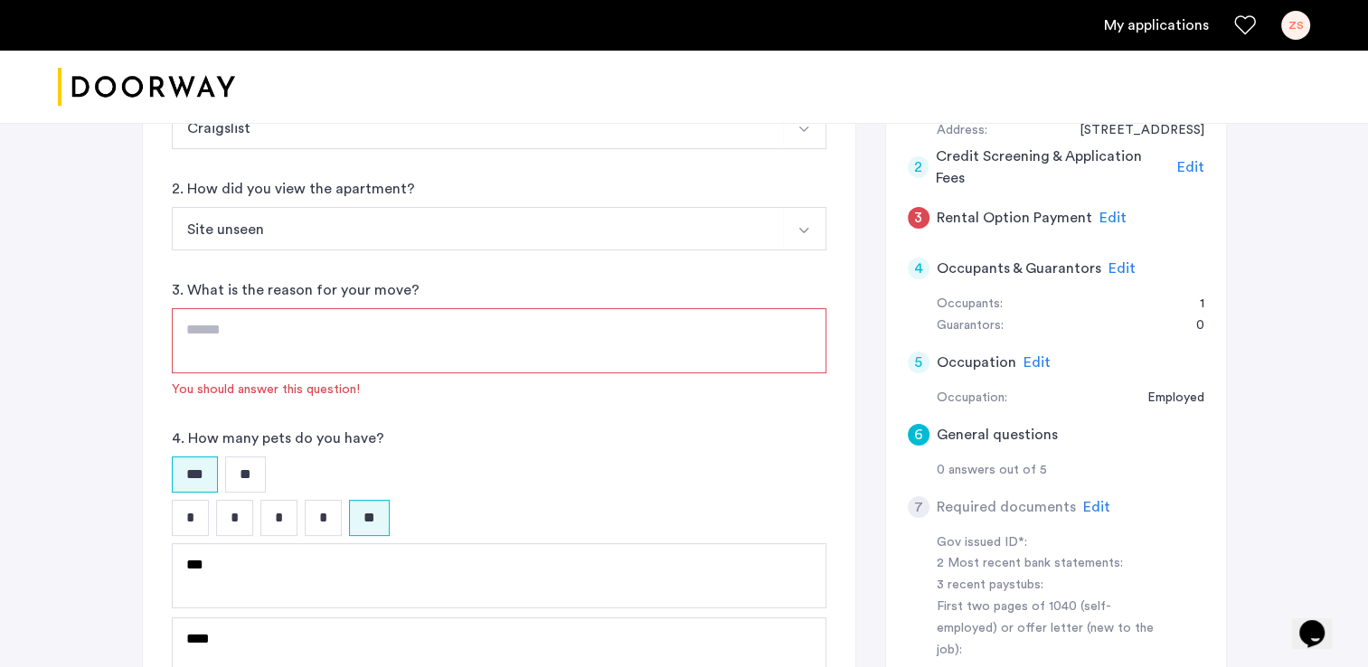
click at [307, 349] on textarea at bounding box center [499, 340] width 655 height 65
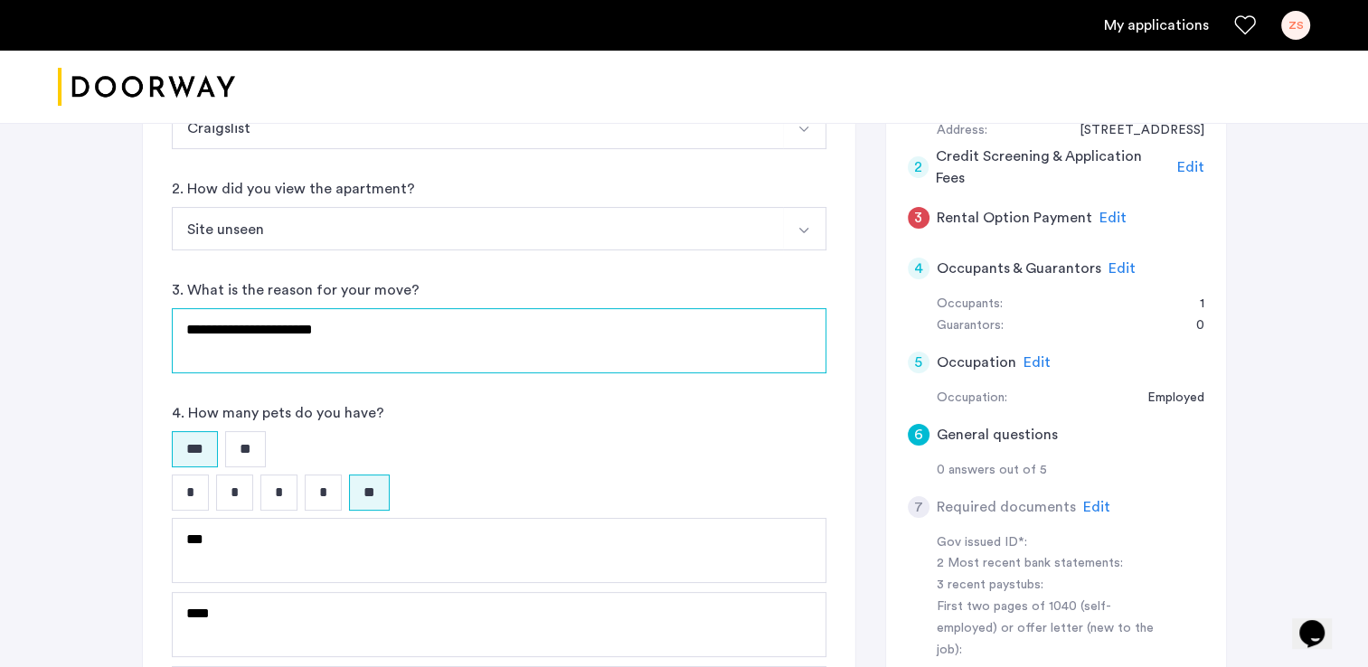
type textarea "**********"
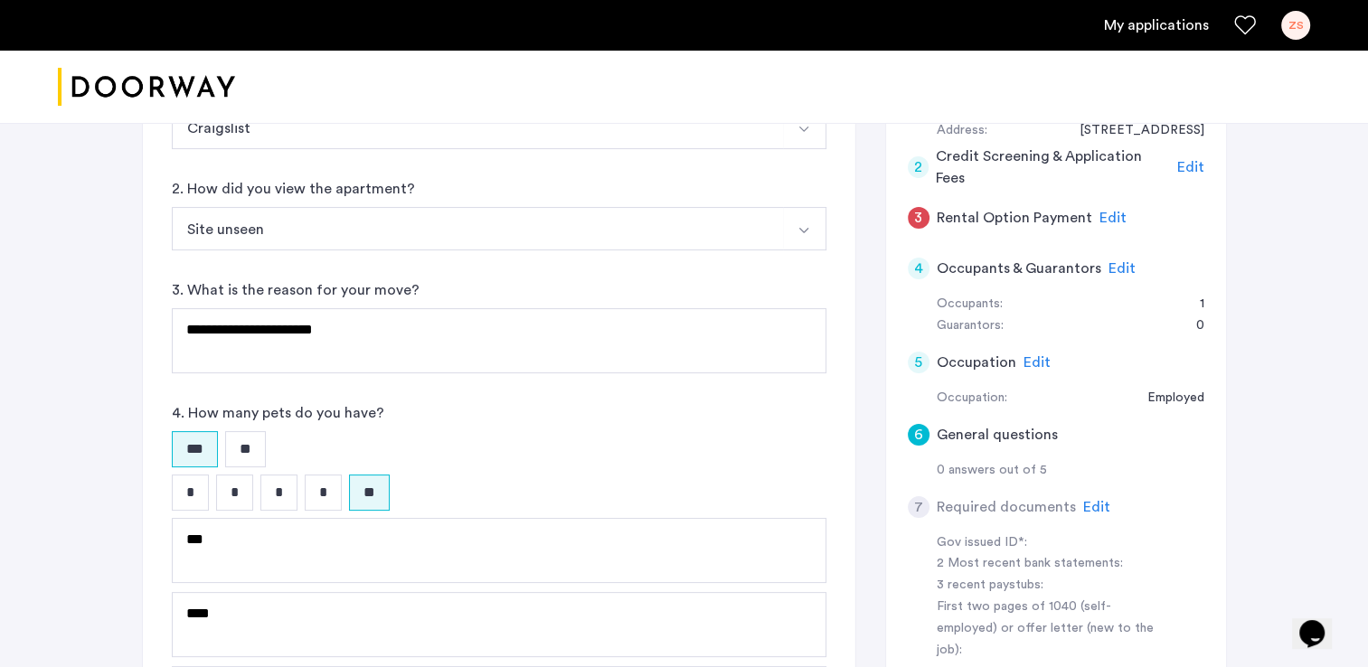
click at [129, 393] on div "**********" at bounding box center [685, 489] width 1140 height 1265
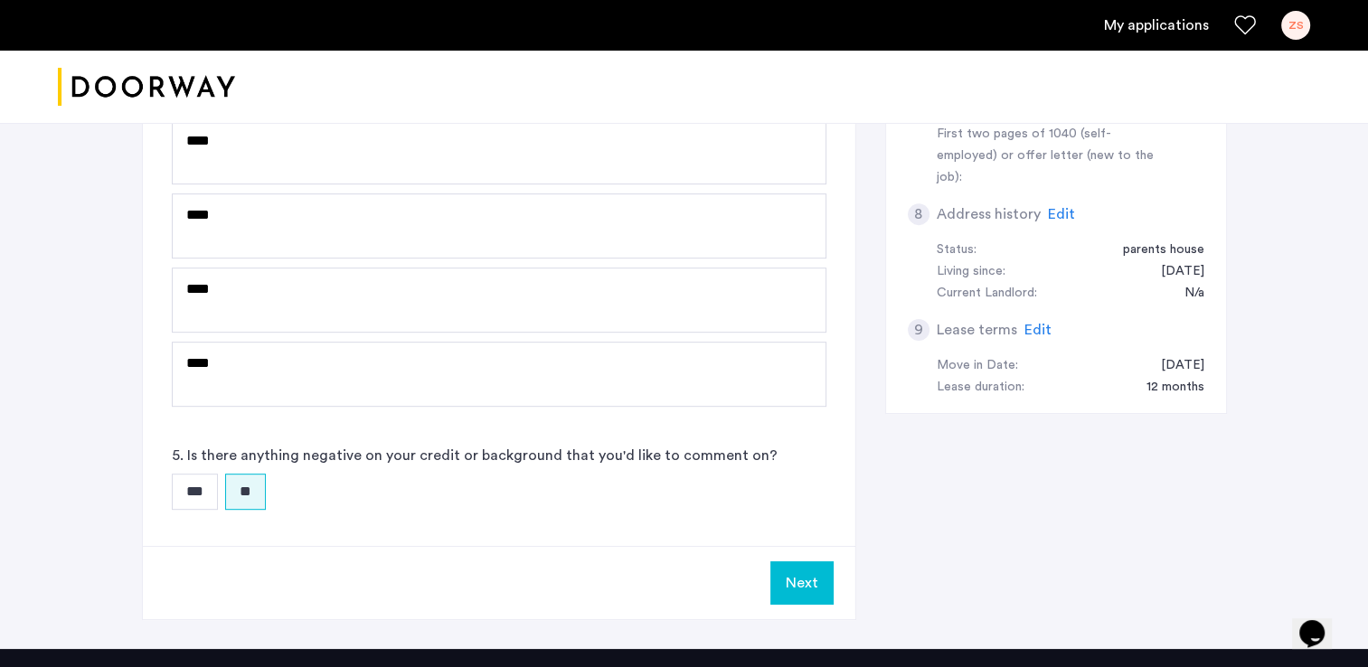
scroll to position [973, 0]
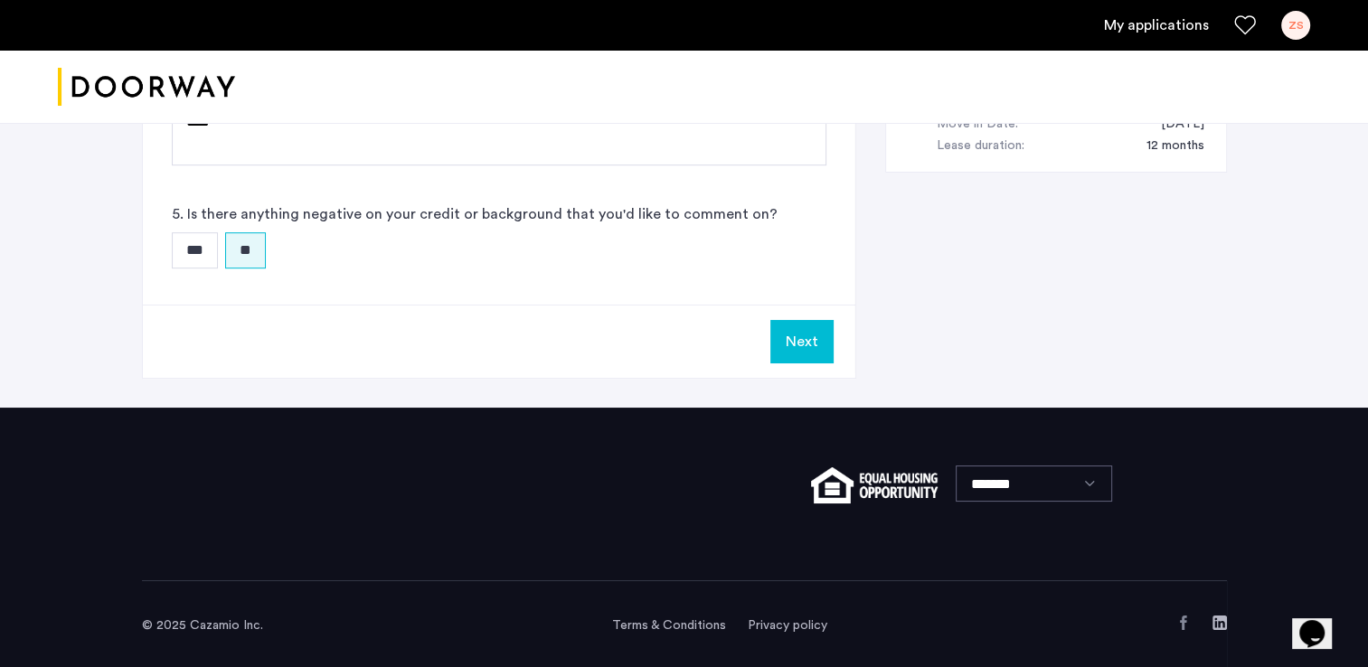
click at [787, 343] on button "Next" at bounding box center [802, 341] width 63 height 43
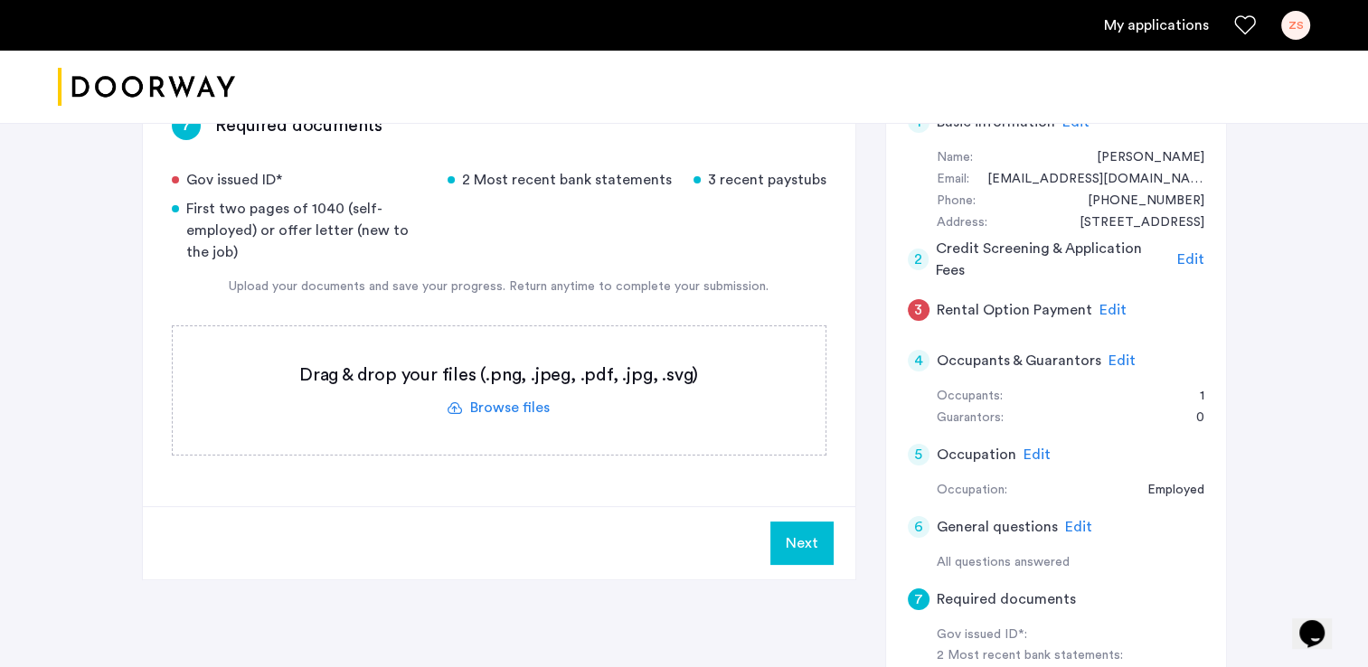
scroll to position [181, 0]
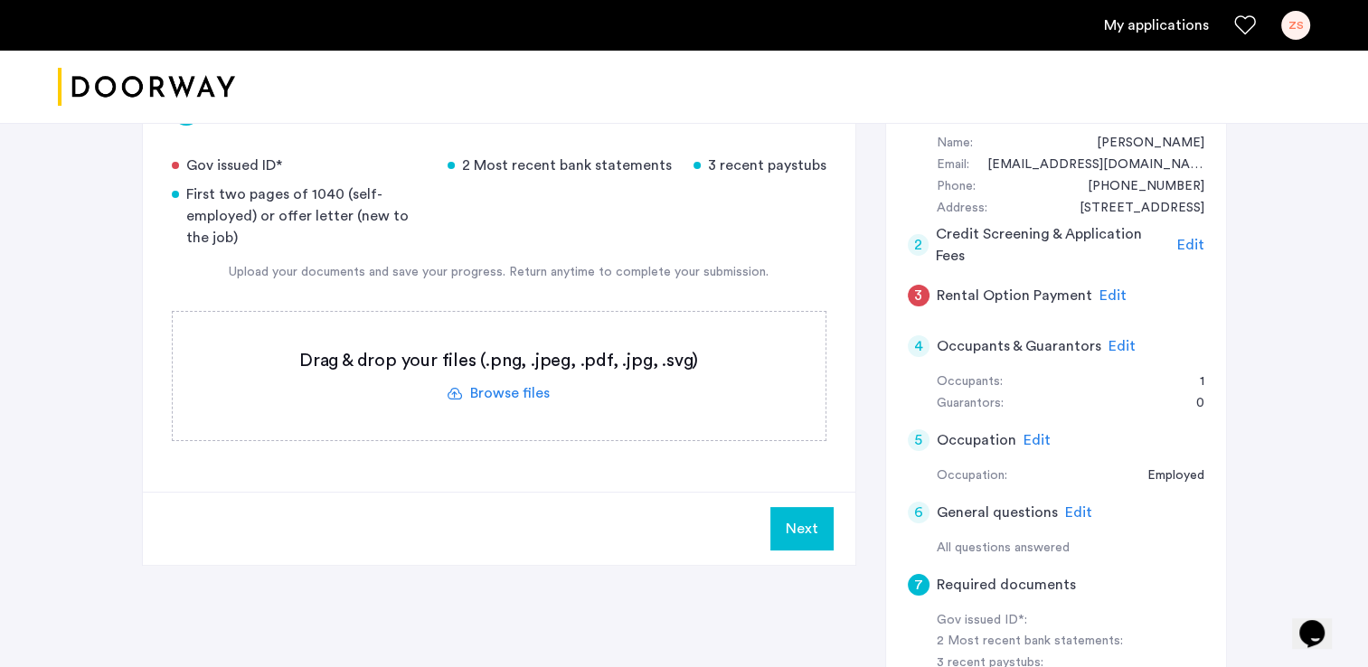
click at [540, 389] on label at bounding box center [499, 376] width 653 height 128
click at [0, 0] on input "file" at bounding box center [0, 0] width 0 height 0
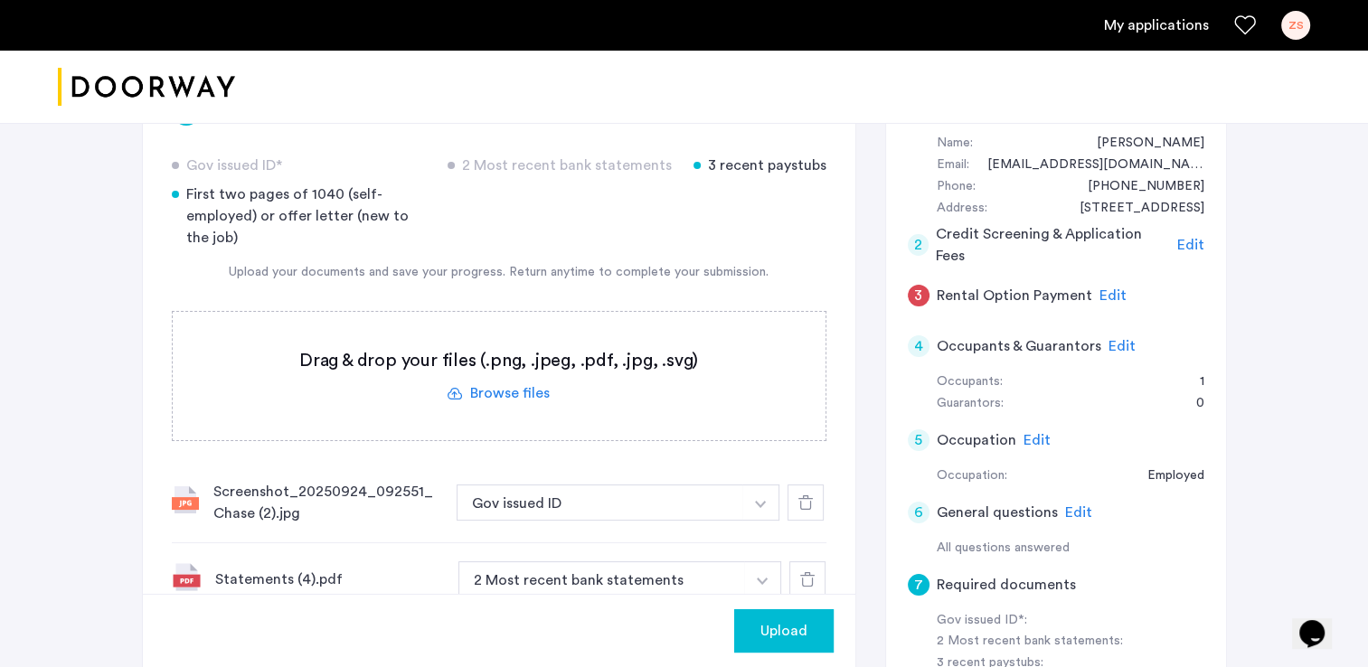
click at [515, 397] on label at bounding box center [499, 376] width 653 height 128
click at [0, 0] on input "file" at bounding box center [0, 0] width 0 height 0
click at [517, 397] on label at bounding box center [499, 376] width 653 height 128
click at [0, 0] on input "file" at bounding box center [0, 0] width 0 height 0
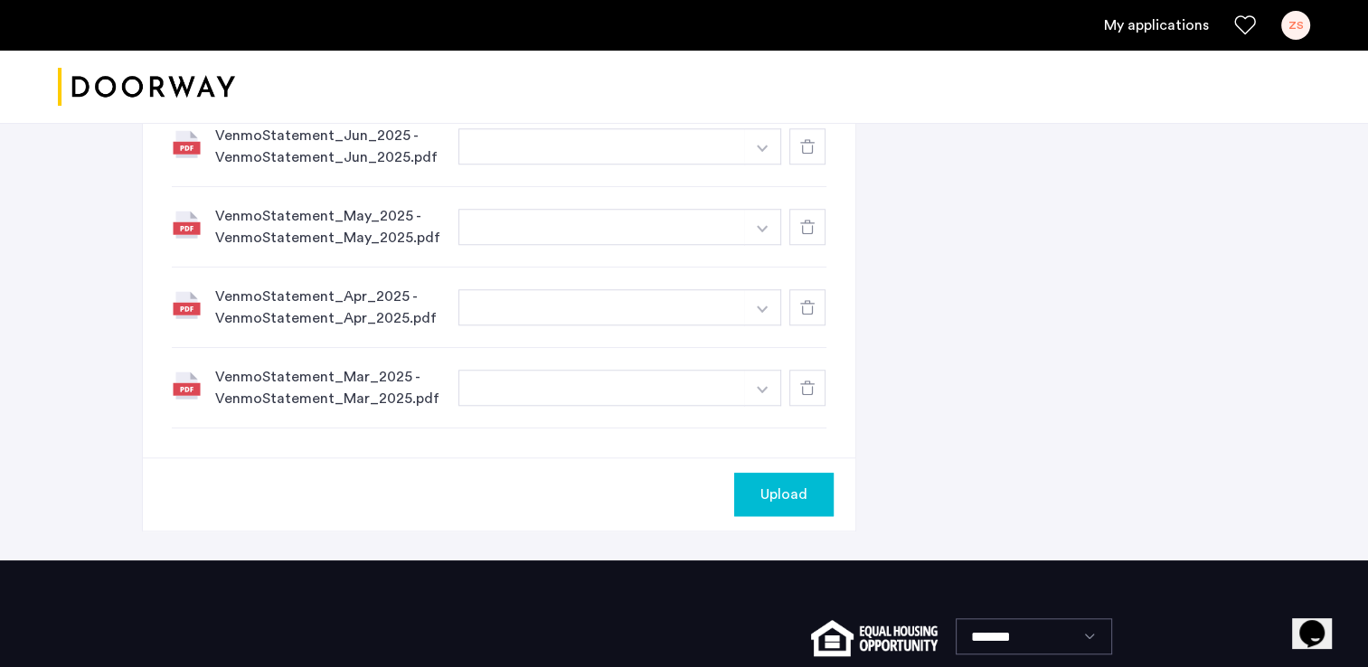
scroll to position [1570, 0]
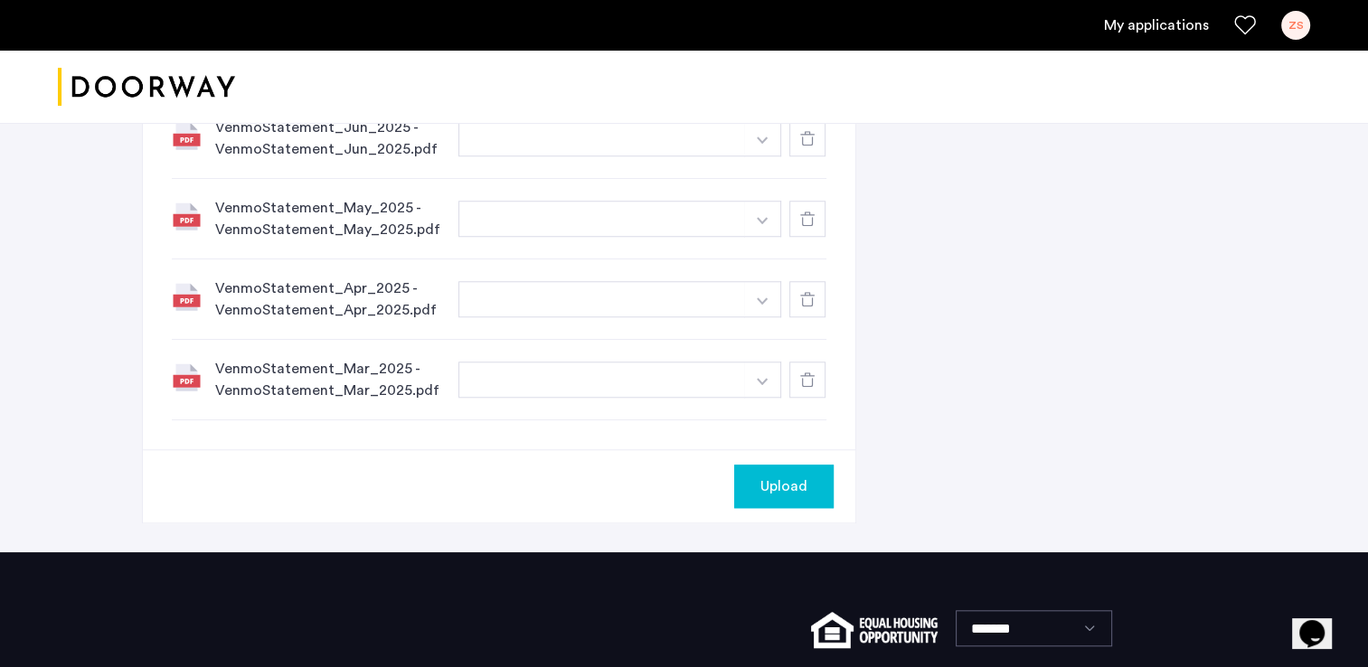
click at [791, 478] on span "Upload" at bounding box center [784, 487] width 47 height 22
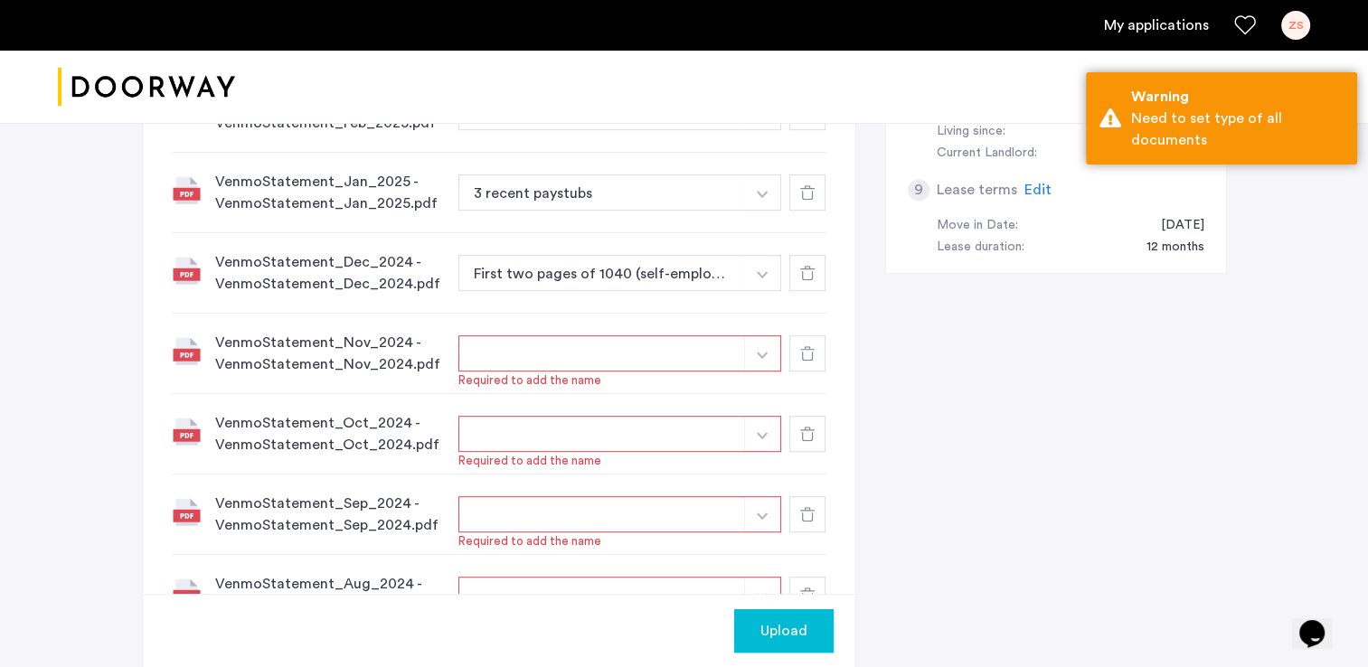
scroll to position [846, 0]
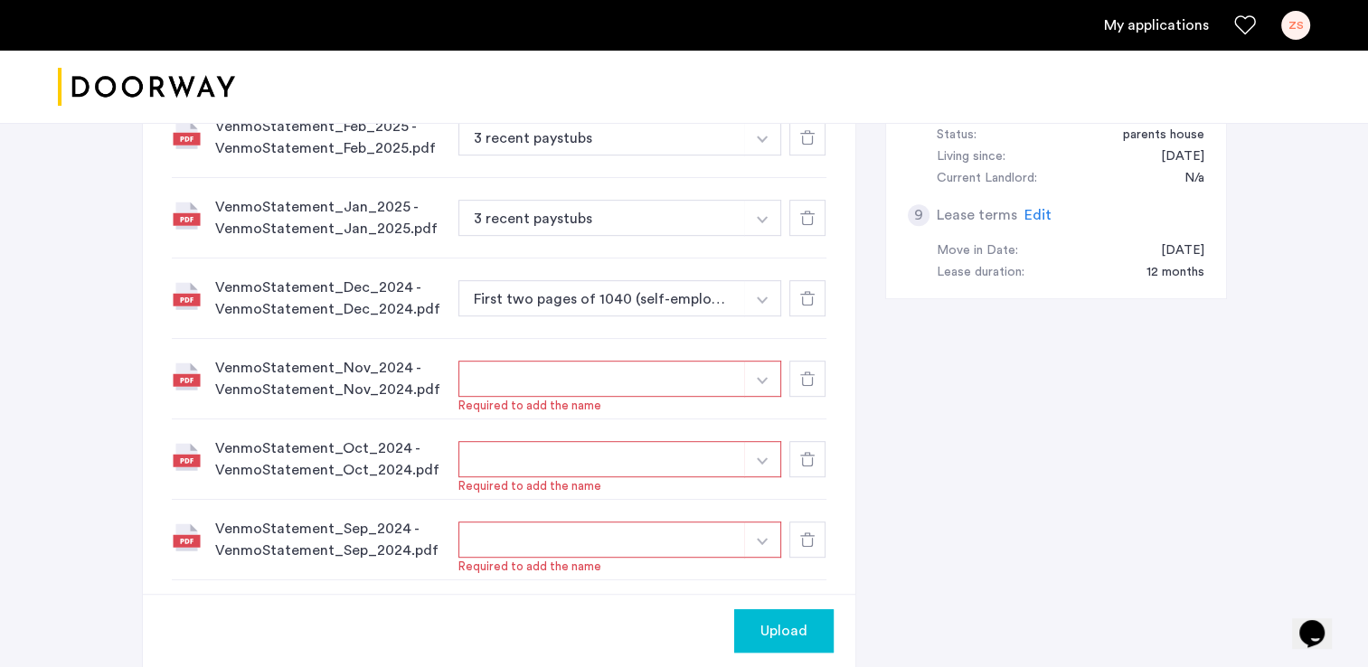
click at [710, 380] on button "button" at bounding box center [603, 379] width 288 height 36
click at [676, 377] on button "button" at bounding box center [603, 379] width 288 height 36
click at [770, 373] on button "button" at bounding box center [762, 379] width 37 height 36
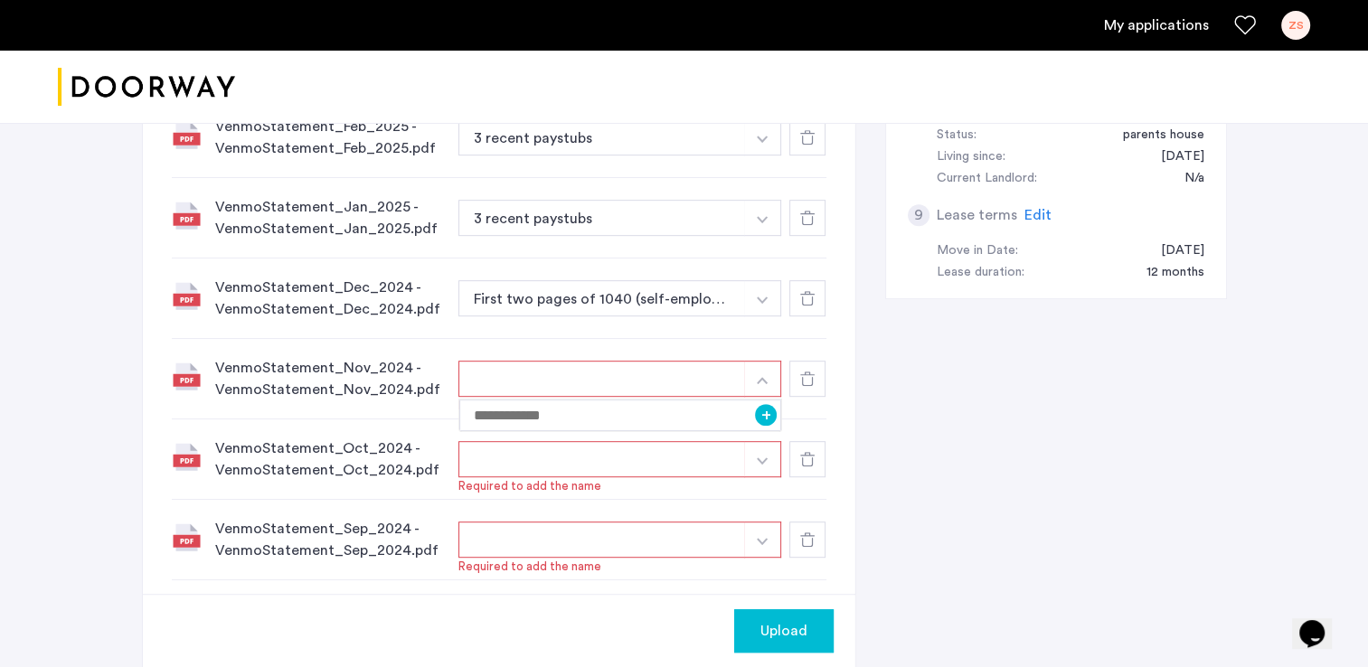
drag, startPoint x: 654, startPoint y: 414, endPoint x: 564, endPoint y: 364, distance: 102.9
click at [564, 364] on button "button" at bounding box center [603, 379] width 288 height 36
click at [515, 418] on input at bounding box center [620, 416] width 323 height 32
type input "*****"
click at [510, 466] on button "button" at bounding box center [603, 459] width 288 height 36
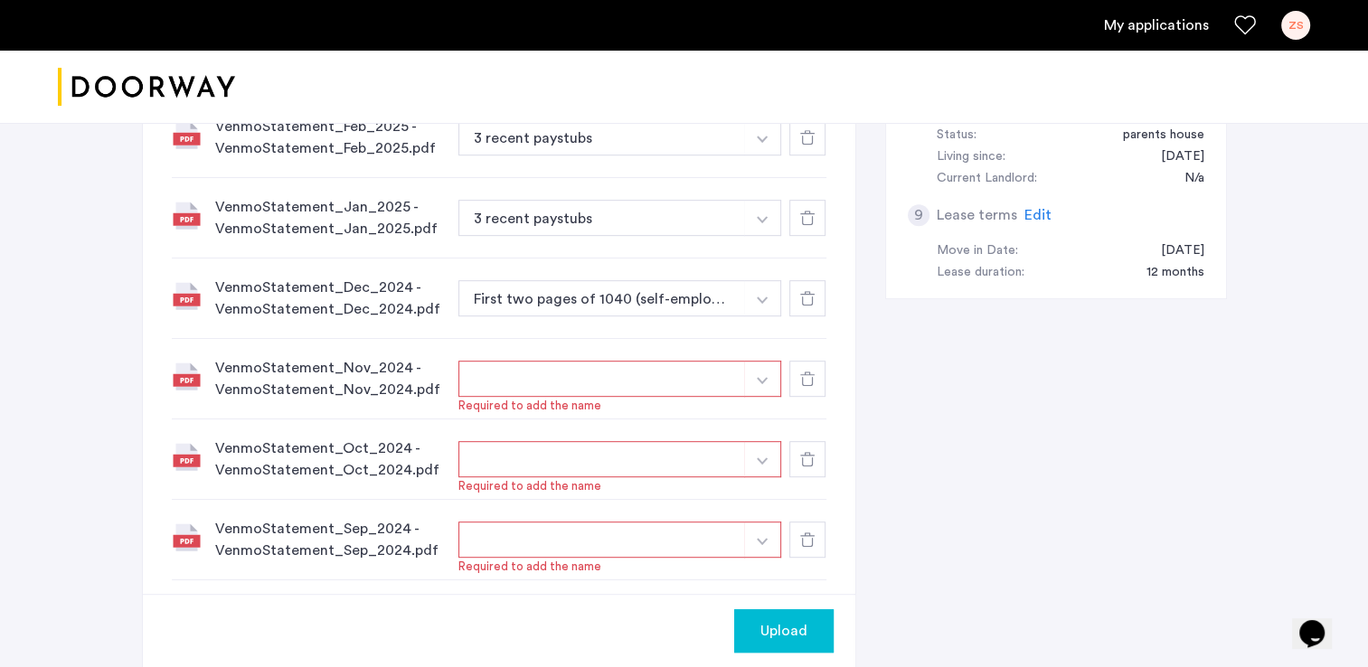
click at [661, 385] on button "button" at bounding box center [603, 379] width 288 height 36
click at [762, 378] on img "button" at bounding box center [762, 380] width 11 height 7
click at [773, 418] on button "+" at bounding box center [766, 415] width 22 height 22
click at [657, 446] on button "button" at bounding box center [603, 459] width 288 height 36
click at [766, 458] on img "button" at bounding box center [762, 461] width 11 height 7
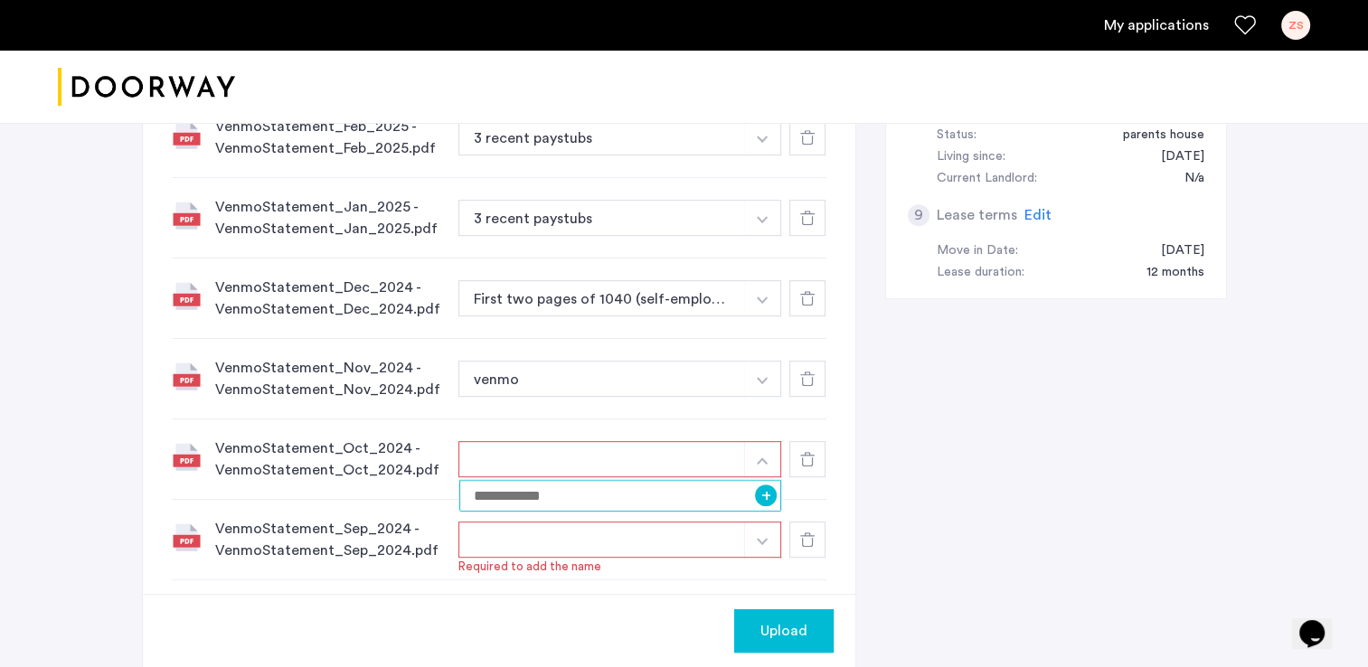
click at [655, 496] on input at bounding box center [620, 496] width 323 height 32
type input "*****"
click at [771, 494] on button "+" at bounding box center [766, 496] width 22 height 22
click at [677, 544] on button "button" at bounding box center [603, 540] width 288 height 36
click at [765, 545] on button "button" at bounding box center [762, 540] width 37 height 36
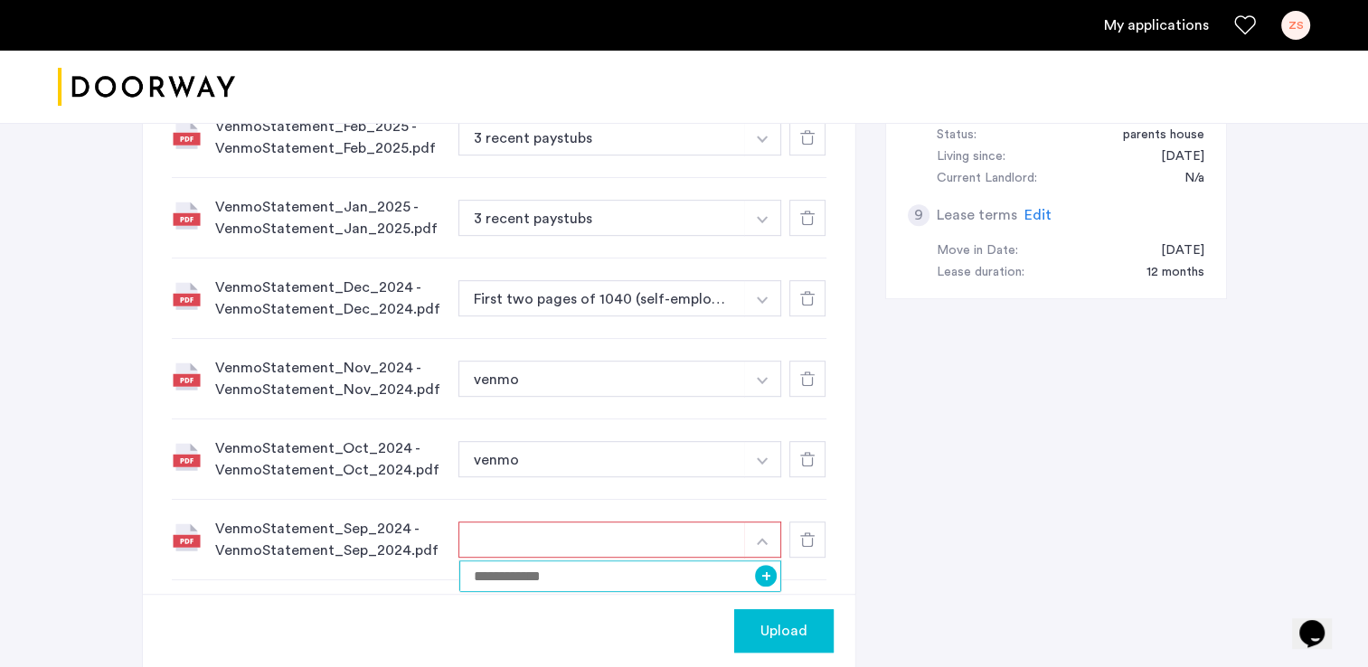
click at [684, 573] on input at bounding box center [620, 577] width 323 height 32
type input "*****"
click at [768, 572] on button "+" at bounding box center [766, 576] width 22 height 22
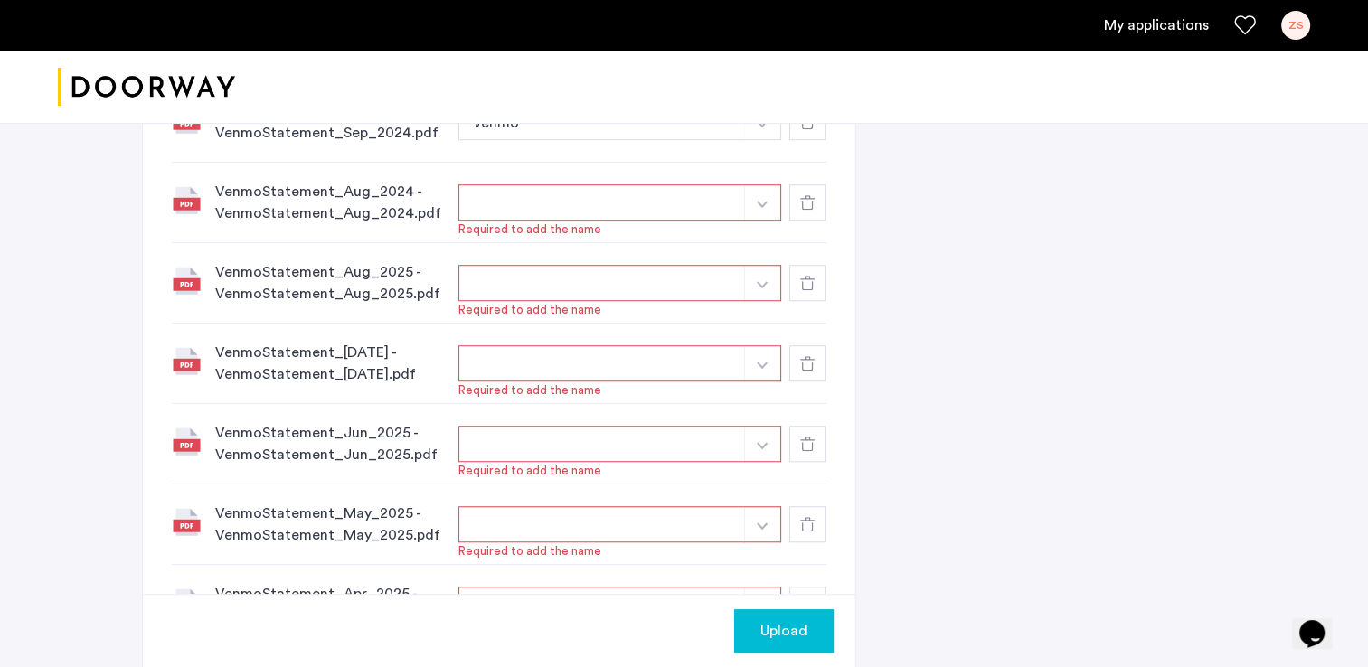
scroll to position [1278, 0]
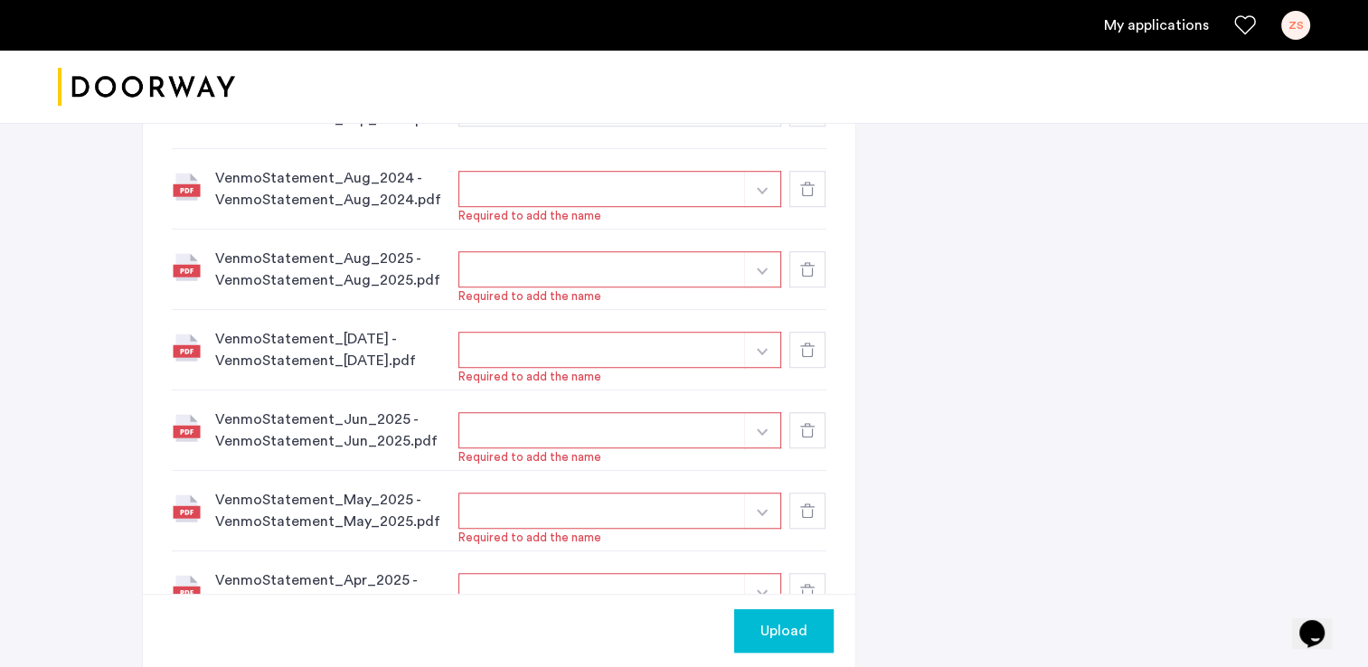
click at [691, 186] on button "button" at bounding box center [603, 189] width 288 height 36
click at [756, 192] on button "button" at bounding box center [762, 189] width 37 height 36
click at [741, 222] on input at bounding box center [620, 226] width 323 height 32
type input "*****"
click at [771, 230] on button "+" at bounding box center [766, 225] width 22 height 22
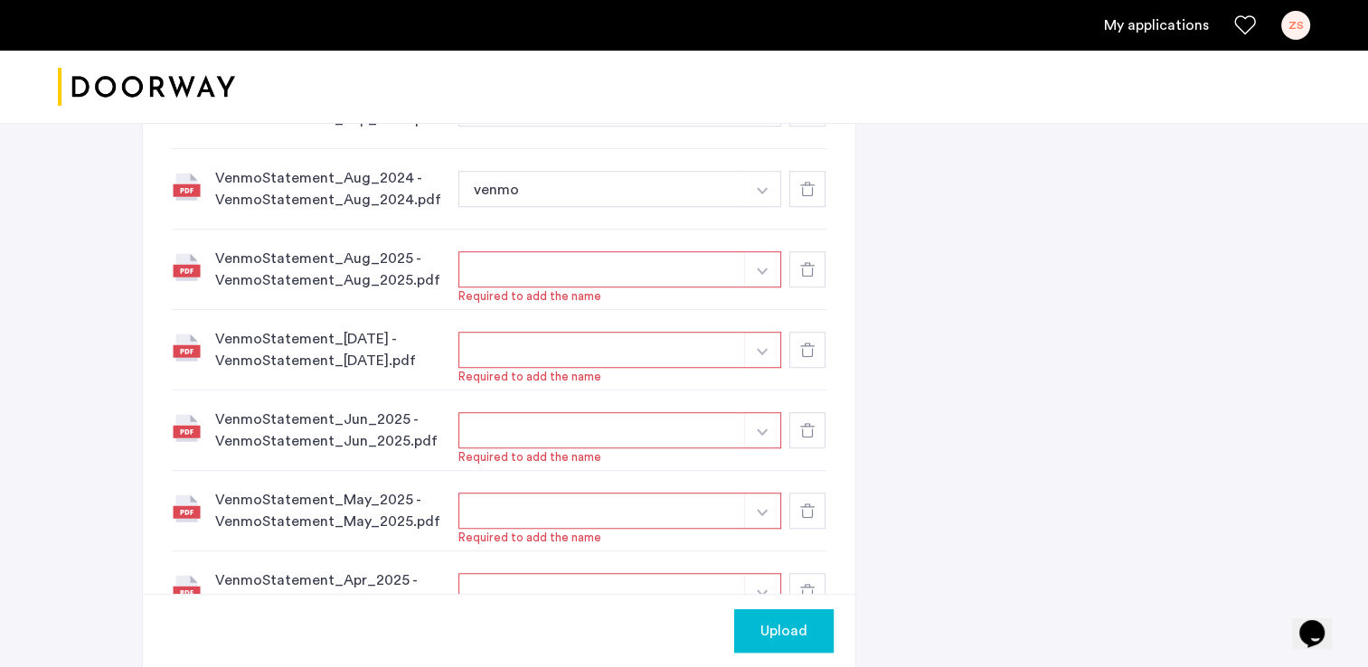
click at [720, 263] on button "button" at bounding box center [603, 269] width 288 height 36
click at [763, 271] on button "button" at bounding box center [762, 269] width 37 height 36
click at [739, 305] on input at bounding box center [620, 306] width 323 height 32
type input "*****"
click at [764, 303] on button "+" at bounding box center [766, 306] width 22 height 22
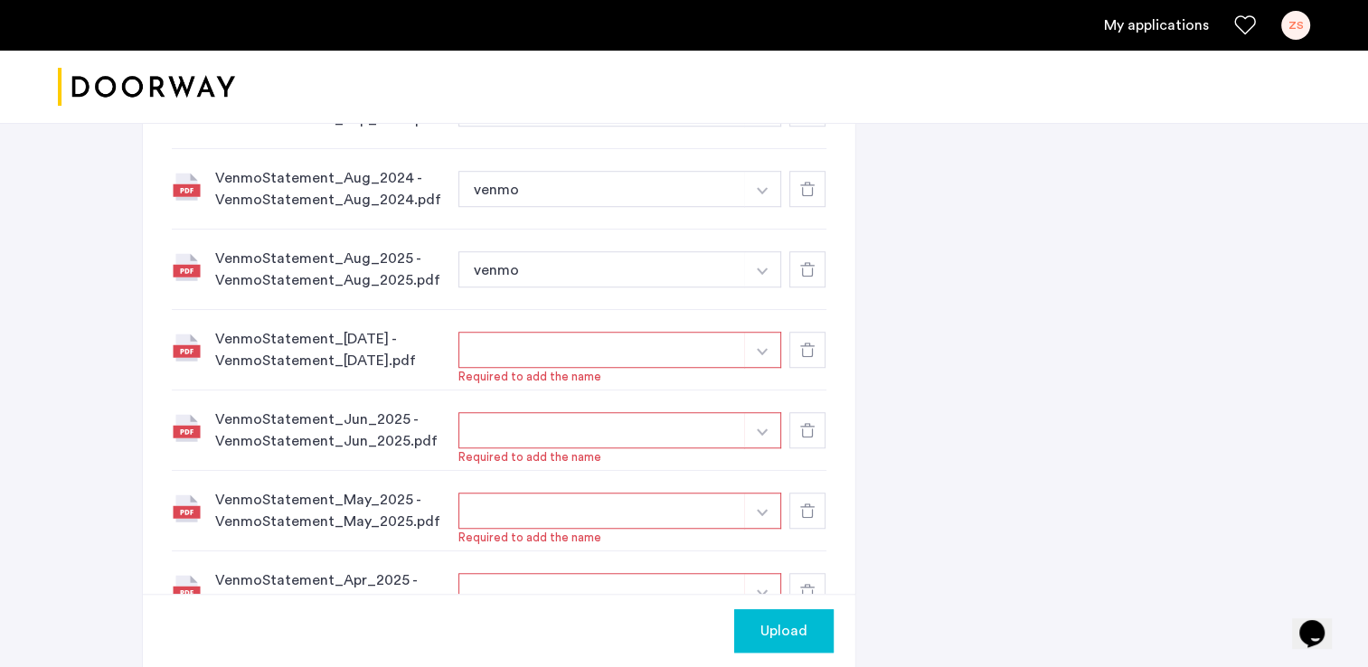
click at [707, 334] on button "button" at bounding box center [603, 350] width 288 height 36
click at [716, 348] on button "button" at bounding box center [603, 350] width 288 height 36
click at [712, 353] on button "button" at bounding box center [603, 350] width 288 height 36
click at [714, 351] on button "button" at bounding box center [603, 350] width 288 height 36
click at [716, 350] on button "button" at bounding box center [603, 350] width 288 height 36
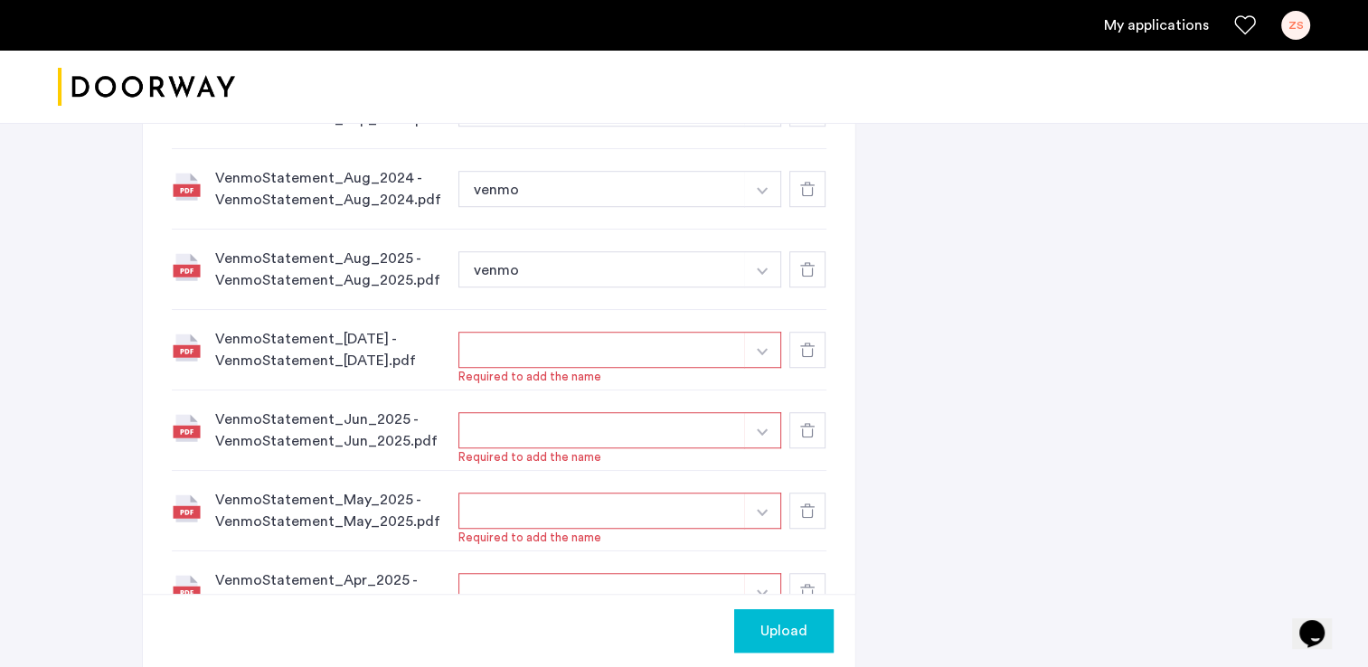
click at [716, 350] on button "button" at bounding box center [603, 350] width 288 height 36
click at [596, 382] on span "Required to add the name" at bounding box center [621, 377] width 325 height 18
click at [595, 374] on span "Required to add the name" at bounding box center [621, 377] width 325 height 18
click at [767, 360] on button "button" at bounding box center [762, 350] width 37 height 36
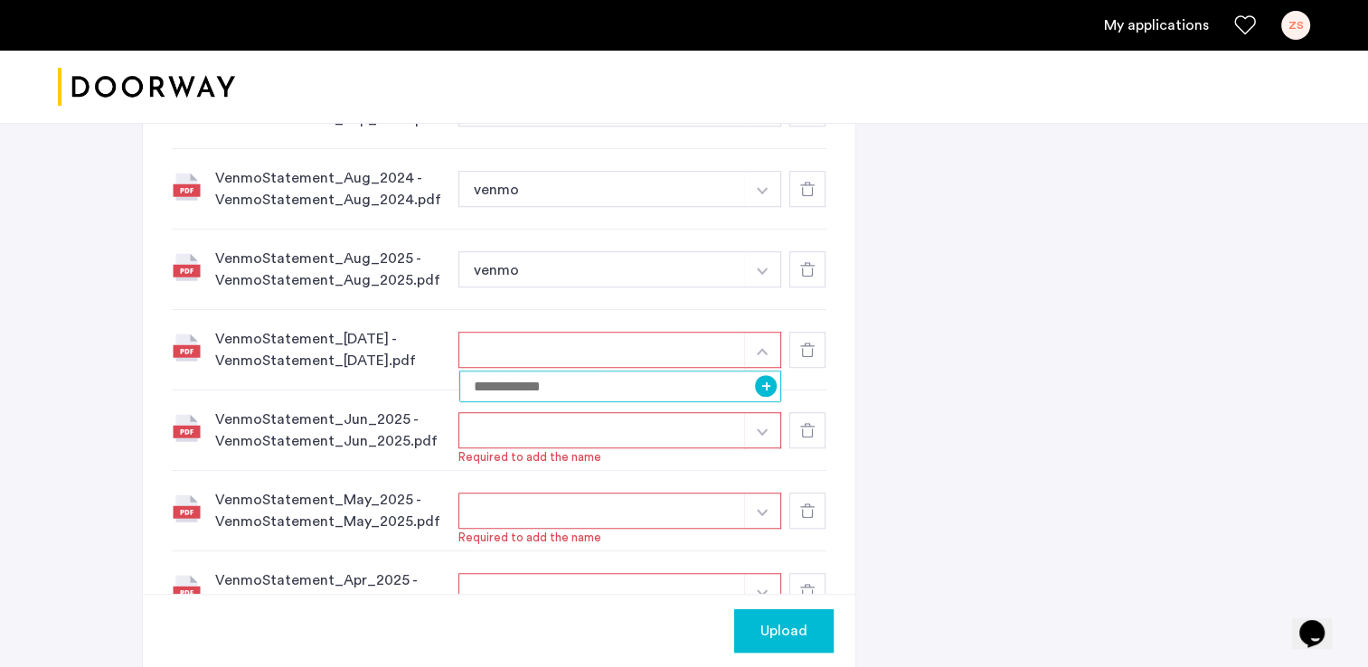
click at [723, 390] on input at bounding box center [620, 387] width 323 height 32
type input "*"
type input "*****"
click at [761, 383] on button "+" at bounding box center [766, 386] width 22 height 22
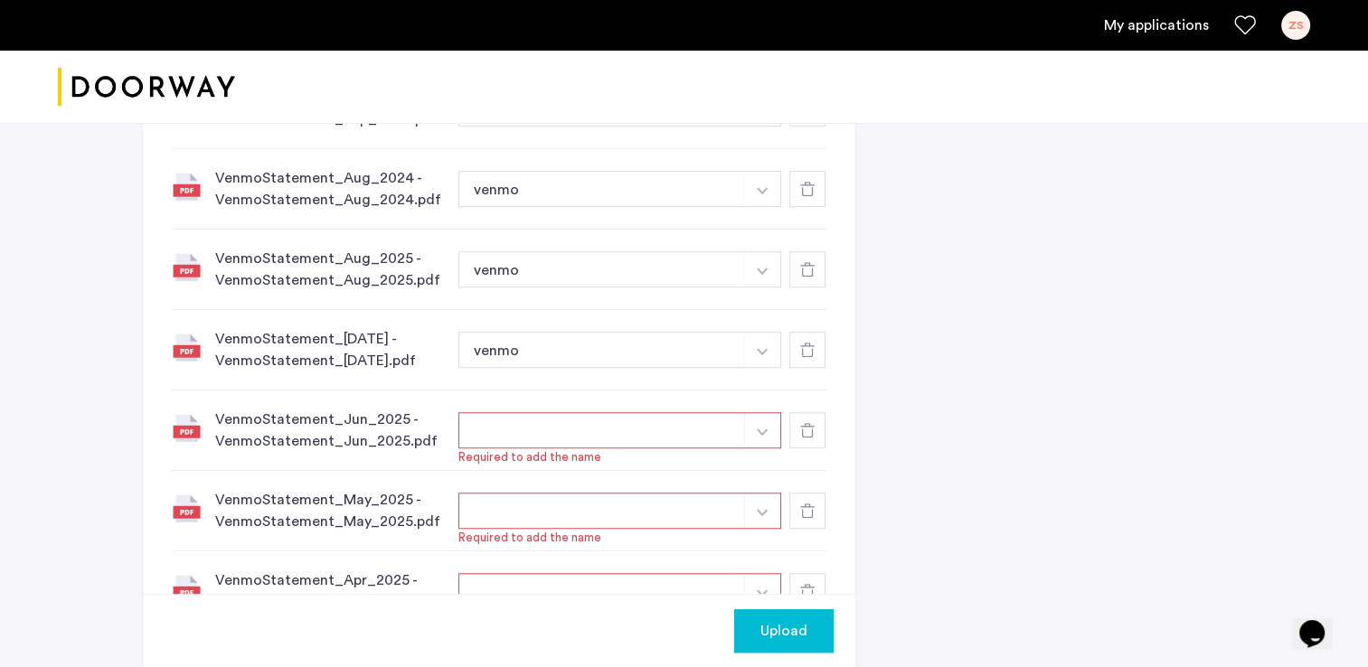
click at [761, 432] on button "button" at bounding box center [762, 430] width 37 height 36
click at [721, 467] on input at bounding box center [620, 467] width 323 height 32
type input "*****"
click at [764, 467] on button "+" at bounding box center [766, 467] width 22 height 22
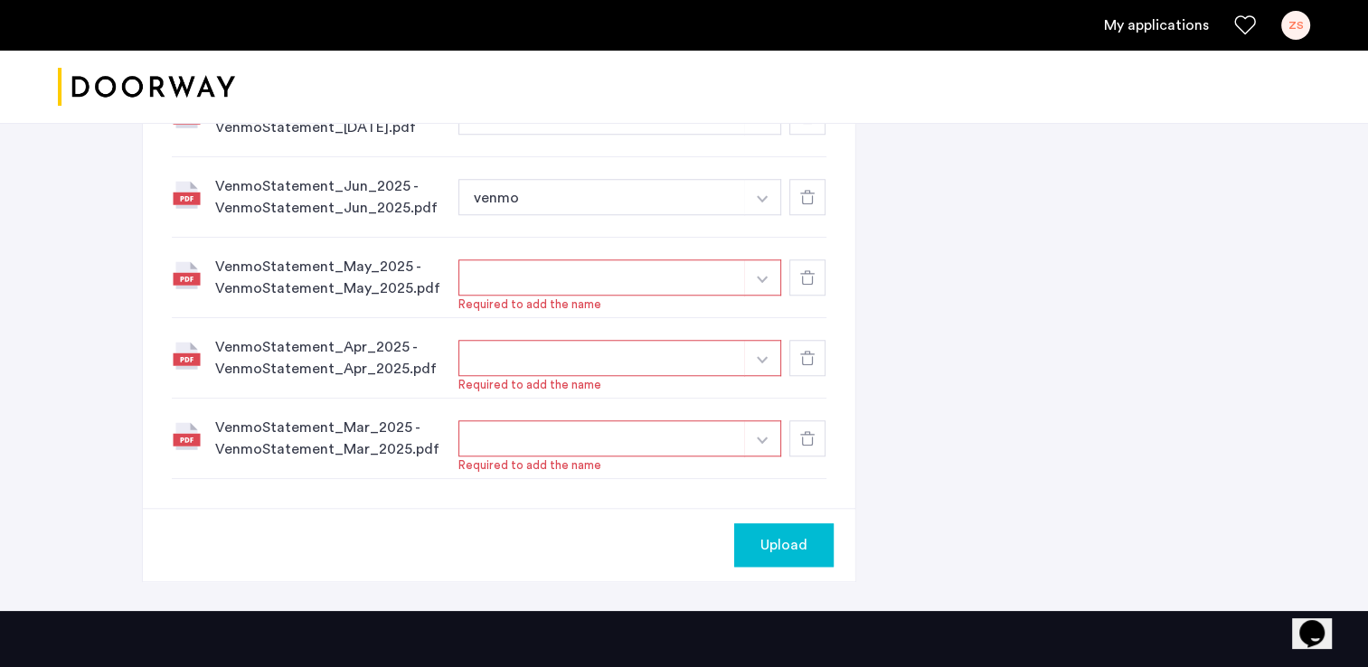
scroll to position [1516, 0]
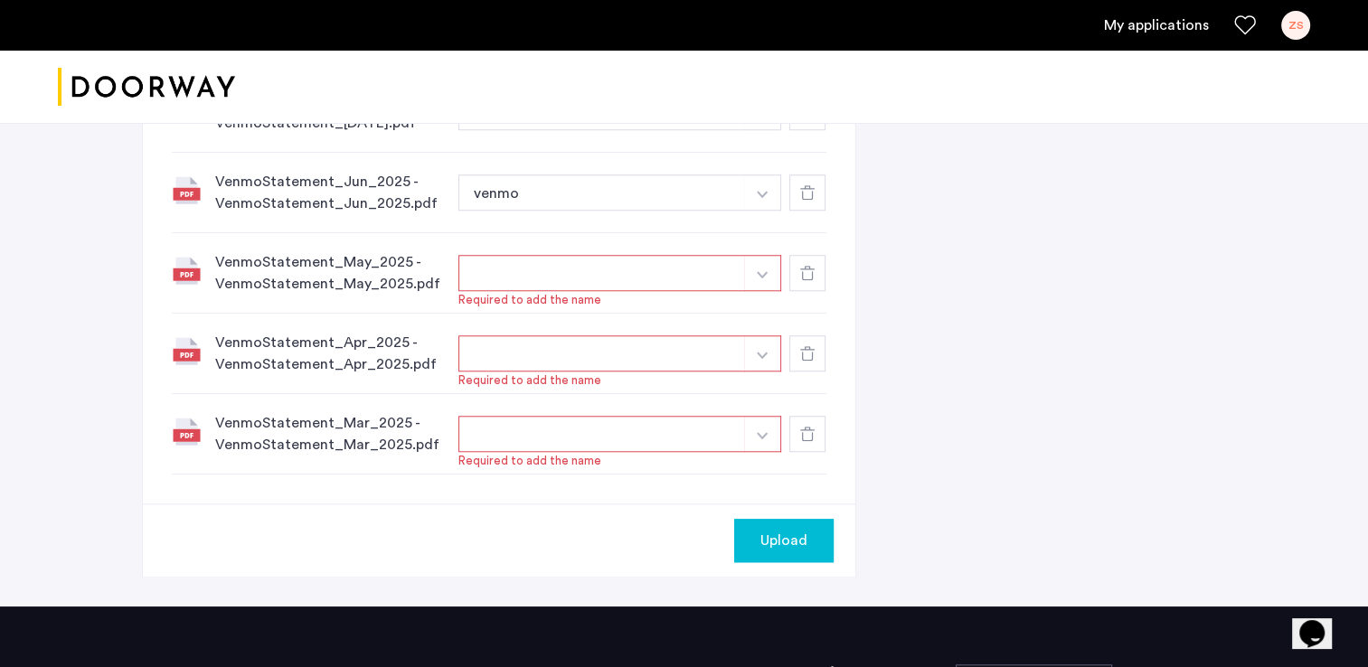
click at [716, 284] on button "button" at bounding box center [603, 273] width 288 height 36
click at [769, 270] on button "button" at bounding box center [762, 273] width 37 height 36
click at [713, 296] on input at bounding box center [620, 310] width 323 height 32
type input "*****"
click at [766, 363] on button "button" at bounding box center [762, 354] width 37 height 36
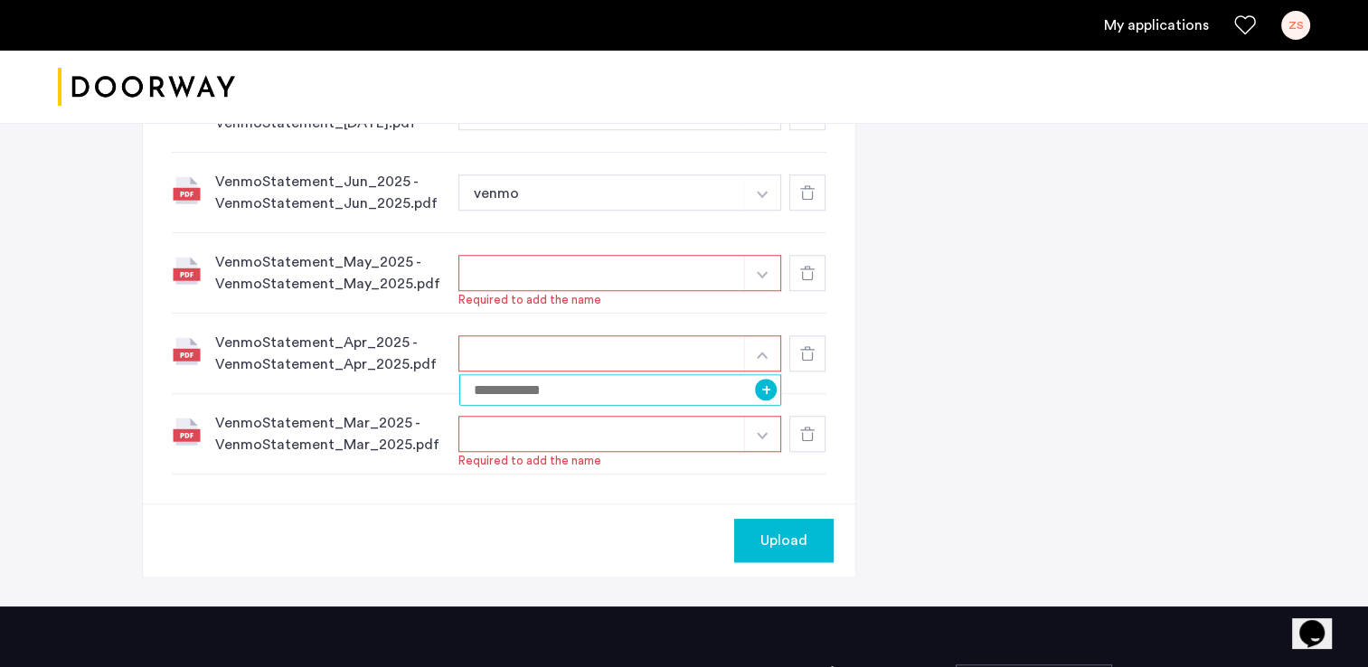
click at [702, 391] on input at bounding box center [620, 390] width 323 height 32
type input "*****"
click at [771, 392] on button "+" at bounding box center [766, 390] width 22 height 22
click at [768, 423] on button "button" at bounding box center [762, 434] width 37 height 36
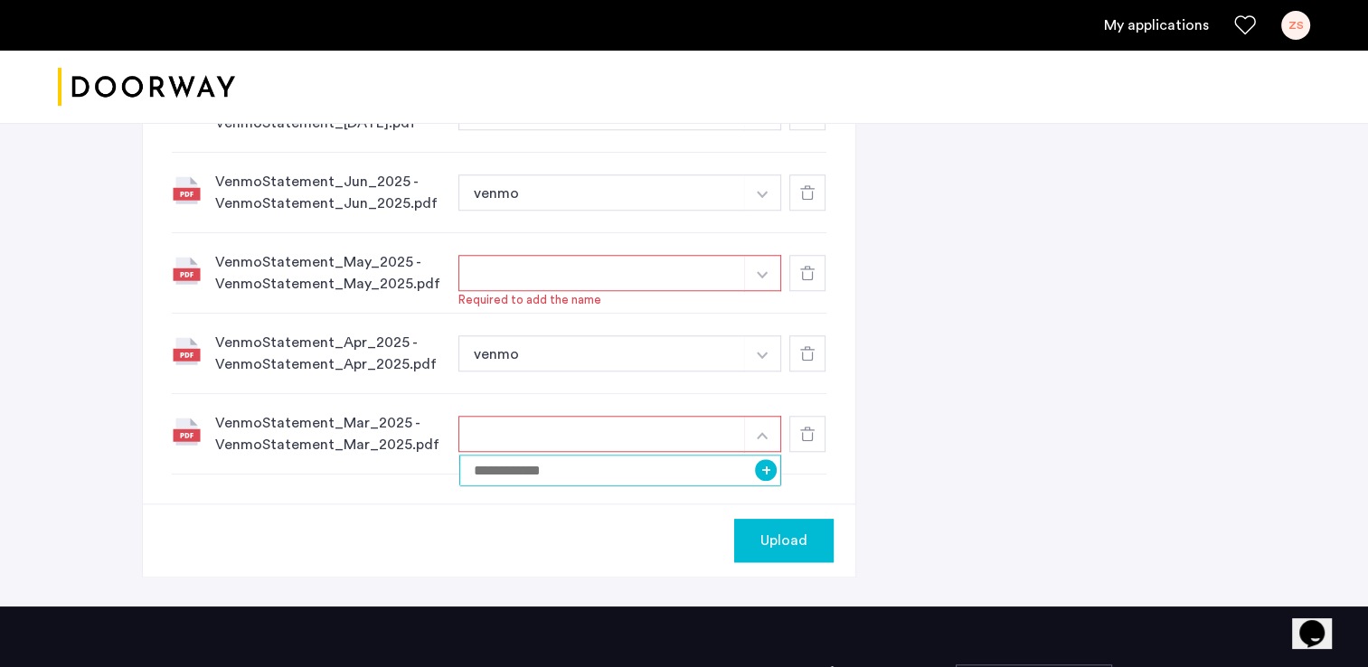
click at [725, 468] on input at bounding box center [620, 471] width 323 height 32
type input "*****"
click at [772, 471] on button "+" at bounding box center [766, 470] width 22 height 22
click at [785, 530] on span "Upload" at bounding box center [784, 541] width 47 height 22
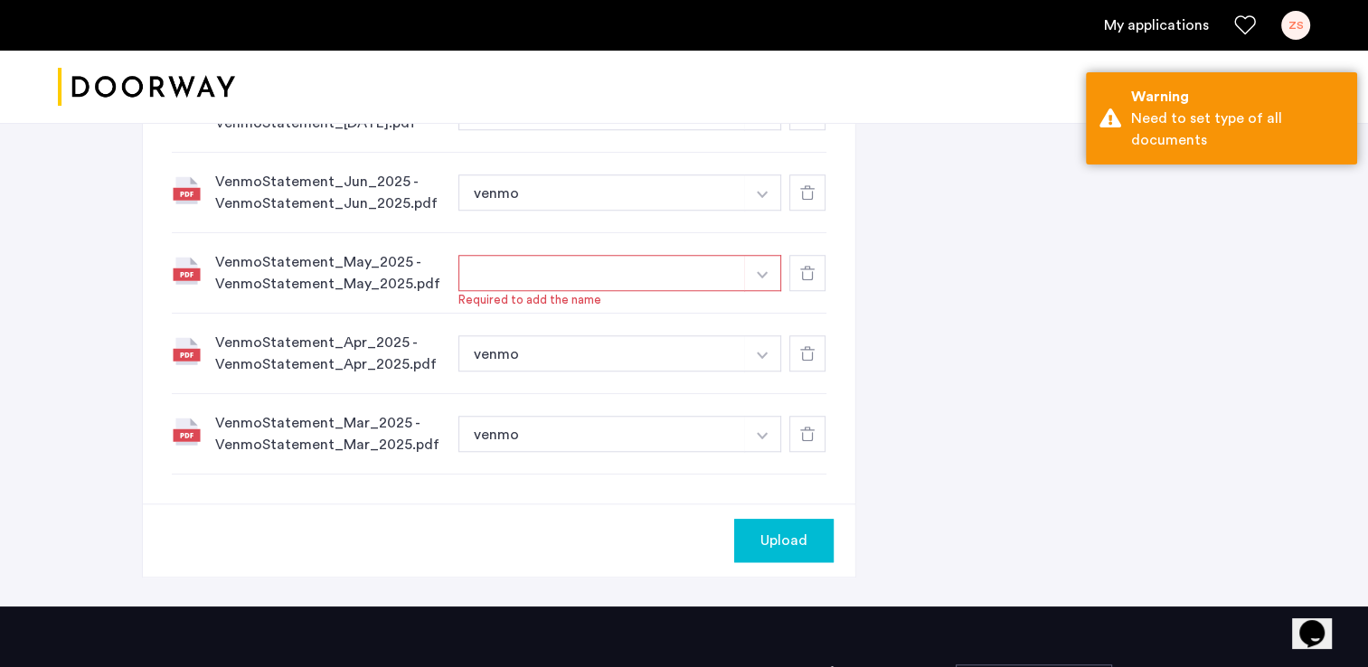
click at [612, 269] on button "button" at bounding box center [603, 273] width 288 height 36
click at [771, 275] on button "button" at bounding box center [762, 273] width 37 height 36
click at [771, 306] on button "+" at bounding box center [766, 309] width 22 height 22
click at [793, 530] on span "Upload" at bounding box center [784, 541] width 47 height 22
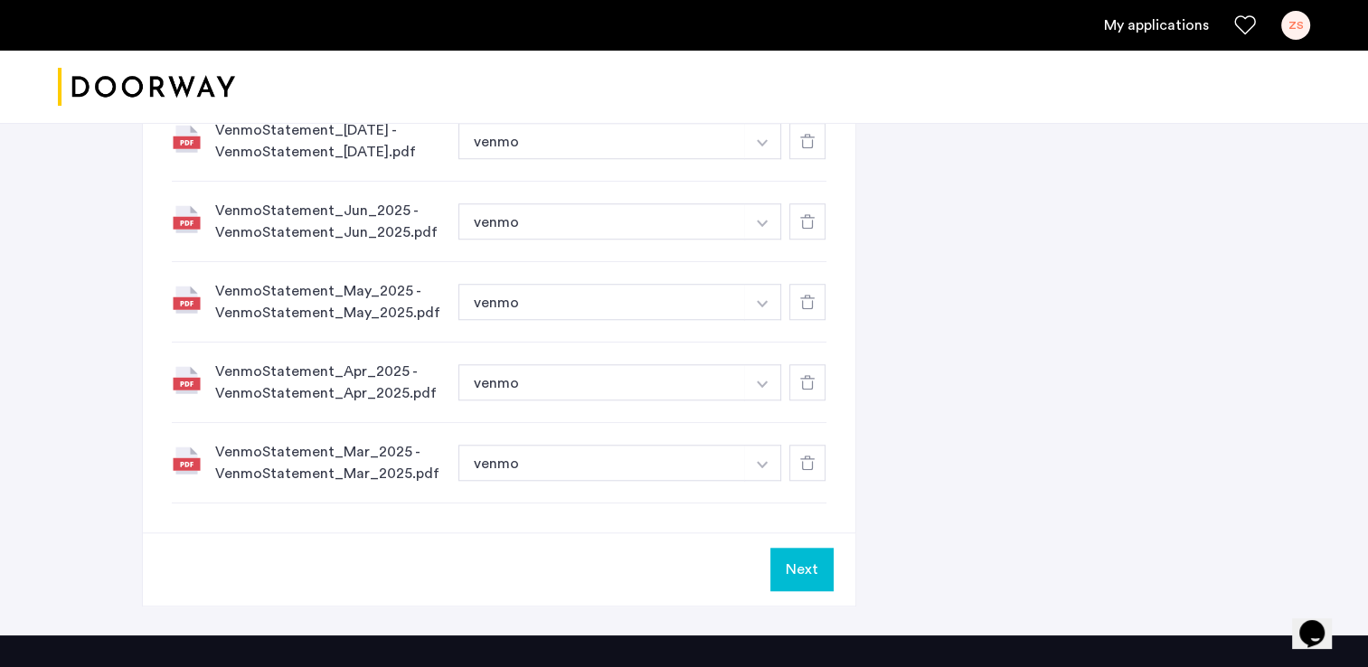
scroll to position [1541, 0]
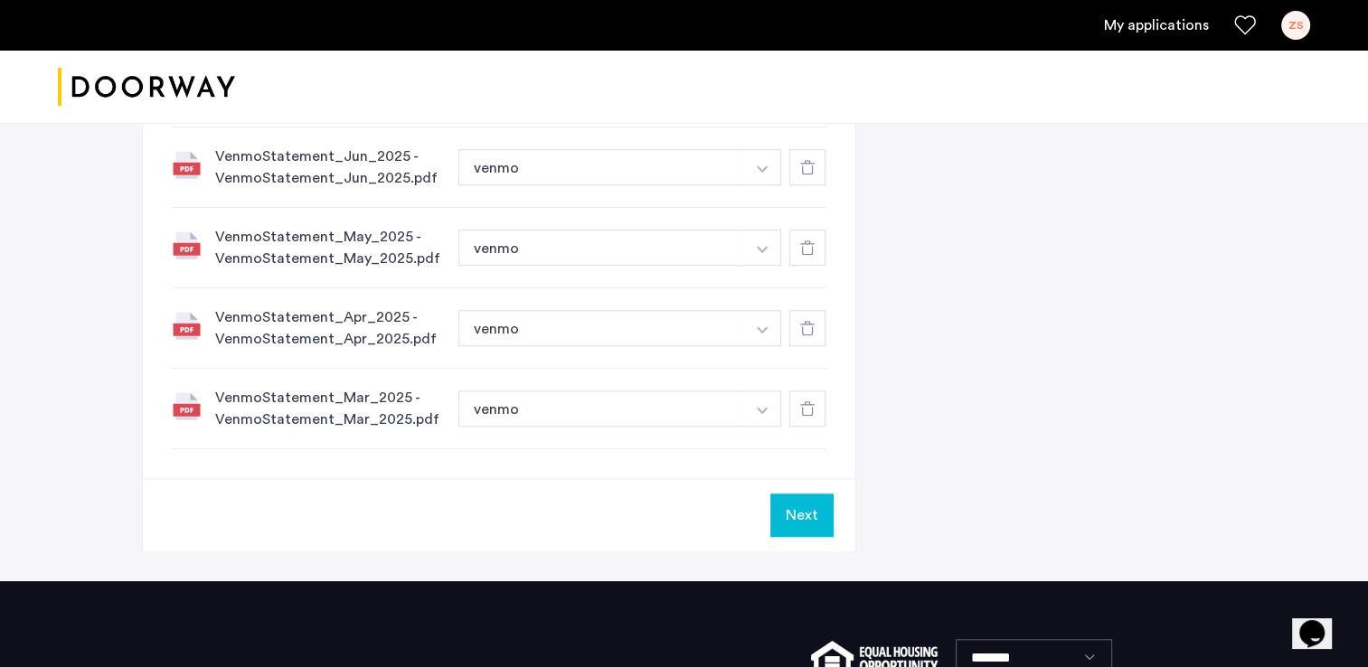
click at [814, 501] on button "Next" at bounding box center [802, 515] width 63 height 43
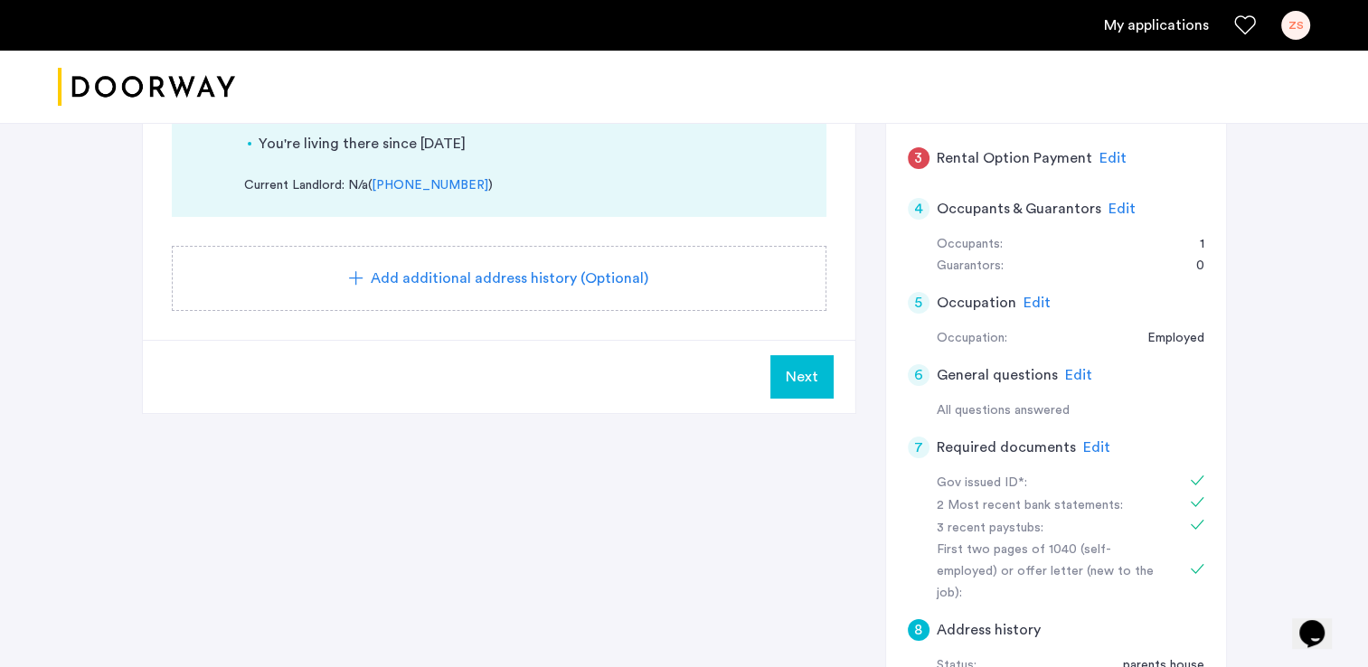
scroll to position [365, 0]
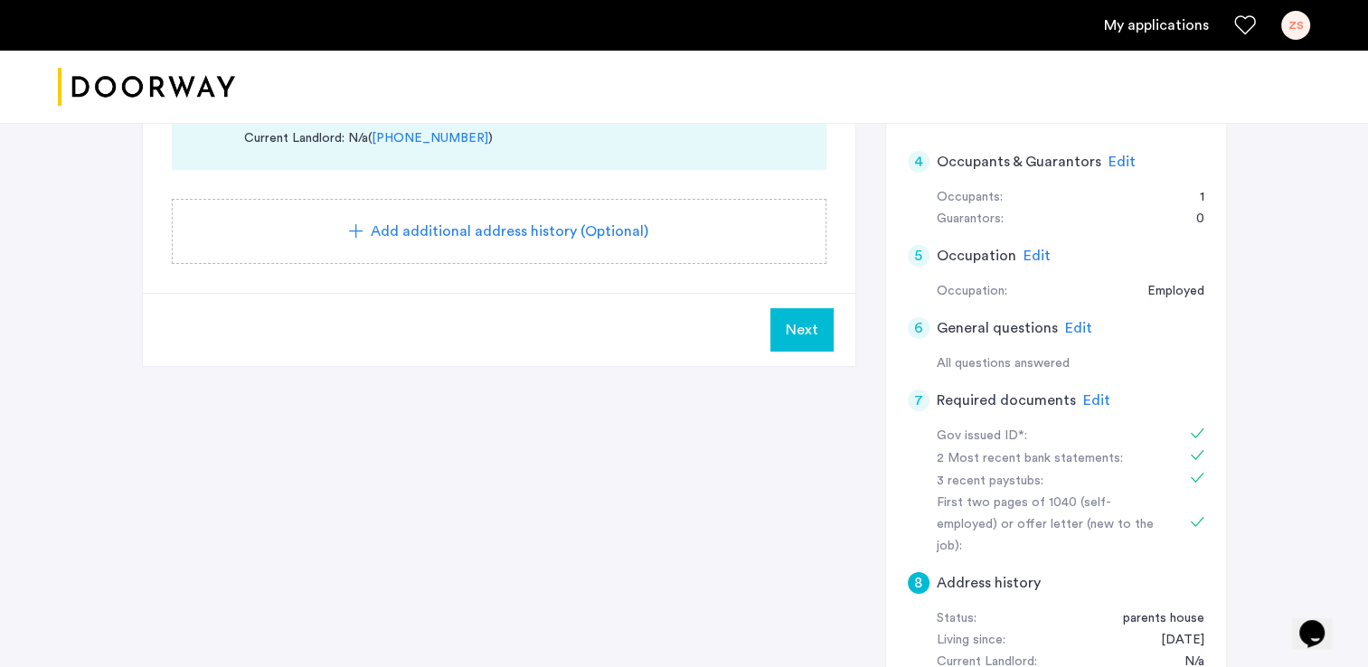
click at [817, 312] on button "Next" at bounding box center [802, 329] width 63 height 43
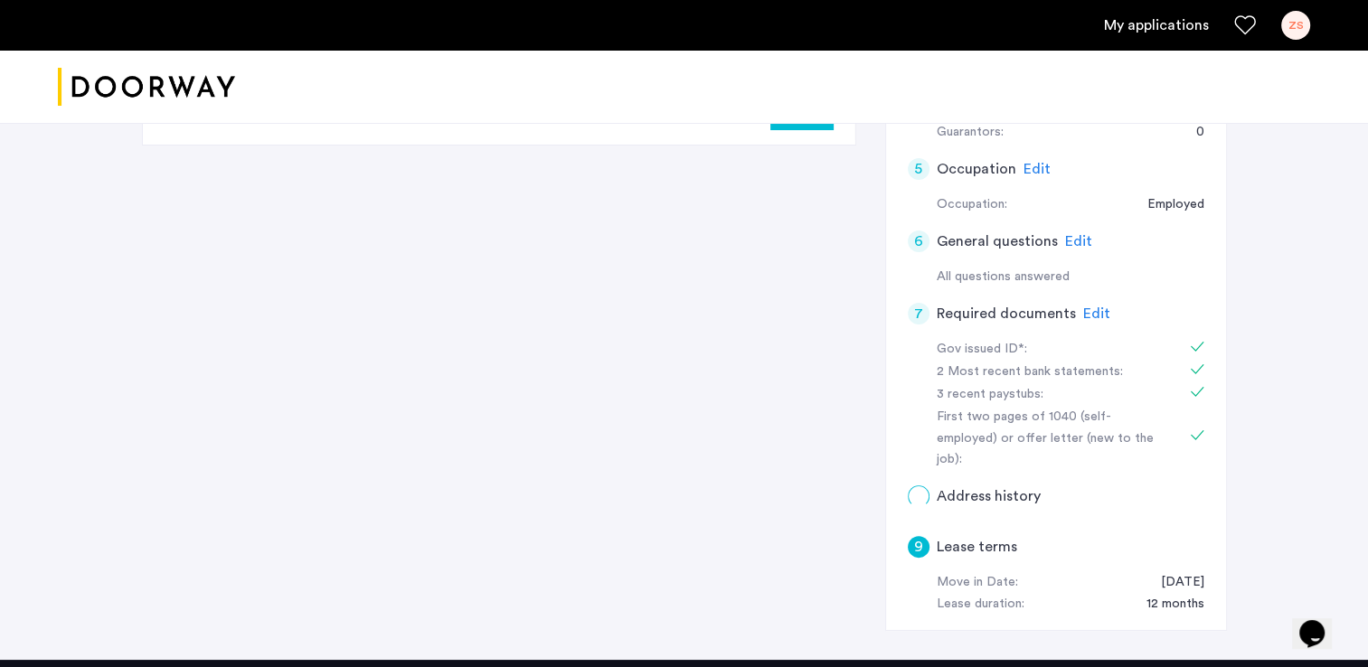
scroll to position [0, 0]
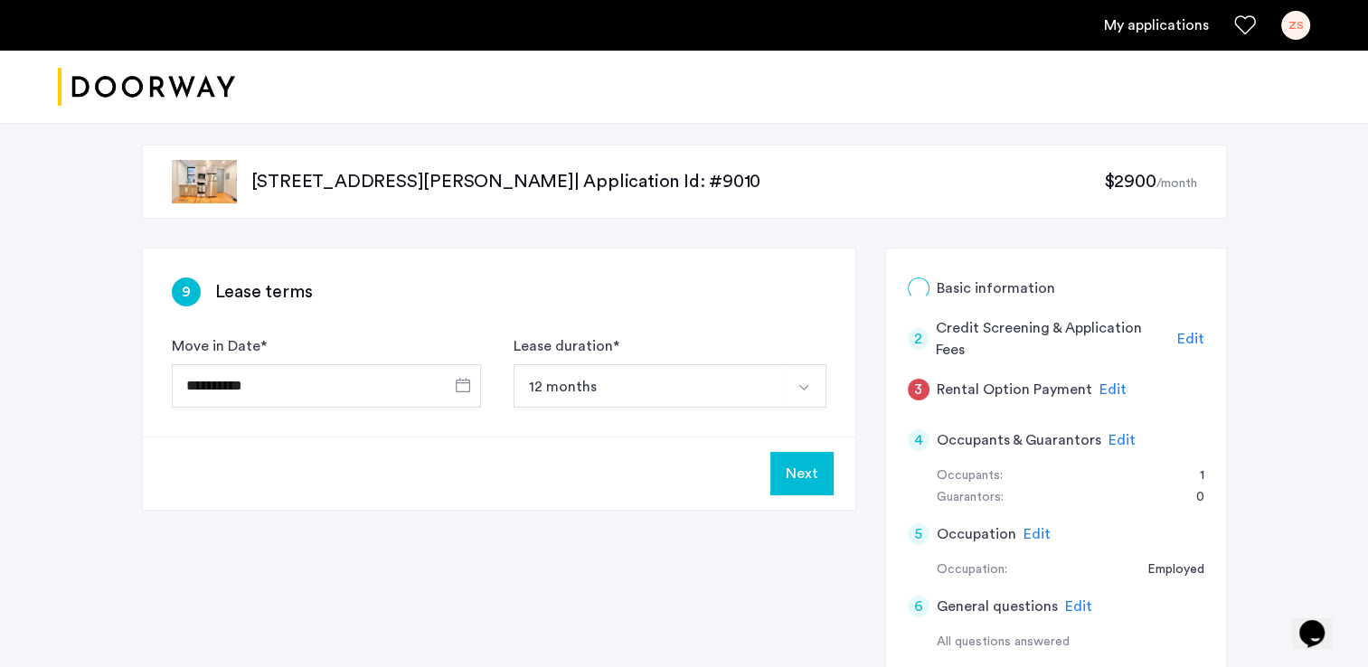
click at [817, 312] on div "**********" at bounding box center [499, 343] width 713 height 188
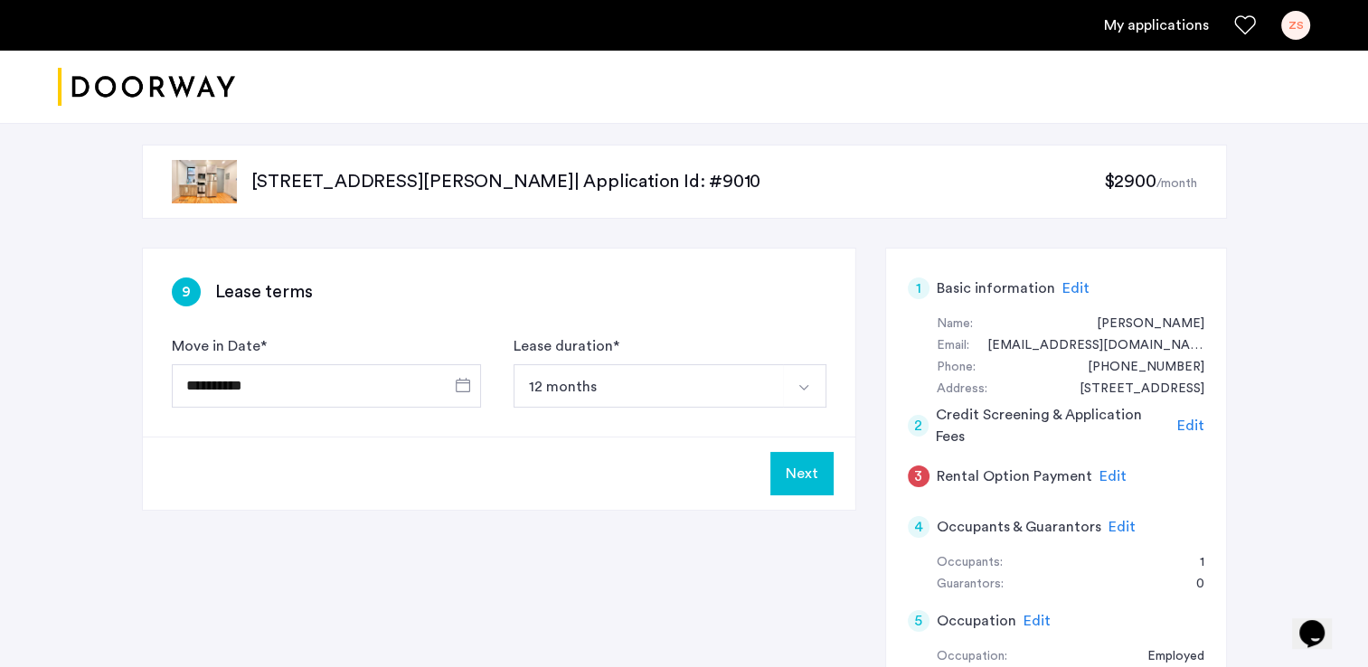
click at [648, 384] on button "12 months" at bounding box center [649, 385] width 270 height 43
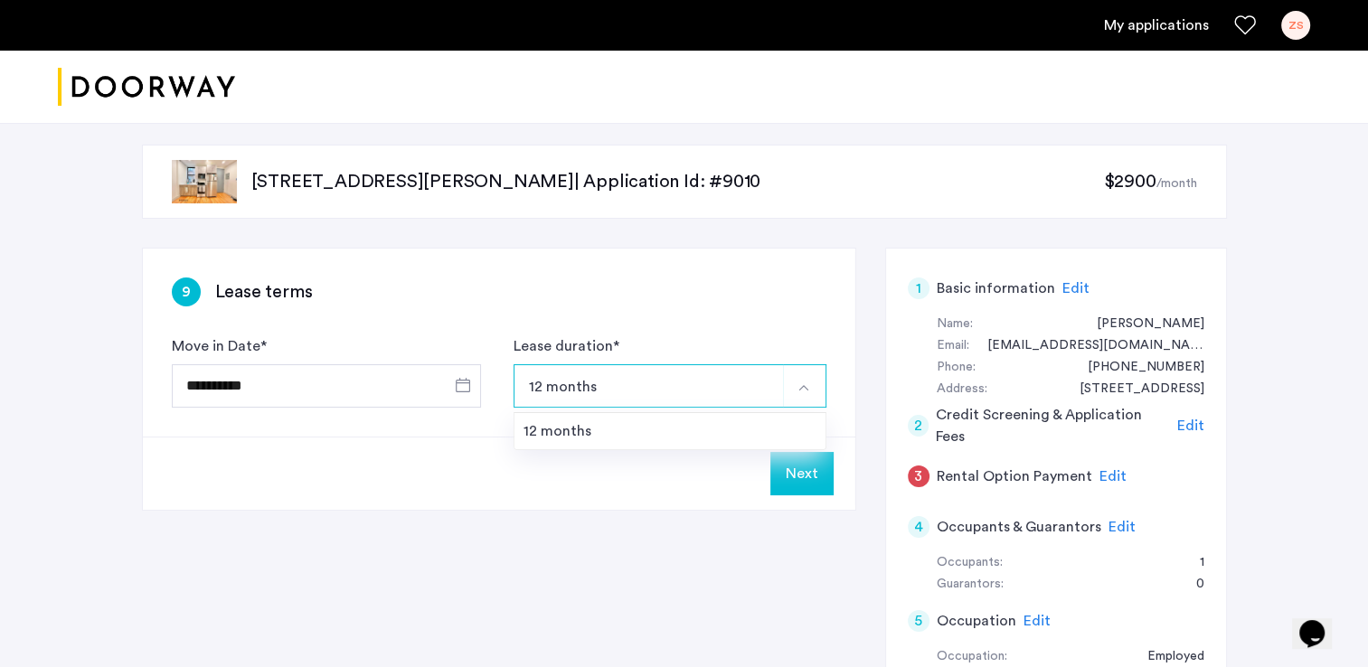
click at [662, 380] on button "12 months" at bounding box center [649, 385] width 270 height 43
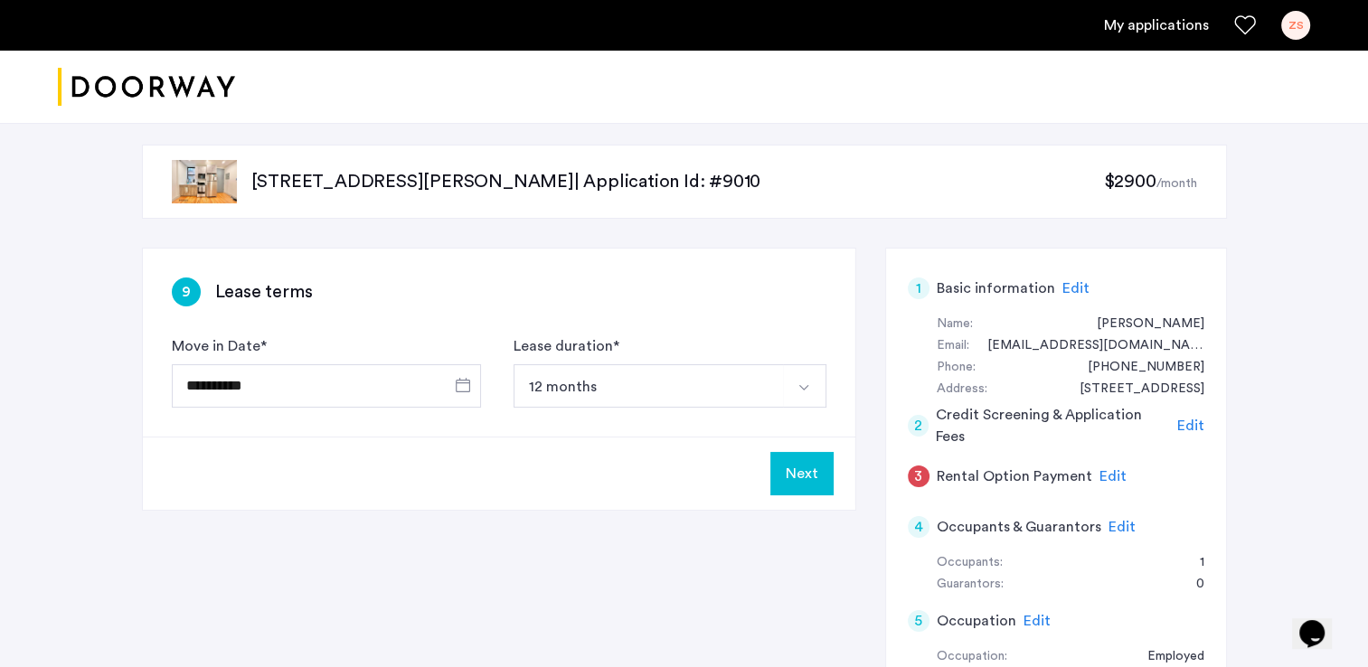
click at [572, 378] on button "12 months" at bounding box center [649, 385] width 270 height 43
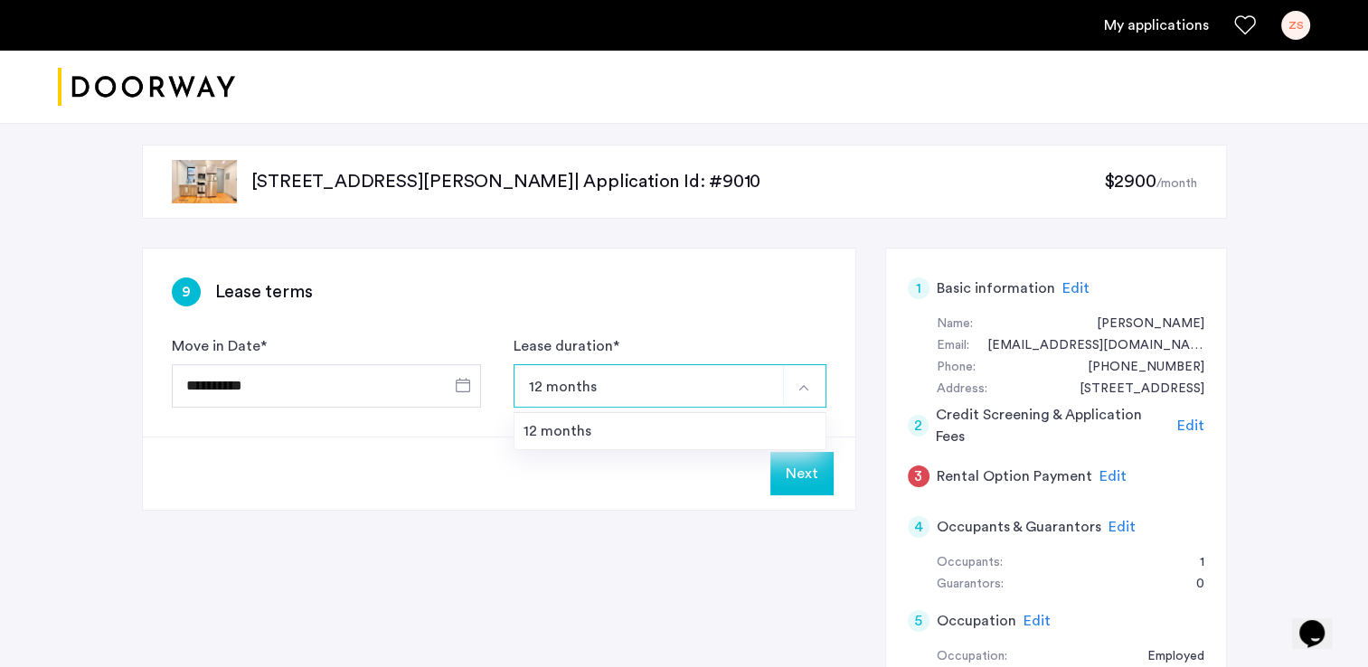
click at [563, 392] on button "12 months" at bounding box center [649, 385] width 270 height 43
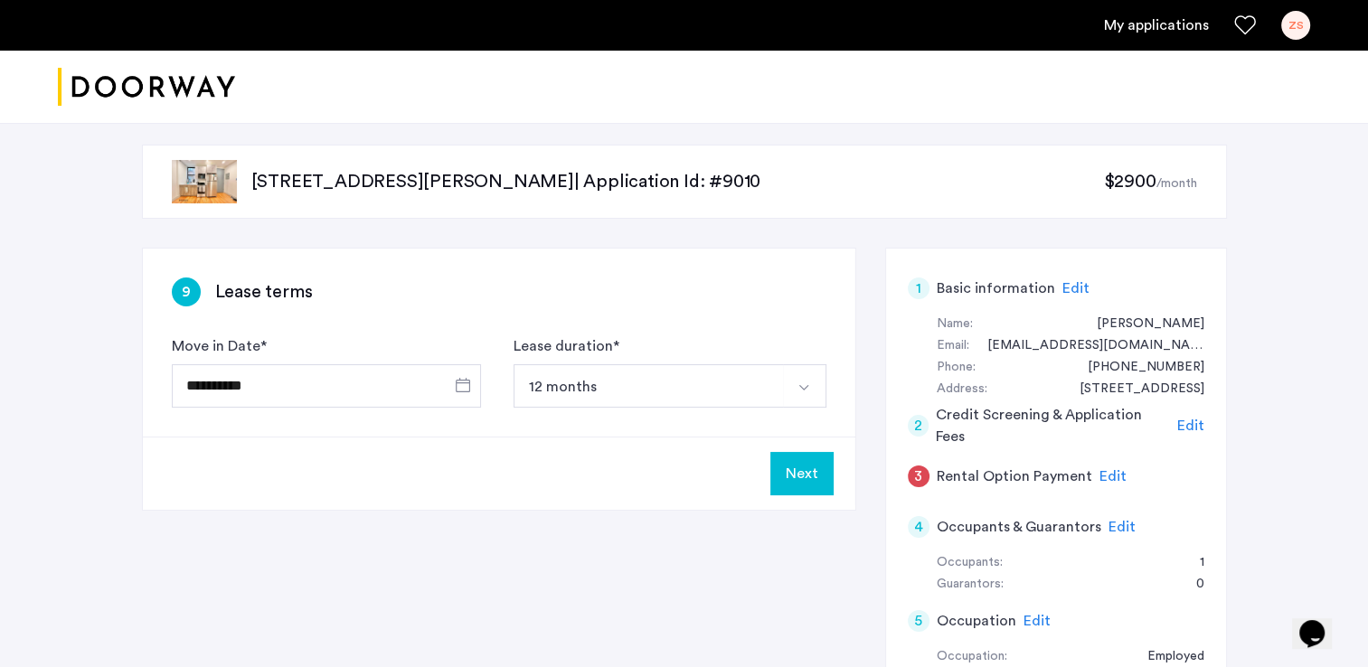
click at [806, 475] on button "Next" at bounding box center [802, 473] width 63 height 43
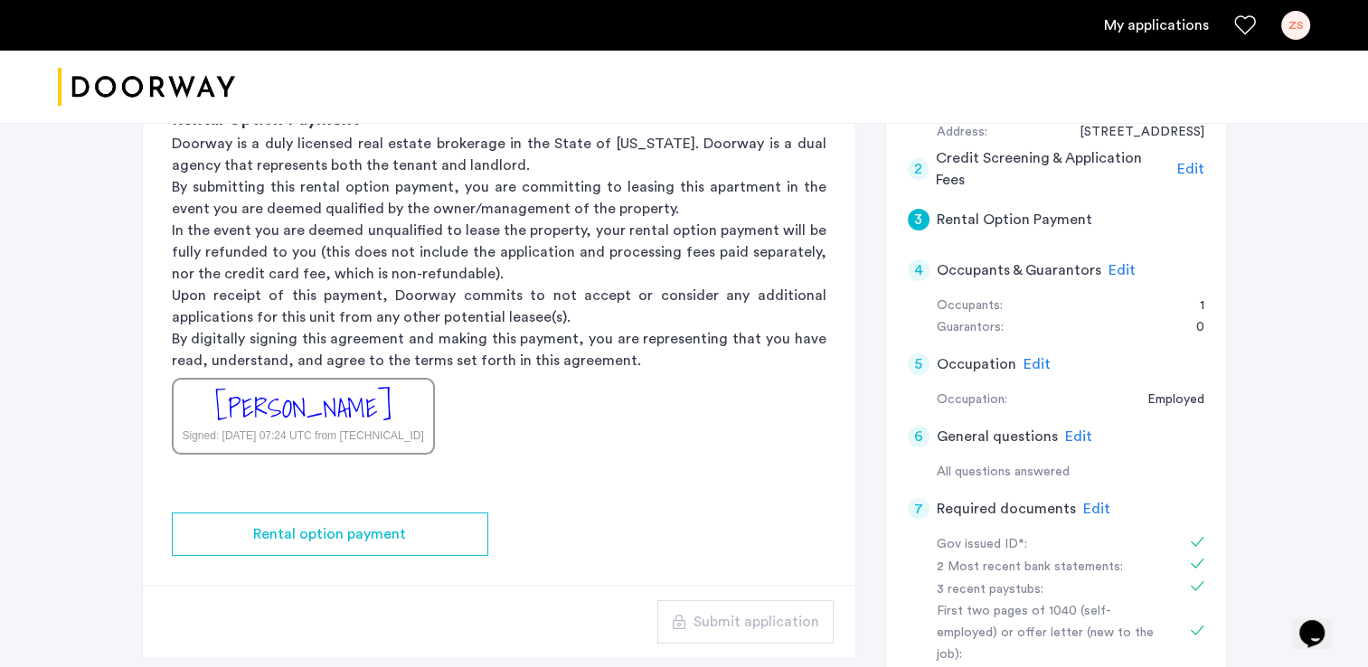
scroll to position [264, 0]
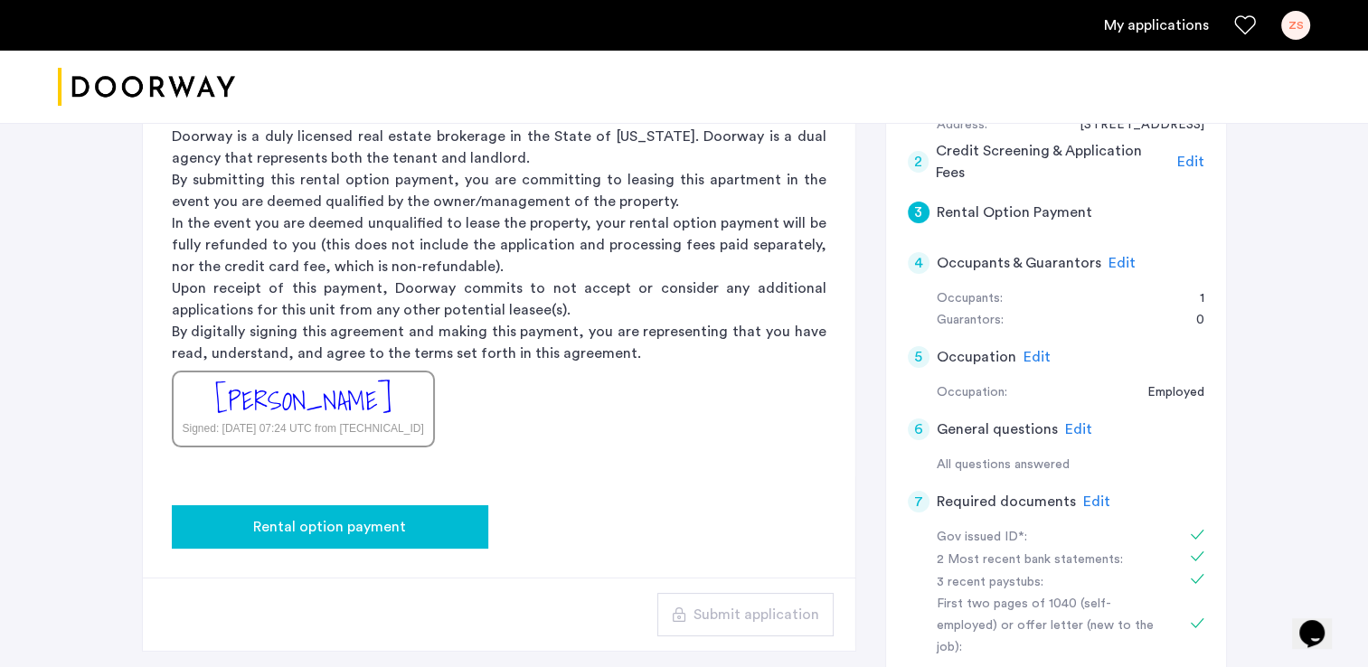
click at [324, 526] on span "Rental option payment" at bounding box center [329, 527] width 153 height 22
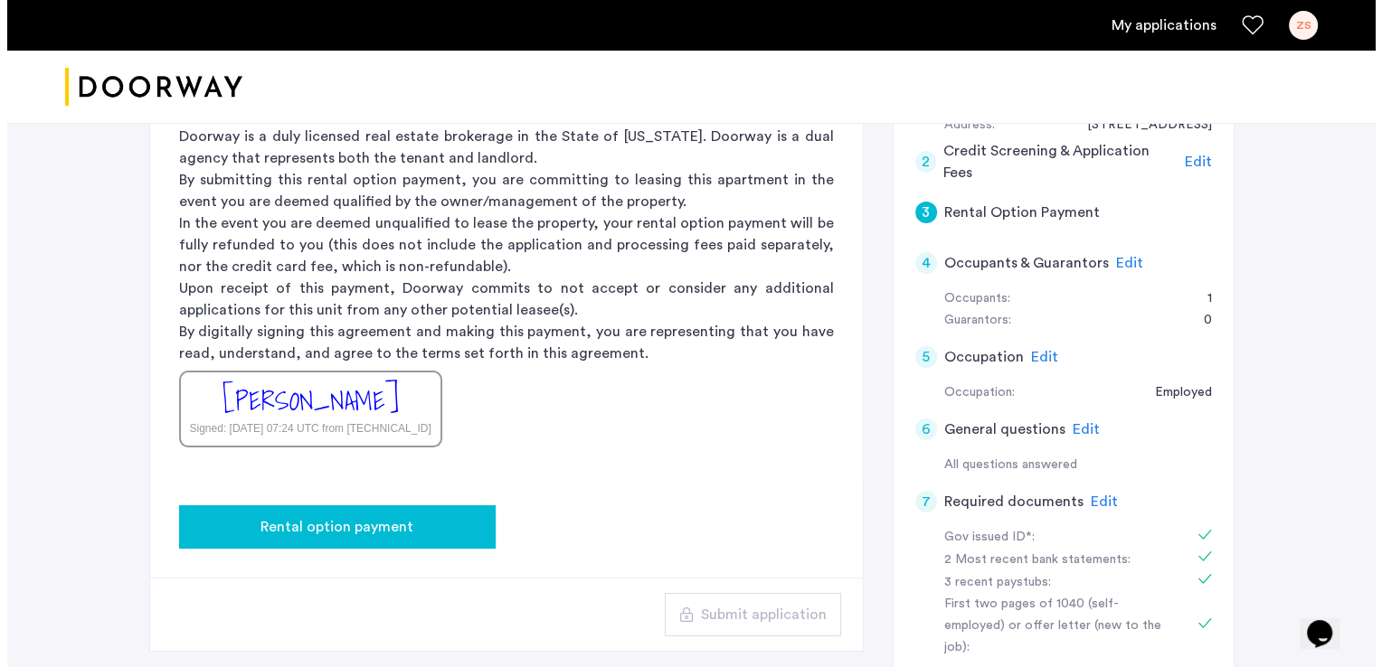
scroll to position [0, 0]
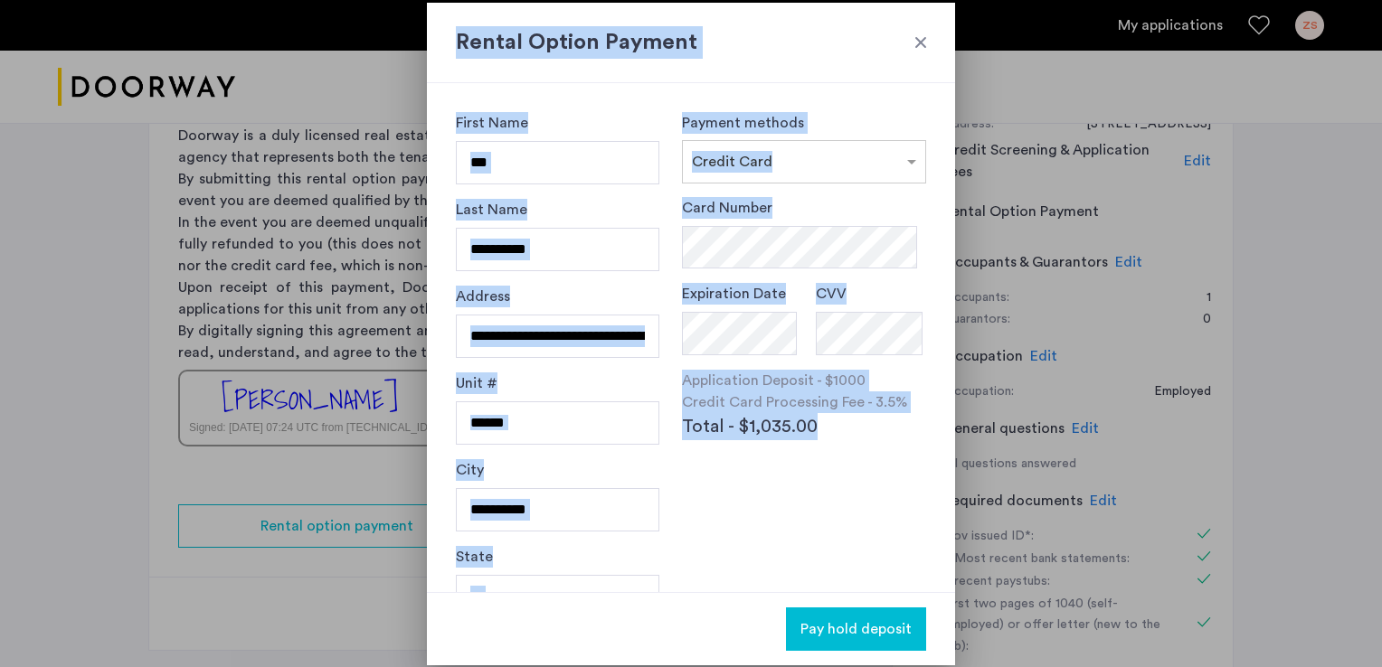
drag, startPoint x: 955, startPoint y: 423, endPoint x: 947, endPoint y: 505, distance: 81.8
click at [947, 505] on div "**********" at bounding box center [691, 333] width 1382 height 667
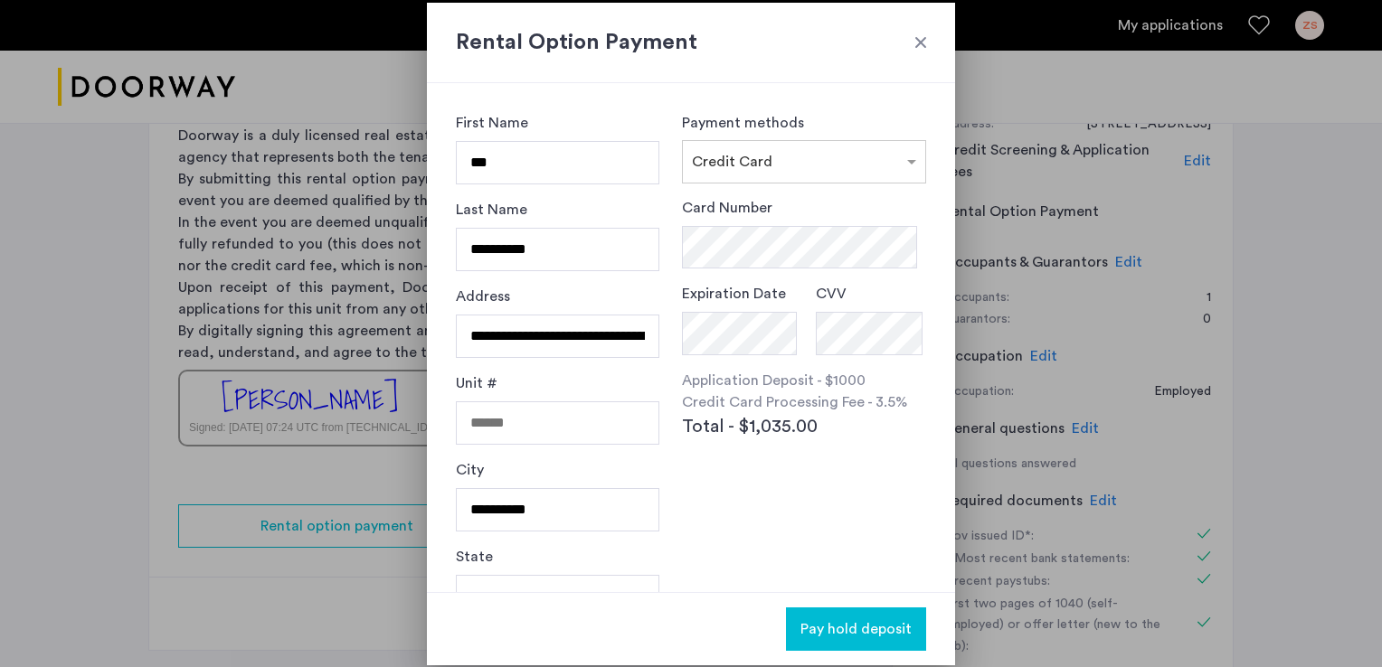
click at [947, 505] on div "**********" at bounding box center [691, 337] width 528 height 509
click at [929, 31] on div "Rental Option Payment" at bounding box center [691, 43] width 528 height 80
click at [922, 34] on div at bounding box center [921, 42] width 18 height 18
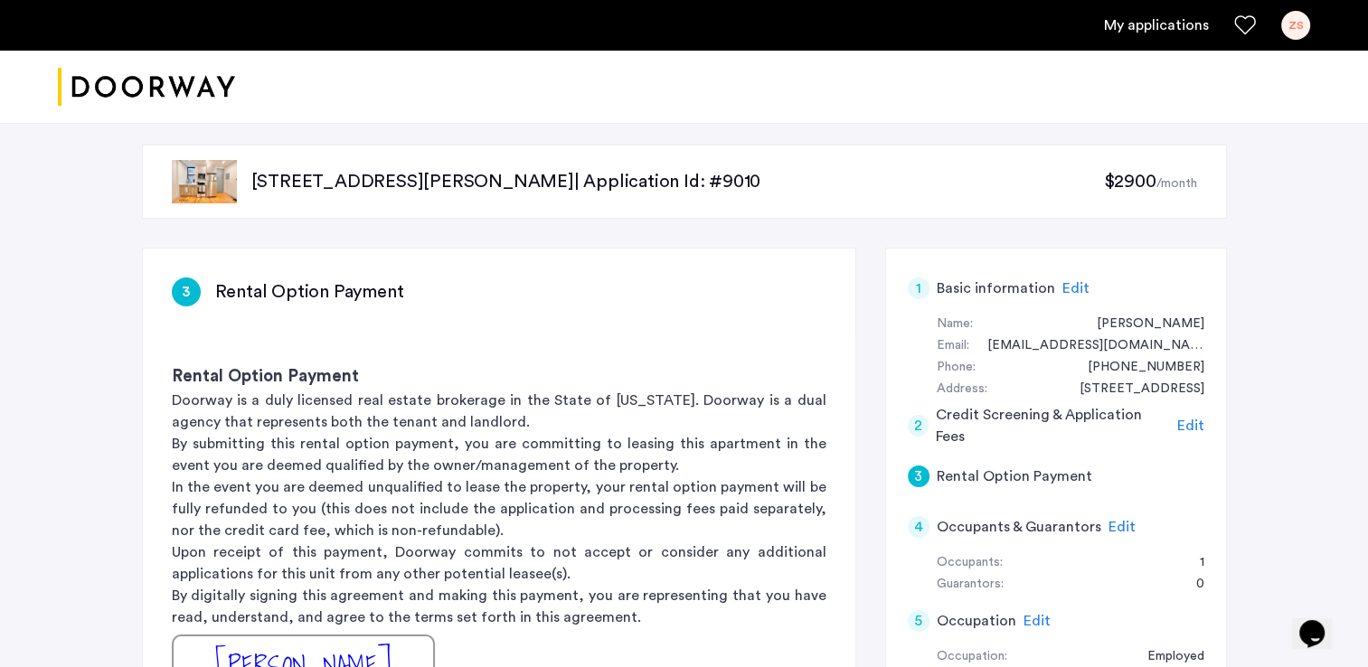
click at [1156, 24] on link "My applications" at bounding box center [1156, 25] width 105 height 22
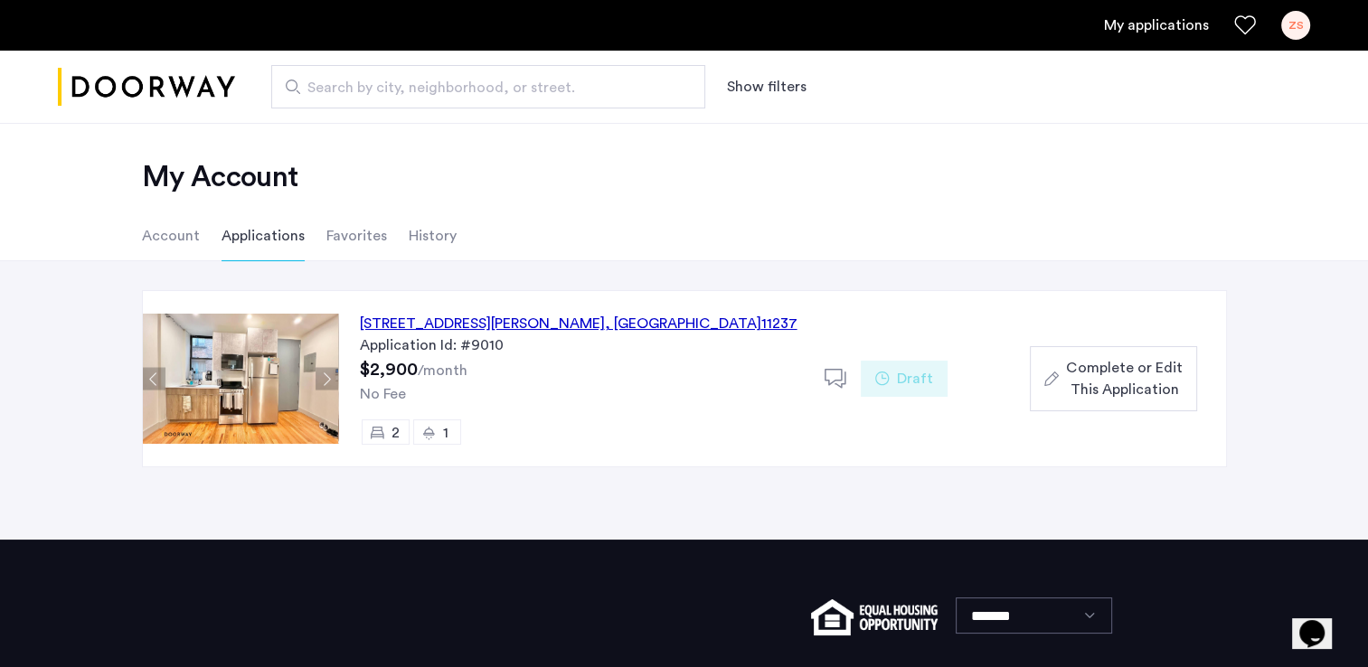
click at [1118, 374] on span "Complete or Edit This Application" at bounding box center [1124, 378] width 116 height 43
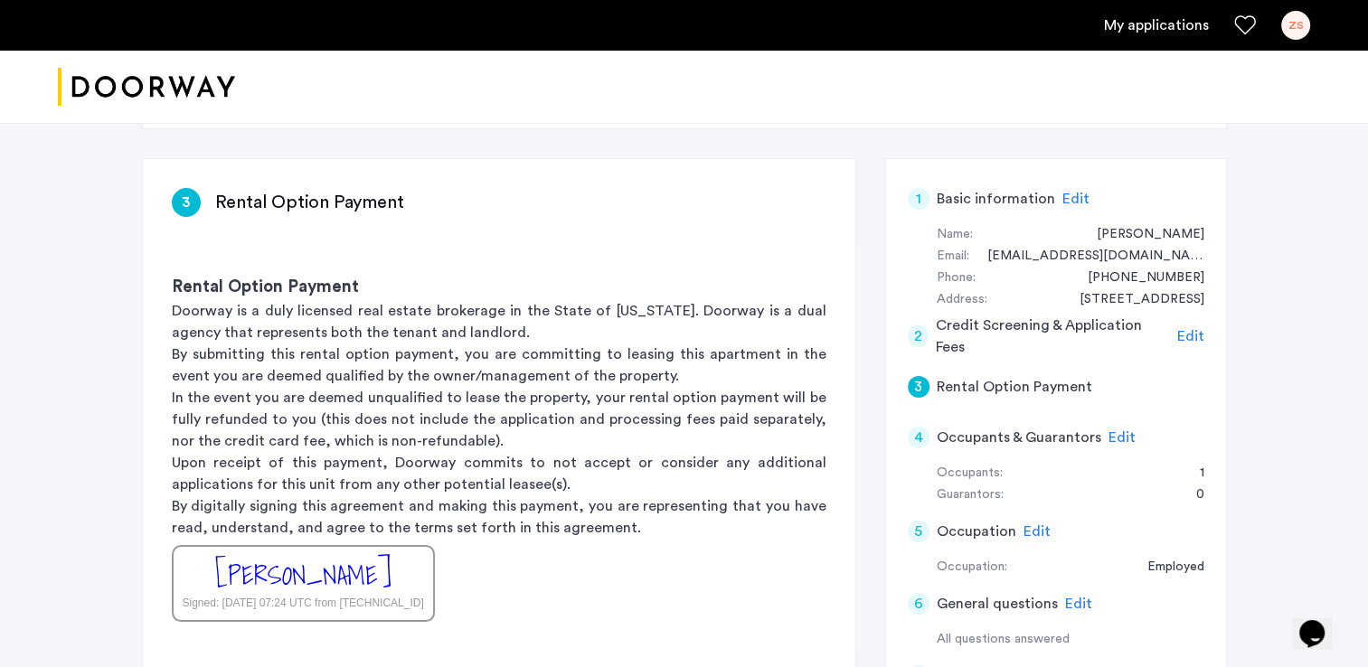
scroll to position [87, 0]
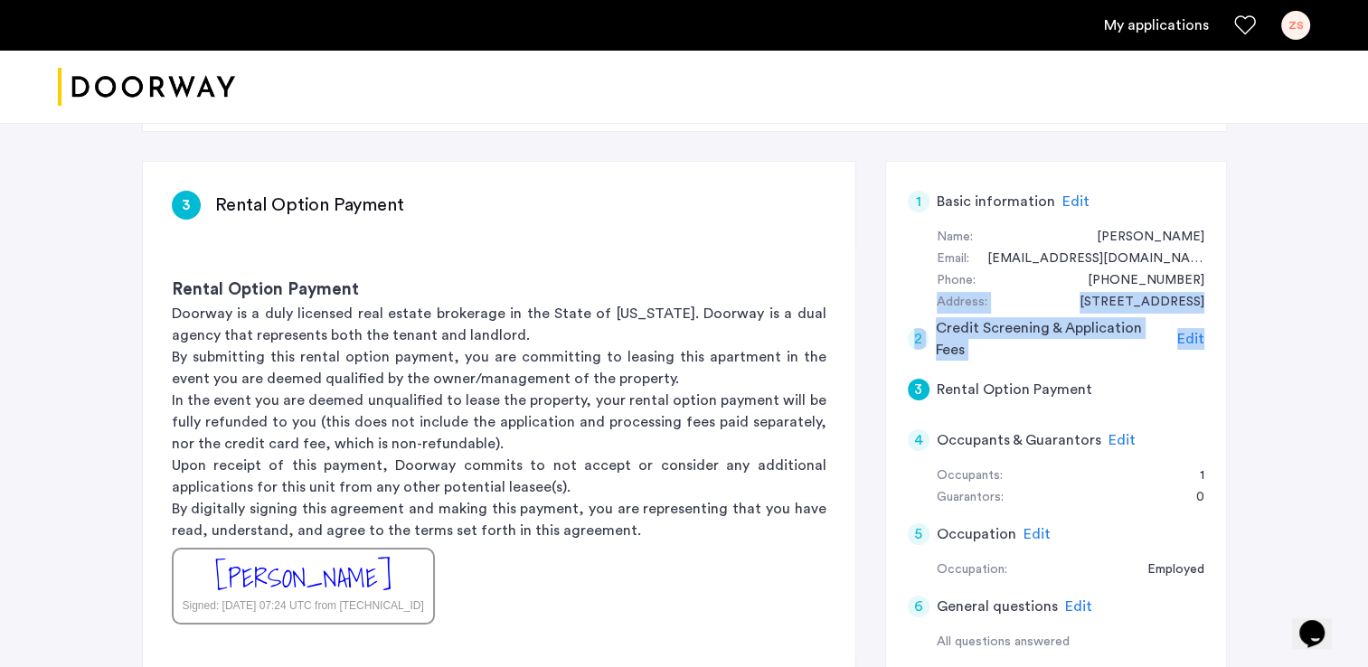
drag, startPoint x: 1366, startPoint y: 286, endPoint x: 1362, endPoint y: 317, distance: 31.1
click at [1362, 317] on div "1300 Halsey Street, Unit 2C, Brooklyn, NY 11237 | Application Id: #9010 $2900 /…" at bounding box center [684, 560] width 1368 height 1062
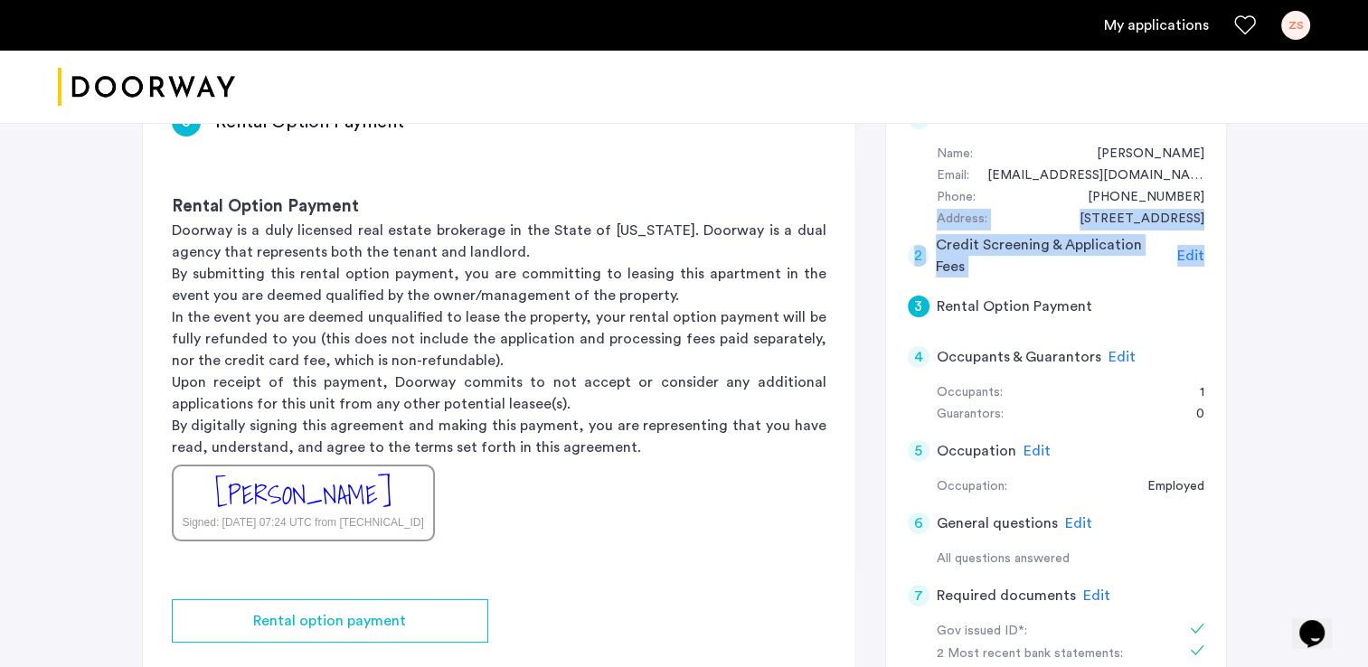
scroll to position [0, 0]
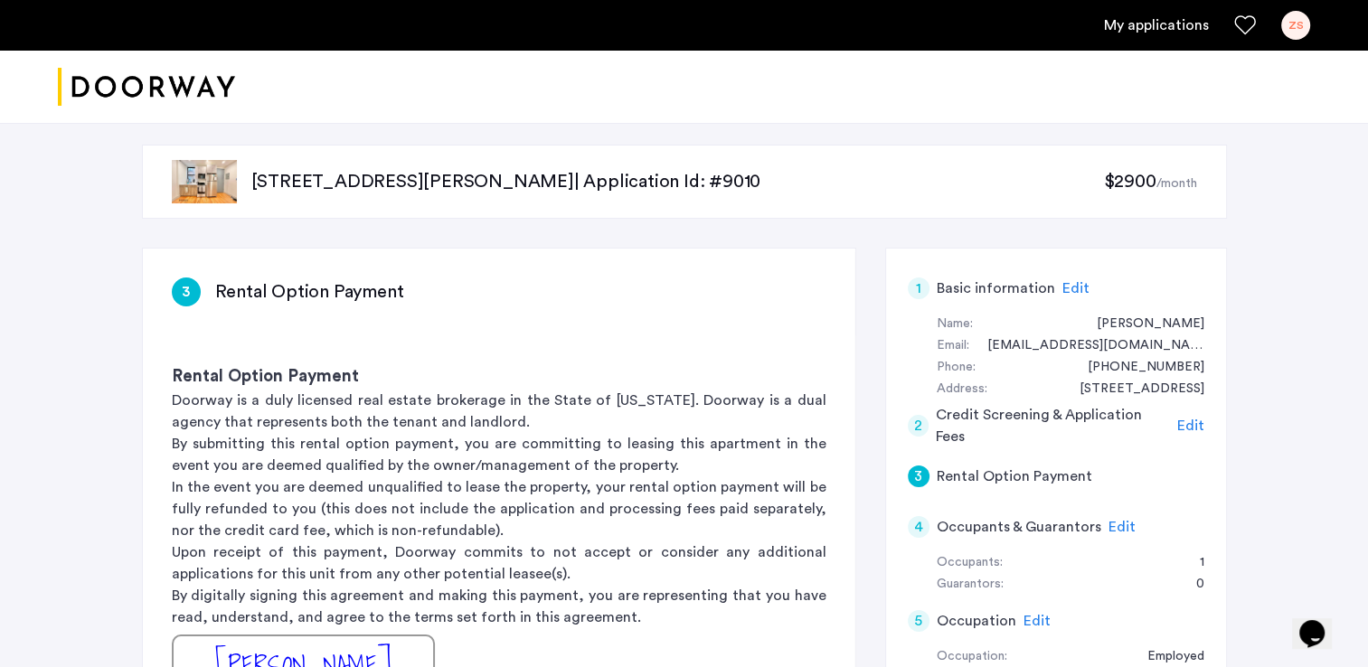
click at [1313, 245] on div "1300 Halsey Street, Unit 2C, Brooklyn, NY 11237 | Application Id: #9010 $2900 /…" at bounding box center [684, 647] width 1368 height 1062
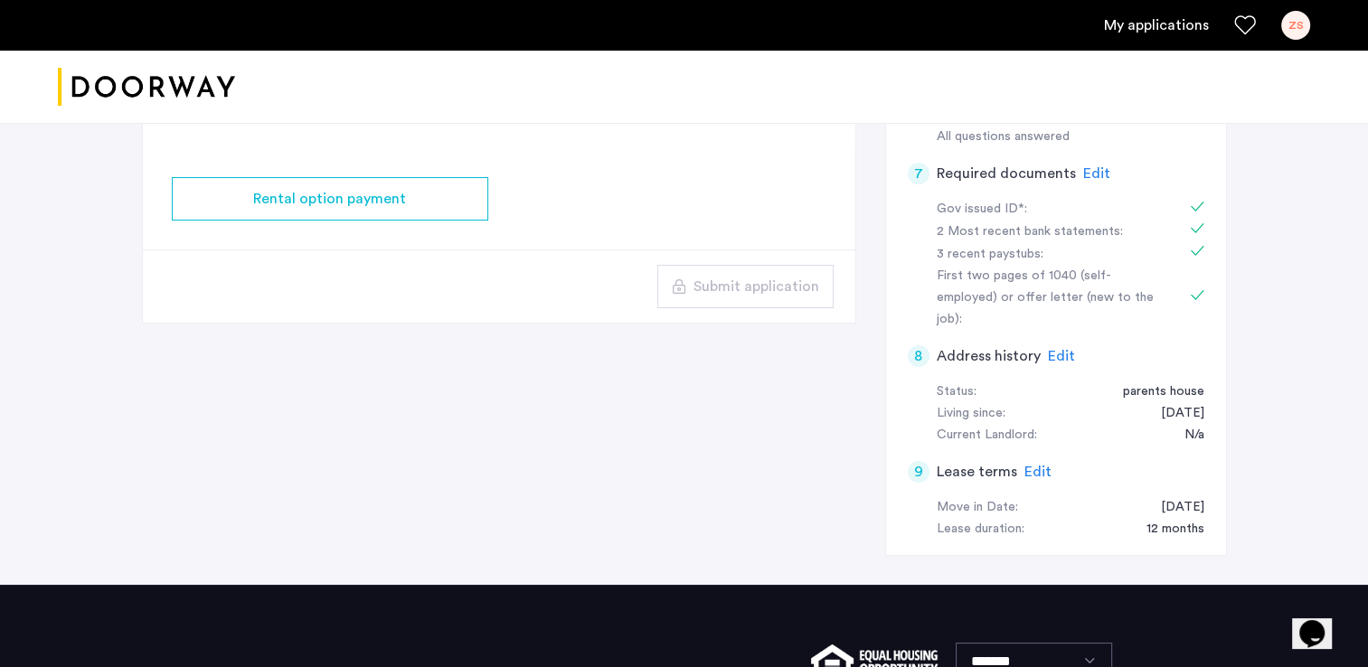
scroll to position [600, 0]
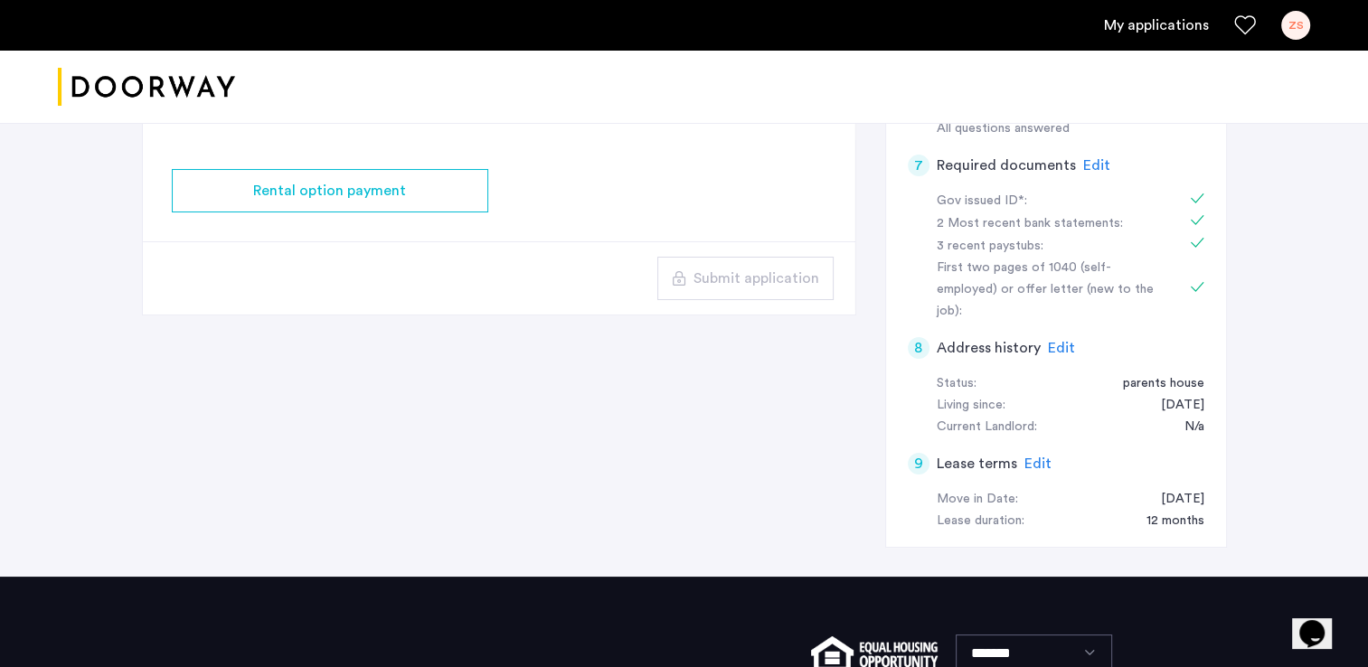
click at [917, 453] on div "9" at bounding box center [919, 464] width 22 height 22
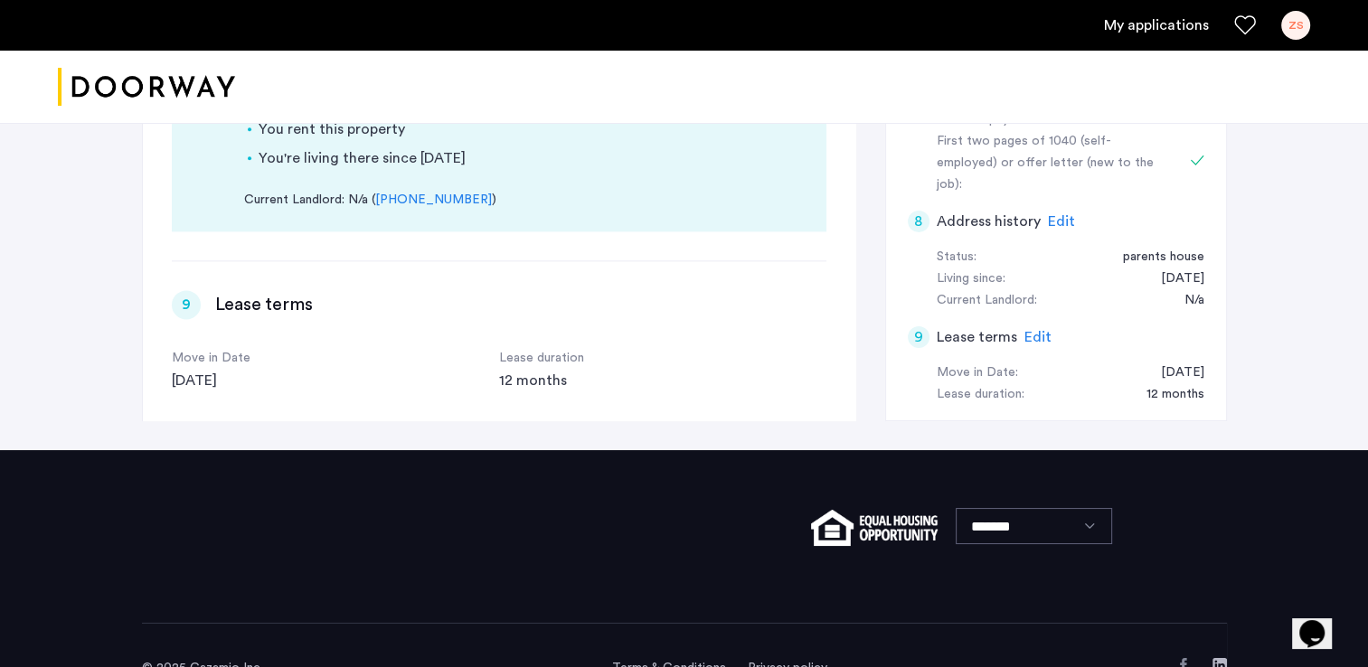
scroll to position [747, 0]
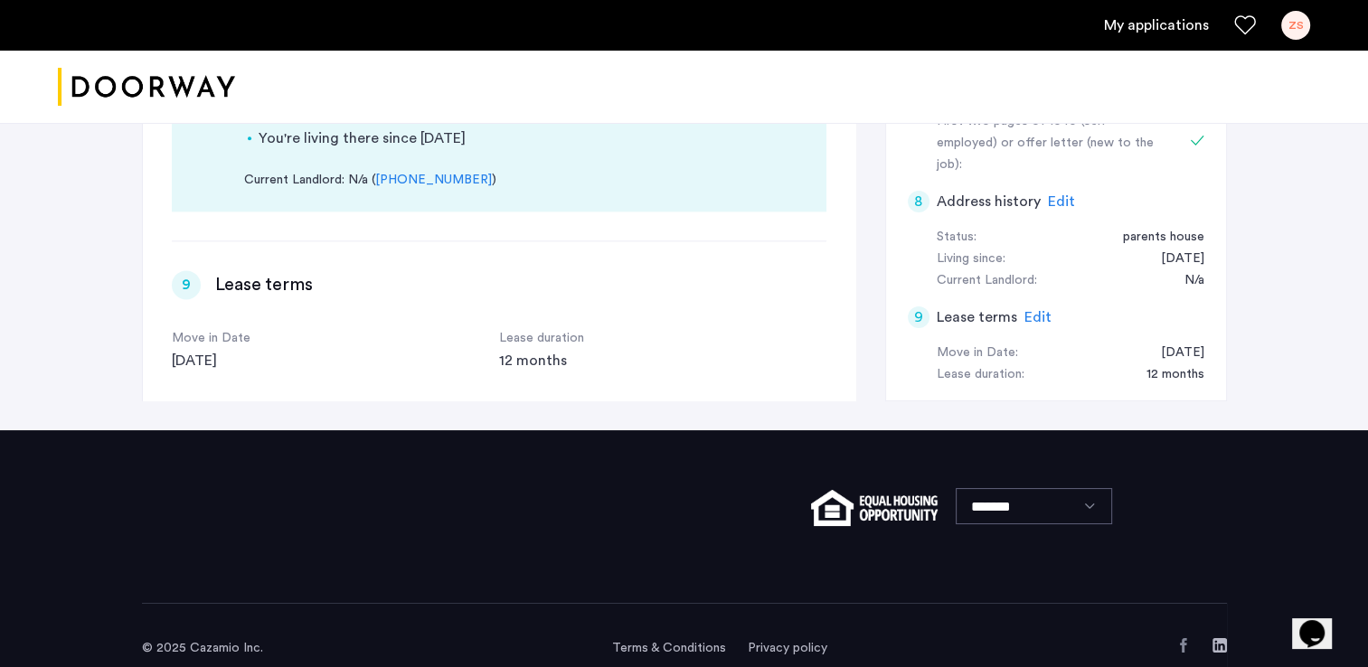
click at [919, 191] on div "8" at bounding box center [919, 202] width 22 height 22
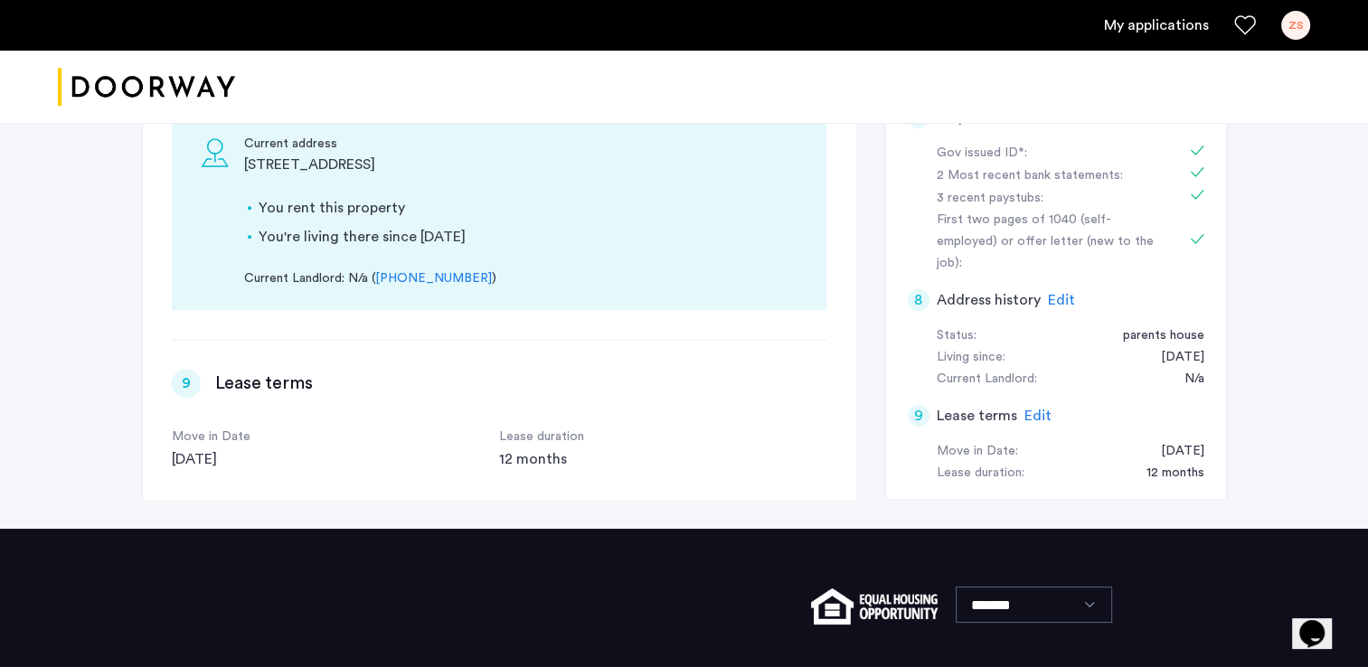
click at [918, 289] on div "8" at bounding box center [919, 300] width 22 height 22
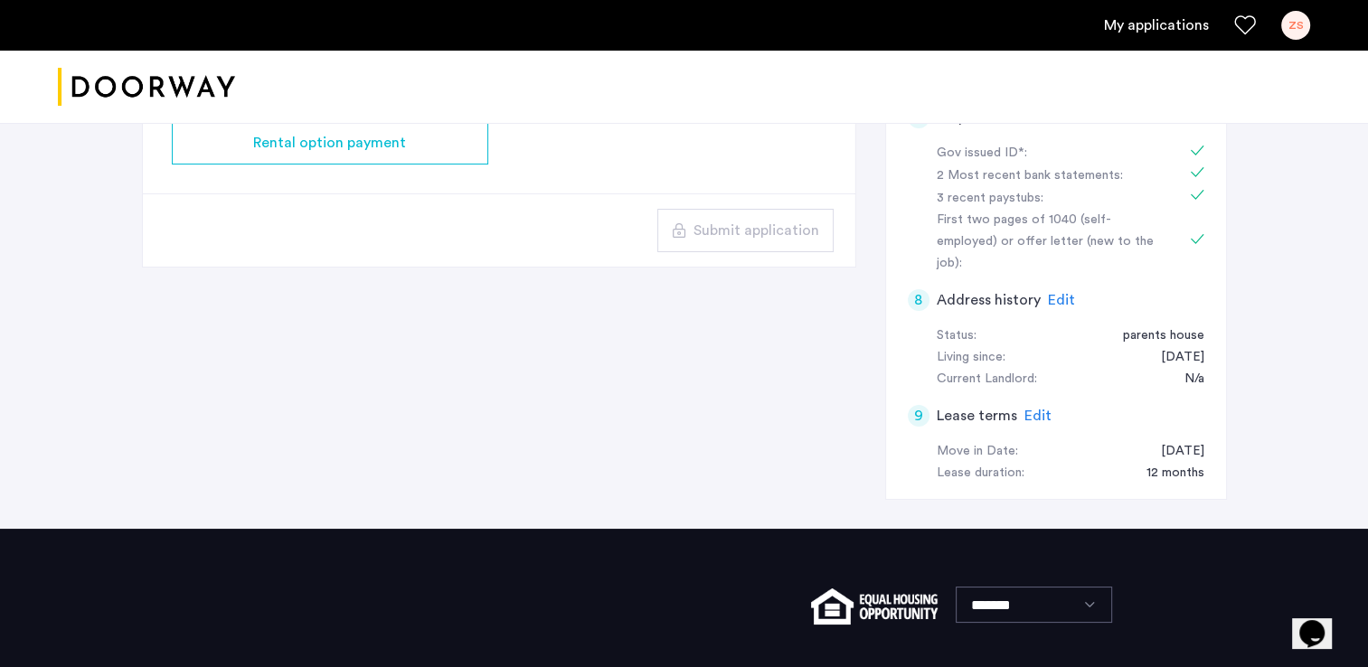
click at [918, 289] on div "8" at bounding box center [919, 300] width 22 height 22
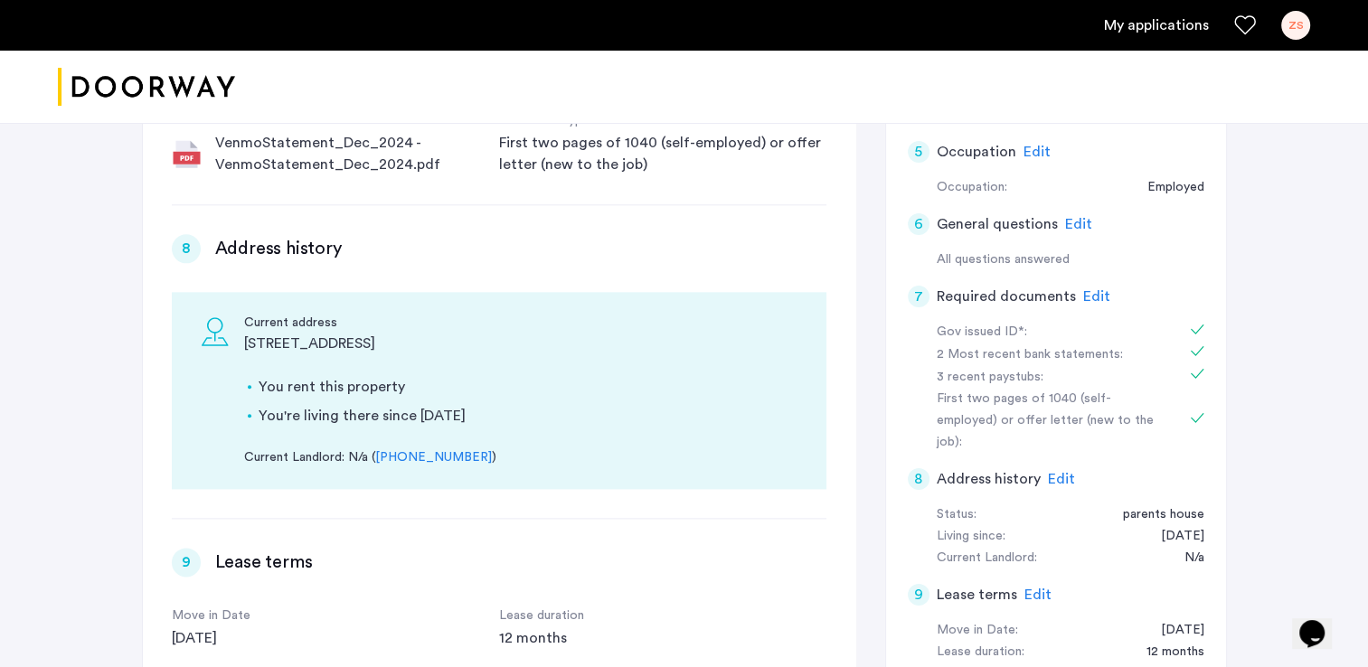
scroll to position [439, 0]
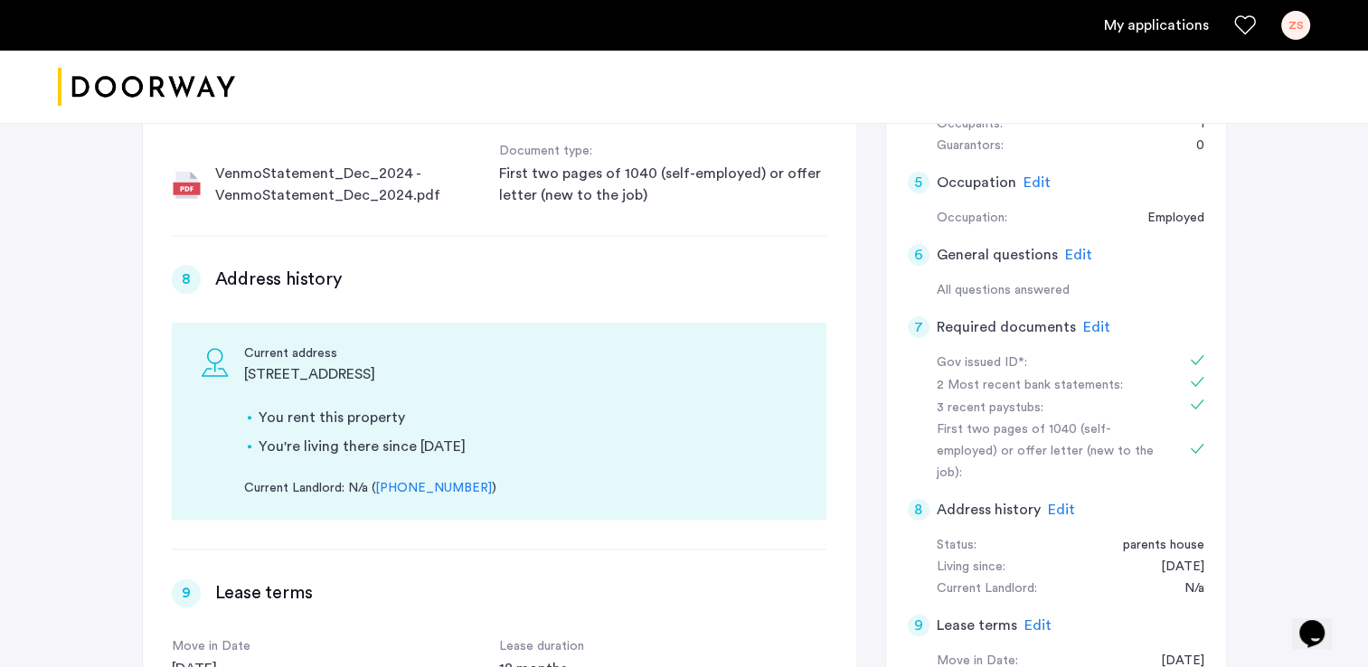
click at [915, 499] on div "8" at bounding box center [919, 510] width 22 height 22
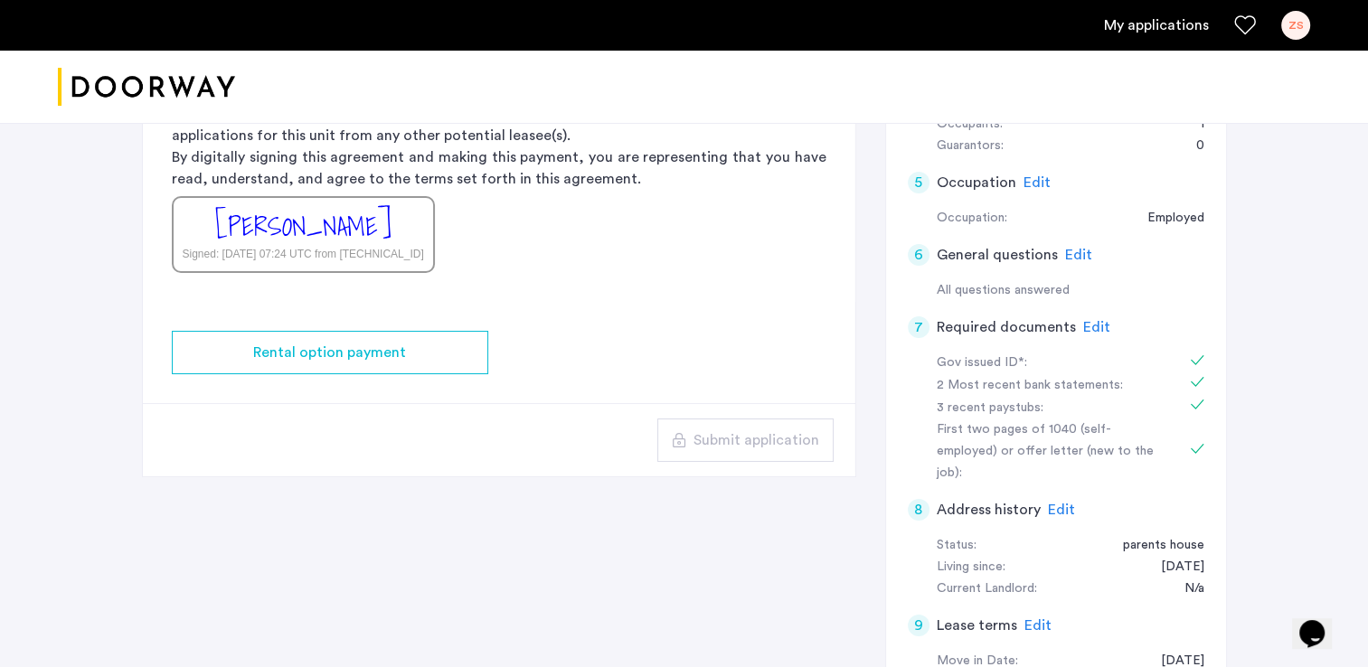
click at [920, 333] on div "7" at bounding box center [919, 328] width 22 height 22
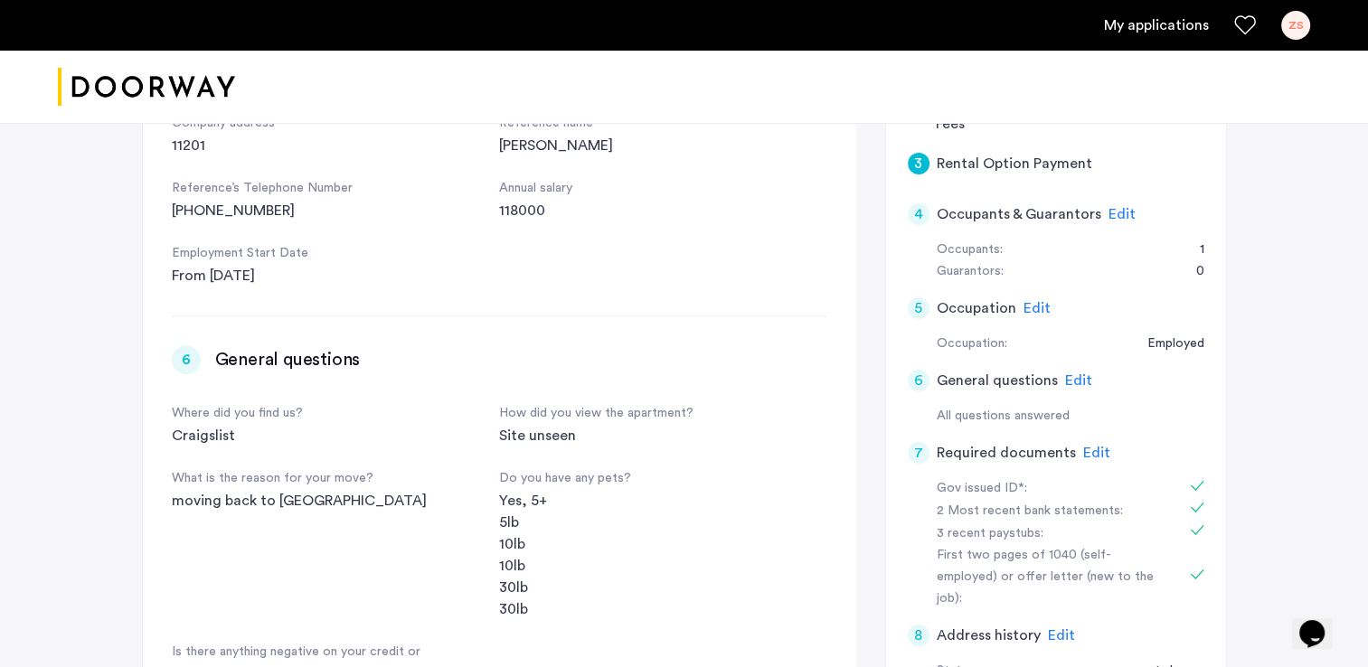
scroll to position [278, 0]
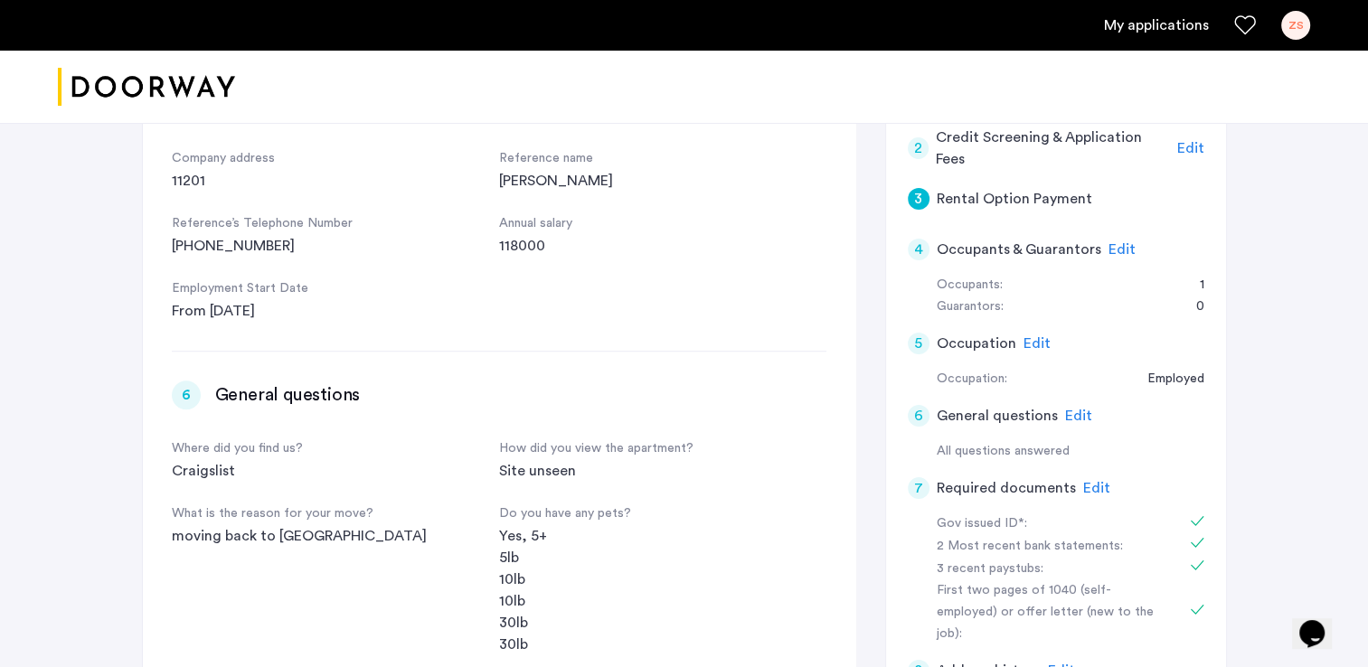
click at [919, 154] on div "2" at bounding box center [919, 148] width 22 height 22
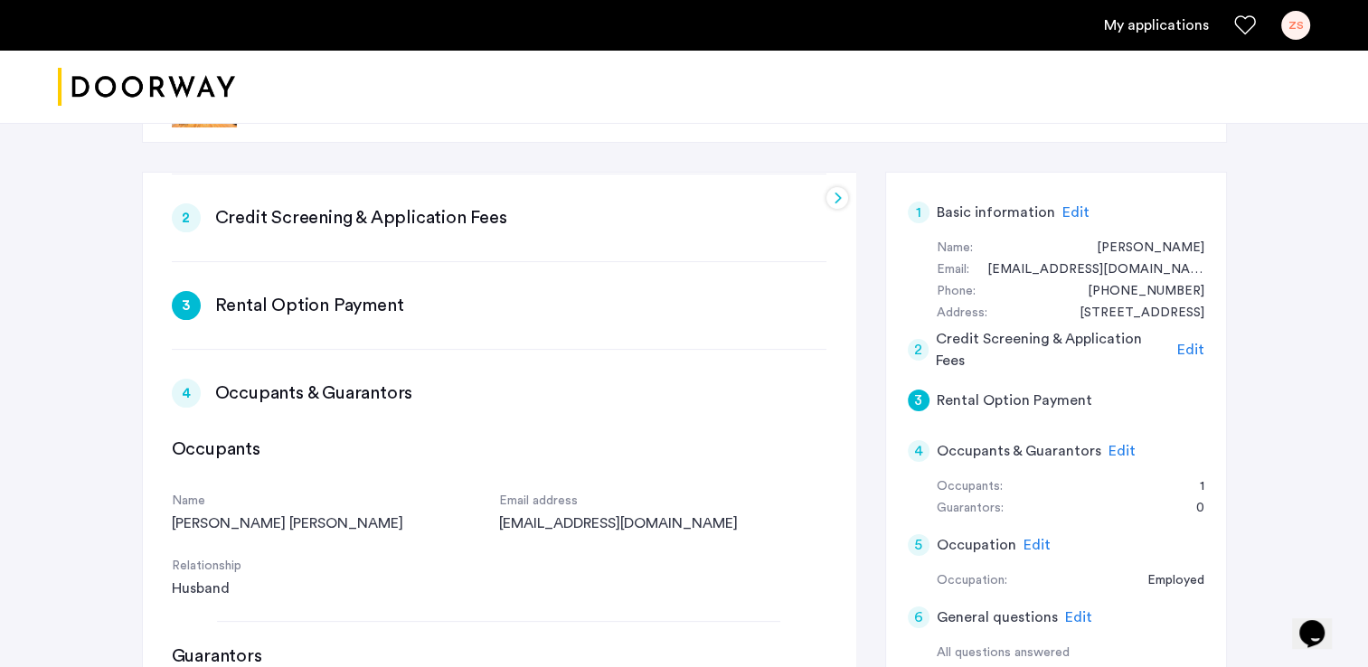
scroll to position [73, 0]
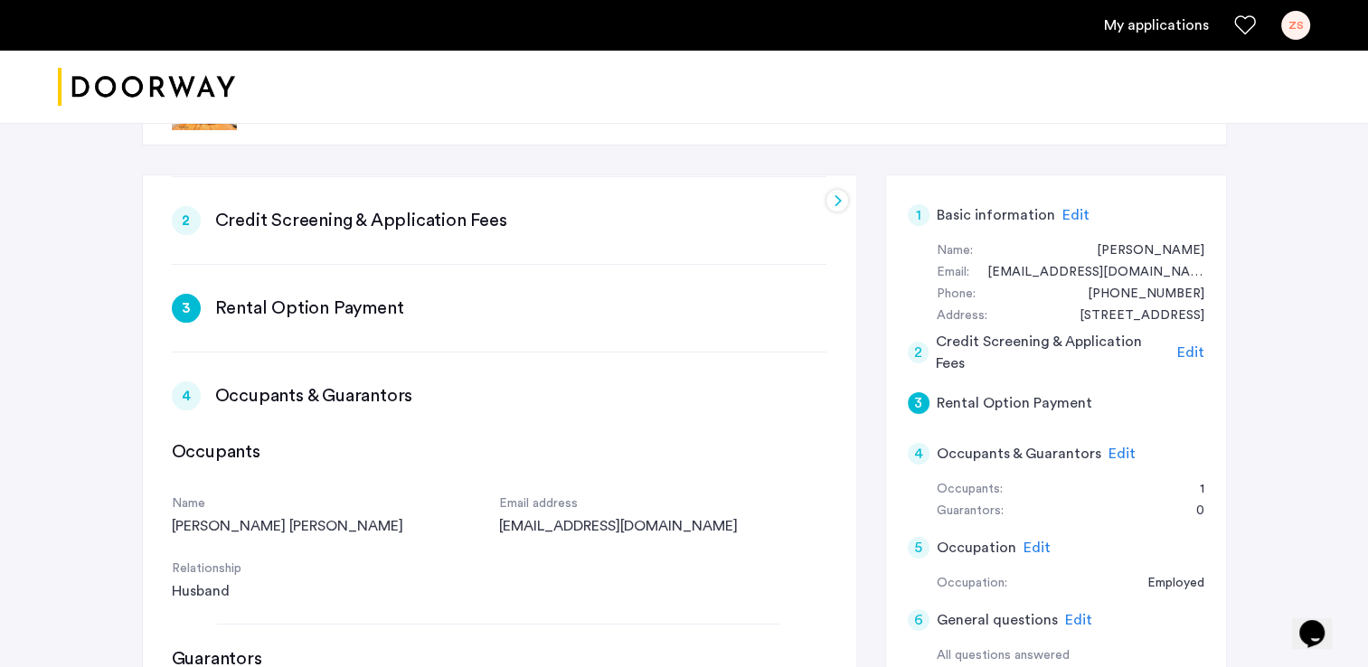
click at [836, 200] on div at bounding box center [838, 201] width 22 height 22
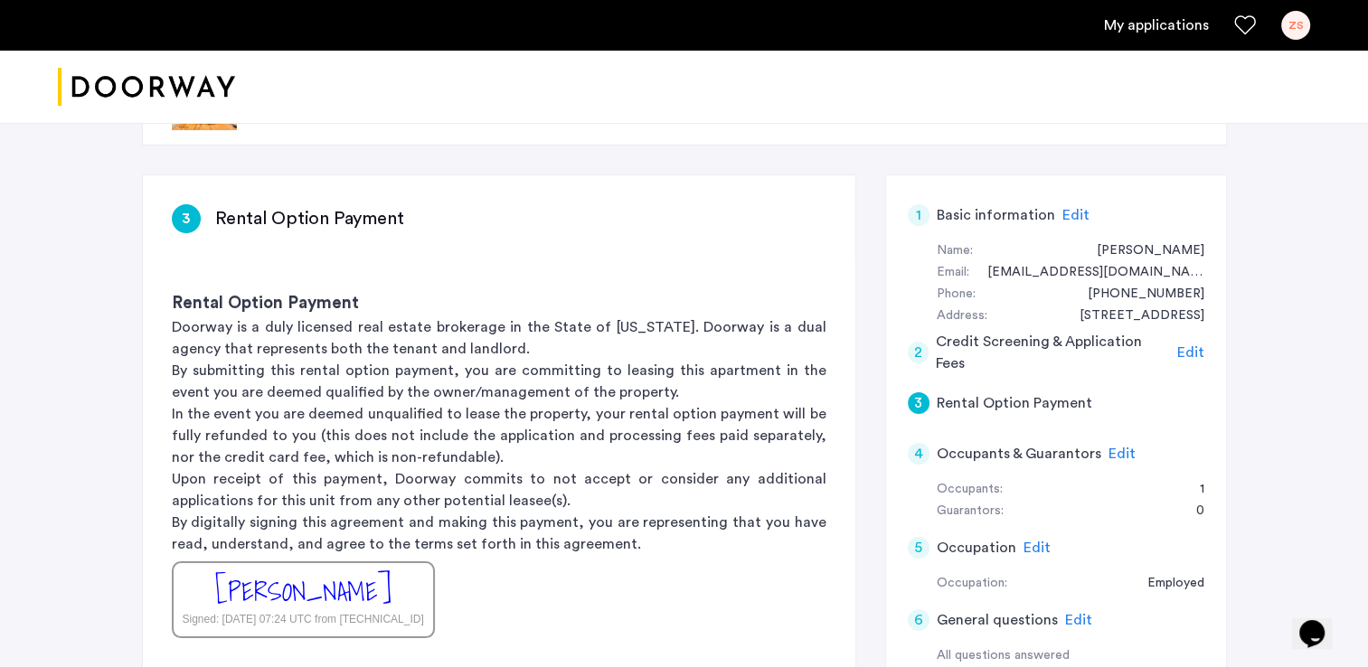
click at [904, 205] on div "1 Basic information Edit Name: Zev Stockstill Email: zevartistry@gmail.com Phon…" at bounding box center [1056, 625] width 342 height 901
click at [915, 214] on div "1" at bounding box center [919, 215] width 22 height 22
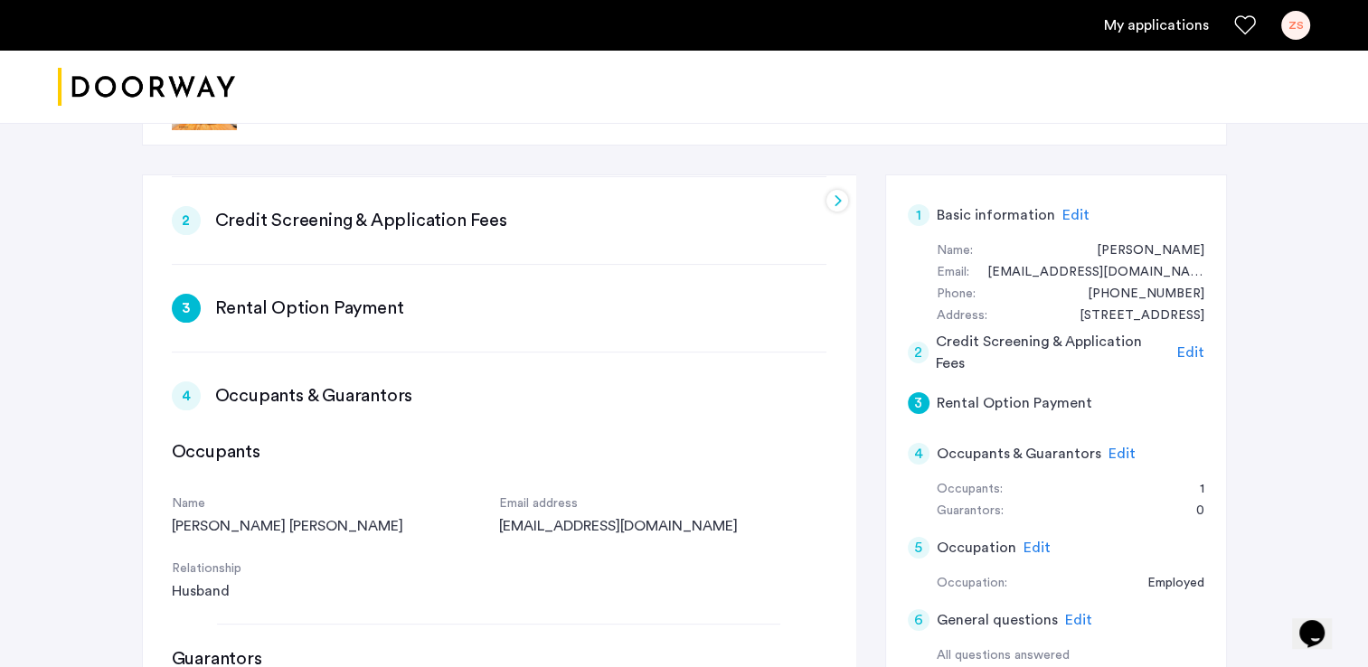
scroll to position [0, 0]
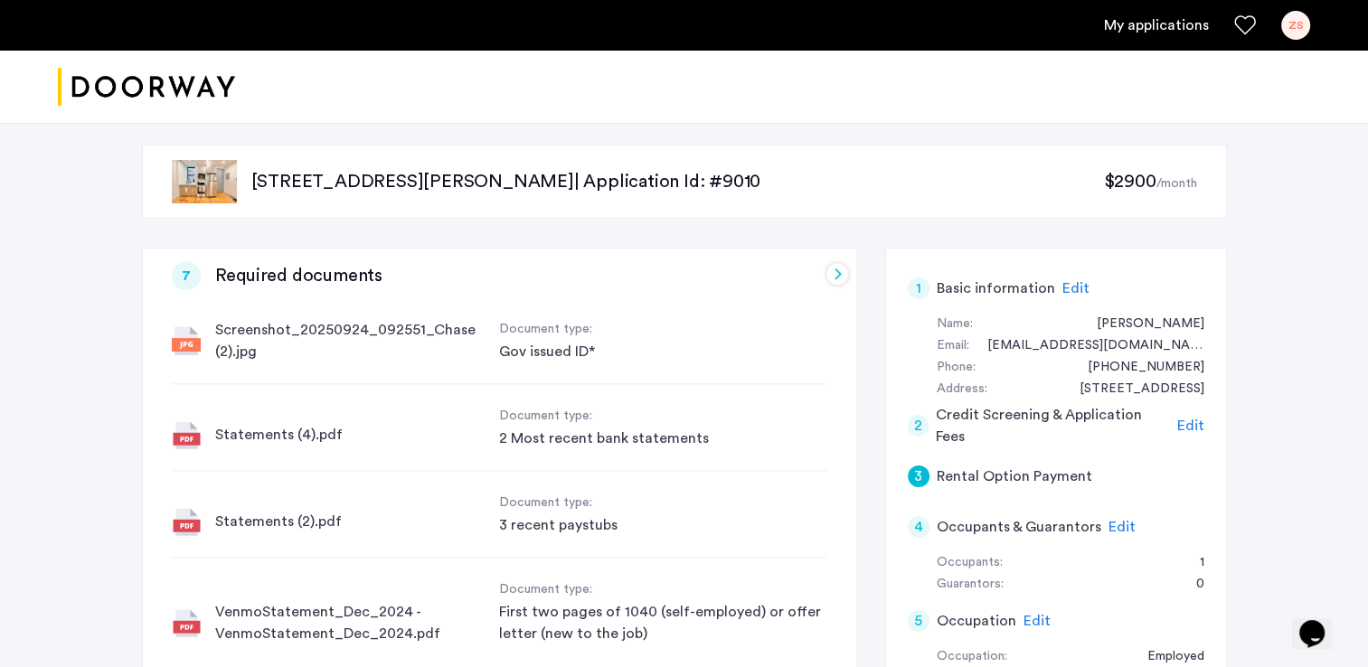
click at [329, 171] on p "1300 Halsey Street, Unit 2C, Brooklyn, NY 11237 | Application Id: #9010" at bounding box center [677, 181] width 853 height 25
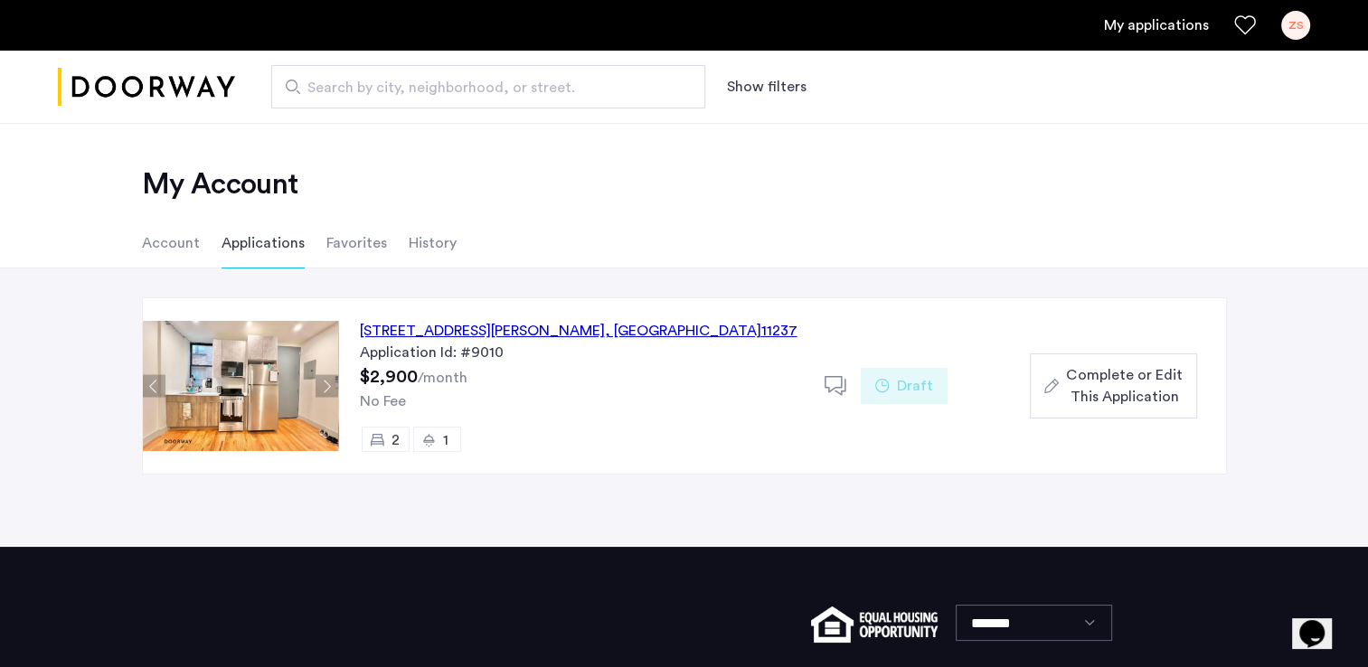
click at [177, 244] on li "Account" at bounding box center [171, 243] width 58 height 51
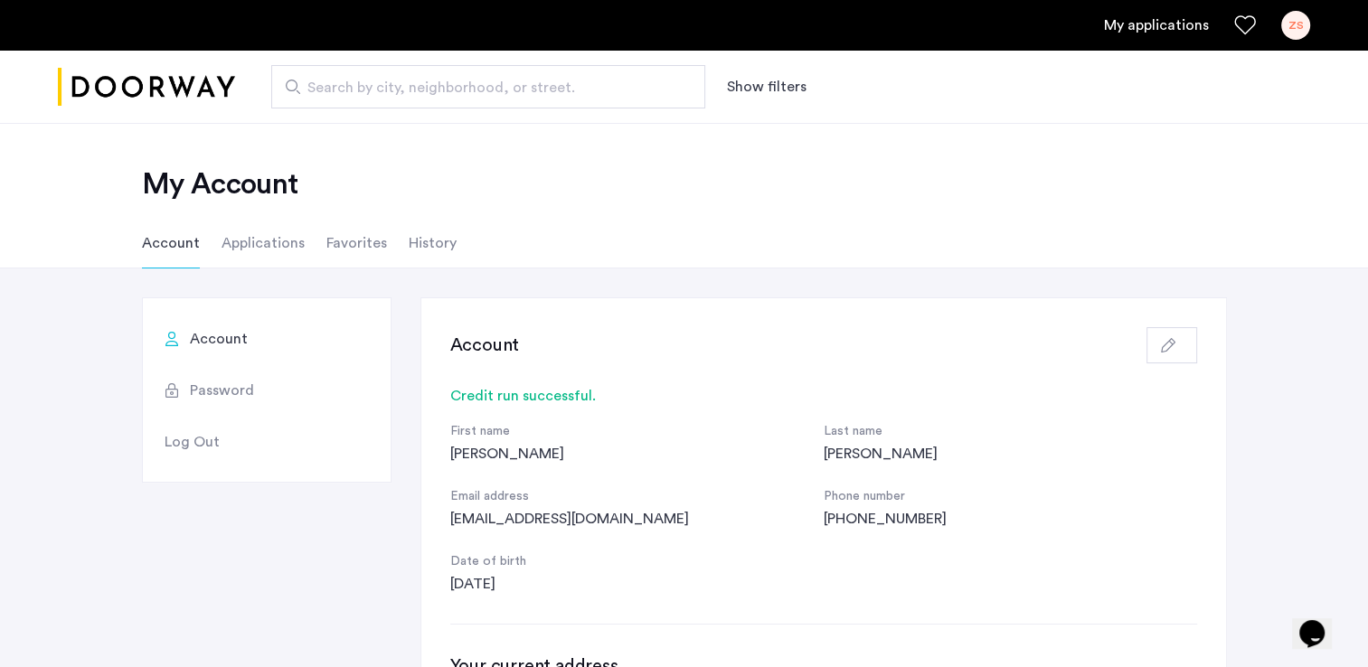
click at [278, 243] on li "Applications" at bounding box center [263, 243] width 83 height 51
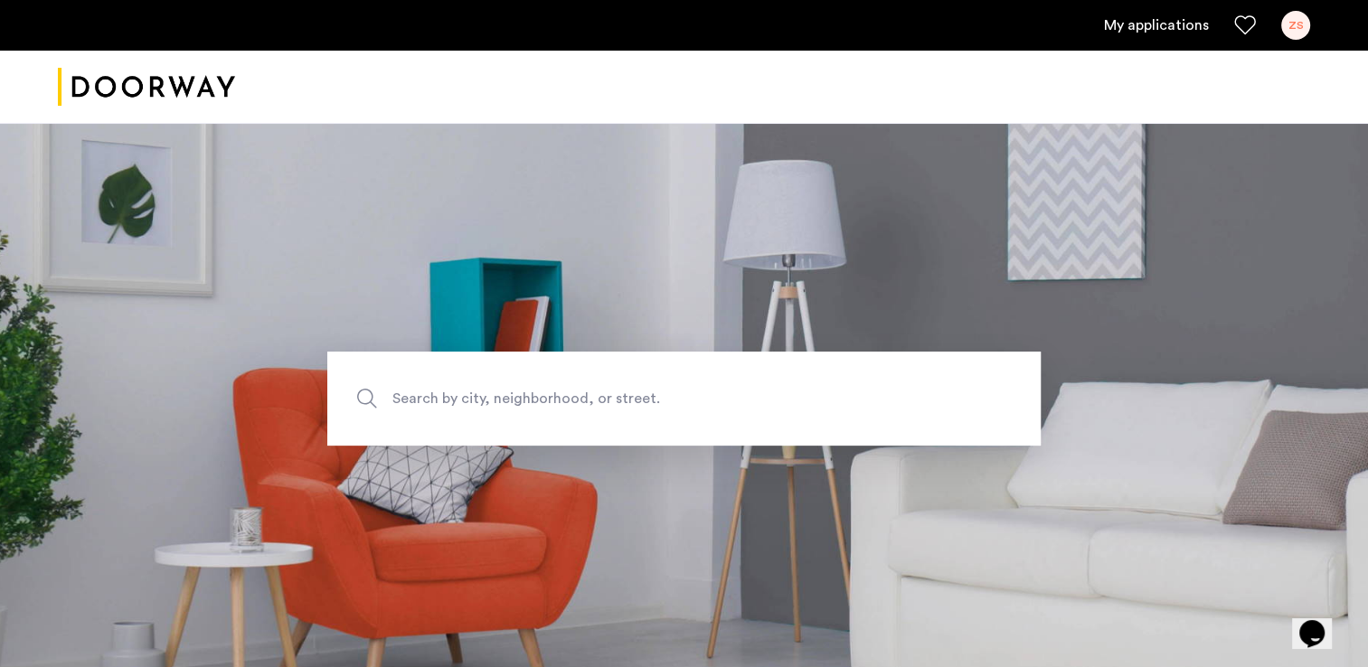
click at [1178, 20] on link "My applications" at bounding box center [1156, 25] width 105 height 22
click at [586, 389] on span "Search by city, neighborhood, or street." at bounding box center [641, 399] width 499 height 24
click at [586, 389] on input "Search by city, neighborhood, or street." at bounding box center [684, 399] width 714 height 94
click at [1305, 24] on div "ZS" at bounding box center [1295, 25] width 29 height 29
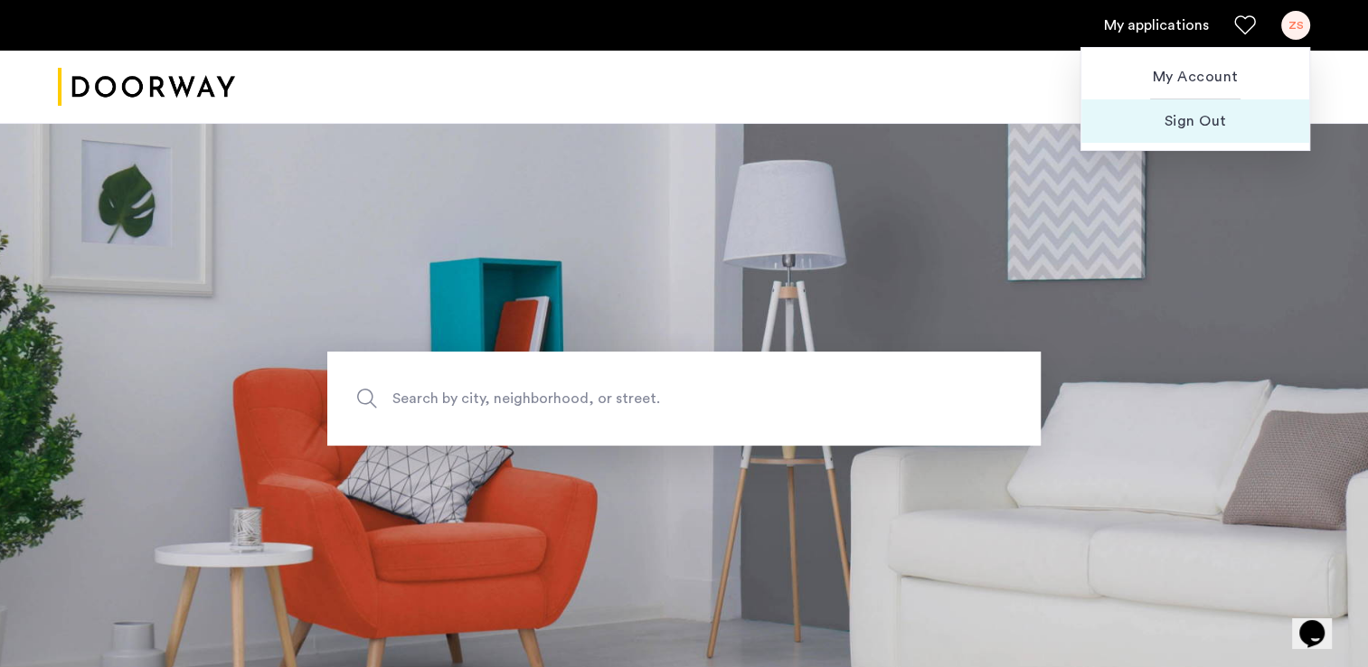
click at [1208, 114] on span "Sign Out" at bounding box center [1195, 121] width 199 height 22
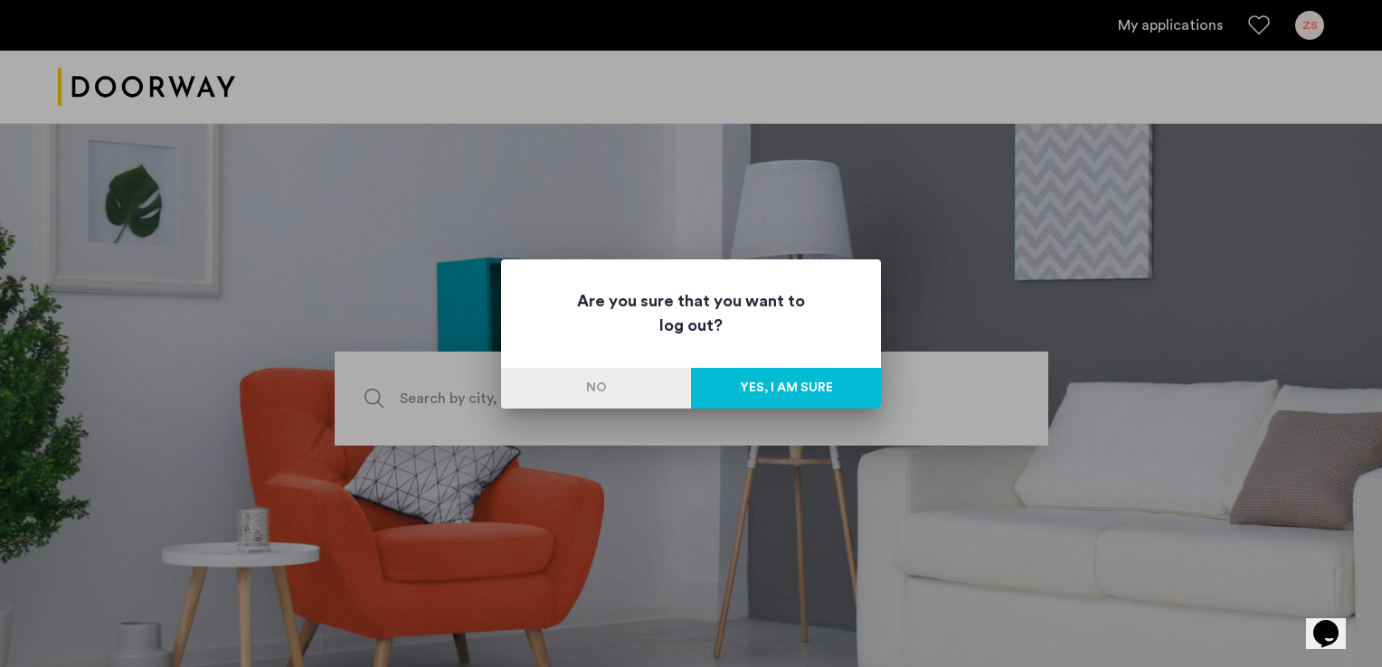
click at [768, 385] on button "Yes, I am sure" at bounding box center [786, 388] width 190 height 41
